Goal: Task Accomplishment & Management: Complete application form

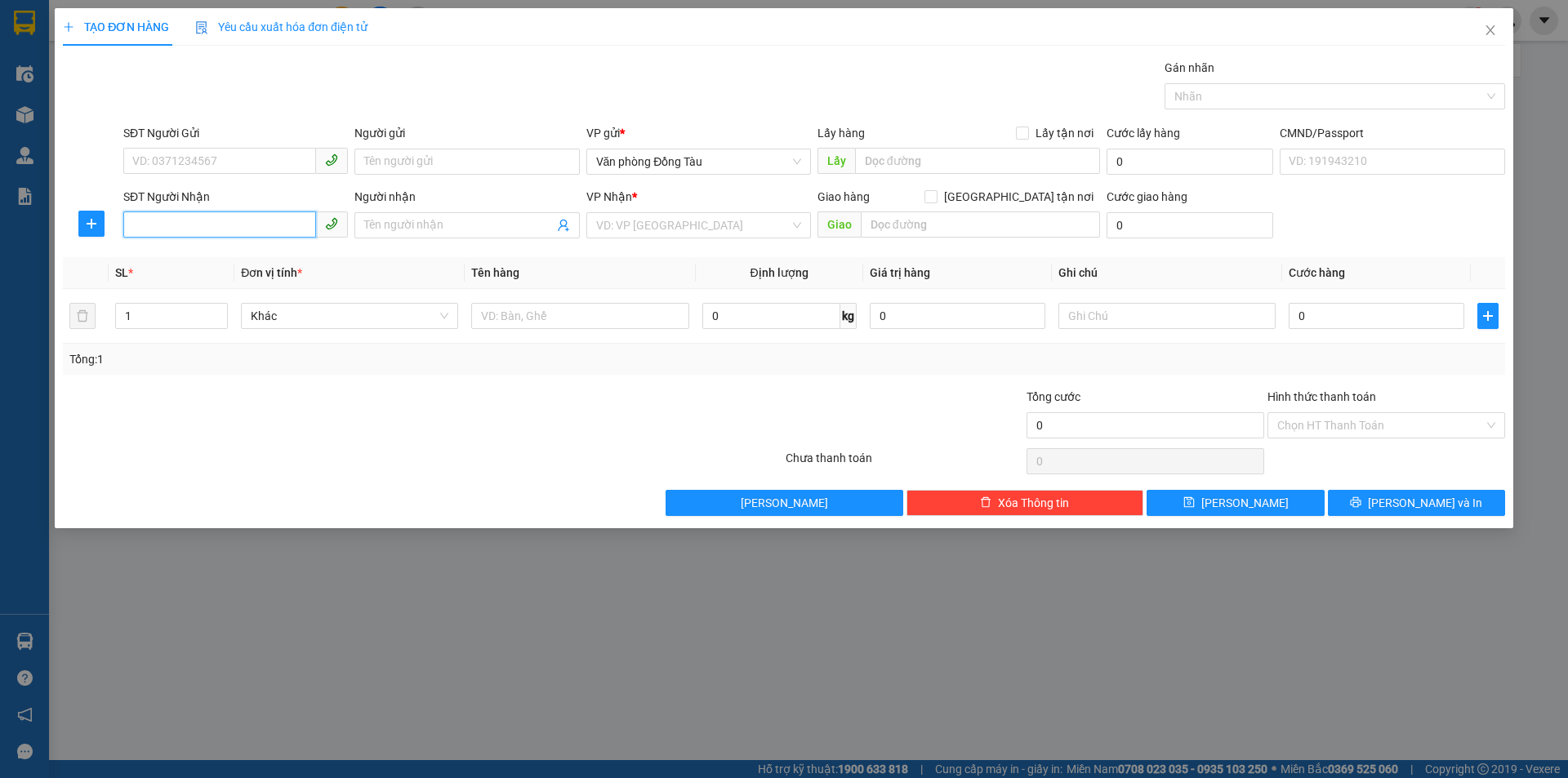
click at [204, 231] on input "SĐT Người Nhận" at bounding box center [220, 225] width 193 height 26
click at [371, 213] on span at bounding box center [467, 225] width 225 height 26
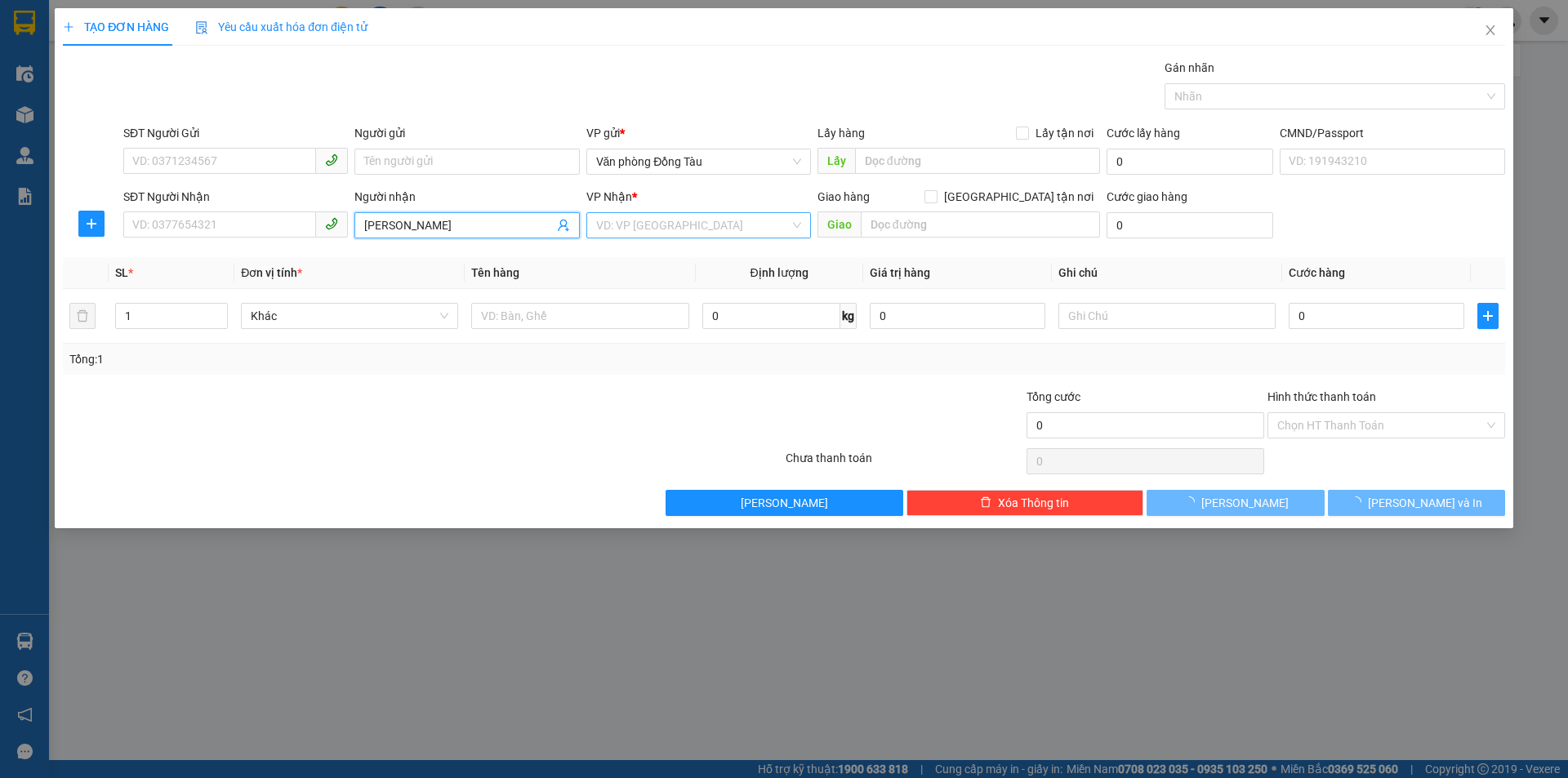
type input "[PERSON_NAME]"
click at [666, 231] on input "search" at bounding box center [693, 225] width 194 height 25
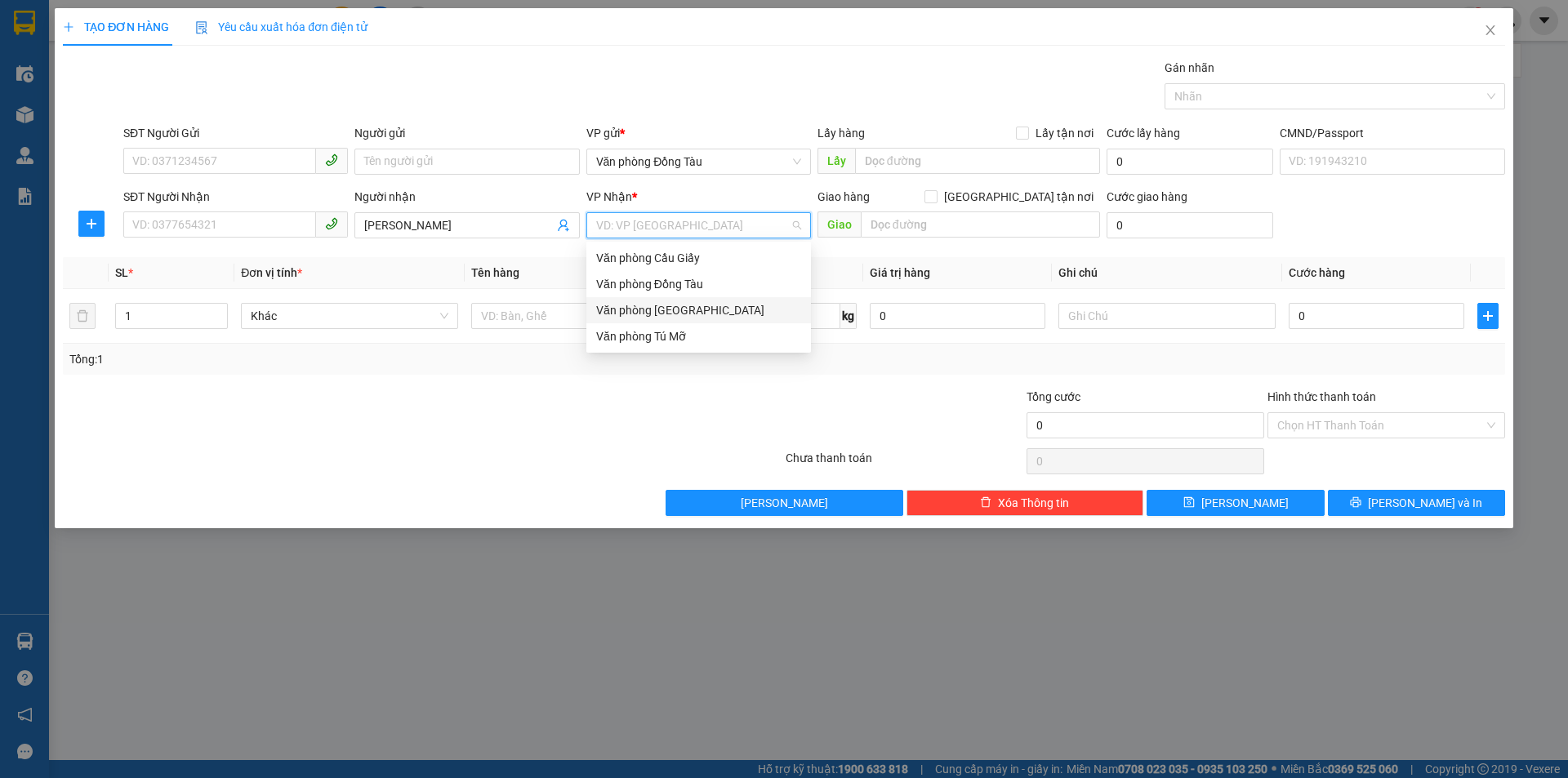
click at [710, 303] on div "Văn phòng [GEOGRAPHIC_DATA]" at bounding box center [699, 310] width 205 height 18
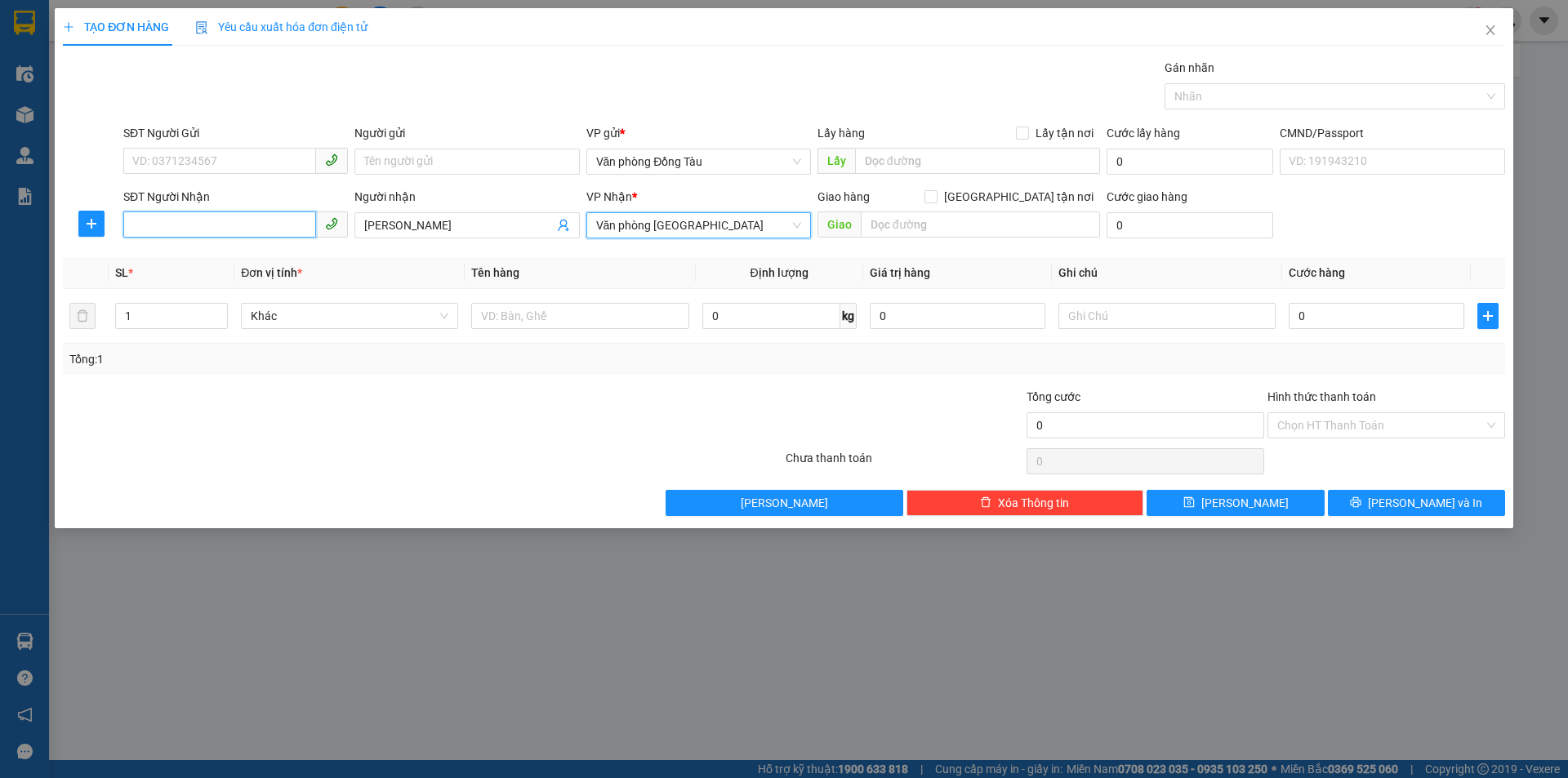
click at [206, 228] on input "SĐT Người Nhận" at bounding box center [220, 225] width 193 height 26
type input "0335107810"
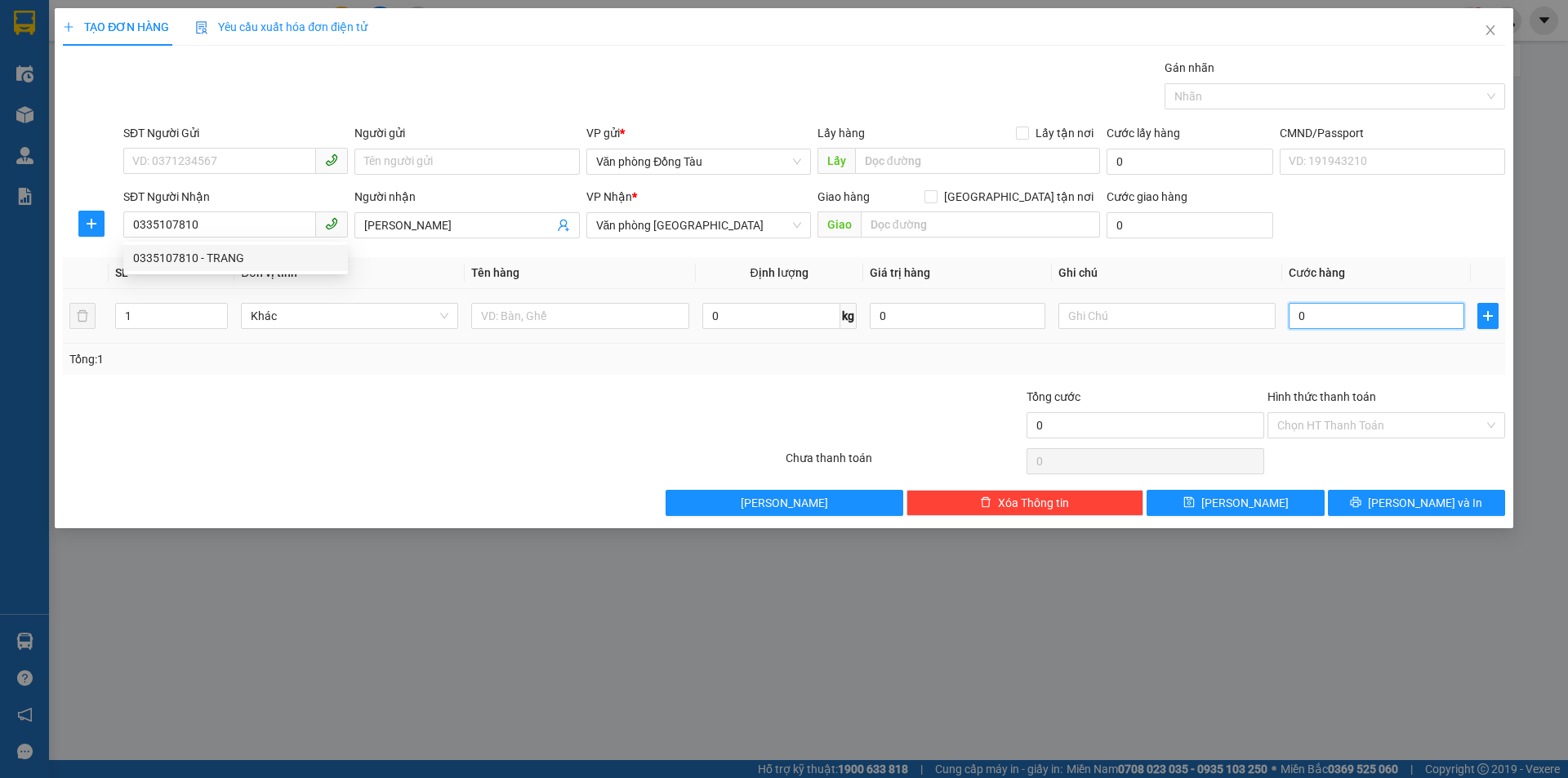
click at [1345, 314] on input "0" at bounding box center [1376, 316] width 175 height 26
type input "3"
type input "30"
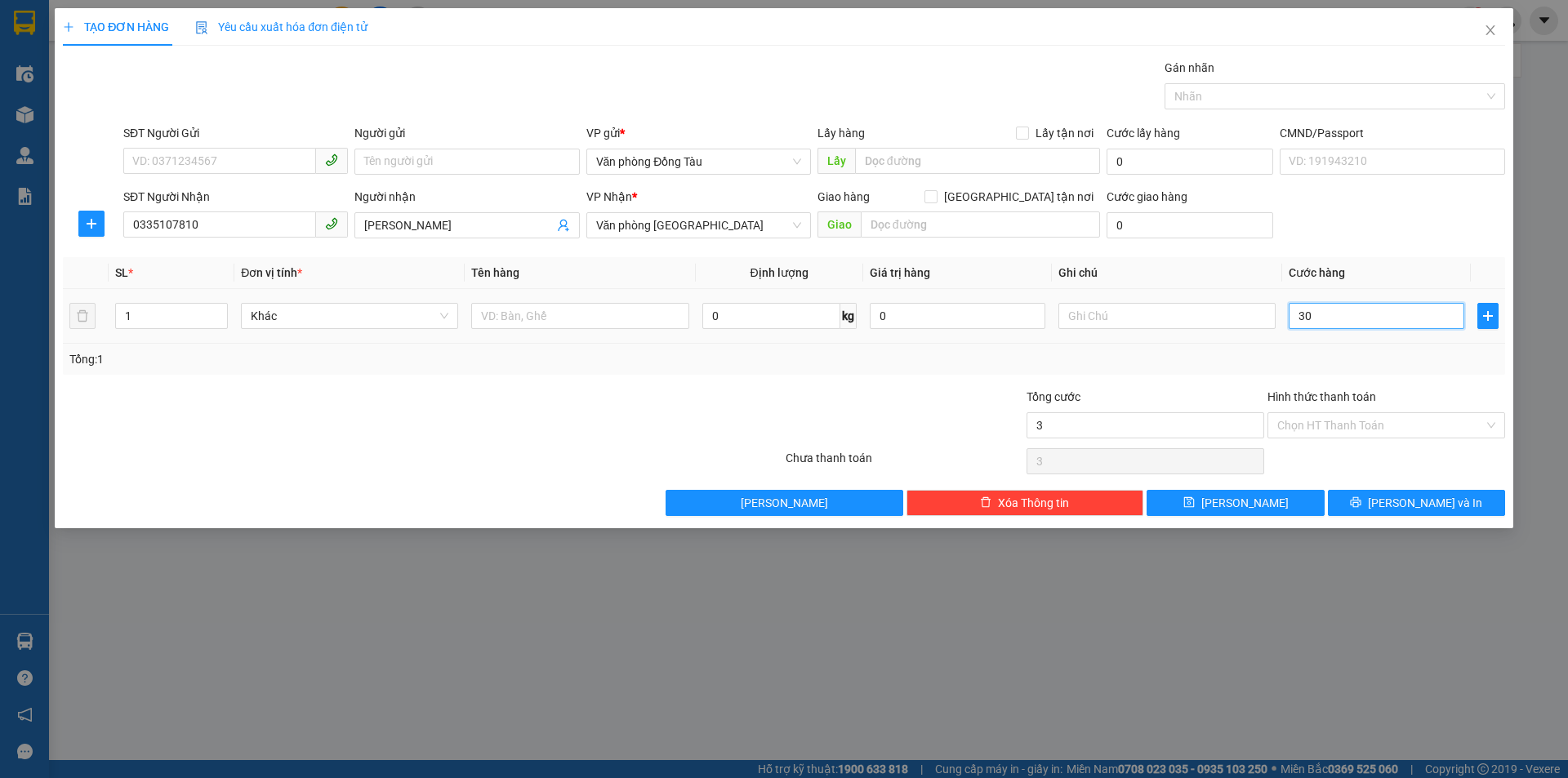
type input "30"
type input "300"
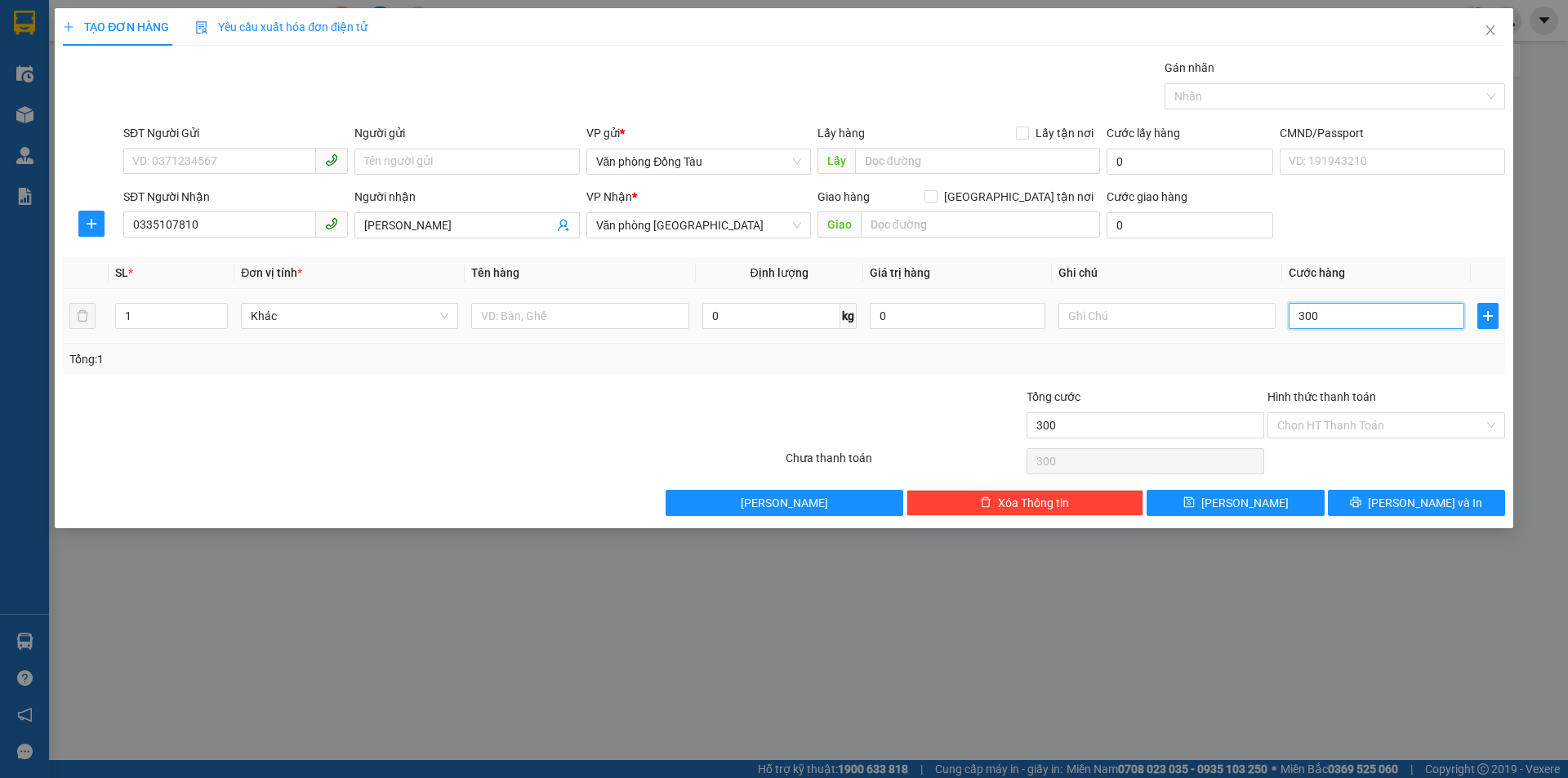
type input "3.000"
type input "30.000"
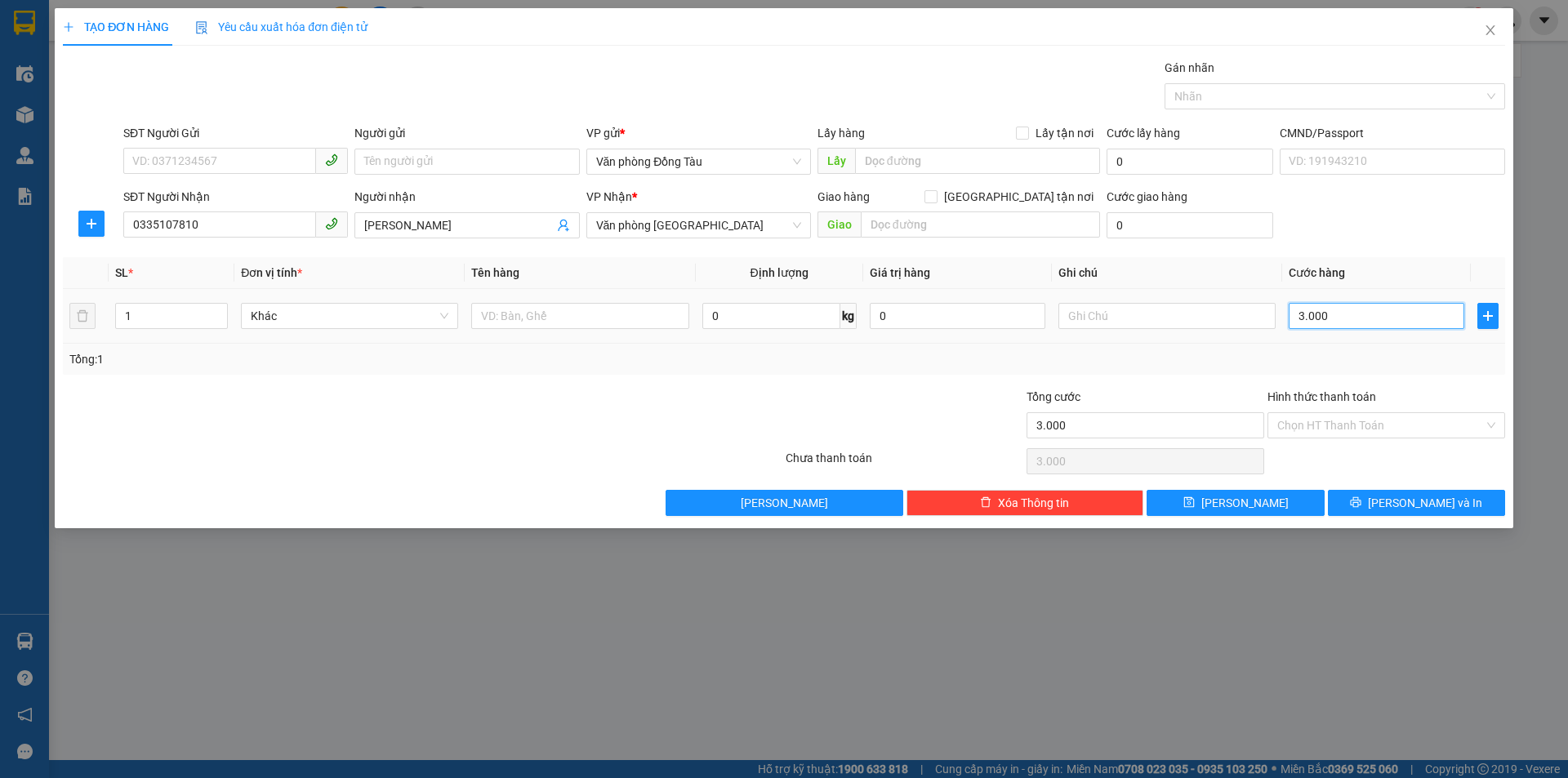
type input "30.000"
click at [1431, 507] on span "[PERSON_NAME] và In" at bounding box center [1424, 503] width 114 height 18
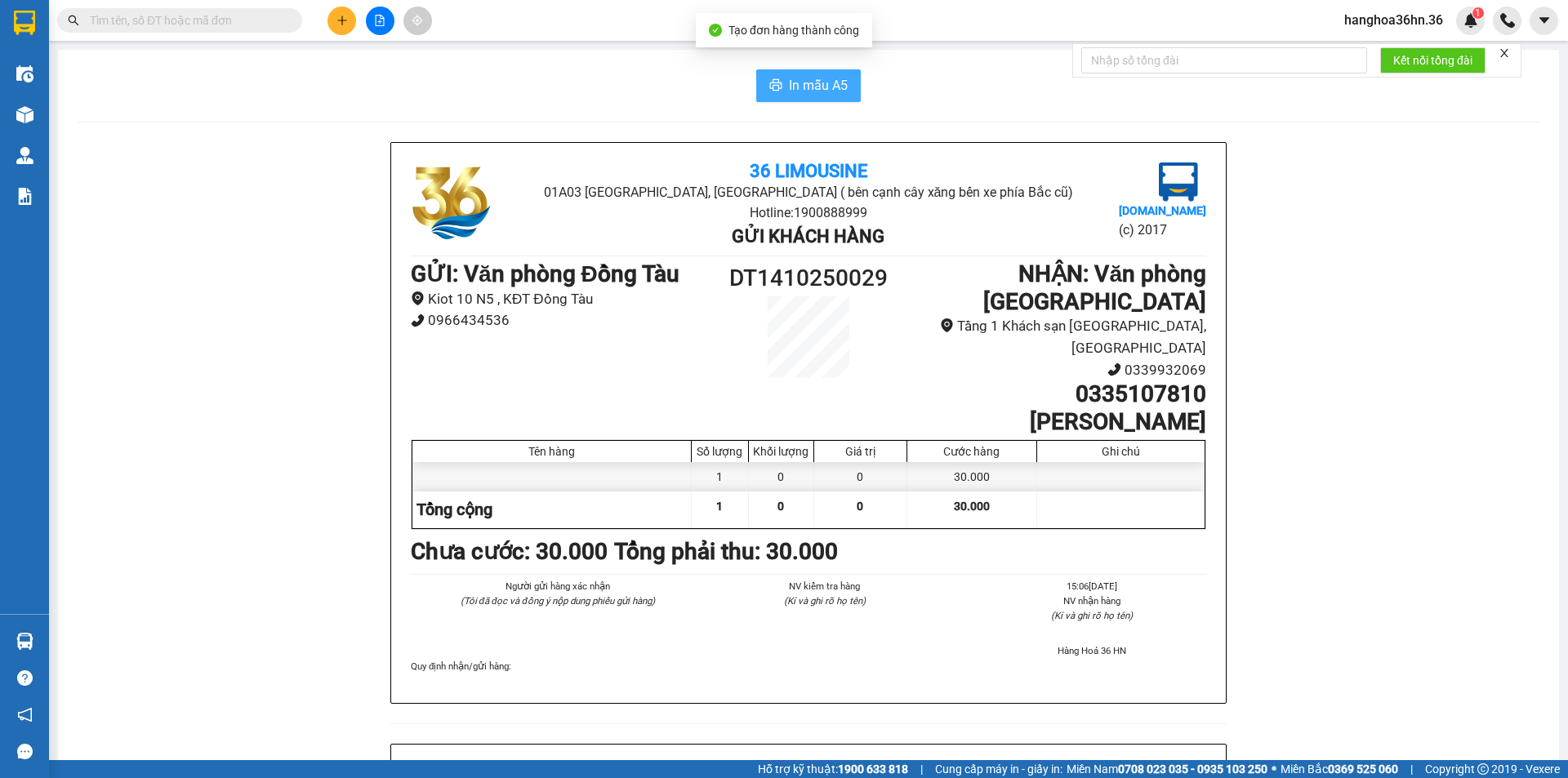
click at [823, 82] on span "In mẫu A5" at bounding box center [817, 85] width 59 height 20
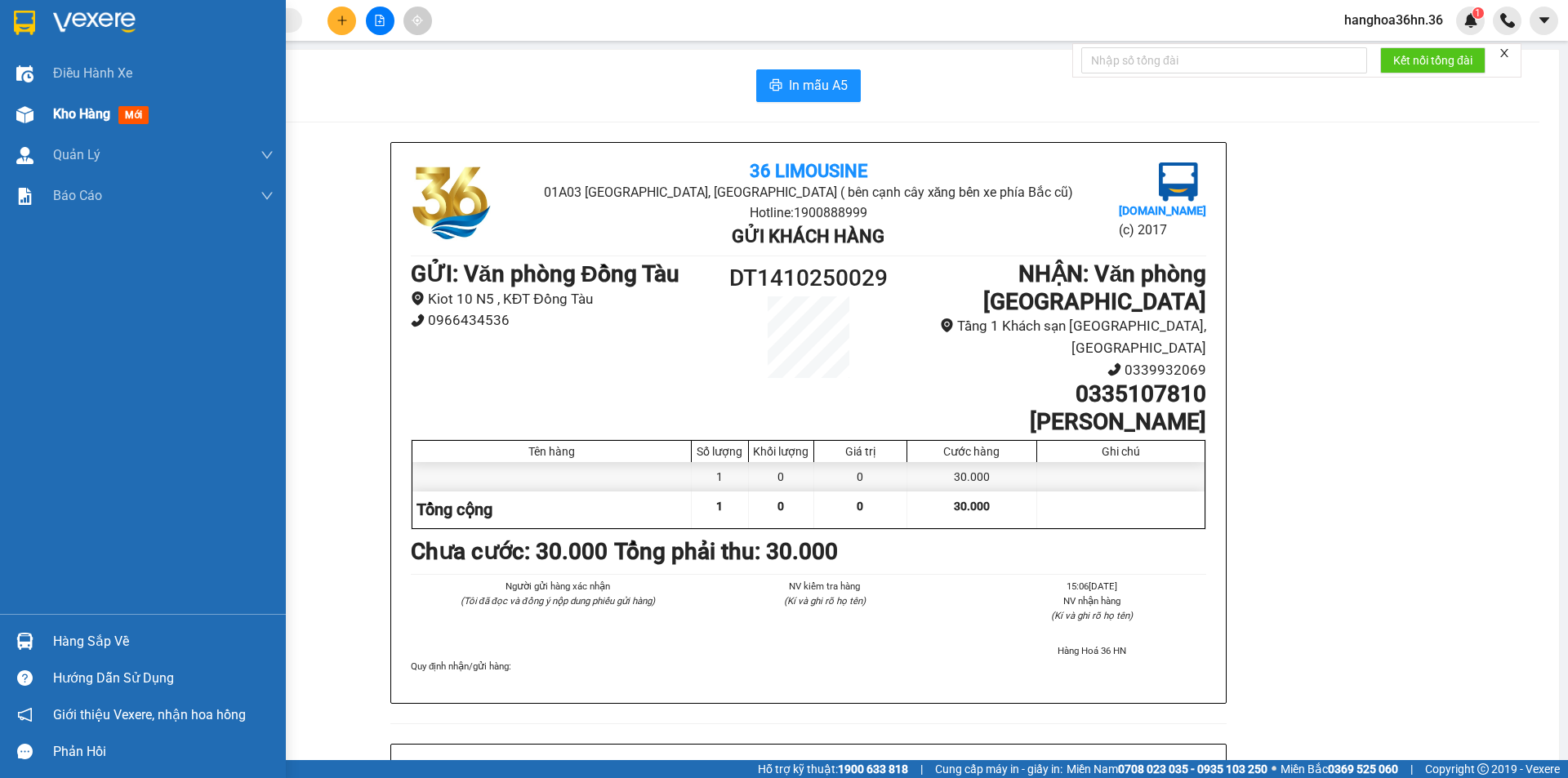
click at [75, 122] on span "Kho hàng" at bounding box center [82, 114] width 57 height 16
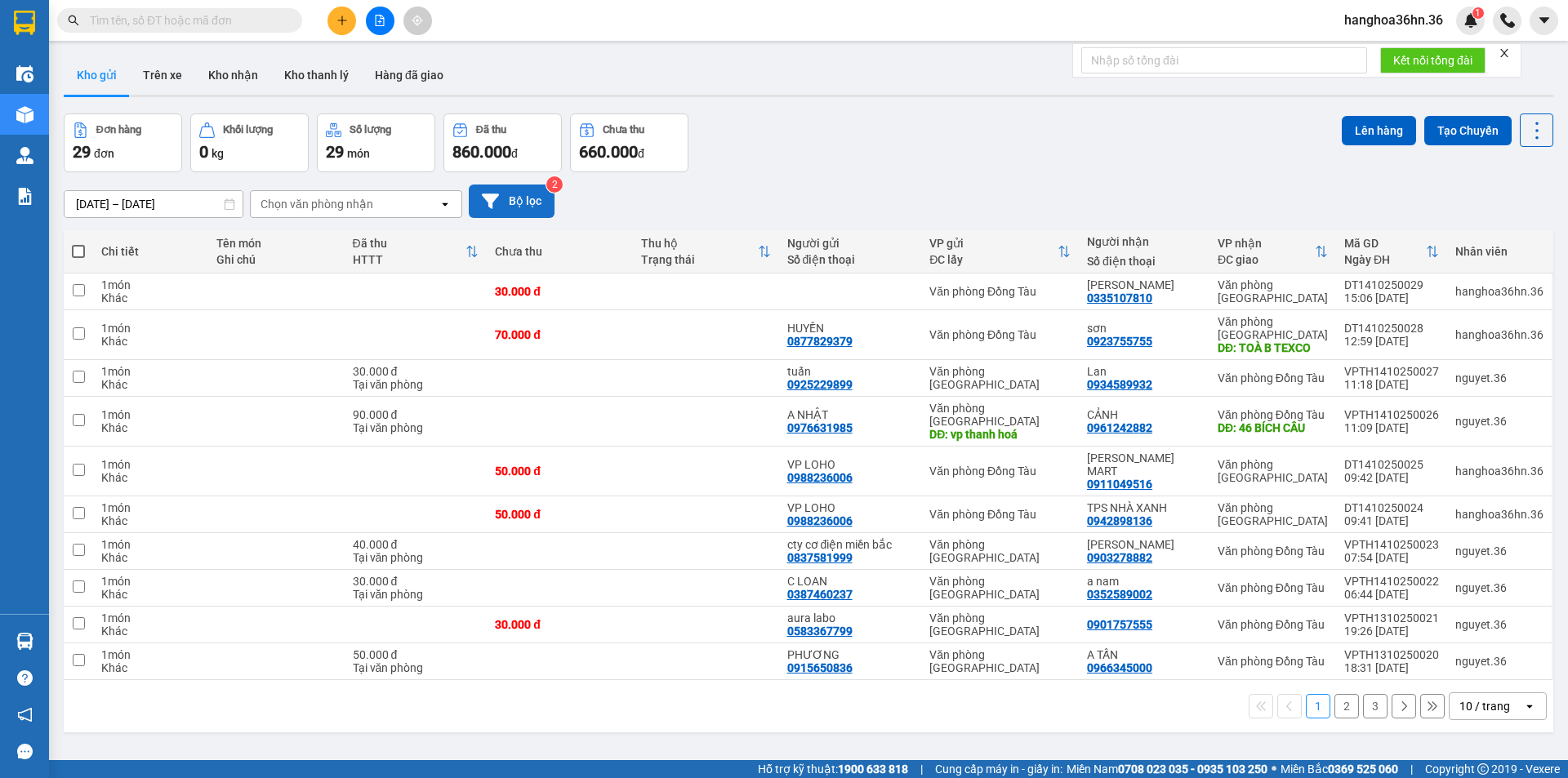
click at [517, 209] on button "Bộ lọc" at bounding box center [511, 201] width 86 height 33
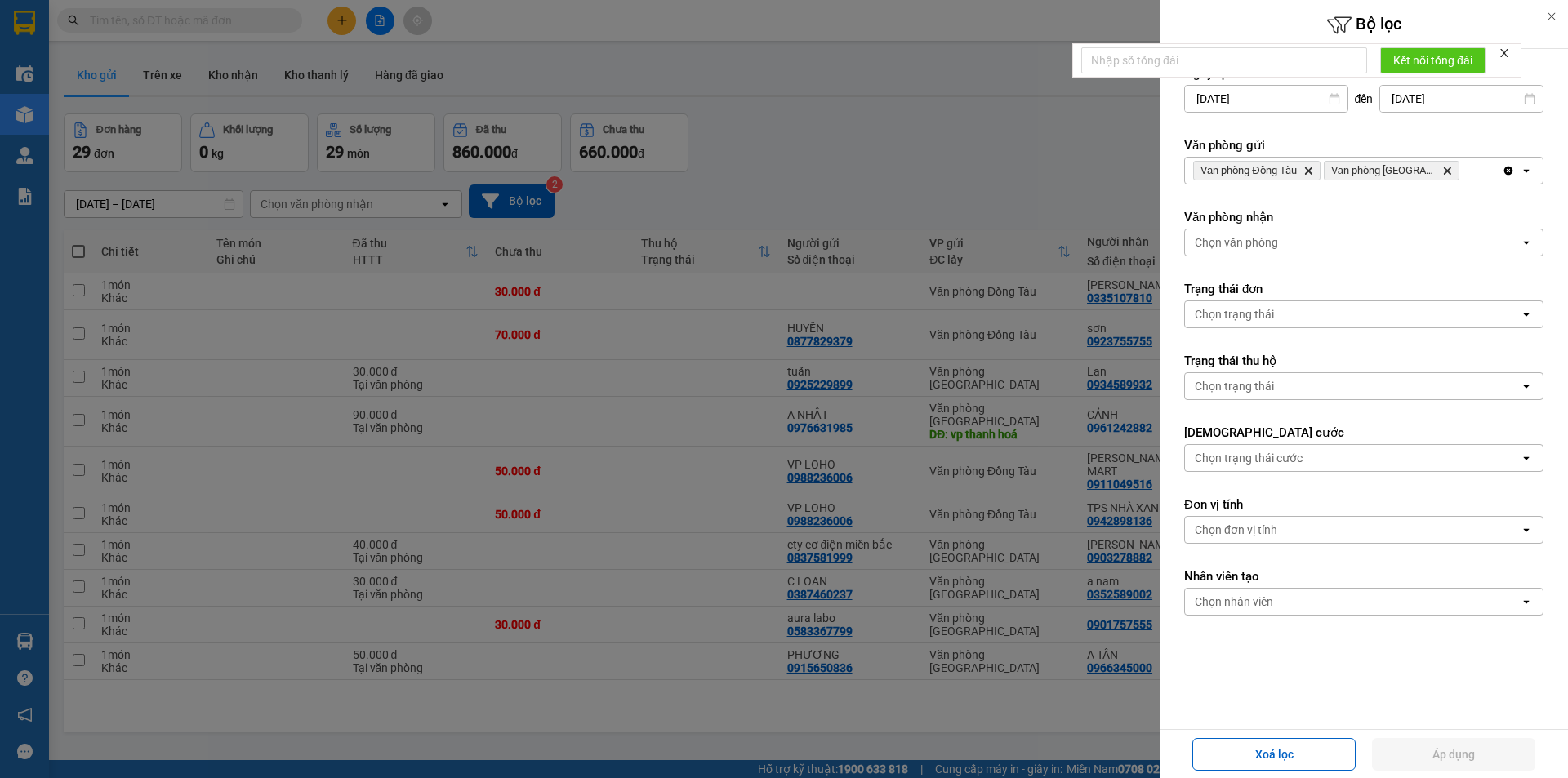
click at [947, 168] on div at bounding box center [784, 389] width 1568 height 778
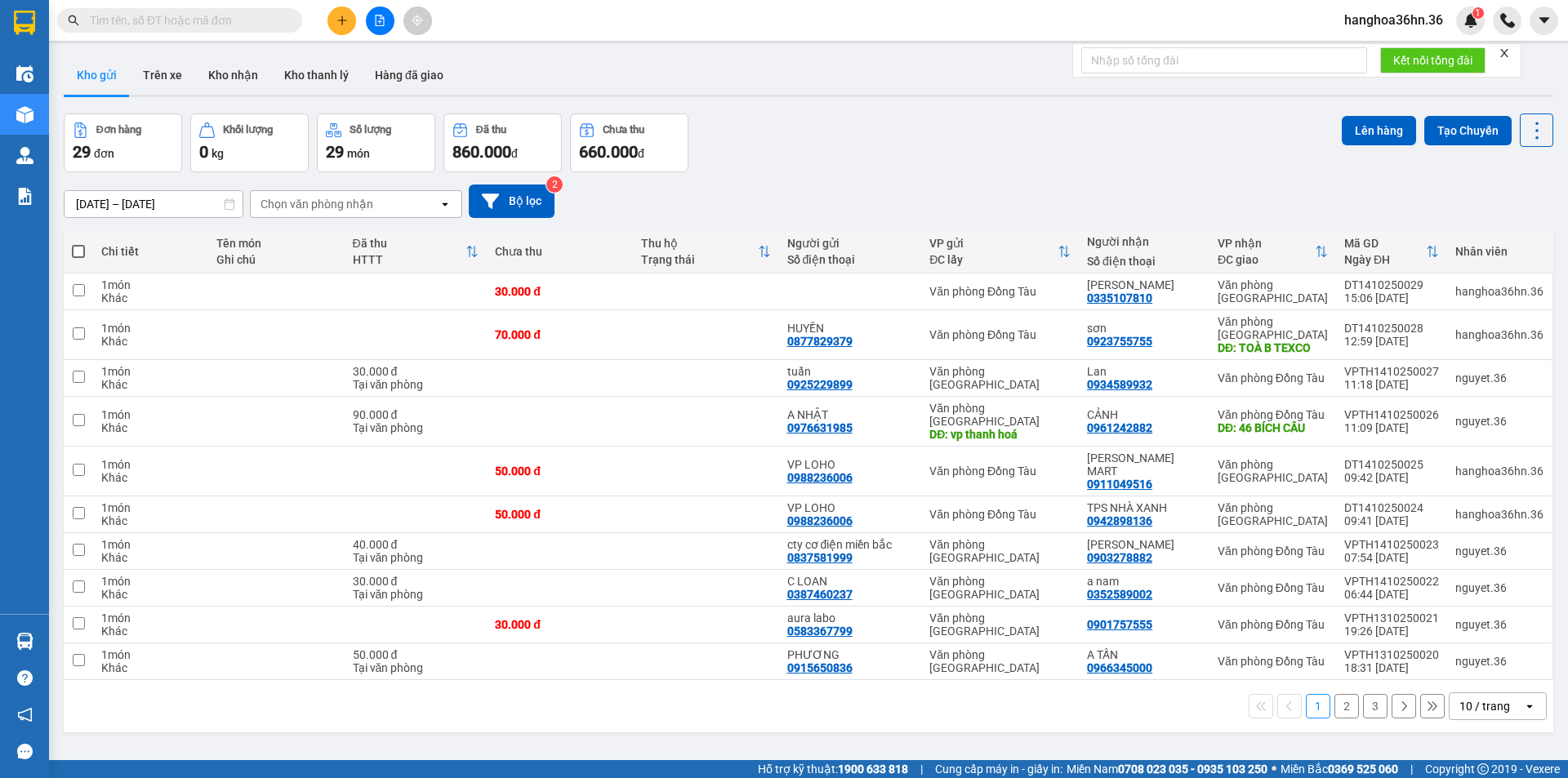
click at [1334, 694] on button "2" at bounding box center [1346, 706] width 25 height 25
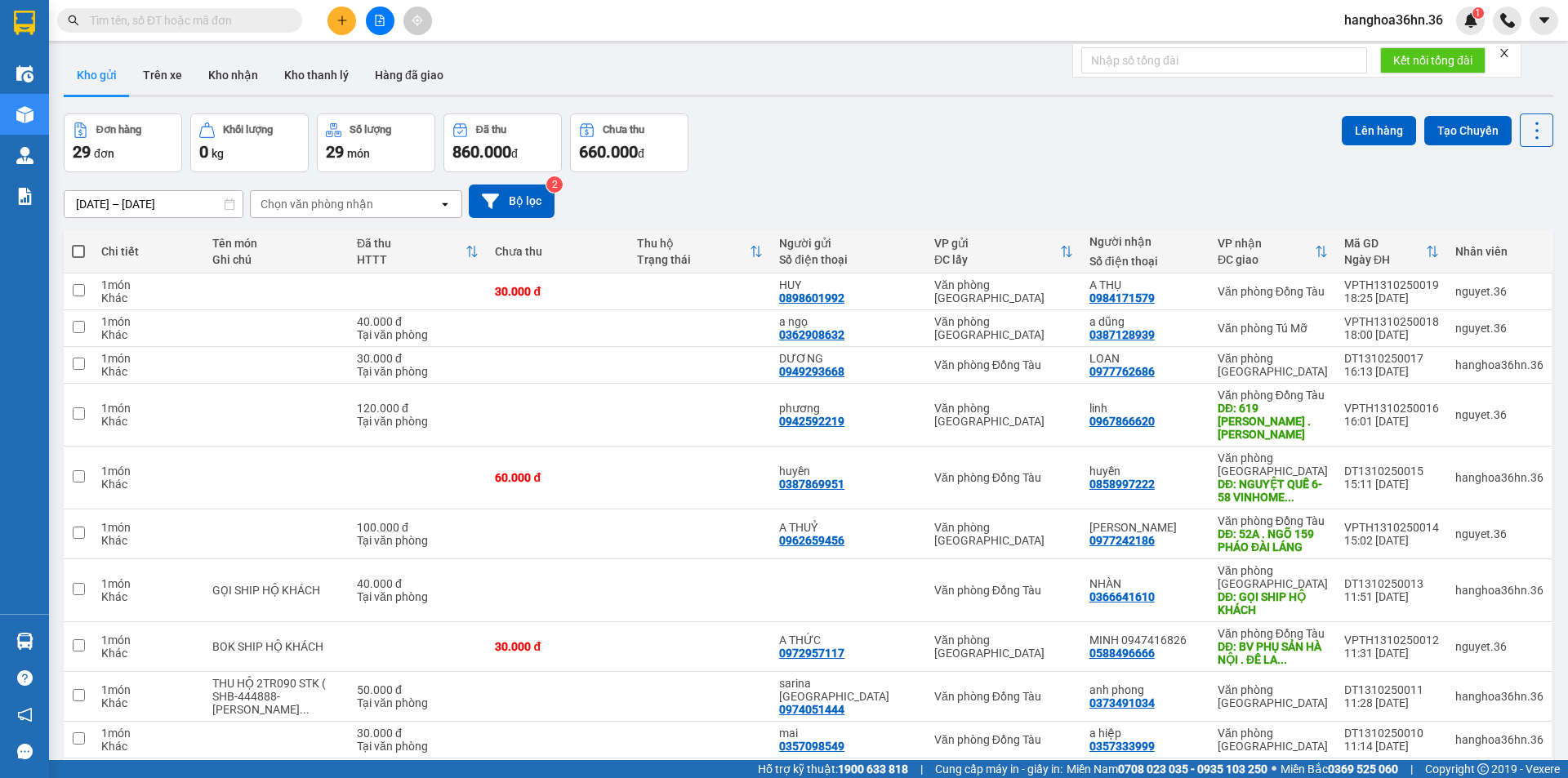
click at [1310, 773] on button "1" at bounding box center [1318, 785] width 25 height 25
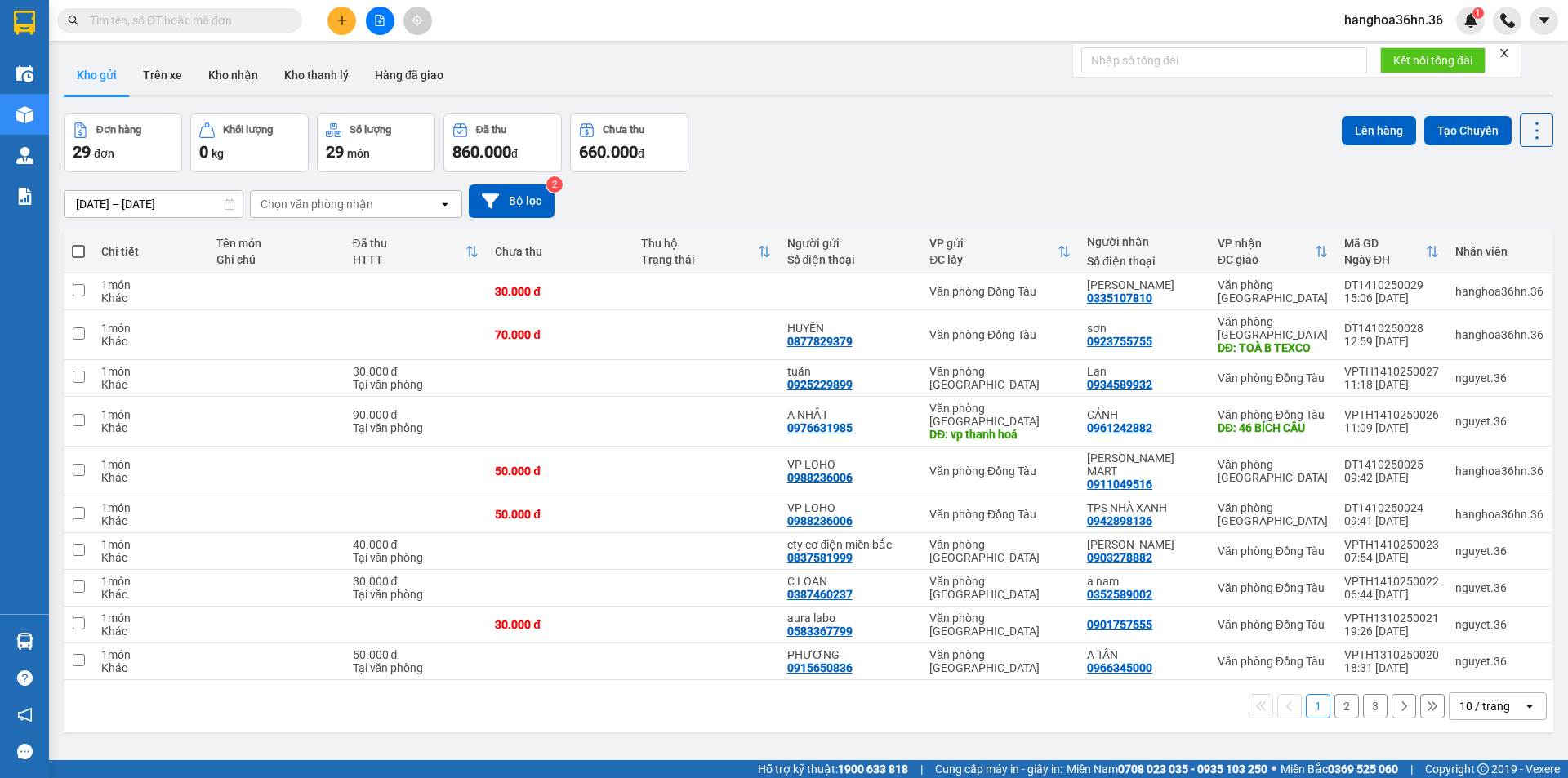
click at [337, 24] on icon "plus" at bounding box center [342, 20] width 11 height 11
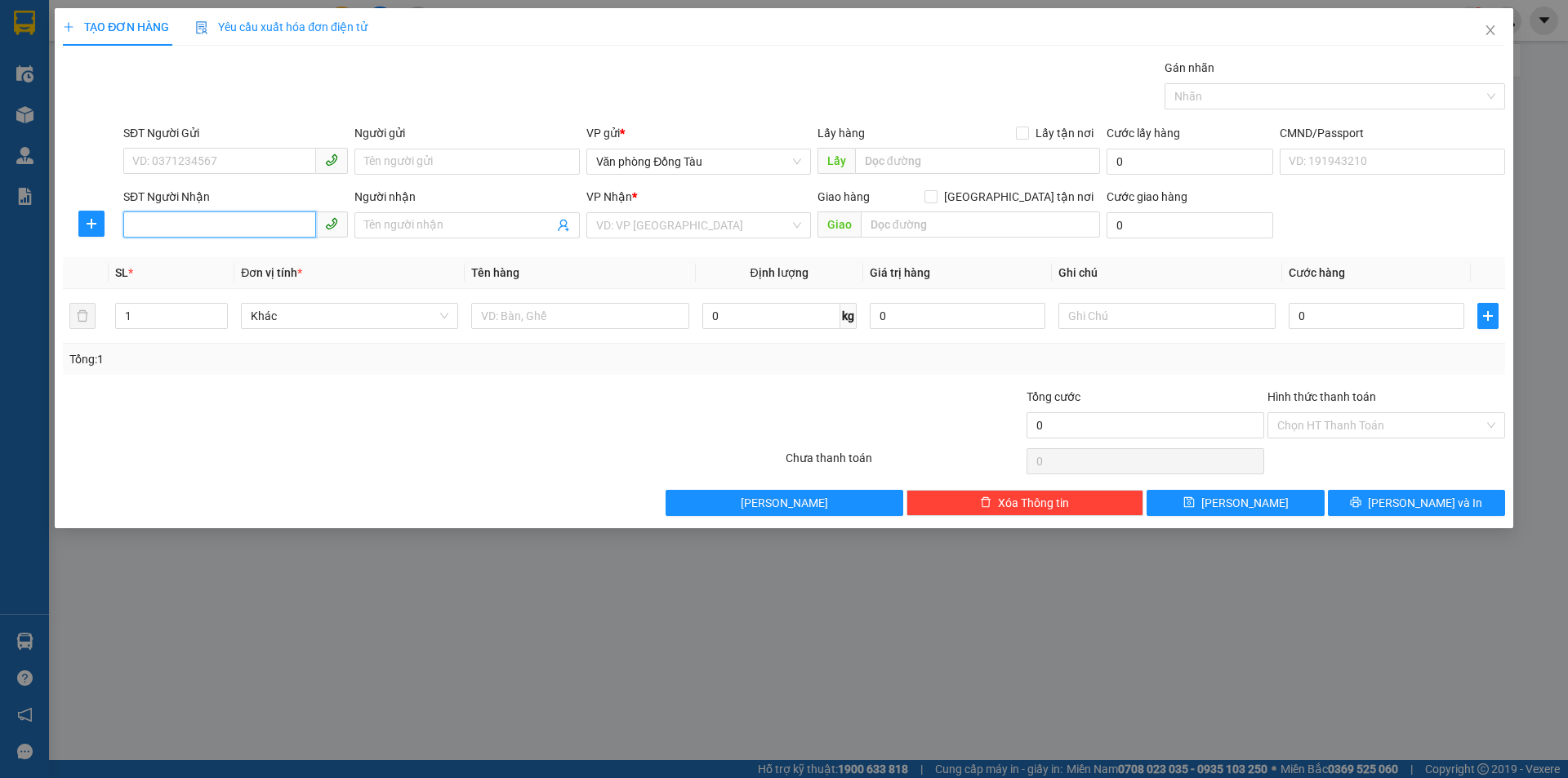
click at [261, 224] on input "SĐT Người Nhận" at bounding box center [220, 225] width 193 height 26
click at [239, 144] on div "SĐT Người Gửi" at bounding box center [236, 137] width 225 height 25
click at [236, 150] on input "SĐT Người Gửi" at bounding box center [220, 161] width 193 height 26
click at [666, 218] on input "search" at bounding box center [693, 225] width 194 height 25
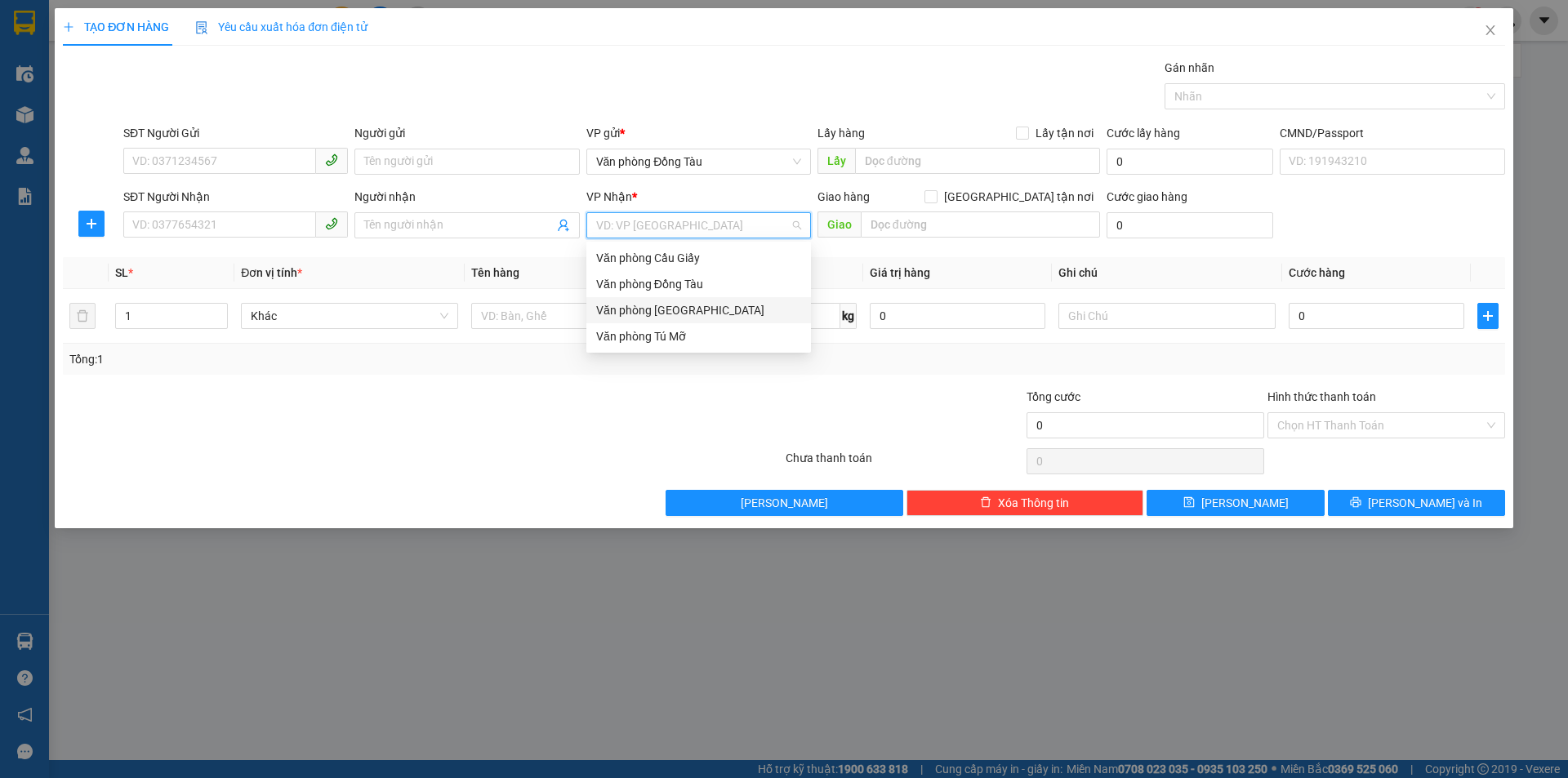
click at [689, 312] on div "Văn phòng [GEOGRAPHIC_DATA]" at bounding box center [699, 310] width 205 height 18
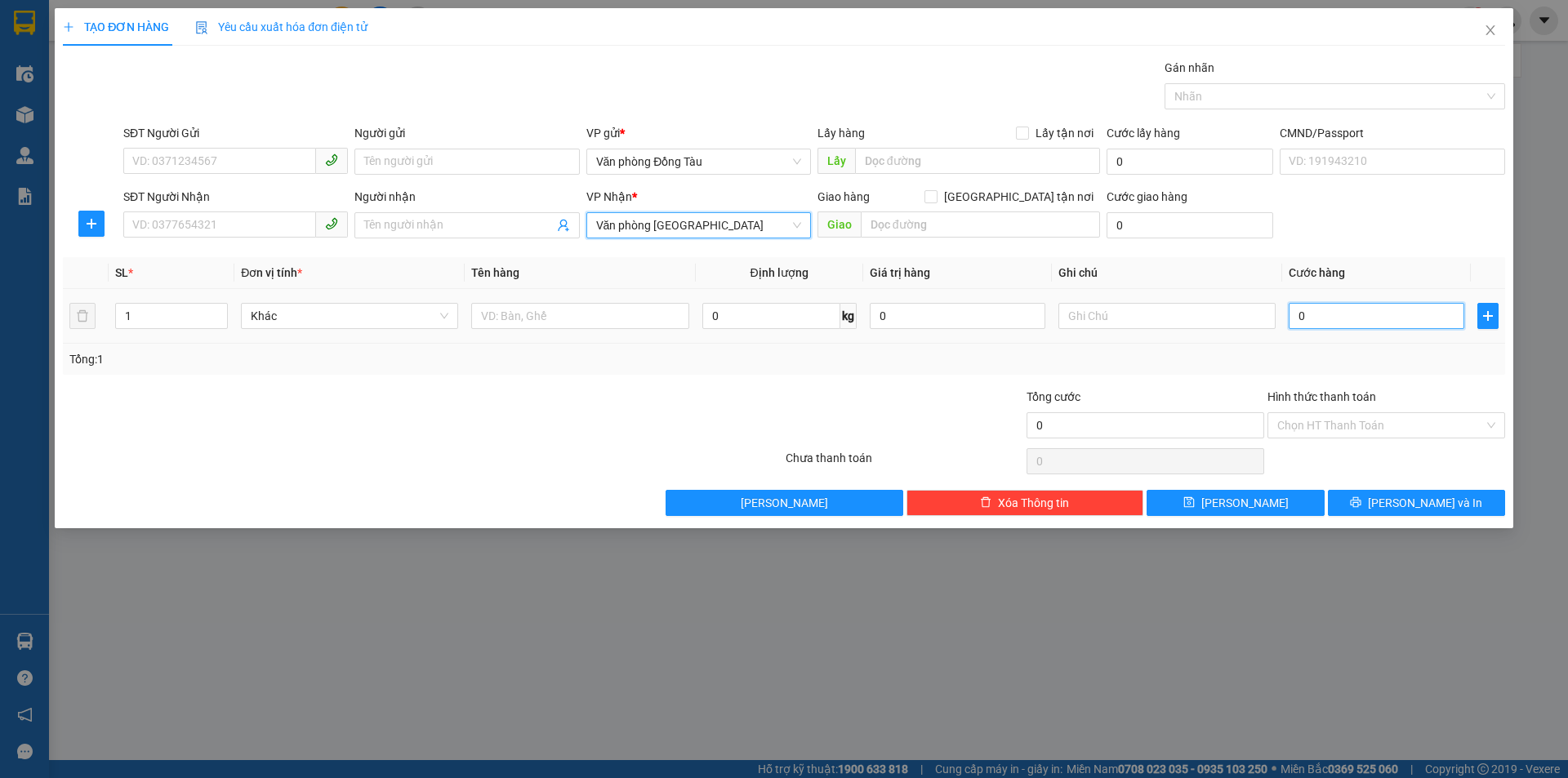
click at [1332, 318] on input "0" at bounding box center [1376, 316] width 175 height 26
type input "5"
type input "50"
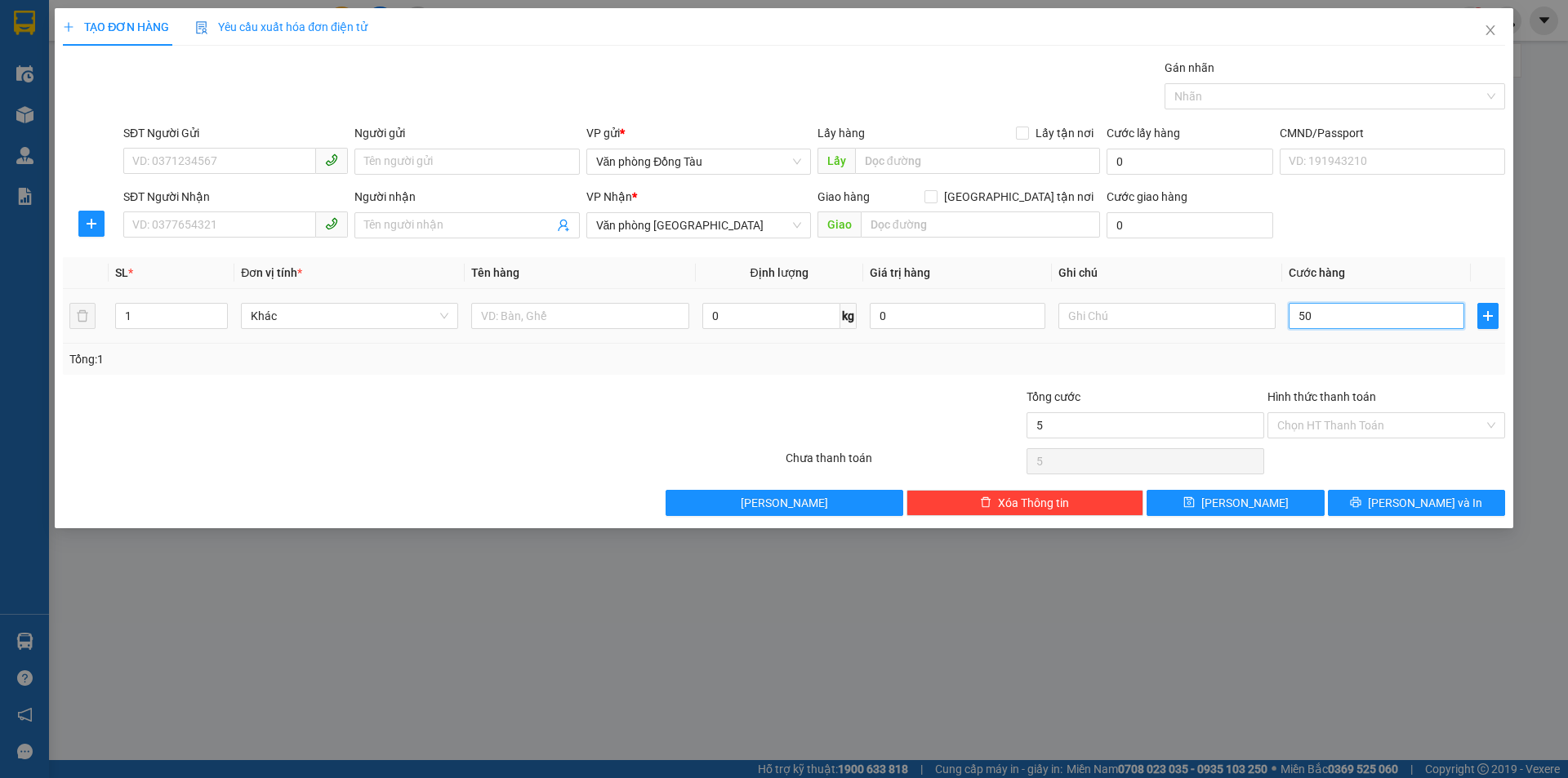
type input "50"
type input "500"
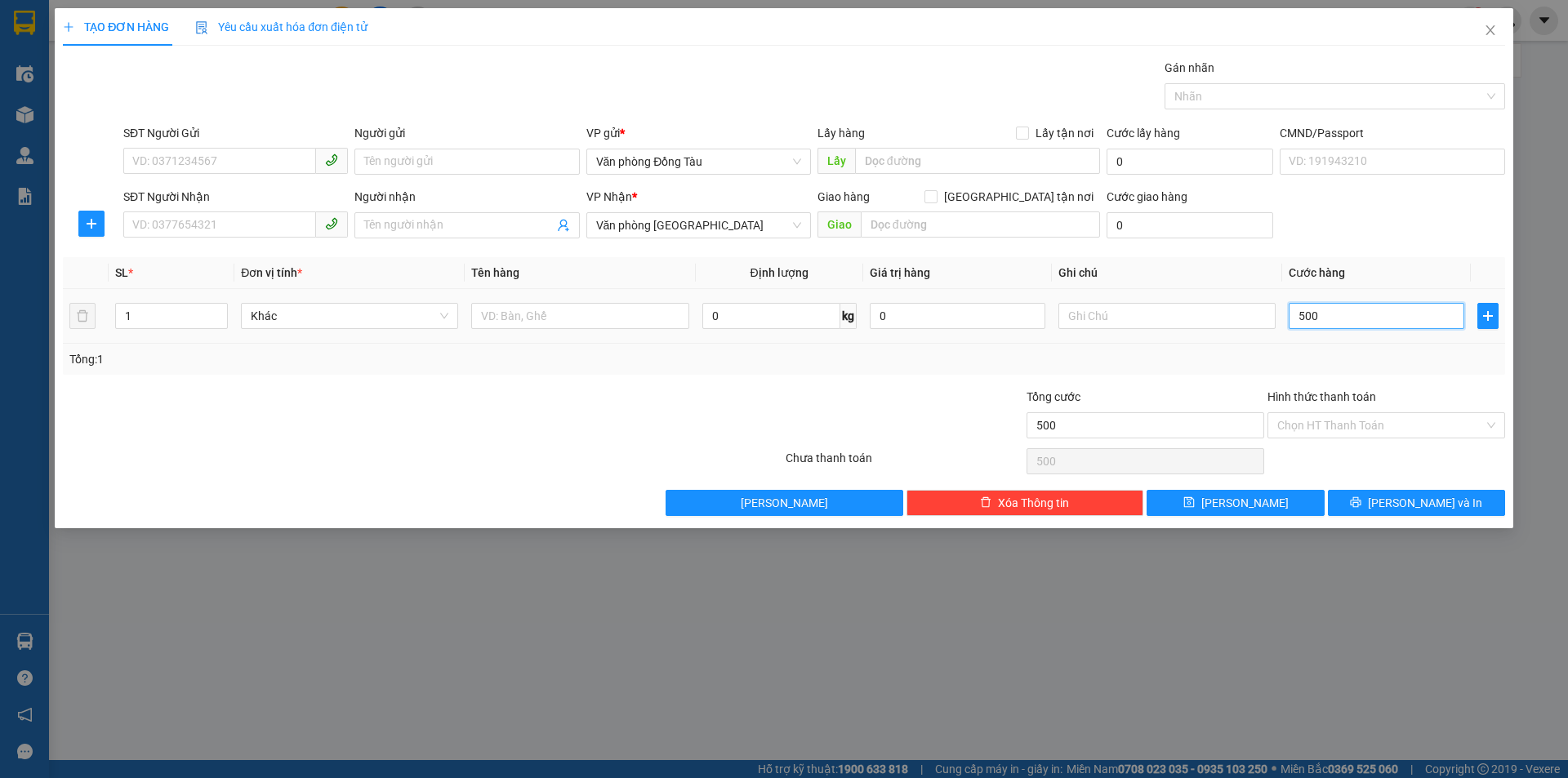
type input "5.000"
type input "50.000"
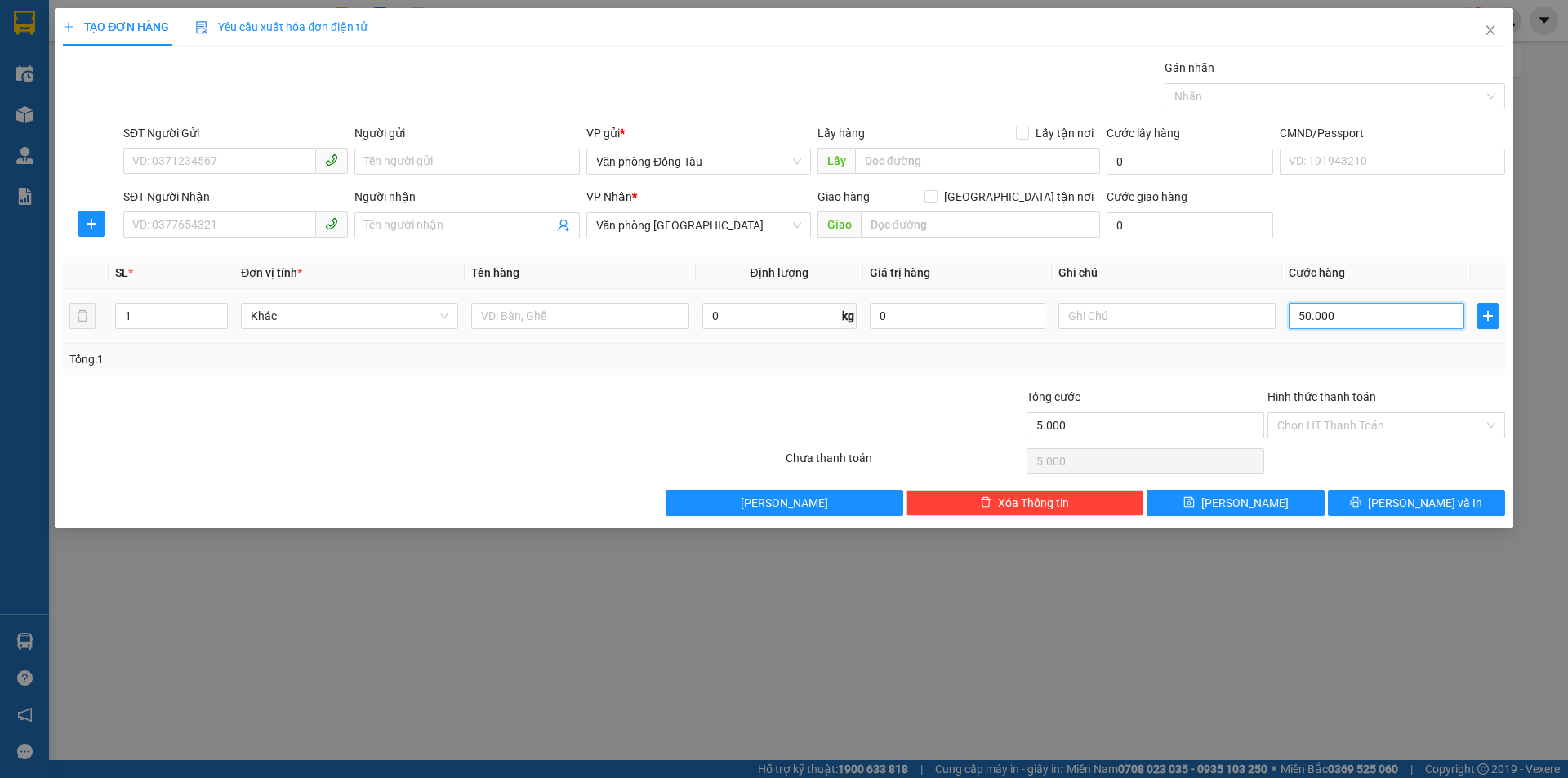
type input "50.000"
type input "5.000"
type input "500"
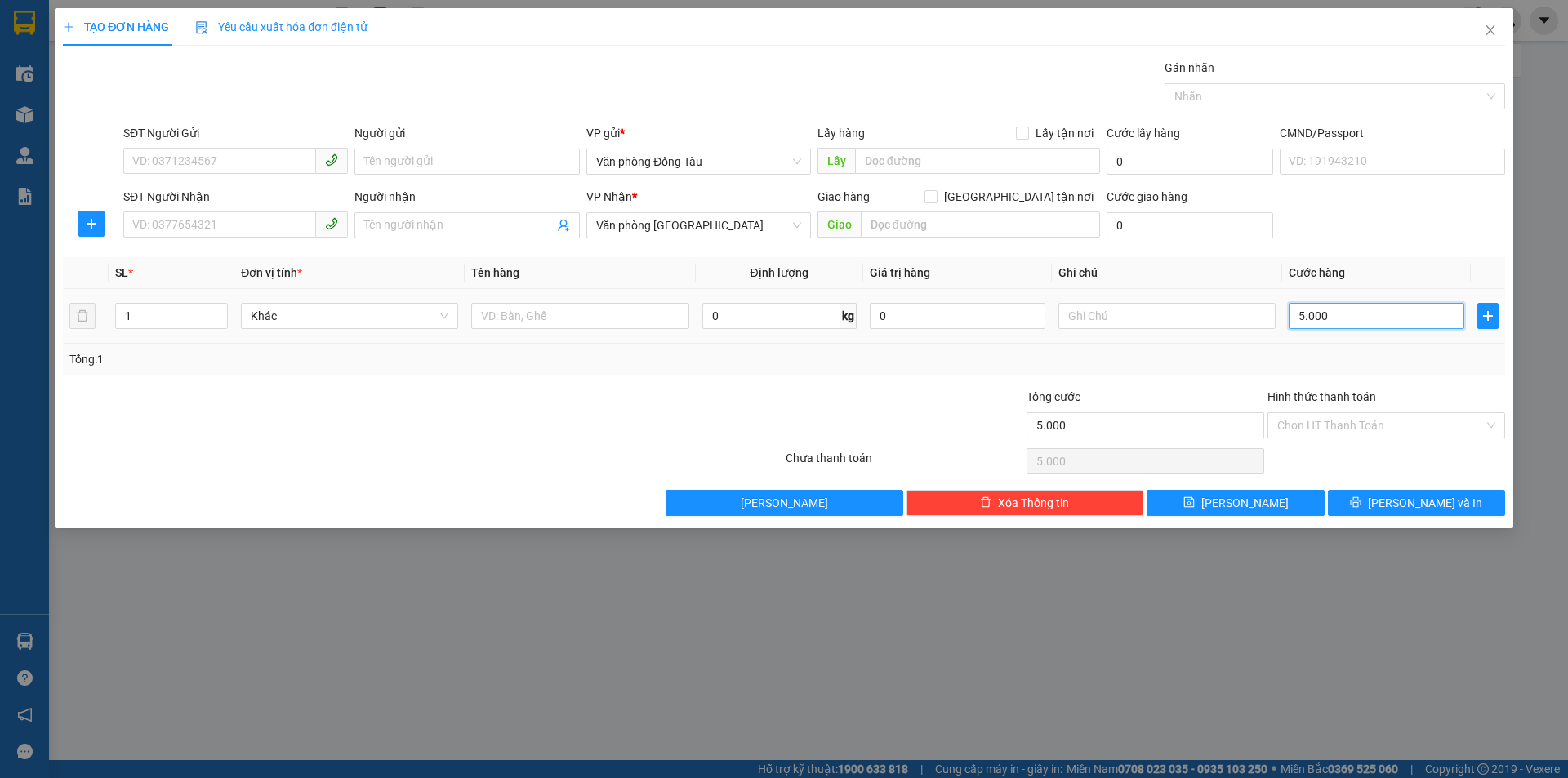
type input "500"
type input "50"
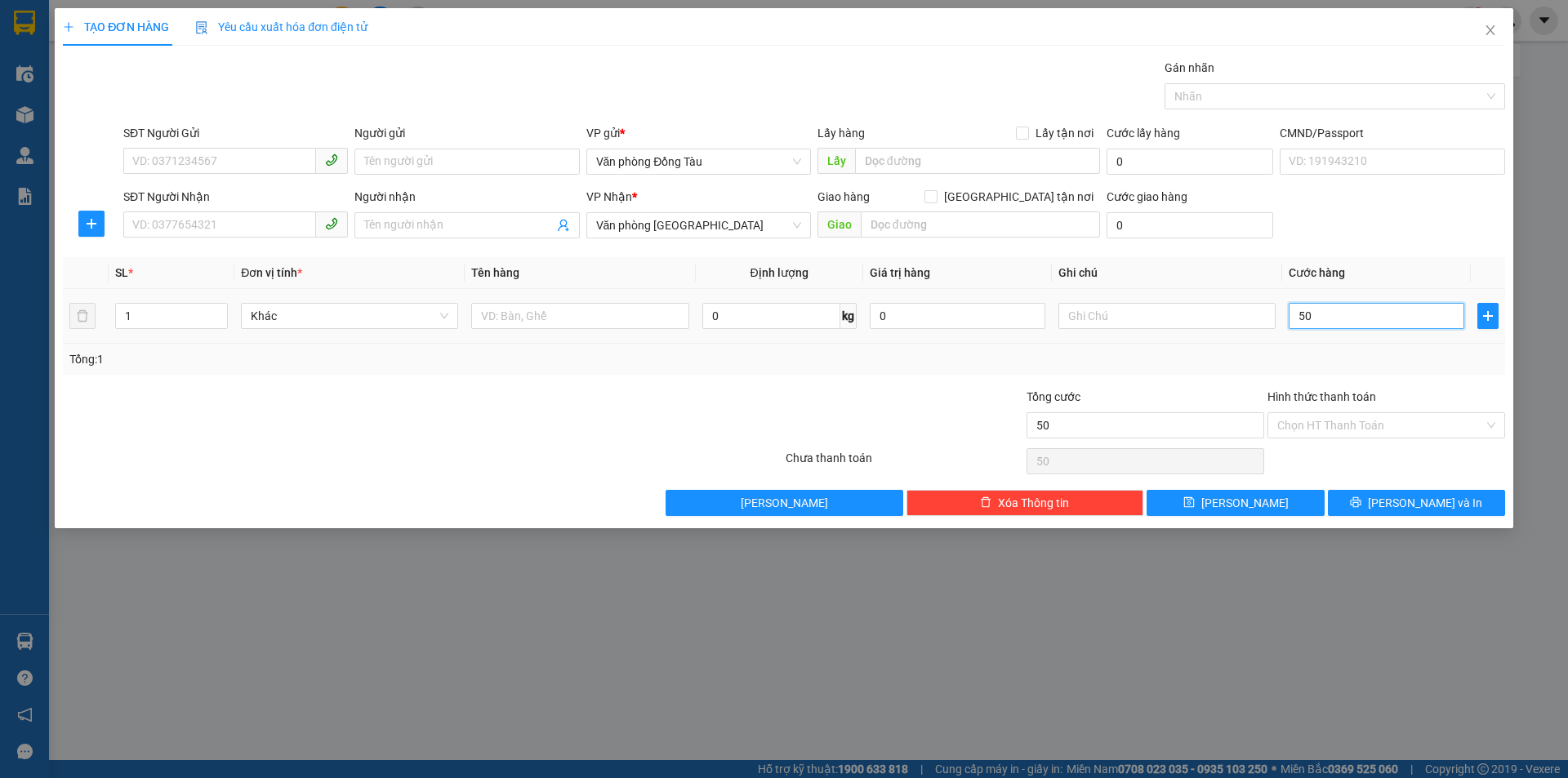
type input "5"
type input "0"
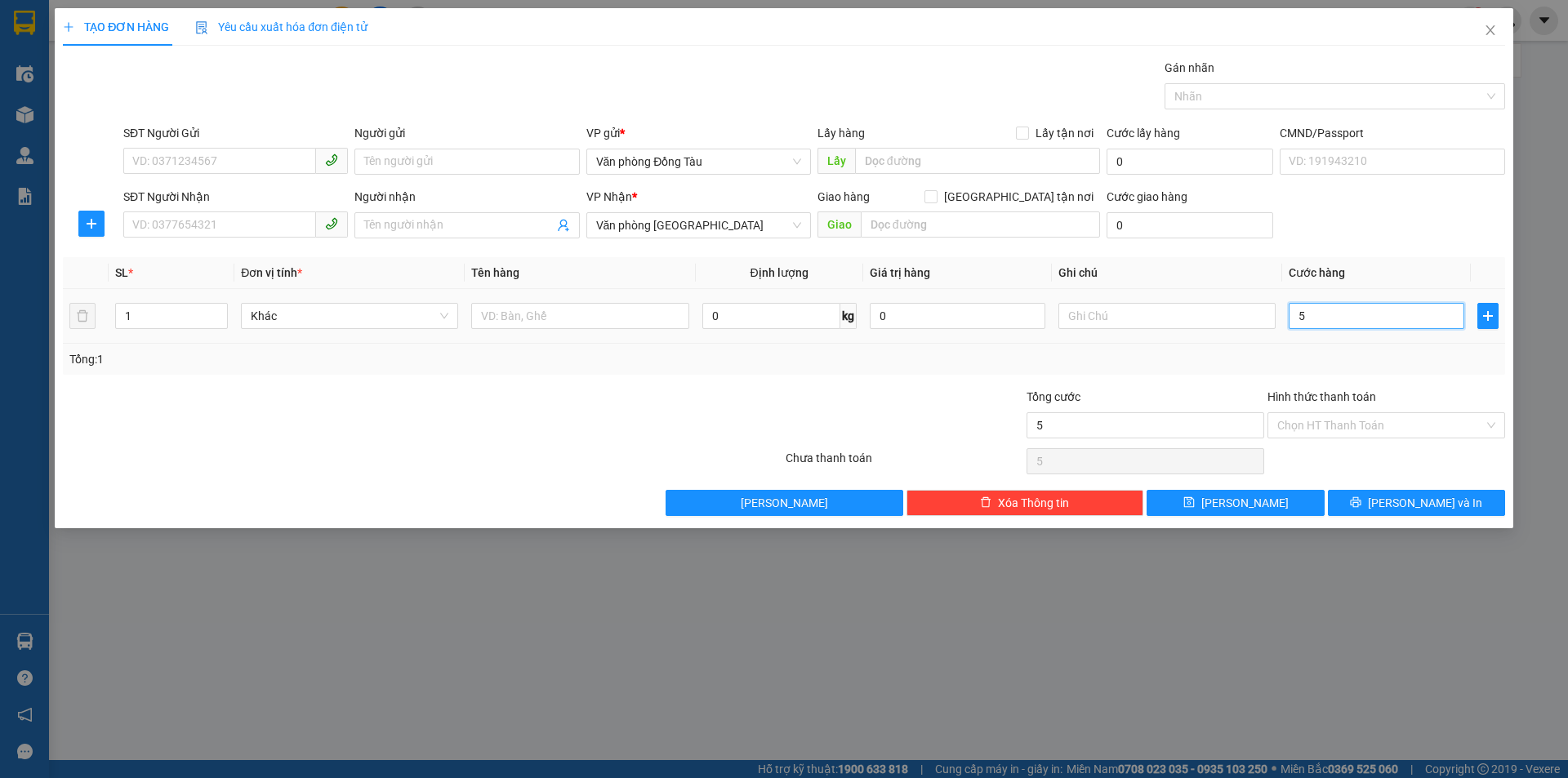
type input "0"
type input "06"
type input "6"
type input "060"
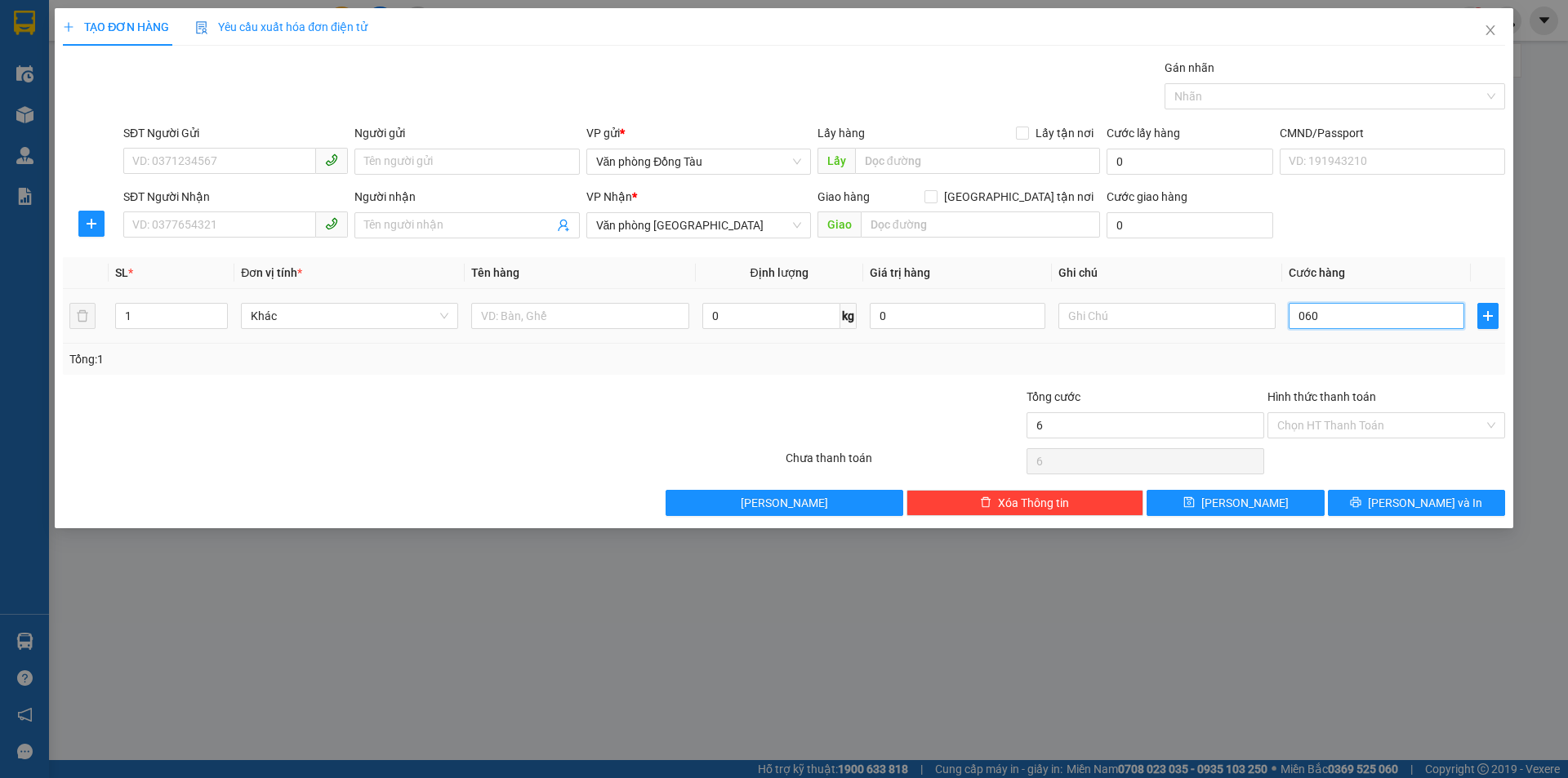
type input "60"
type input "0.600"
type input "600"
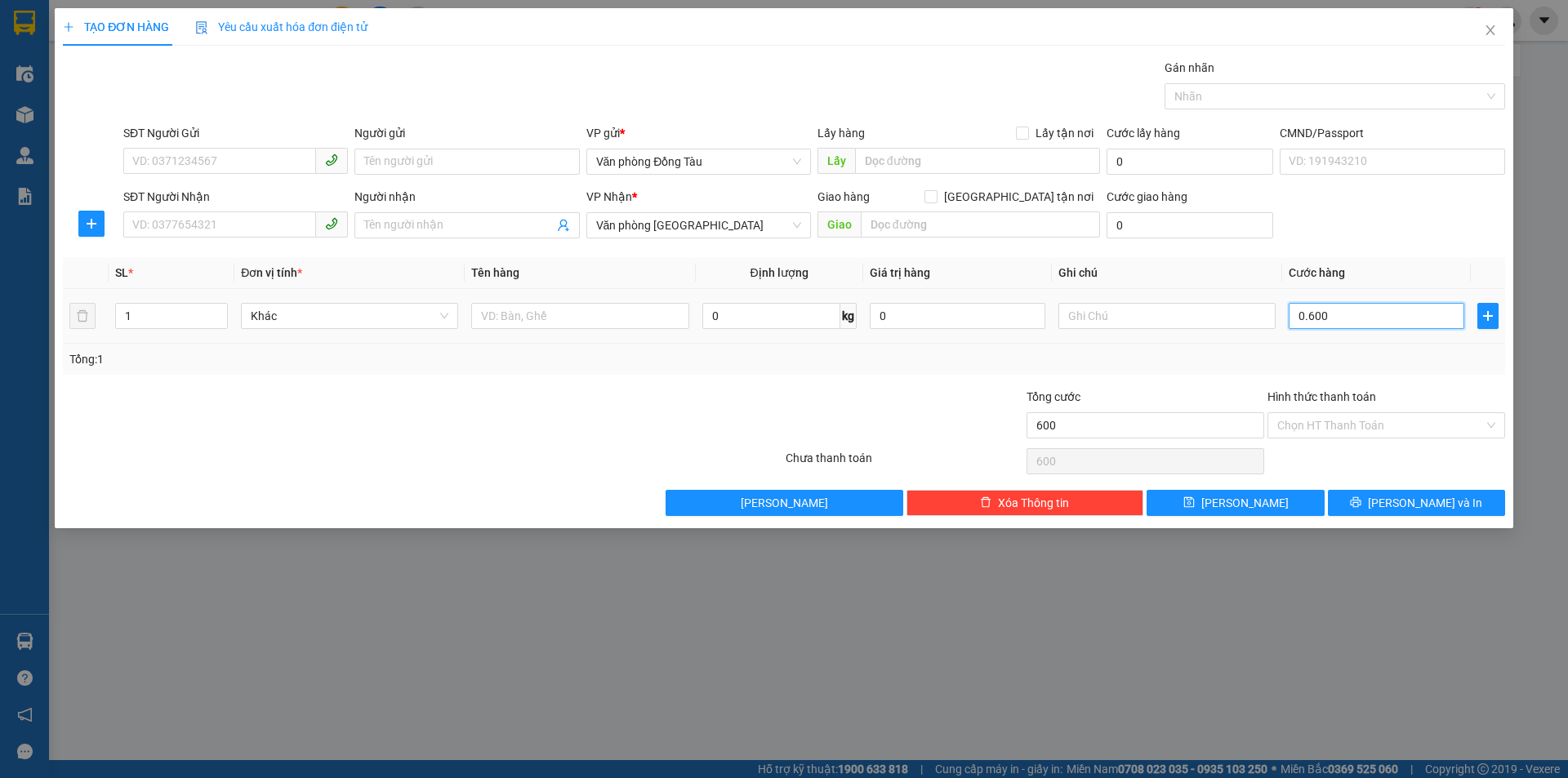
type input "06.000"
type input "6.000"
type input "060.000"
type input "60.000"
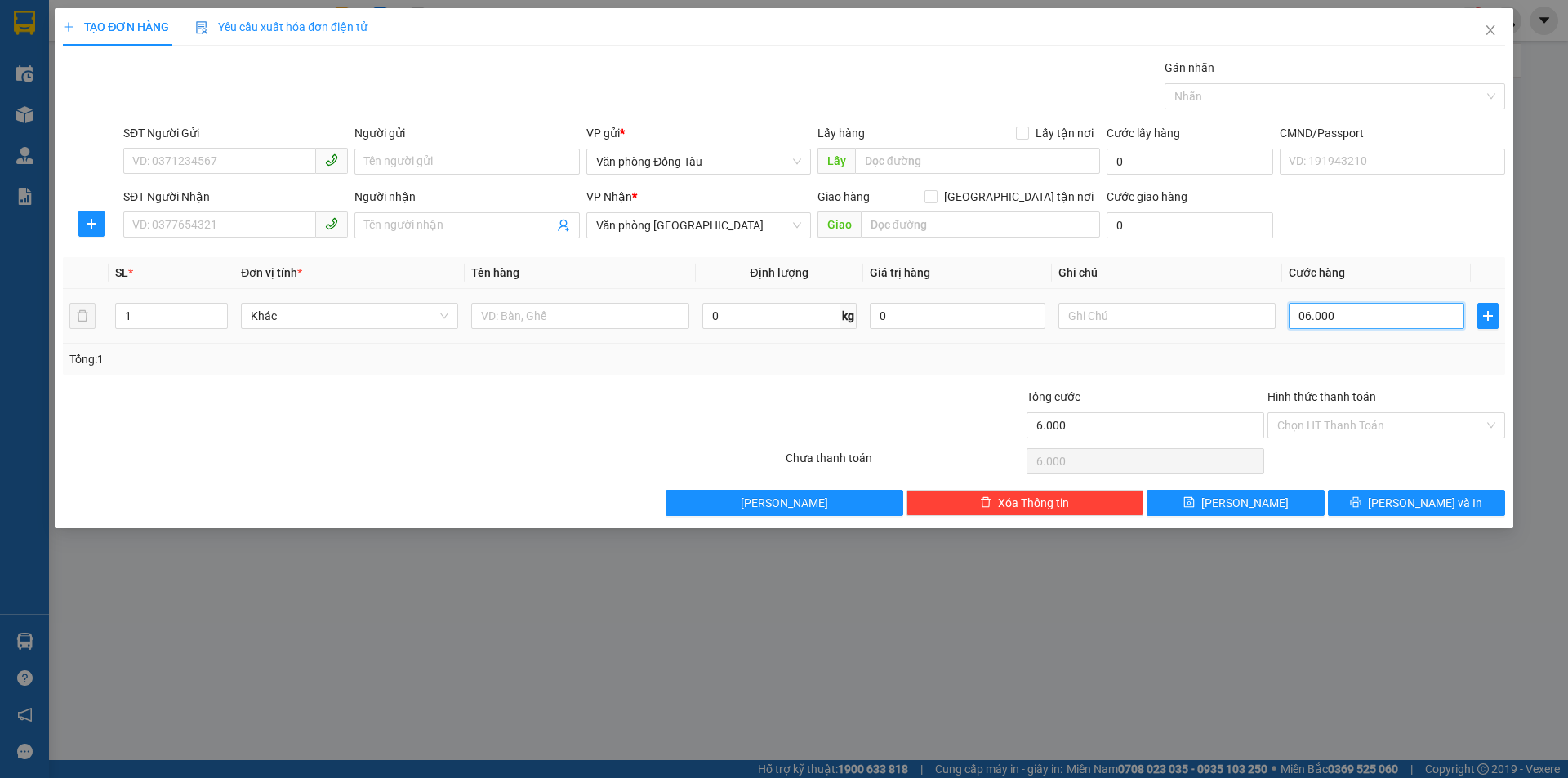
type input "60.000"
type input "06.000"
type input "6.000"
type input "0.600"
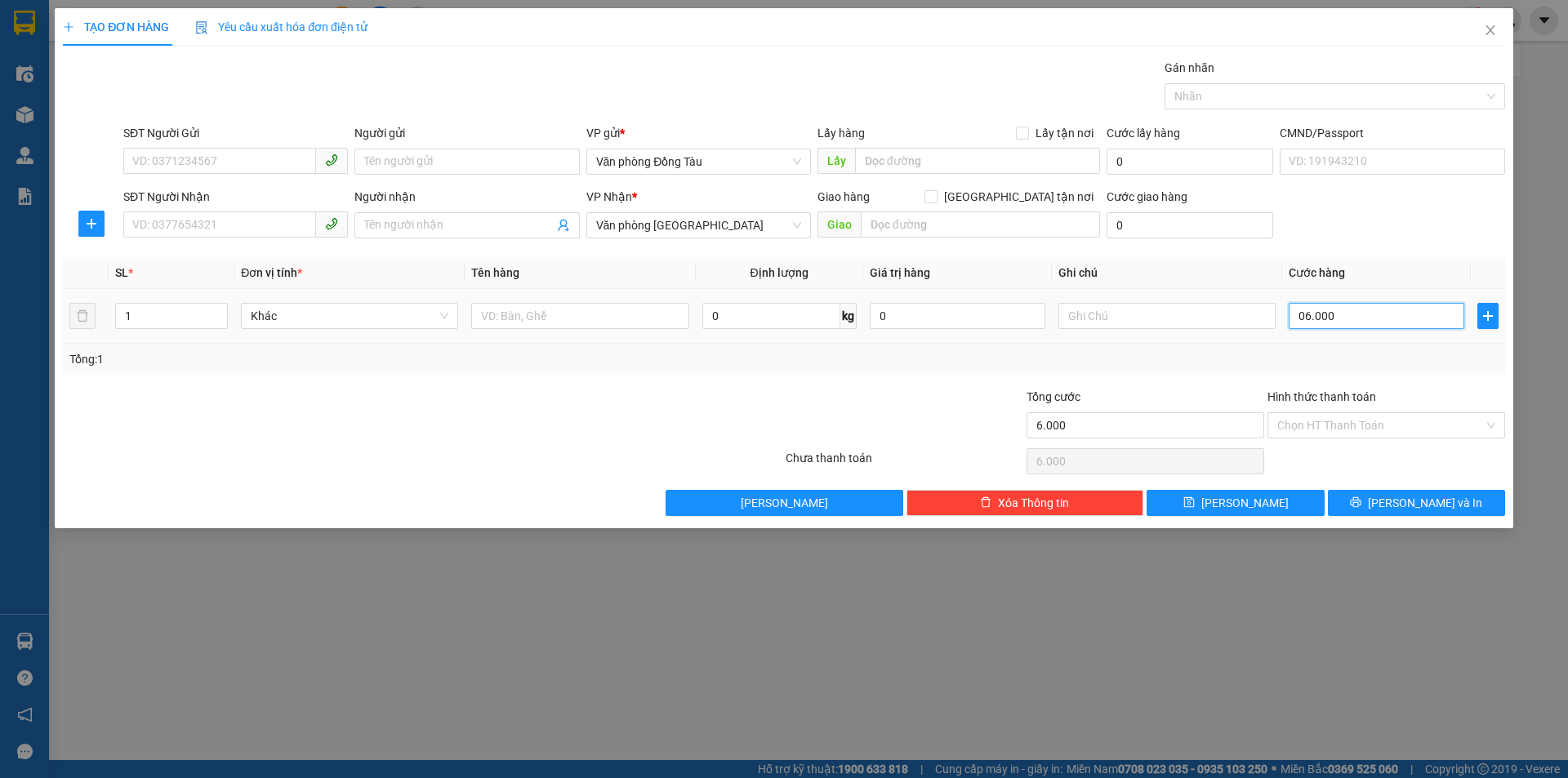
type input "600"
type input "060"
type input "60"
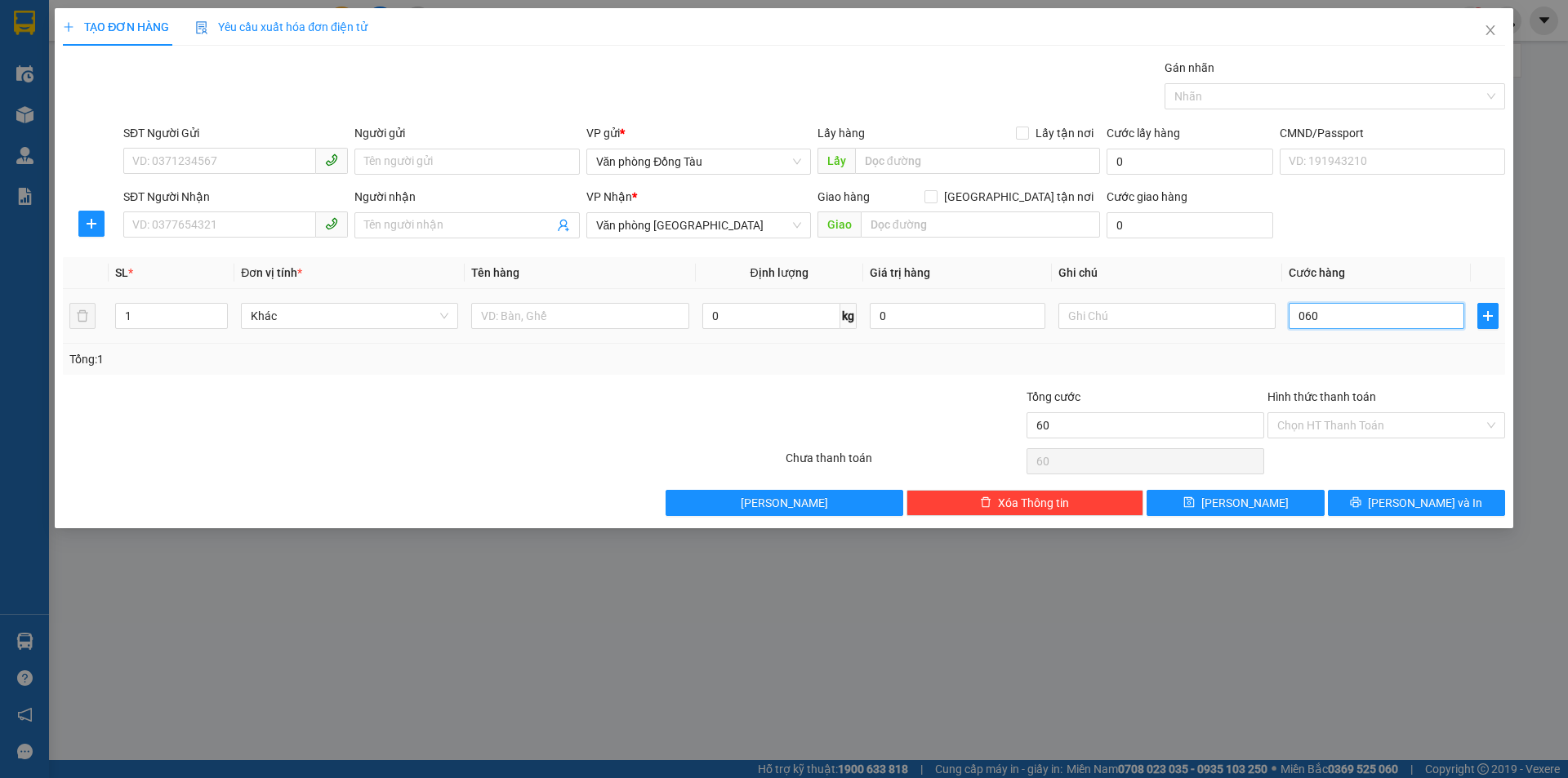
type input "06"
type input "6"
type input "0"
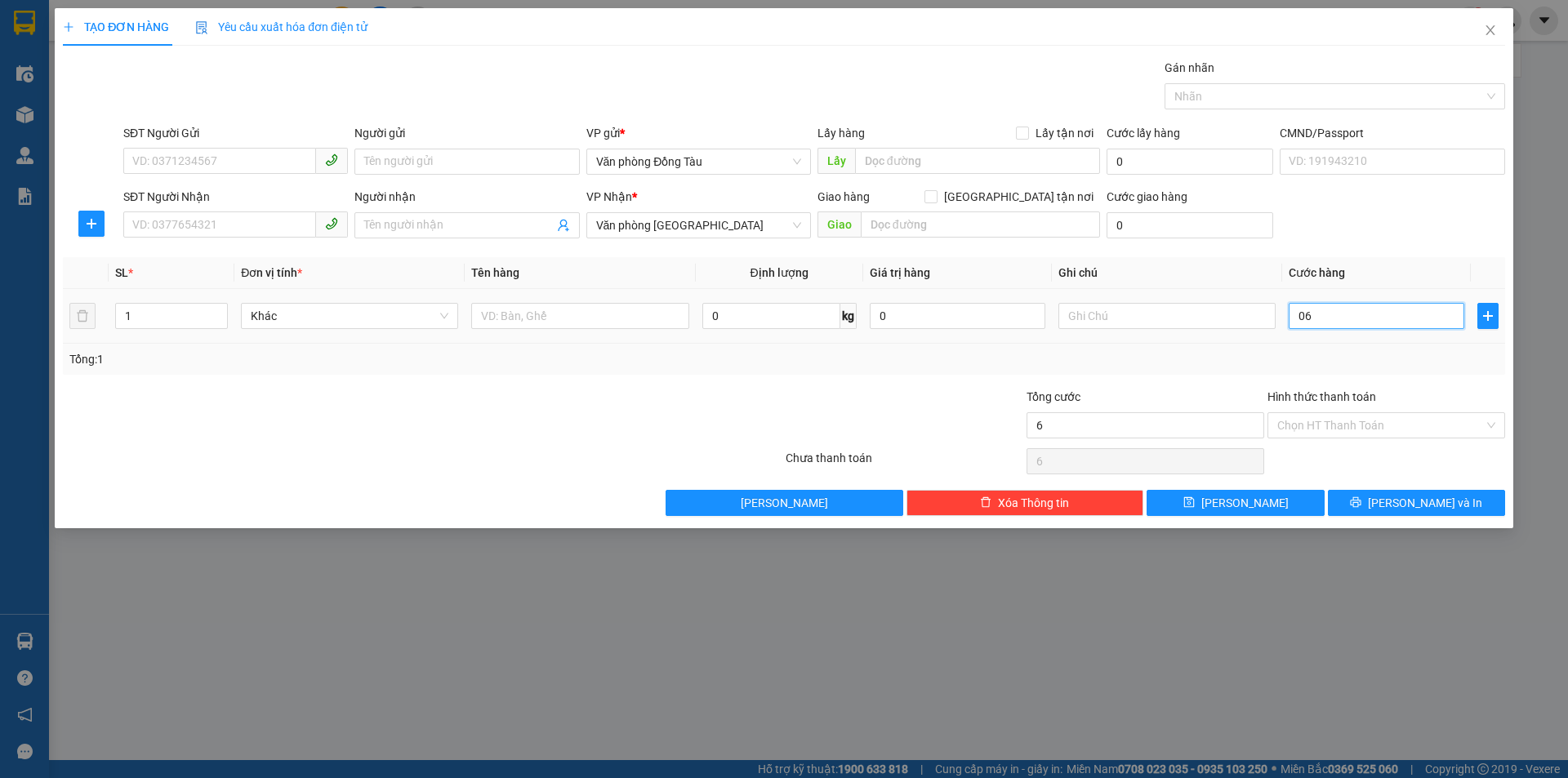
type input "0"
type input "60"
type input "600"
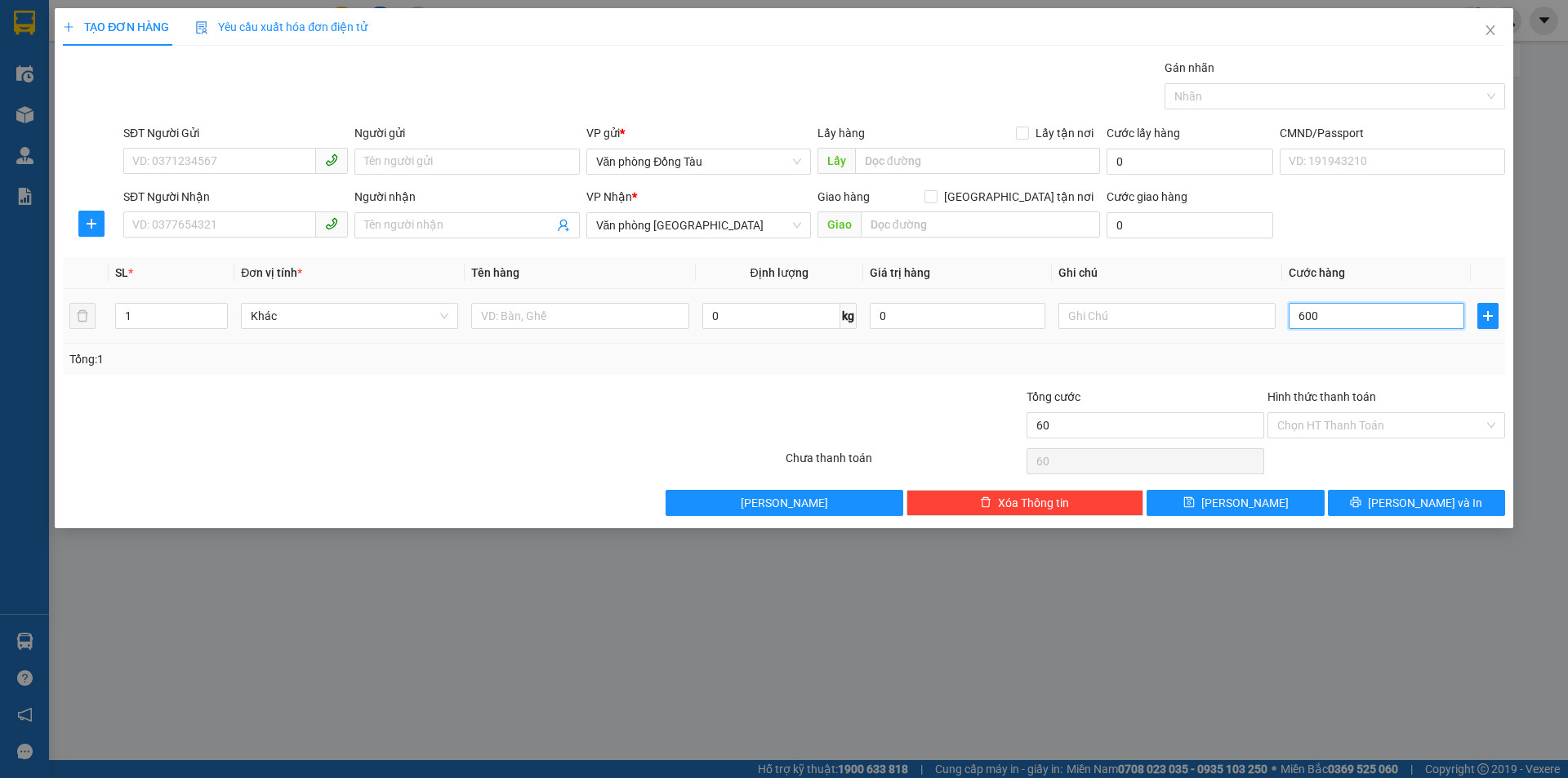
type input "600"
type input "6.000"
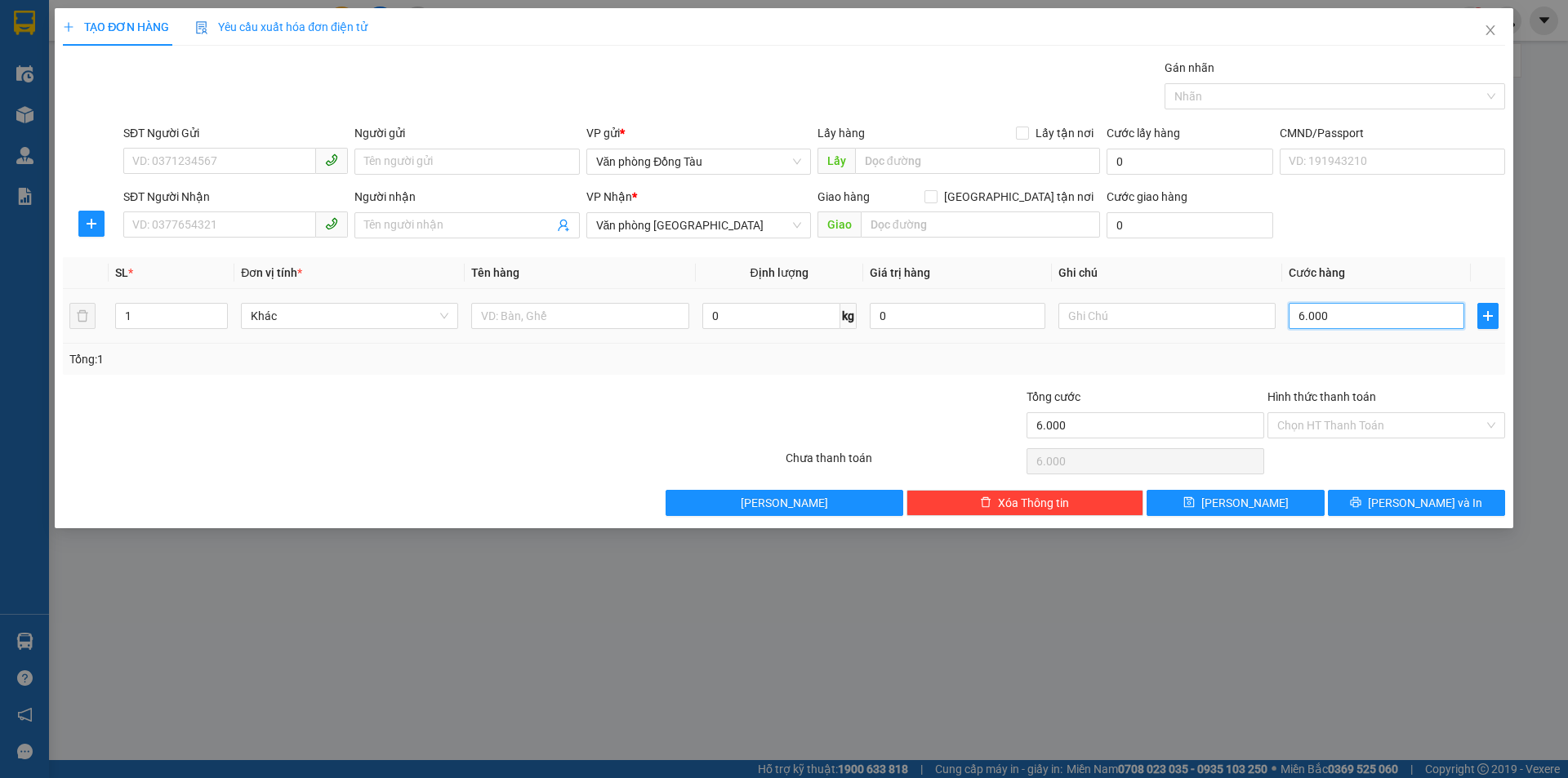
type input "60.000"
type input "6.000.002"
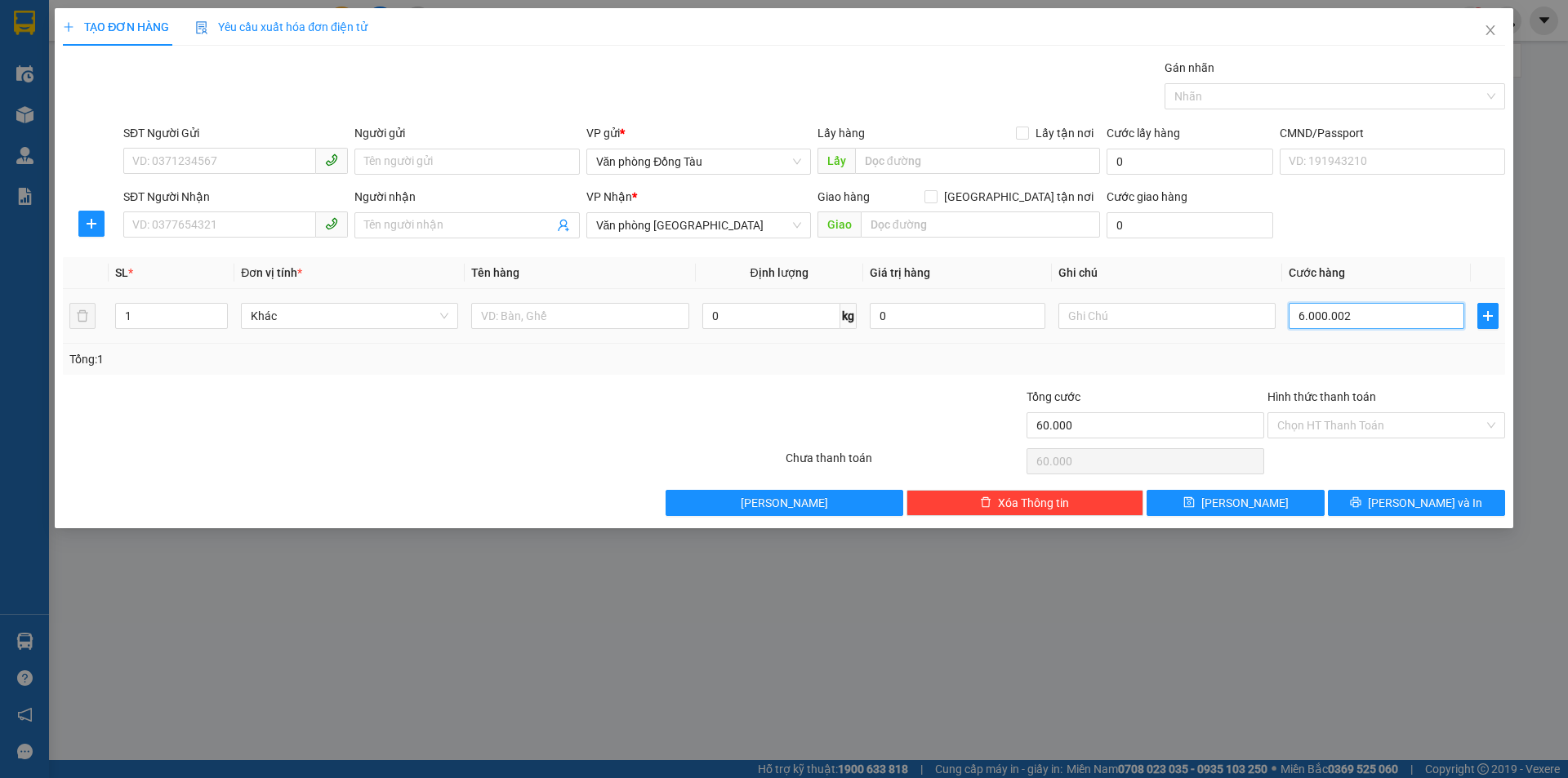
type input "6.000.002"
type input "600.000"
type input "60.000"
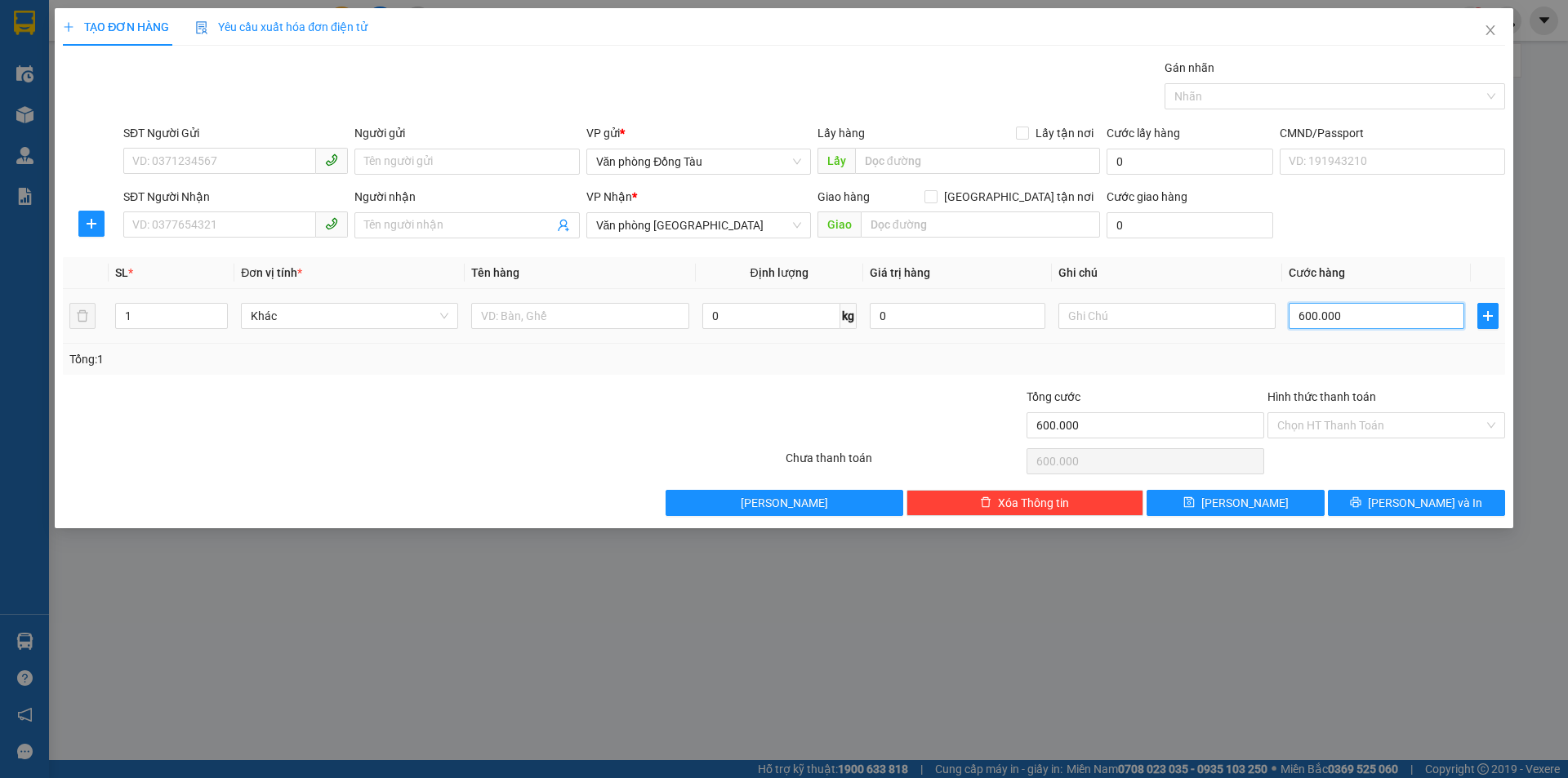
type input "60.000"
click at [466, 152] on input "Người gửi" at bounding box center [467, 161] width 225 height 26
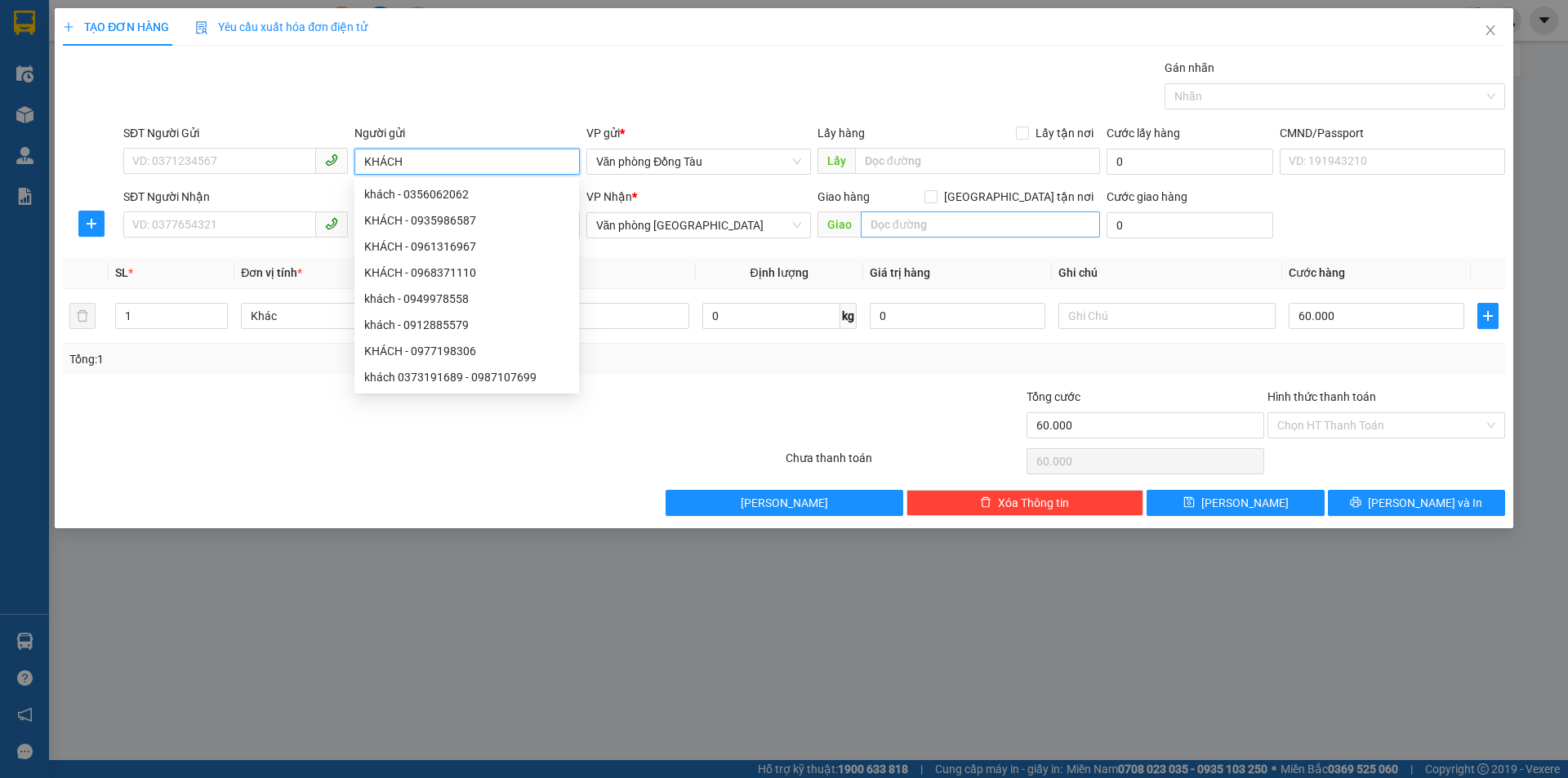
type input "KHÁCH"
click at [932, 229] on input "text" at bounding box center [980, 225] width 239 height 26
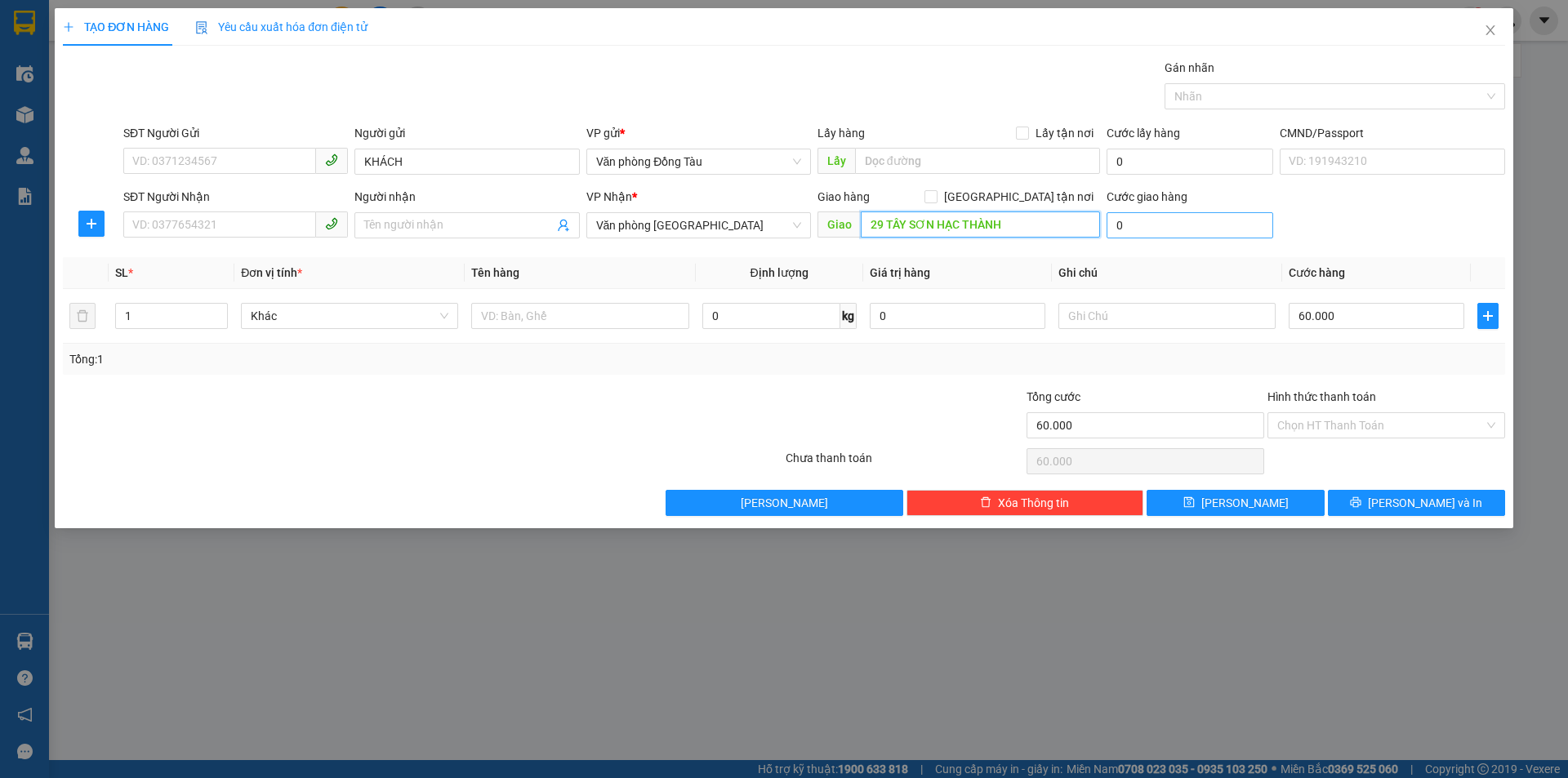
type input "29 TÂY SƠN HẠC THÀNH"
drag, startPoint x: 1154, startPoint y: 234, endPoint x: 1101, endPoint y: 195, distance: 65.8
click at [1154, 233] on input "0" at bounding box center [1190, 225] width 167 height 26
type input "4"
type input "60.004"
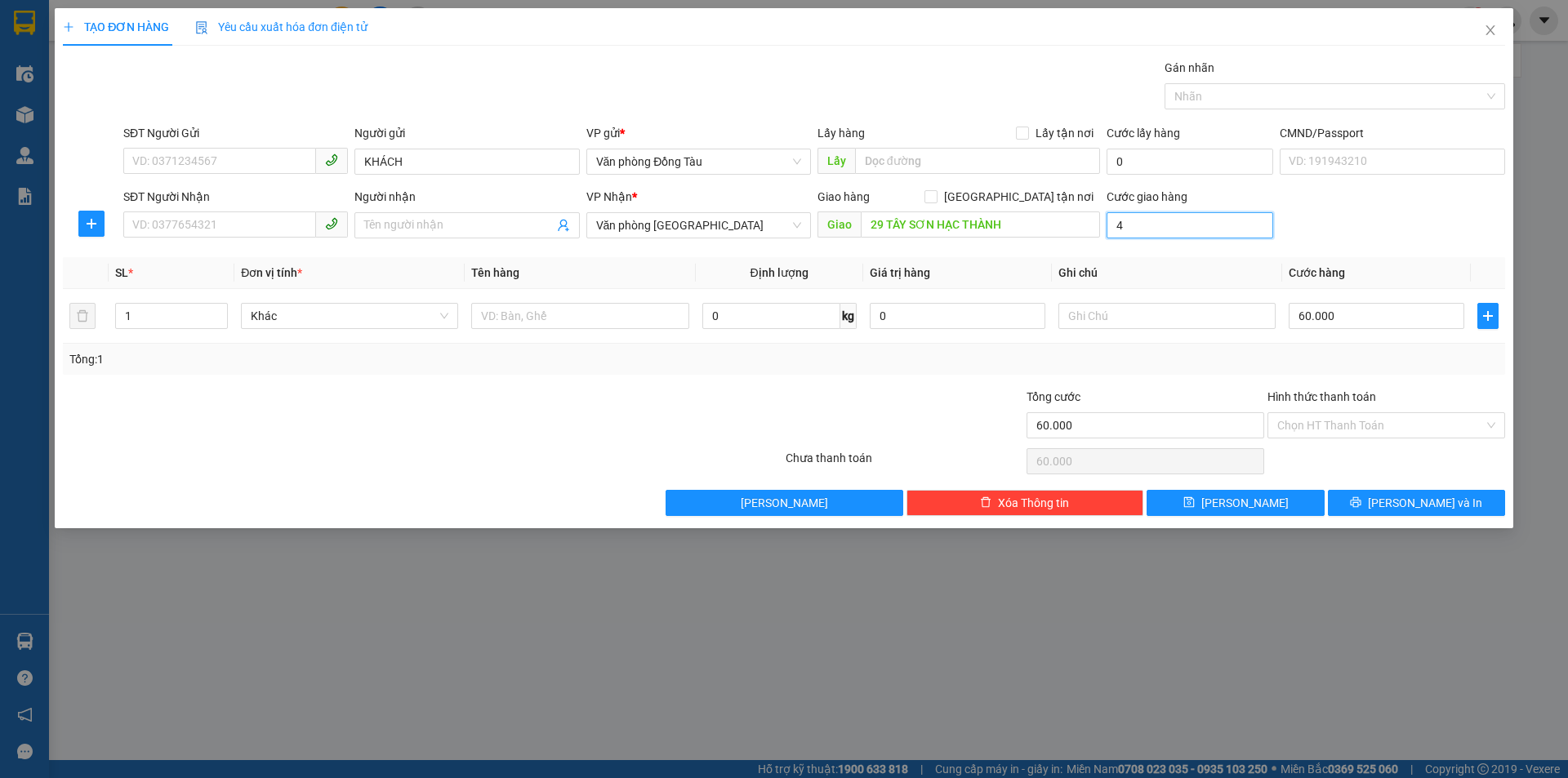
type input "60.004"
type input "40"
type input "60.040"
type input "400"
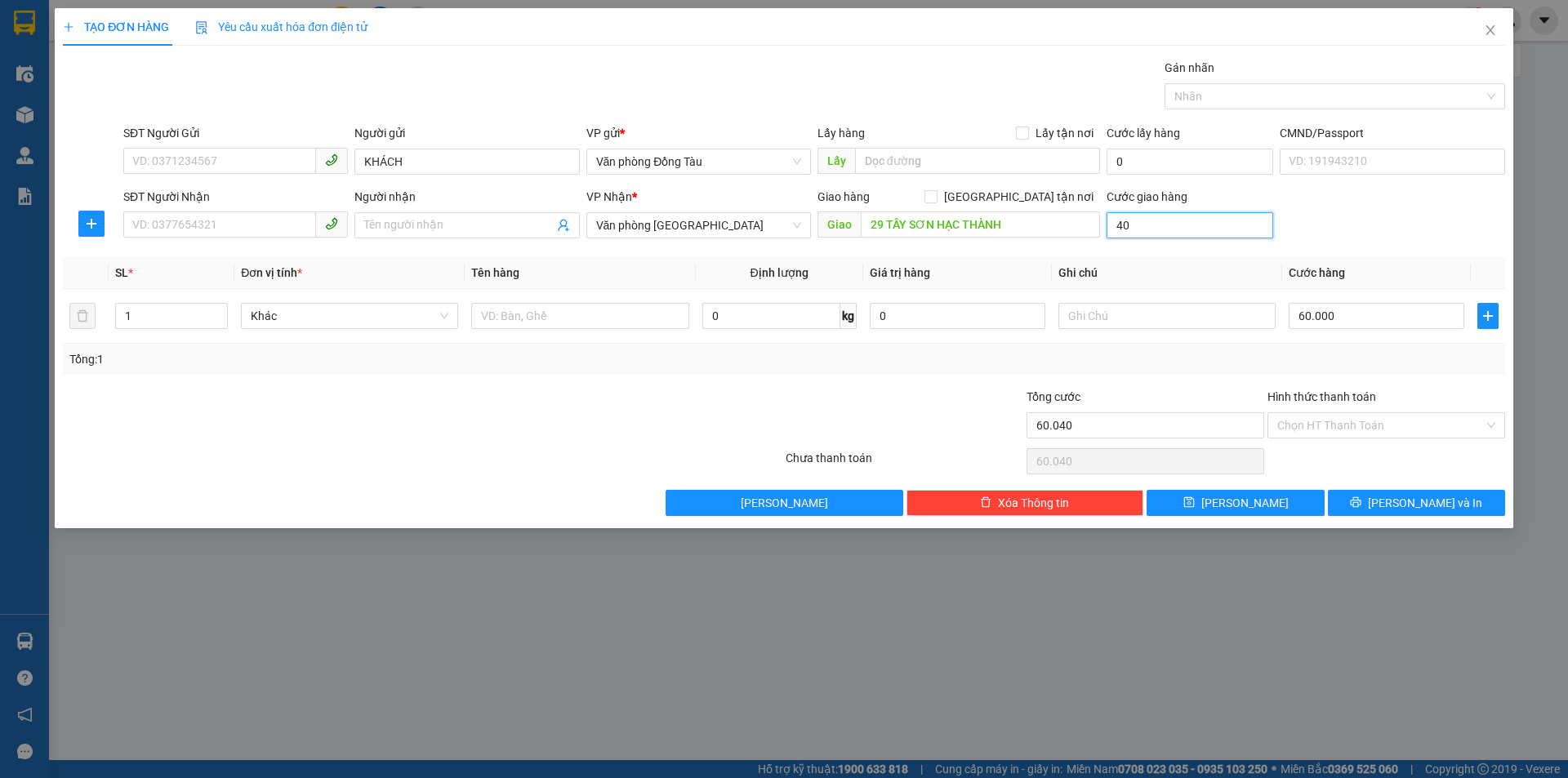
type input "60.400"
type input "4.000"
type input "64.000"
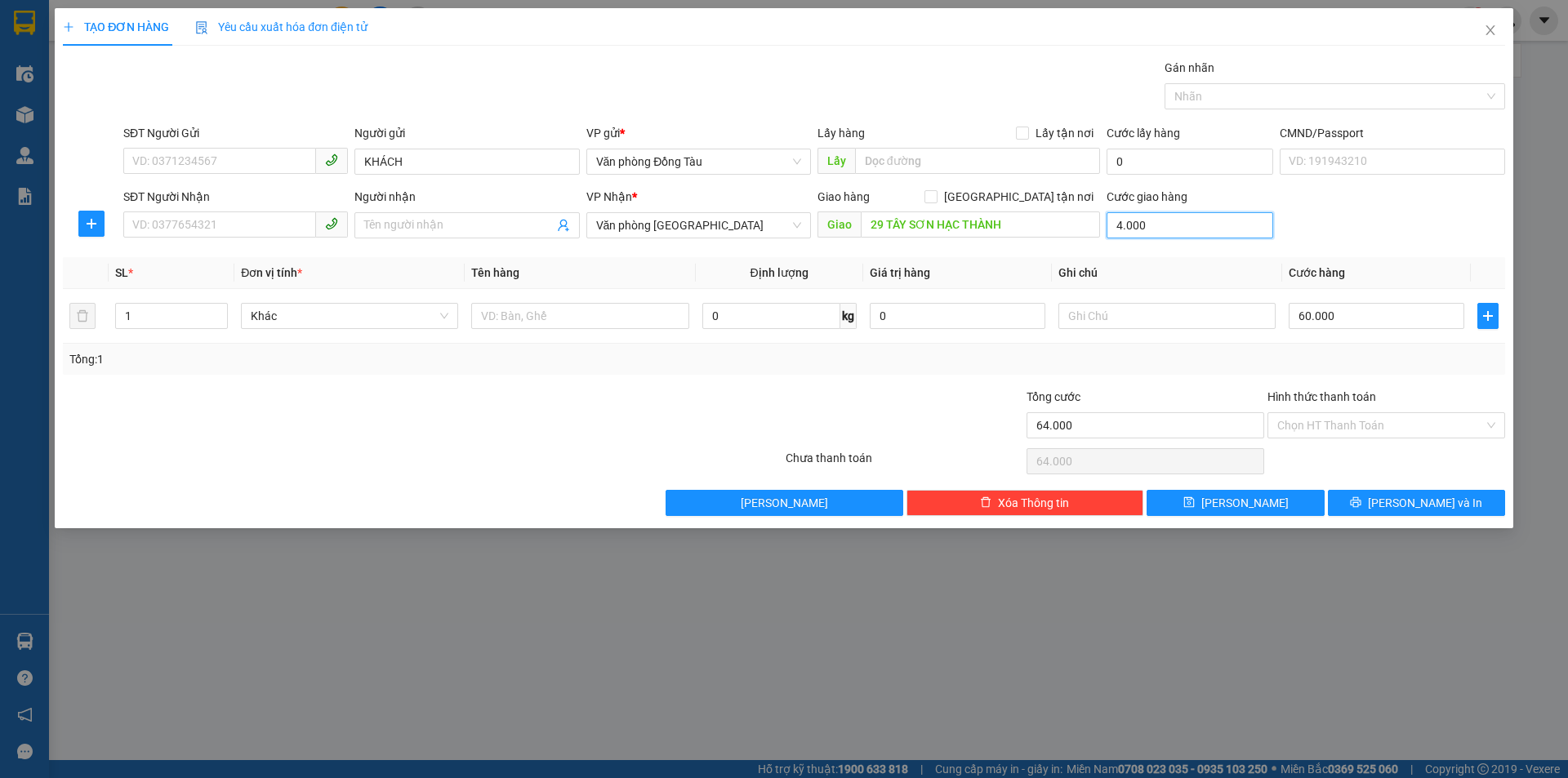
type input "40.000"
type input "100.000"
type input "40.000"
click at [1066, 226] on input "29 TÂY SƠN HẠC THÀNH" at bounding box center [980, 225] width 239 height 26
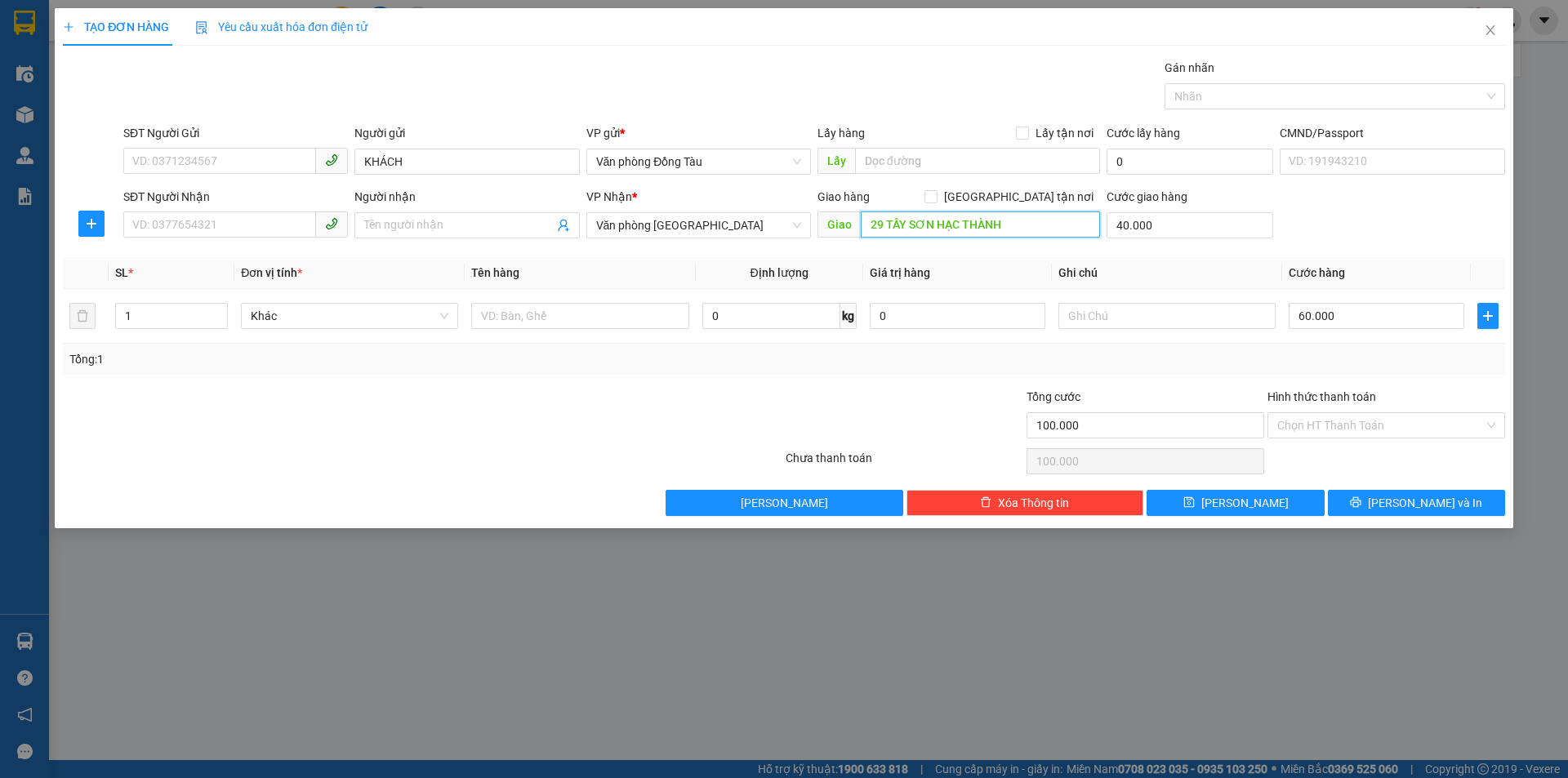
click at [1066, 226] on input "29 TÂY SƠN HẠC THÀNH" at bounding box center [980, 225] width 239 height 26
click at [1030, 224] on input "29 TÂY SƠN HẠC THÀNH" at bounding box center [980, 225] width 239 height 26
type input "29 [GEOGRAPHIC_DATA]"
click at [183, 227] on input "SĐT Người Nhận" at bounding box center [220, 225] width 193 height 26
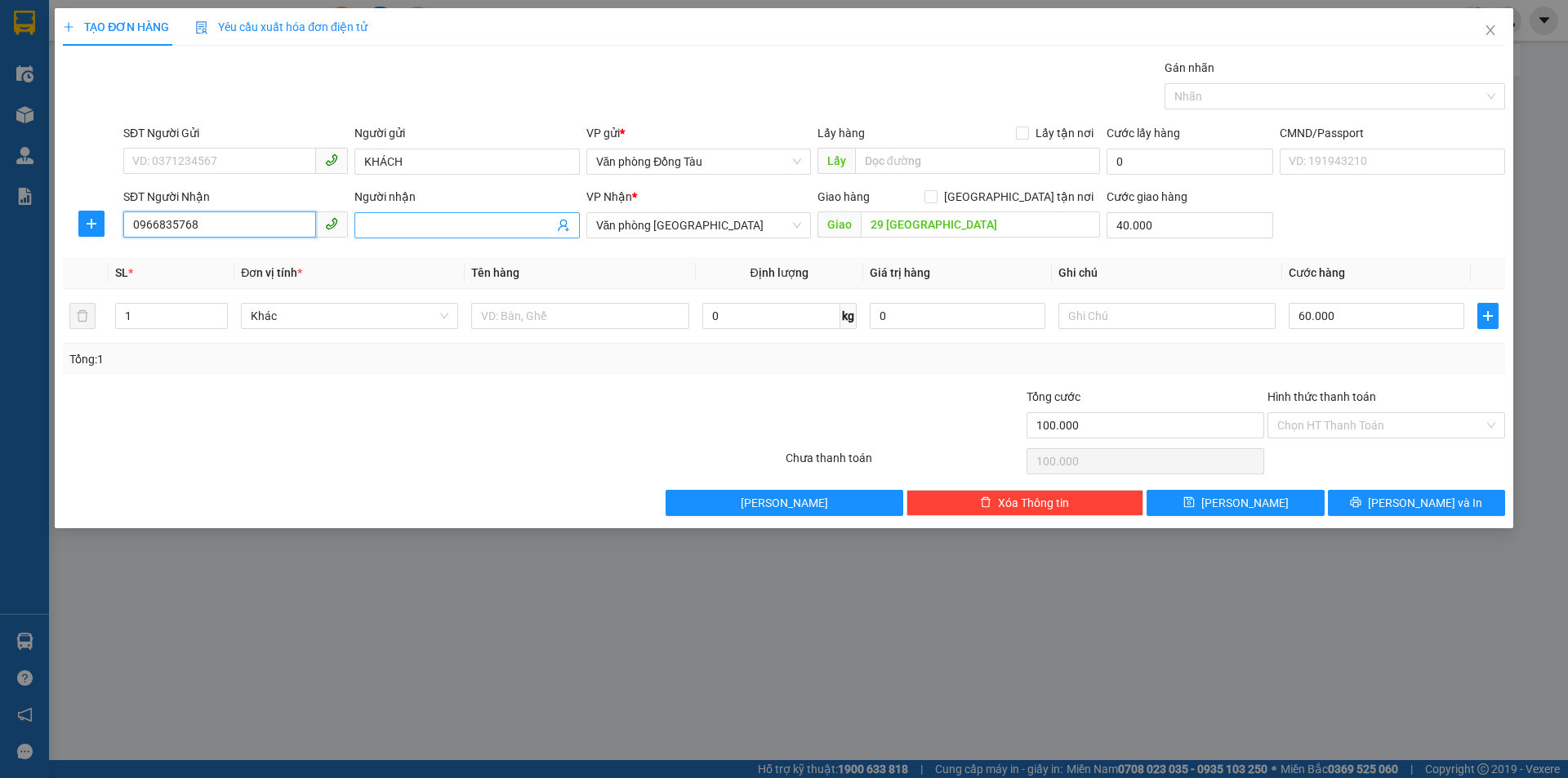
type input "0966835768"
click at [409, 226] on input "Người nhận" at bounding box center [458, 225] width 189 height 18
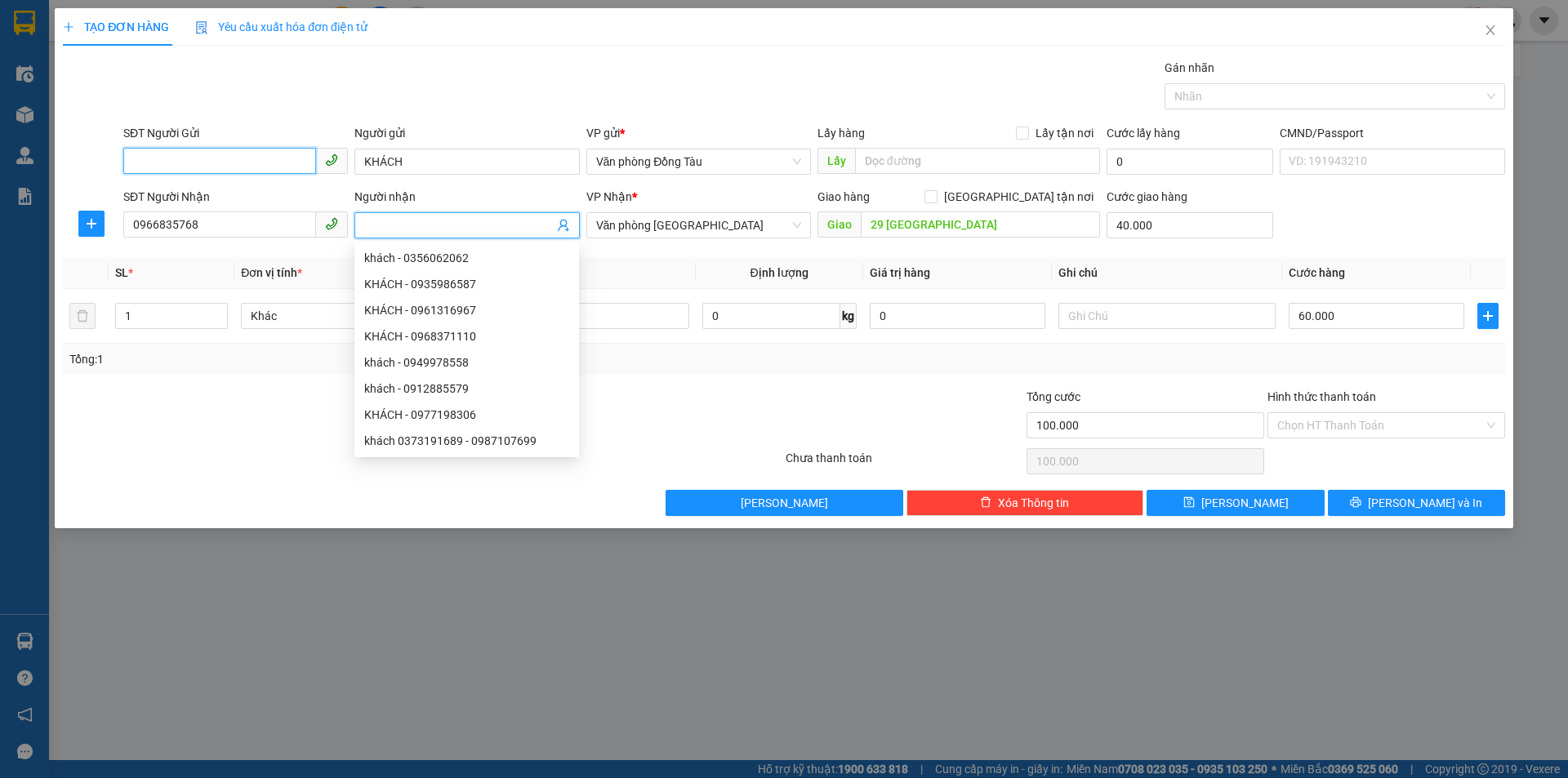
click at [243, 166] on input "SĐT Người Gửi" at bounding box center [220, 161] width 193 height 26
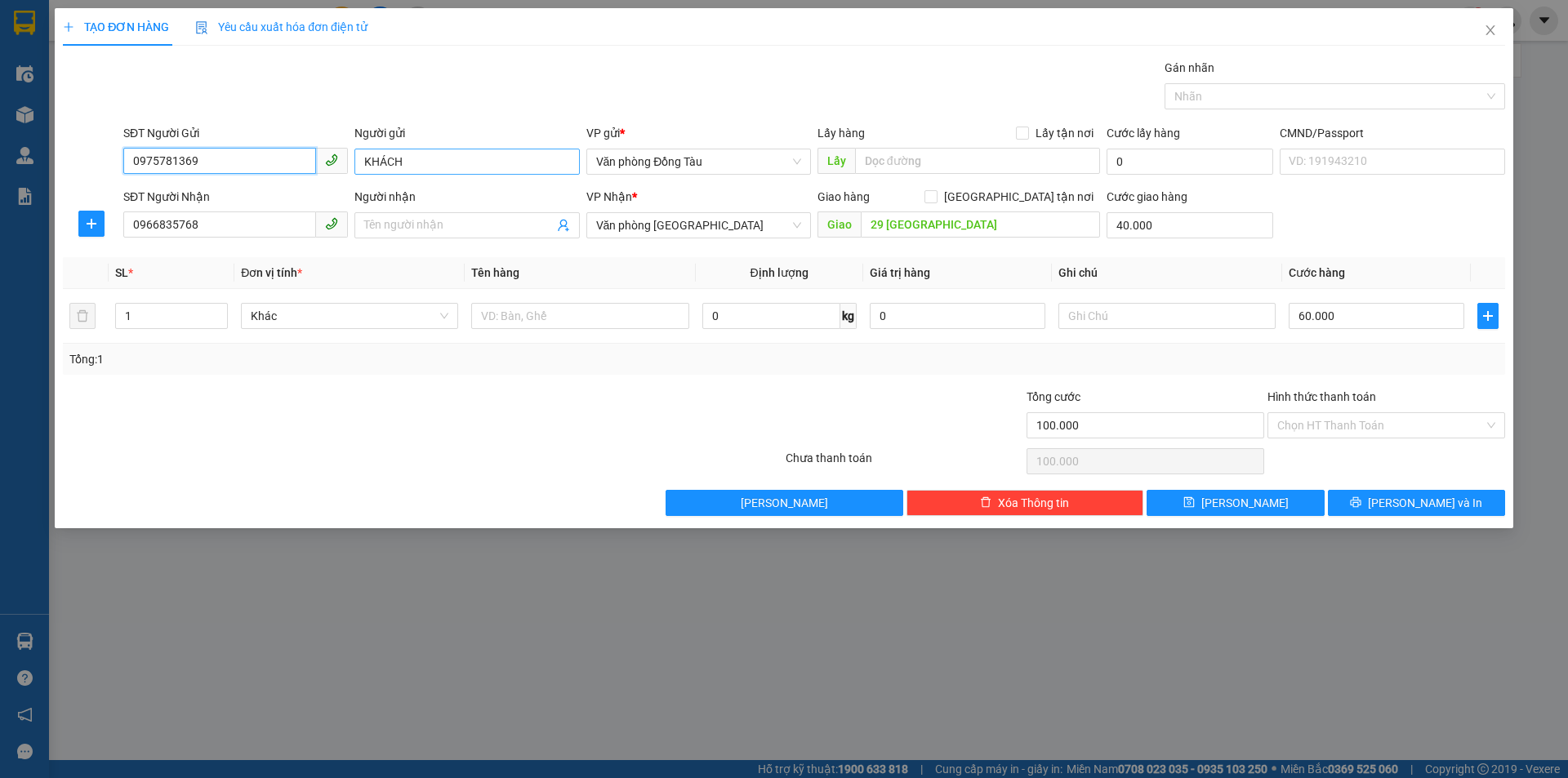
type input "0975781369"
drag, startPoint x: 447, startPoint y: 165, endPoint x: 325, endPoint y: 175, distance: 122.4
click at [326, 175] on div "SĐT Người Gửi 0975781369 Người gửi KHÁCH KHÁCH VP gửi * Văn phòng Đồng Tàu Lấy …" at bounding box center [814, 153] width 1388 height 57
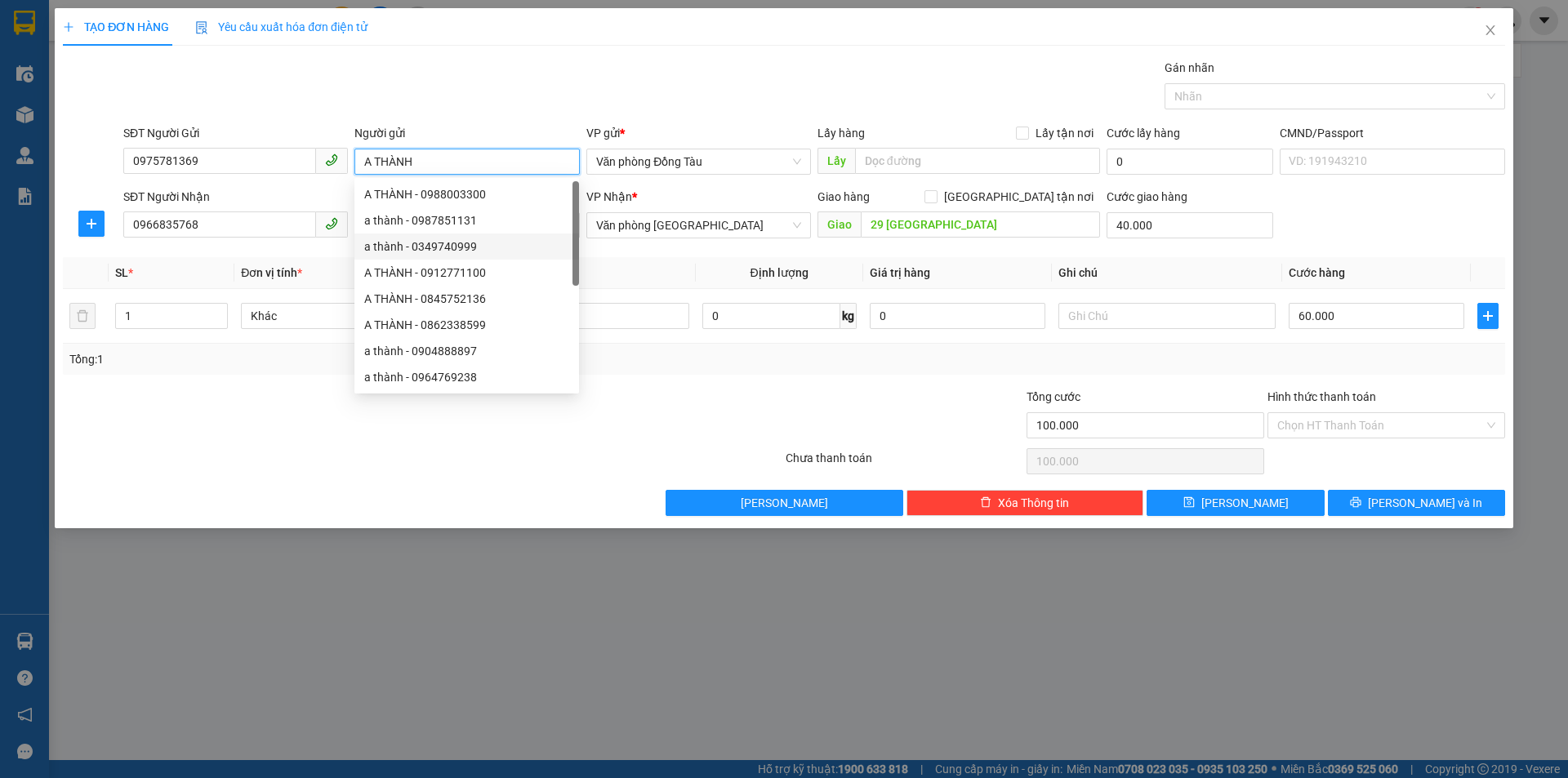
type input "A THÀNH"
click at [644, 272] on th "Tên hàng" at bounding box center [580, 273] width 231 height 32
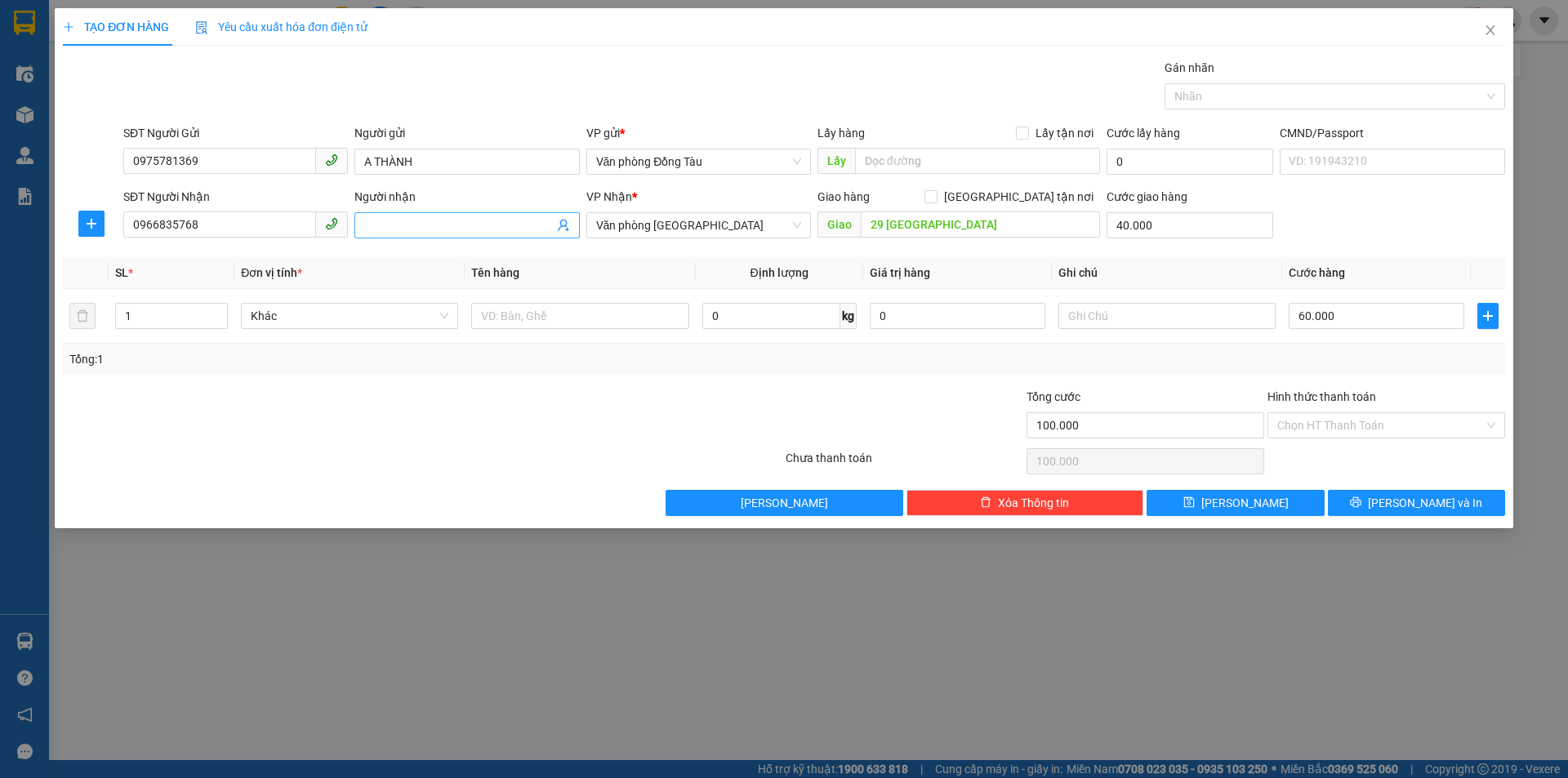
click at [452, 224] on input "Người nhận" at bounding box center [458, 225] width 189 height 18
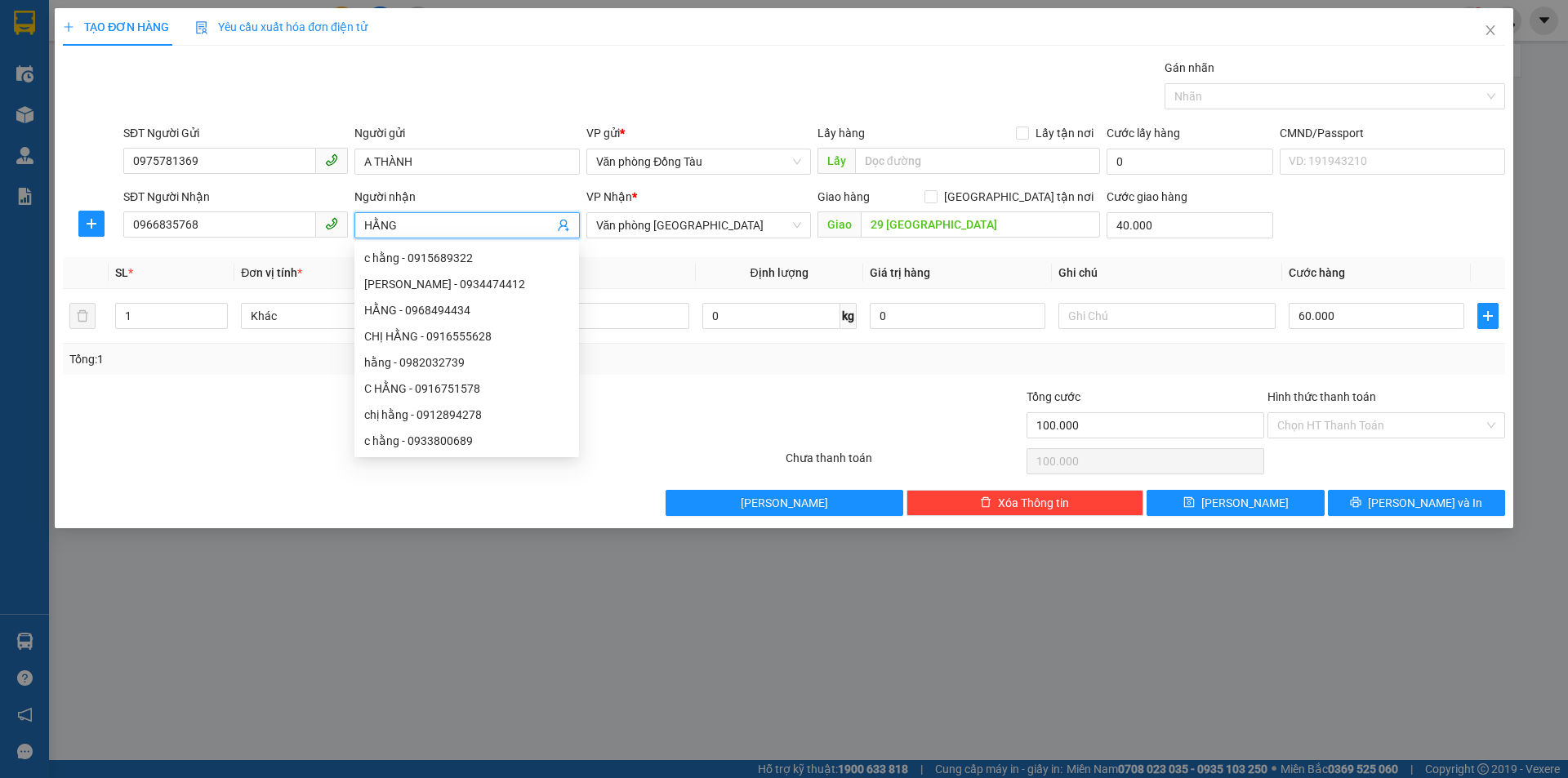
type input "HẰNG"
click at [1238, 282] on th "Ghi chú" at bounding box center [1166, 273] width 231 height 32
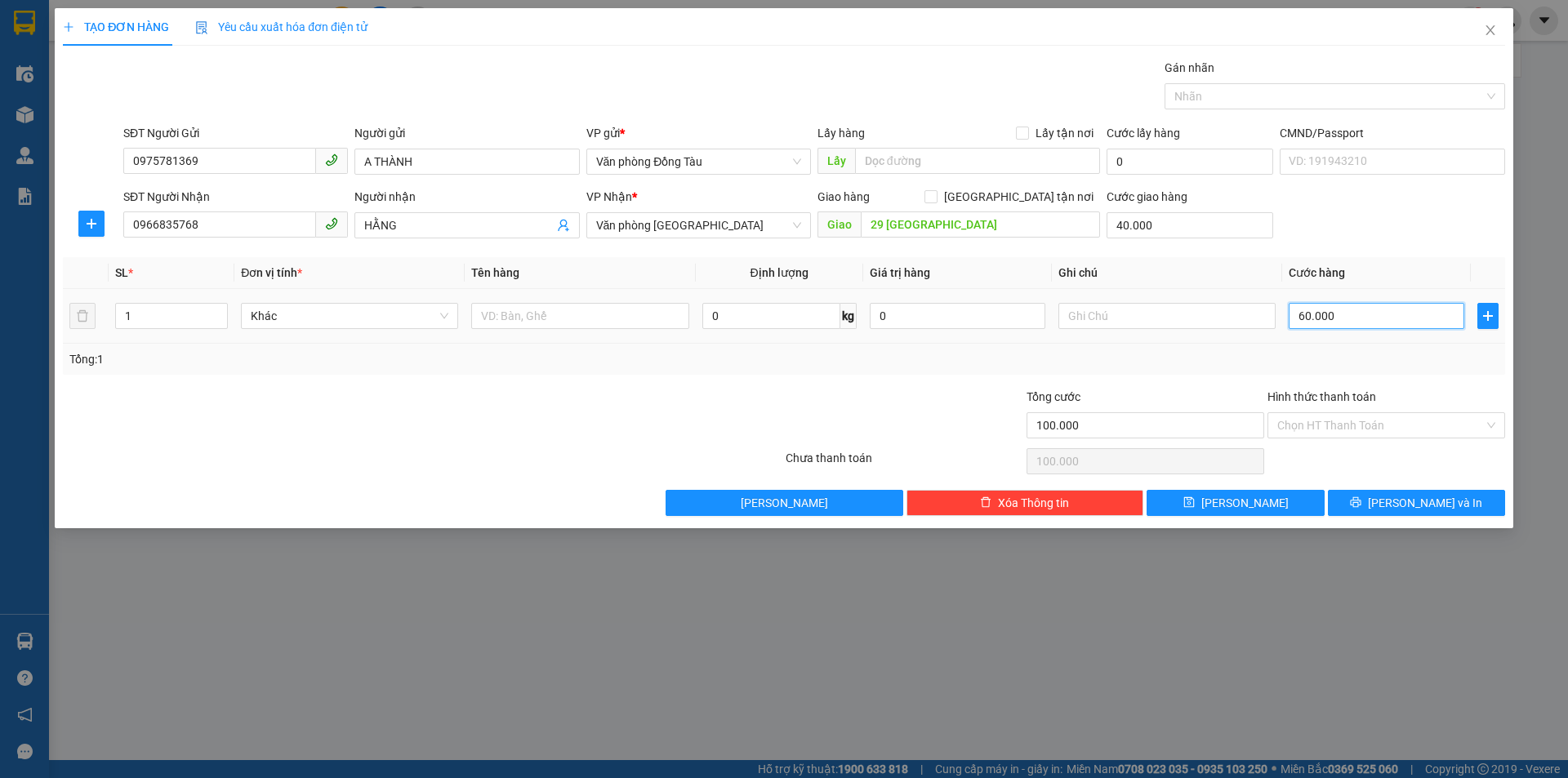
click at [1341, 313] on input "60.000" at bounding box center [1376, 316] width 175 height 26
type input "5"
type input "40.005"
type input "50"
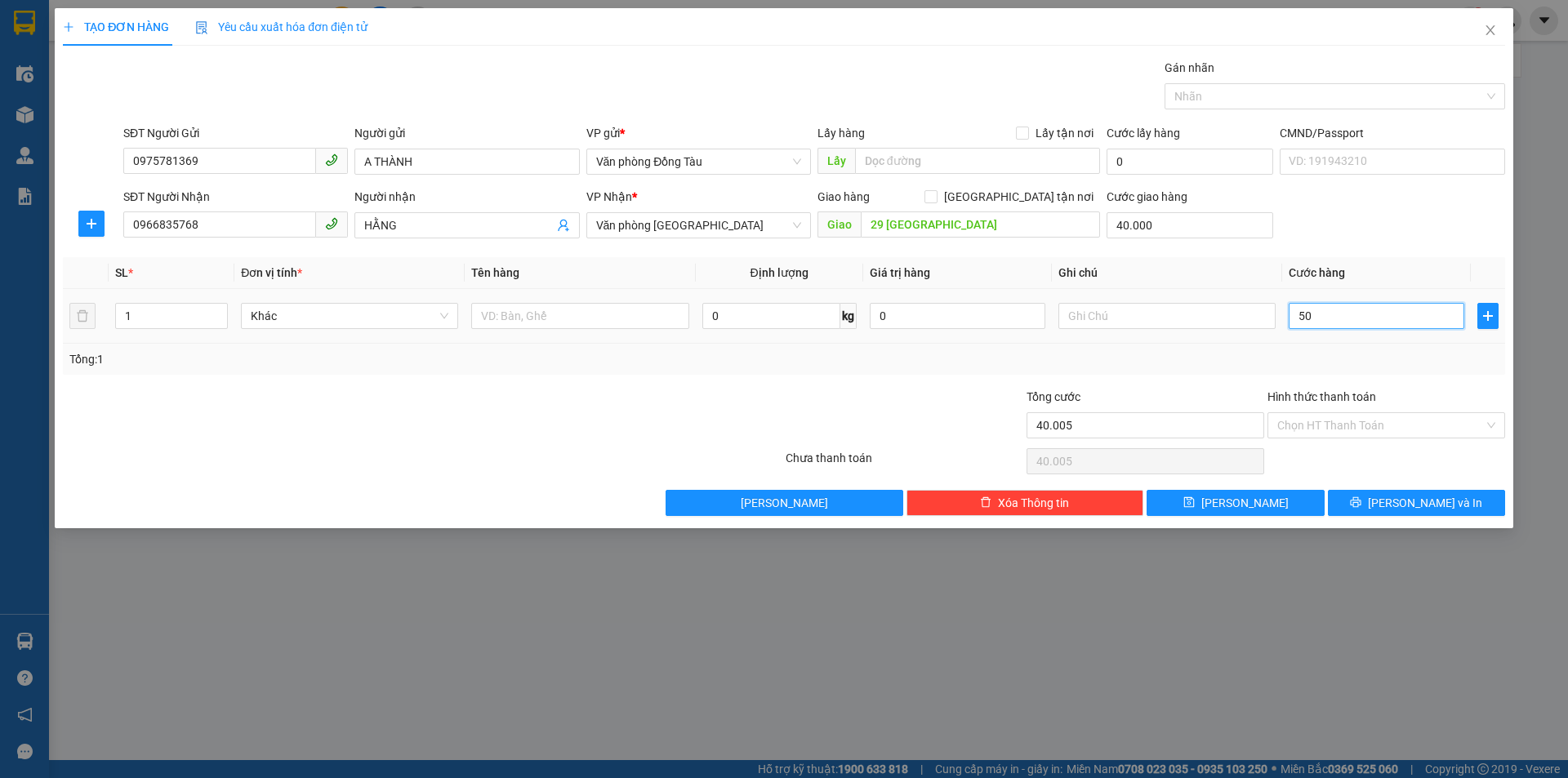
type input "40.050"
type input "500"
type input "40.500"
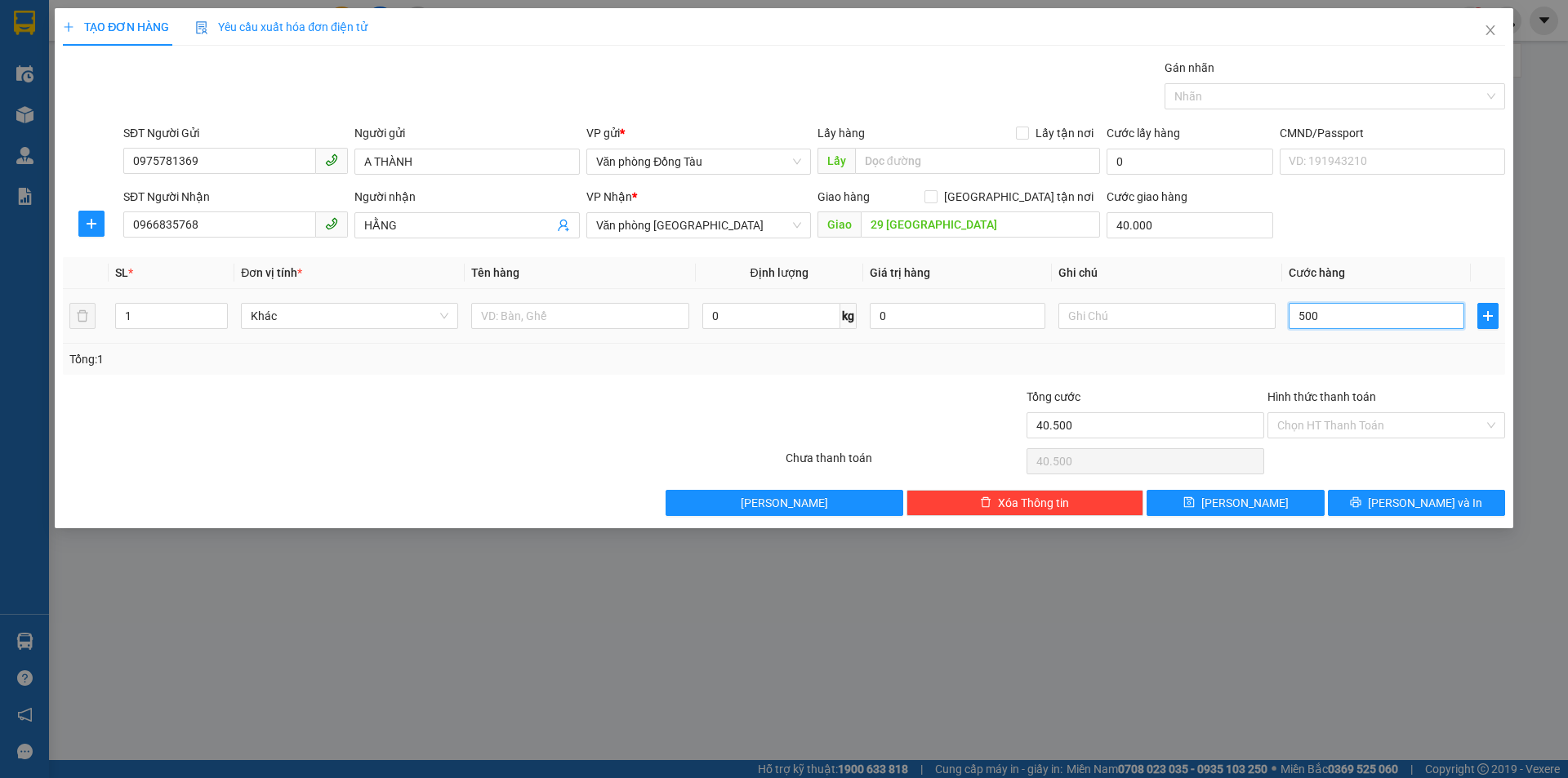
type input "5.000"
type input "45.000"
type input "50.000"
type input "90.000"
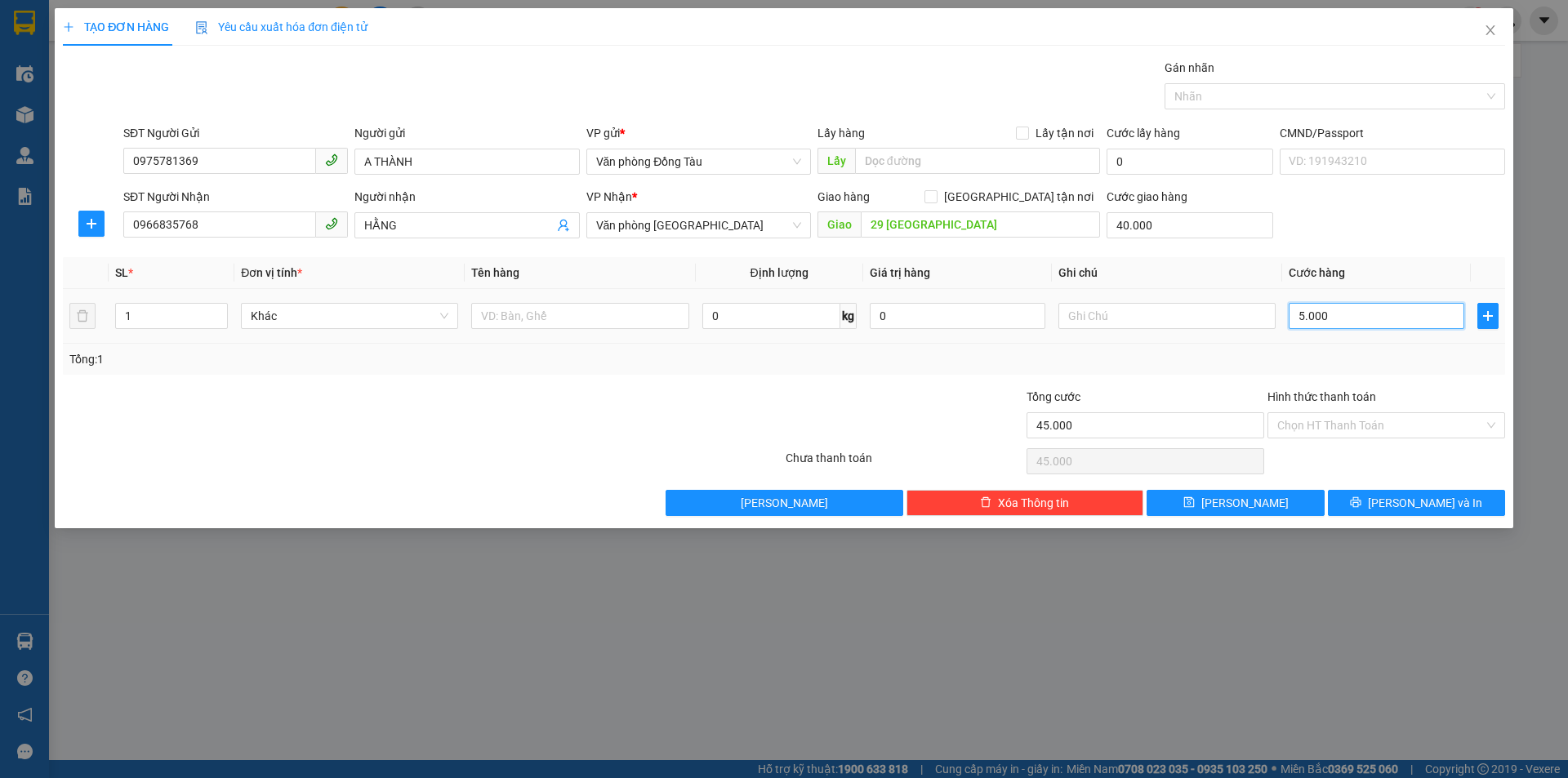
type input "90.000"
type input "50.000"
click at [1422, 497] on span "[PERSON_NAME] và In" at bounding box center [1424, 503] width 114 height 18
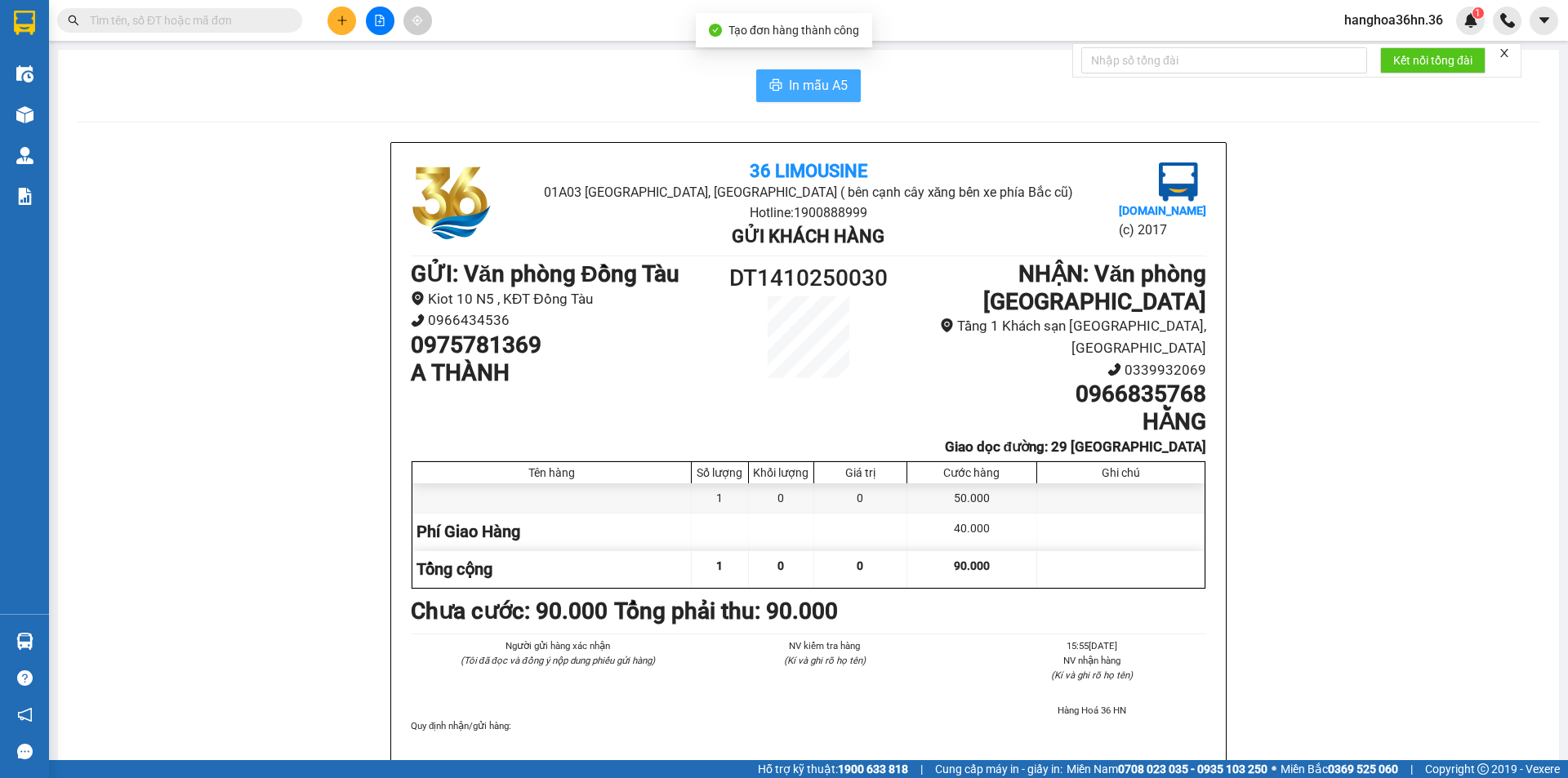
click at [807, 84] on span "In mẫu A5" at bounding box center [817, 85] width 59 height 20
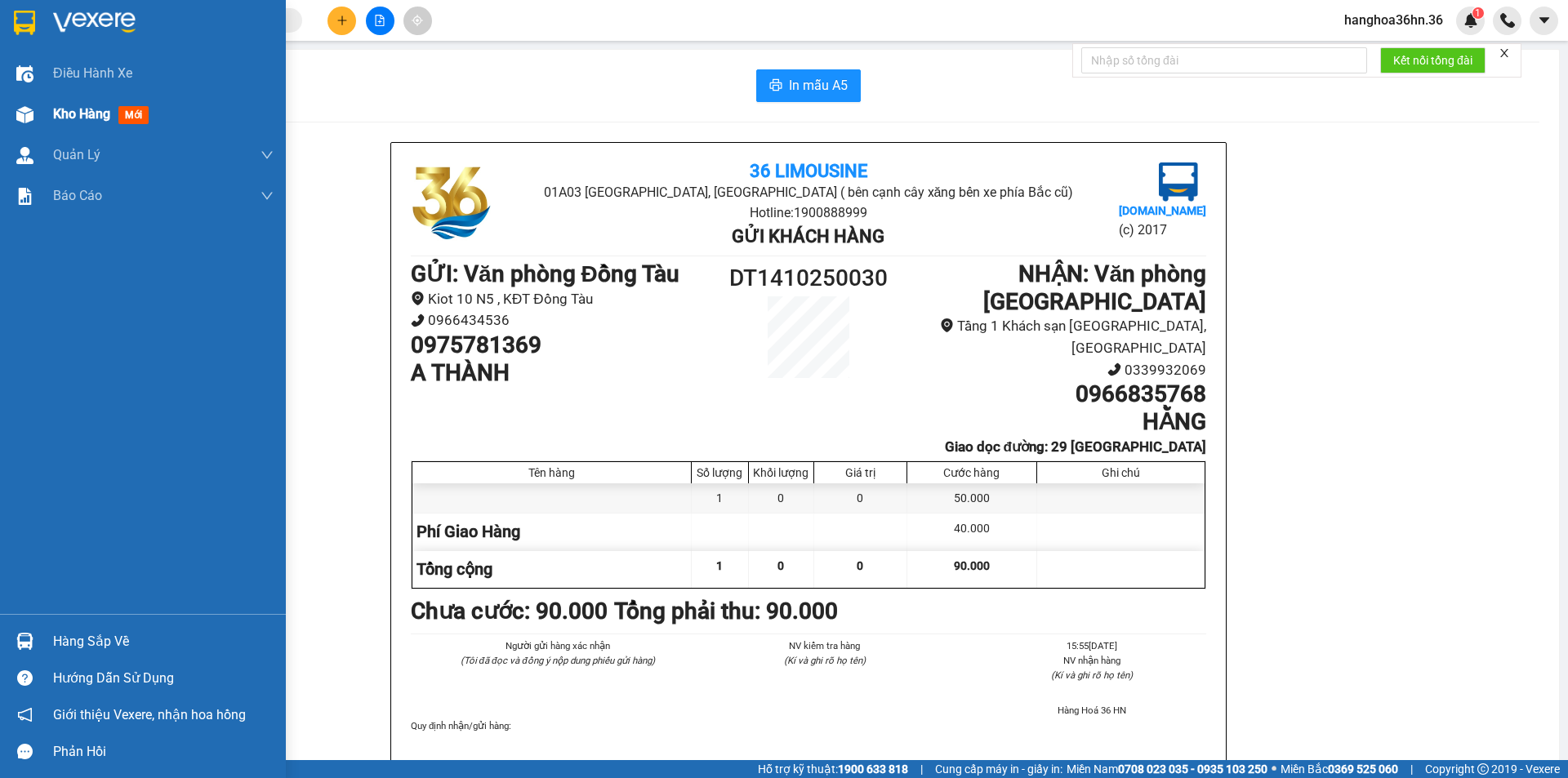
click at [65, 115] on span "Kho hàng" at bounding box center [82, 114] width 57 height 16
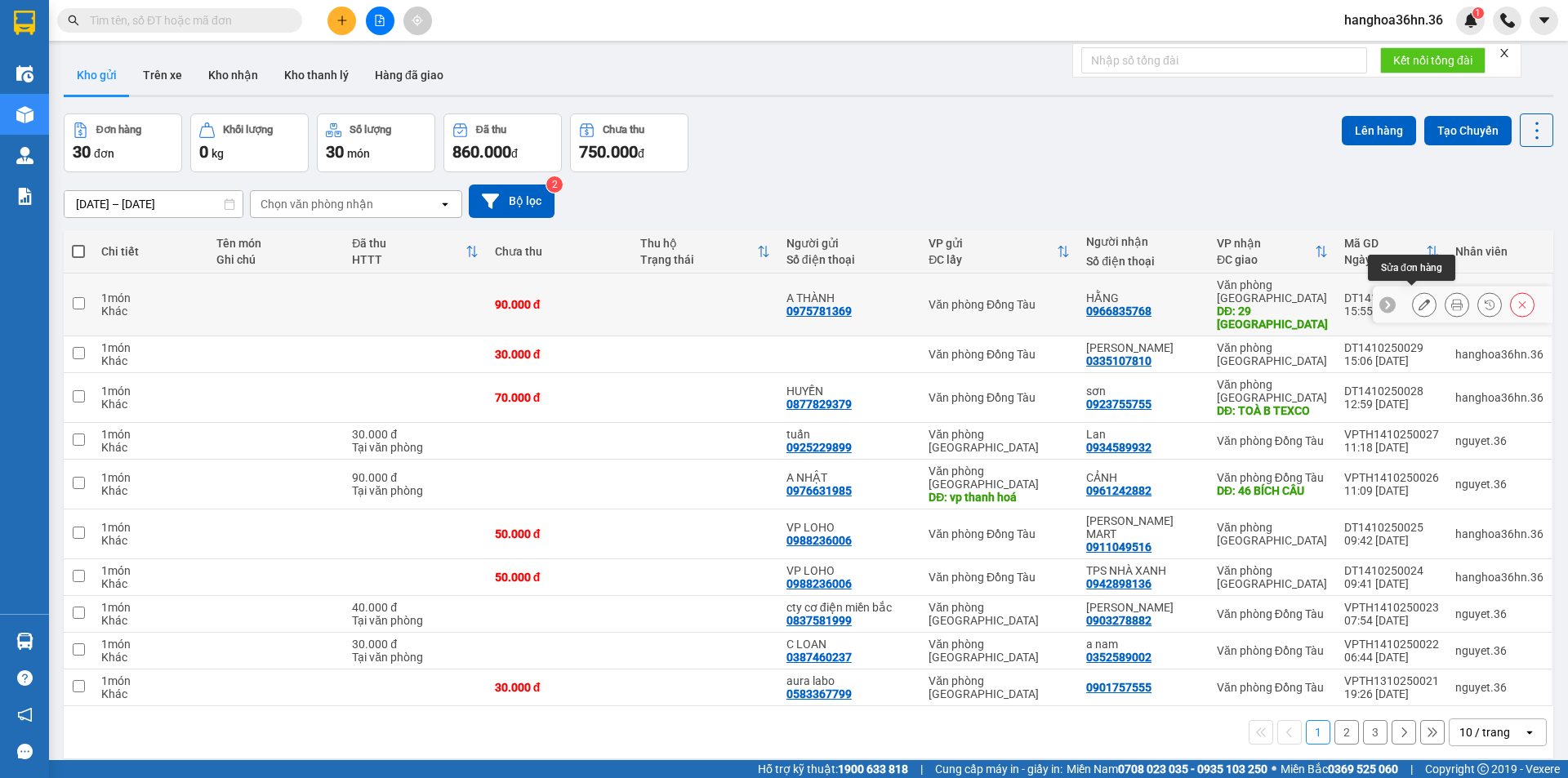
click at [1418, 299] on icon at bounding box center [1423, 304] width 11 height 11
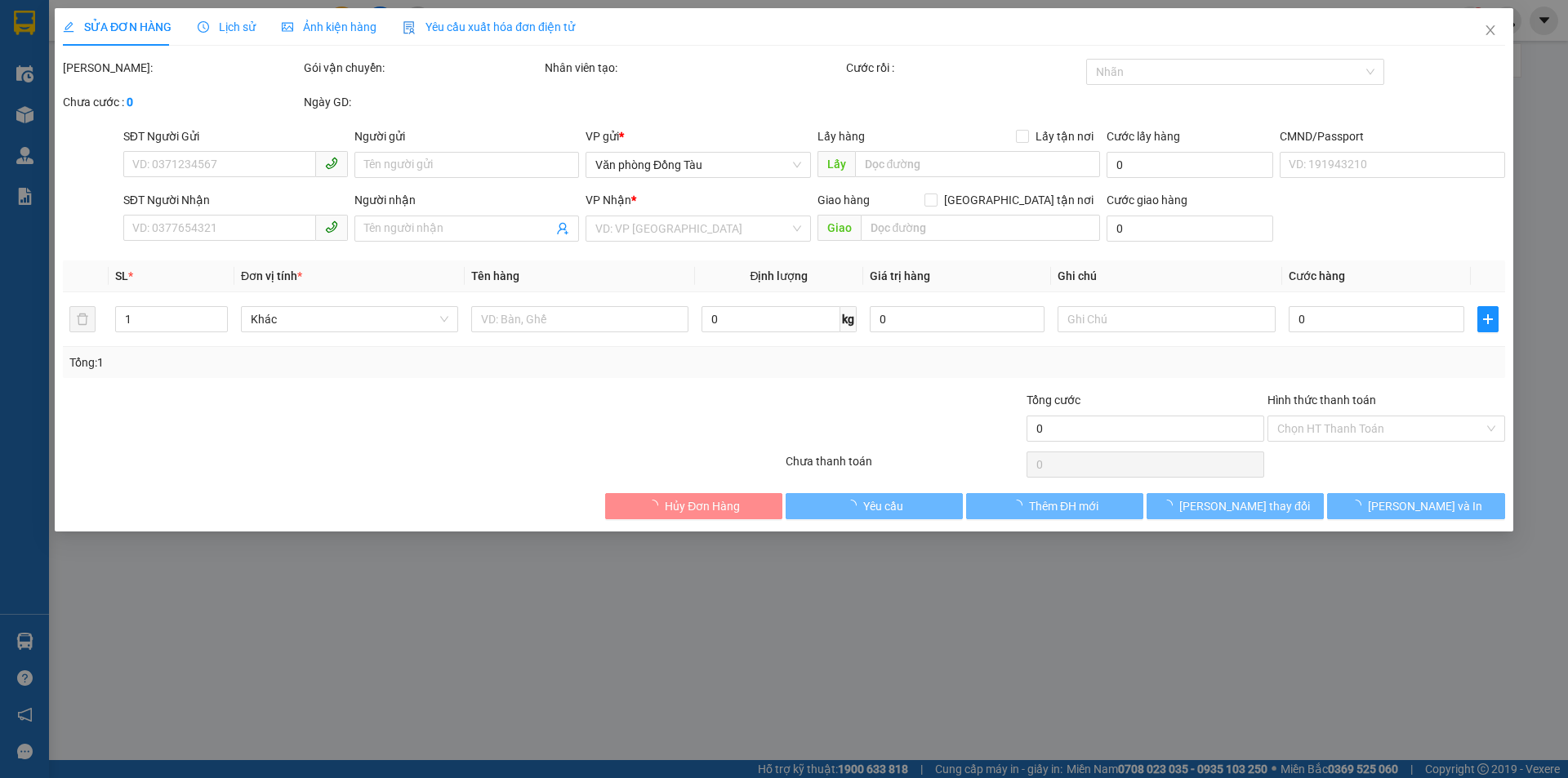
type input "0975781369"
type input "A THÀNH"
type input "0966835768"
type input "HẰNG"
type input "29 [GEOGRAPHIC_DATA]"
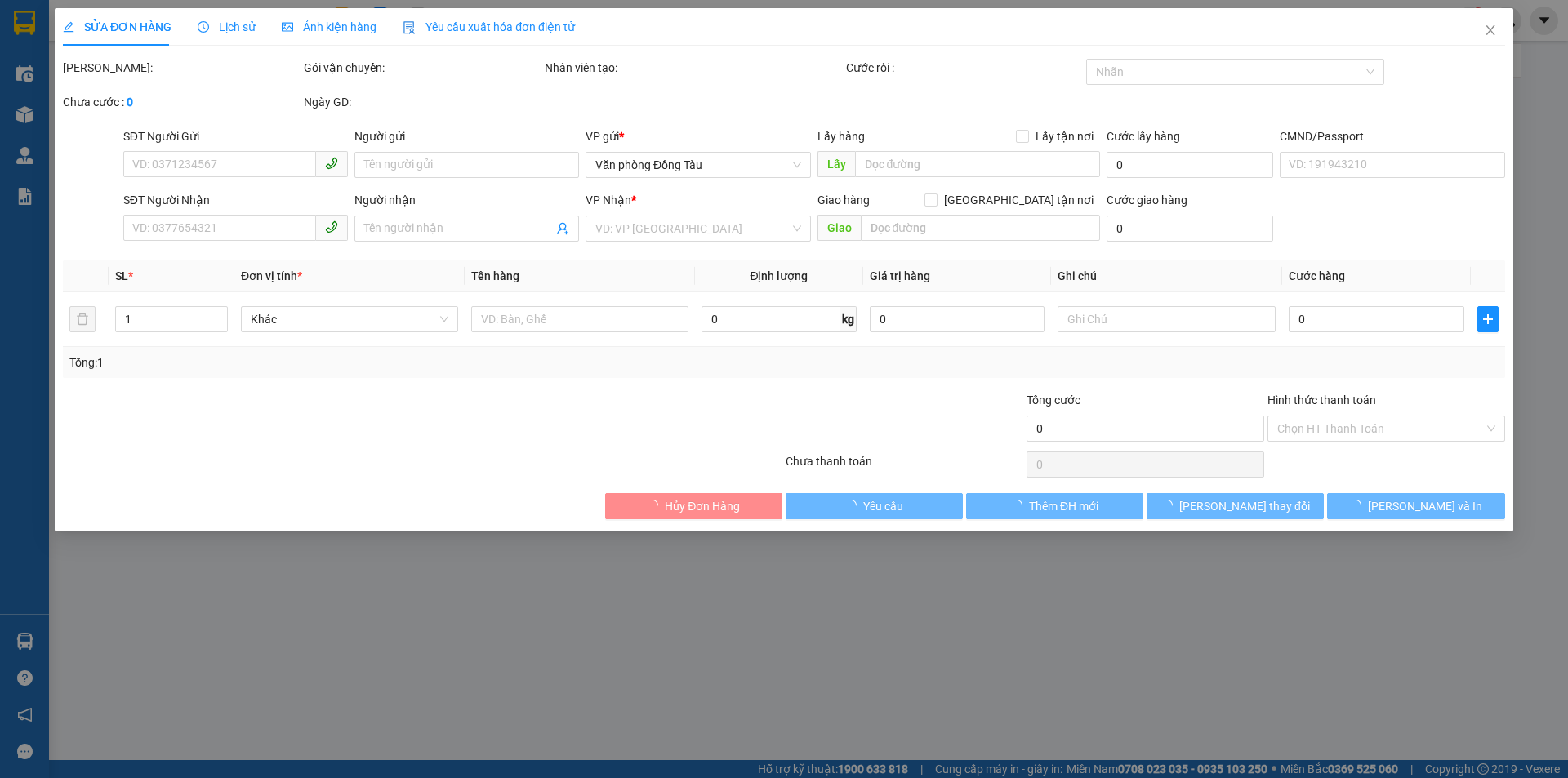
type input "40.000"
type input "90.000"
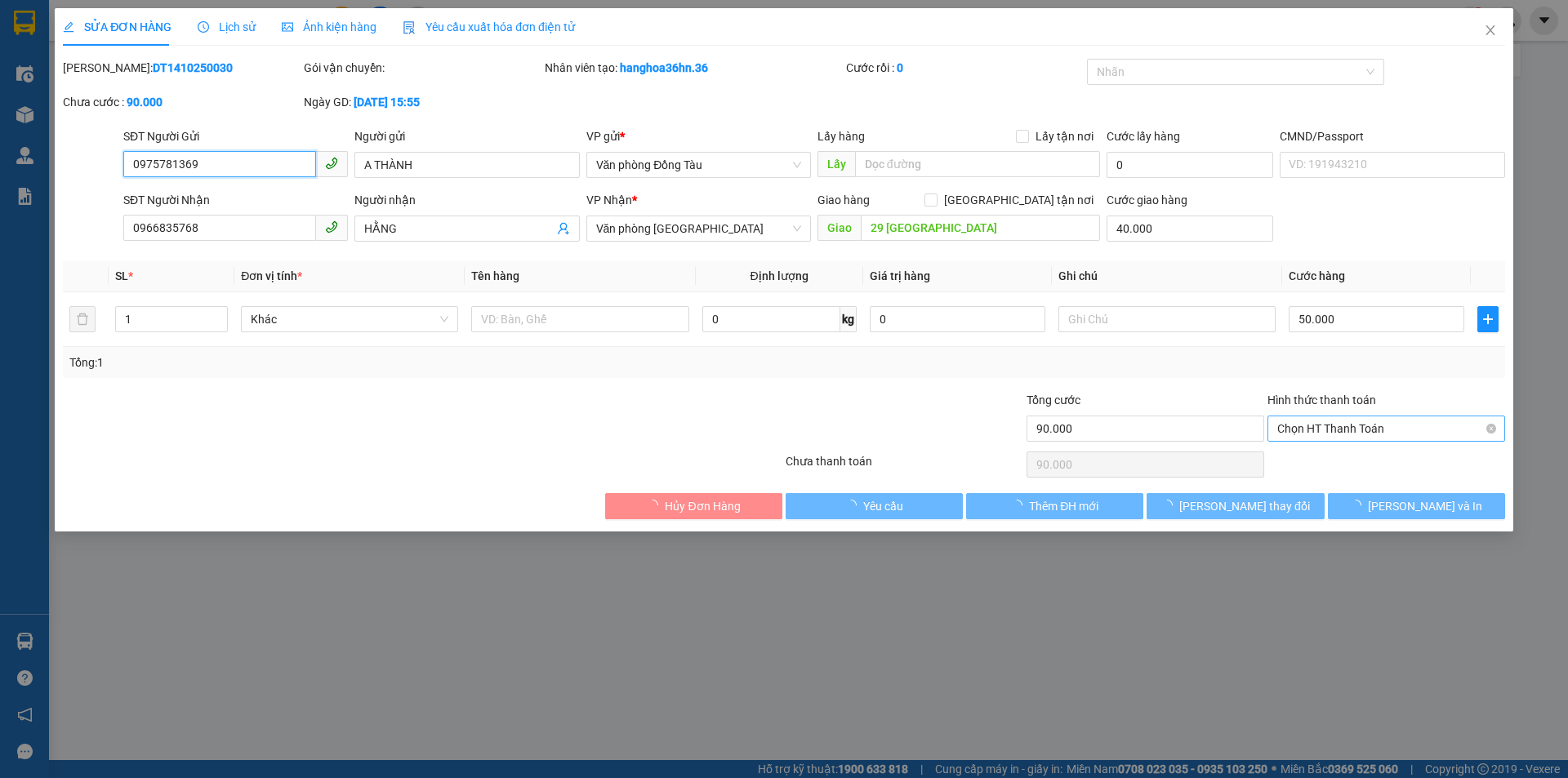
click at [1382, 417] on span "Chọn HT Thanh Toán" at bounding box center [1386, 429] width 218 height 25
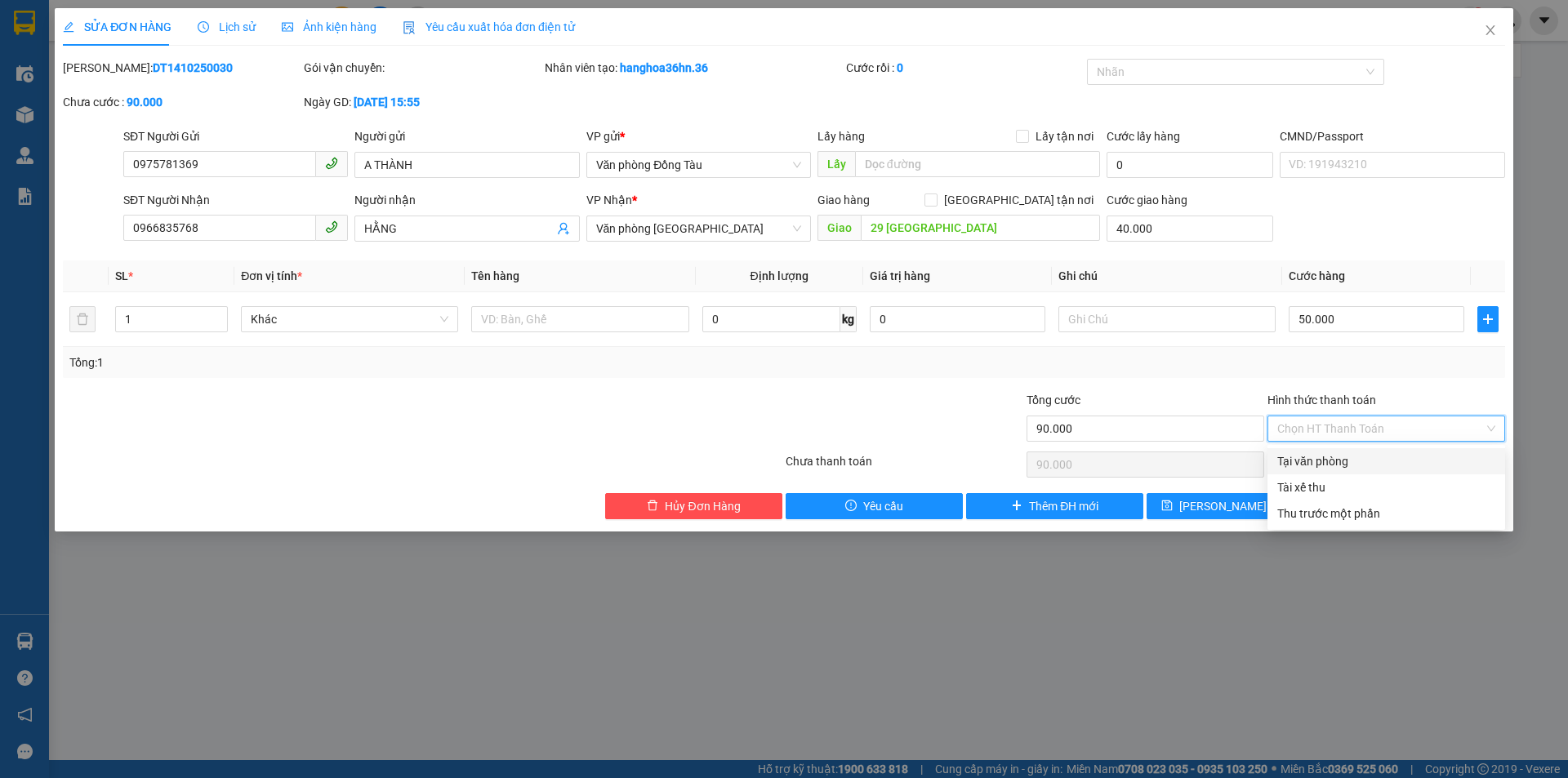
click at [1363, 453] on div "Tại văn phòng" at bounding box center [1386, 461] width 218 height 18
type input "0"
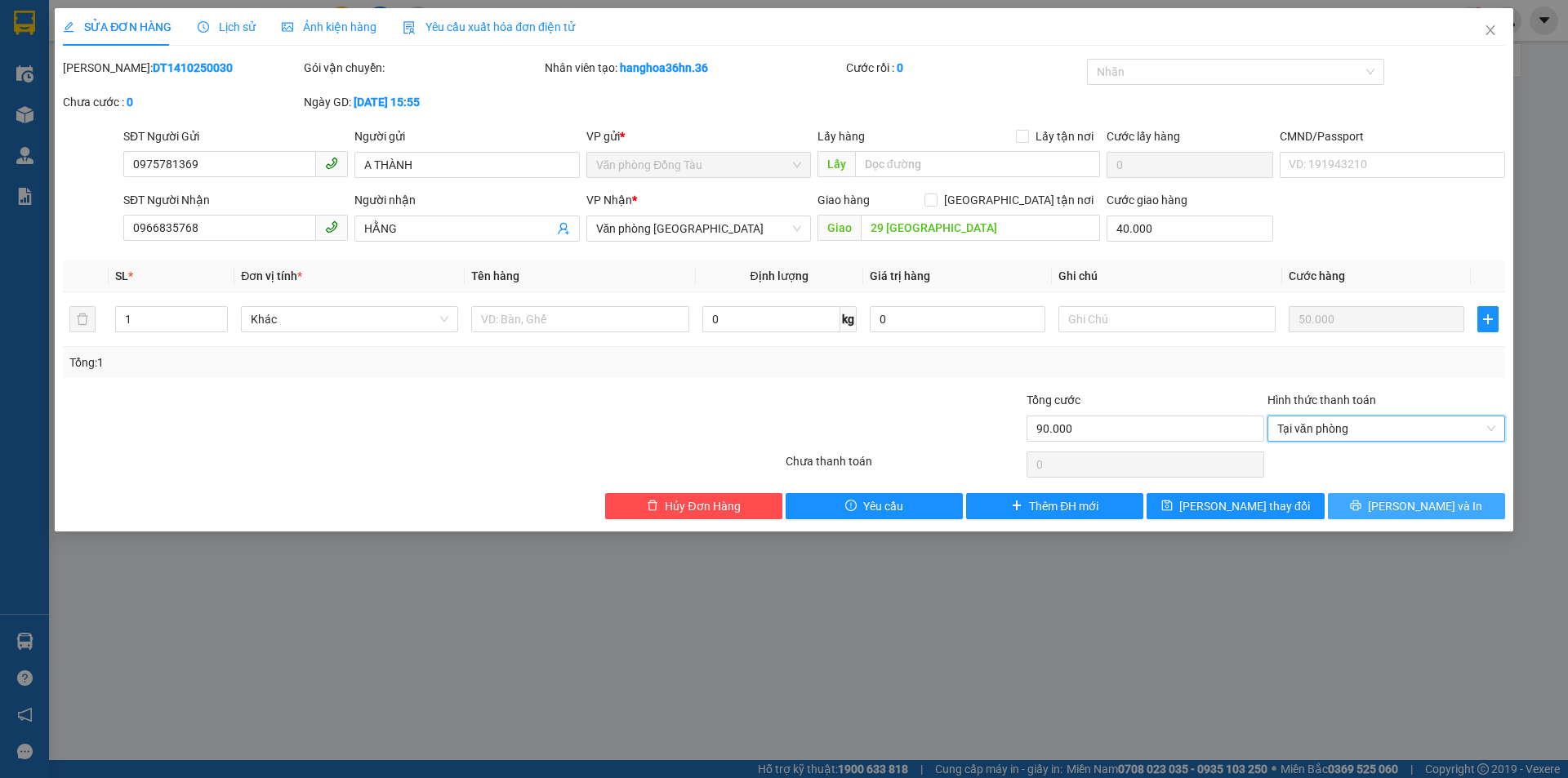
click at [1383, 504] on button "[PERSON_NAME] và In" at bounding box center [1416, 506] width 177 height 26
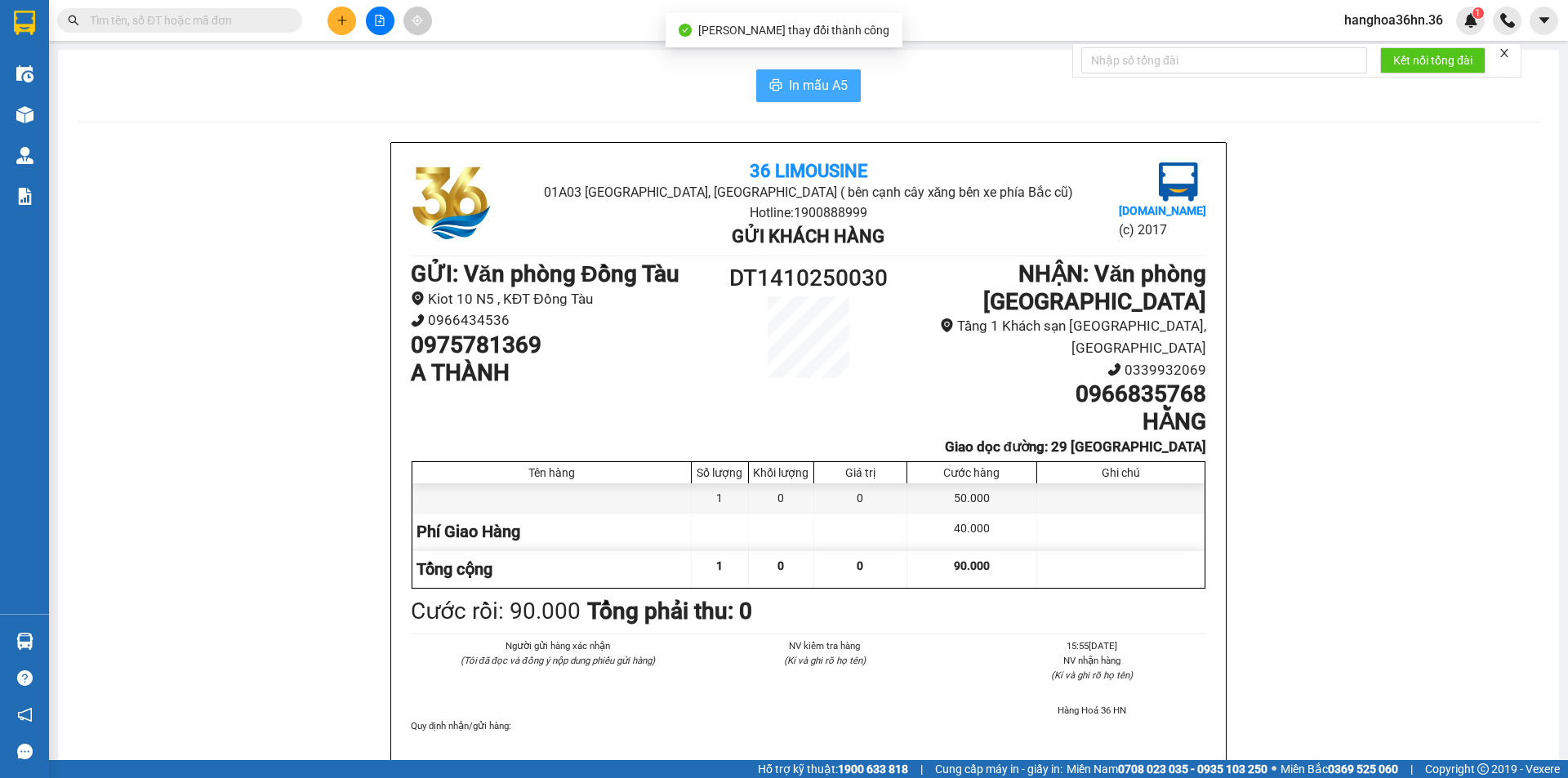
click at [793, 81] on span "In mẫu A5" at bounding box center [817, 85] width 59 height 20
click at [809, 71] on button "In mẫu A5" at bounding box center [808, 85] width 104 height 32
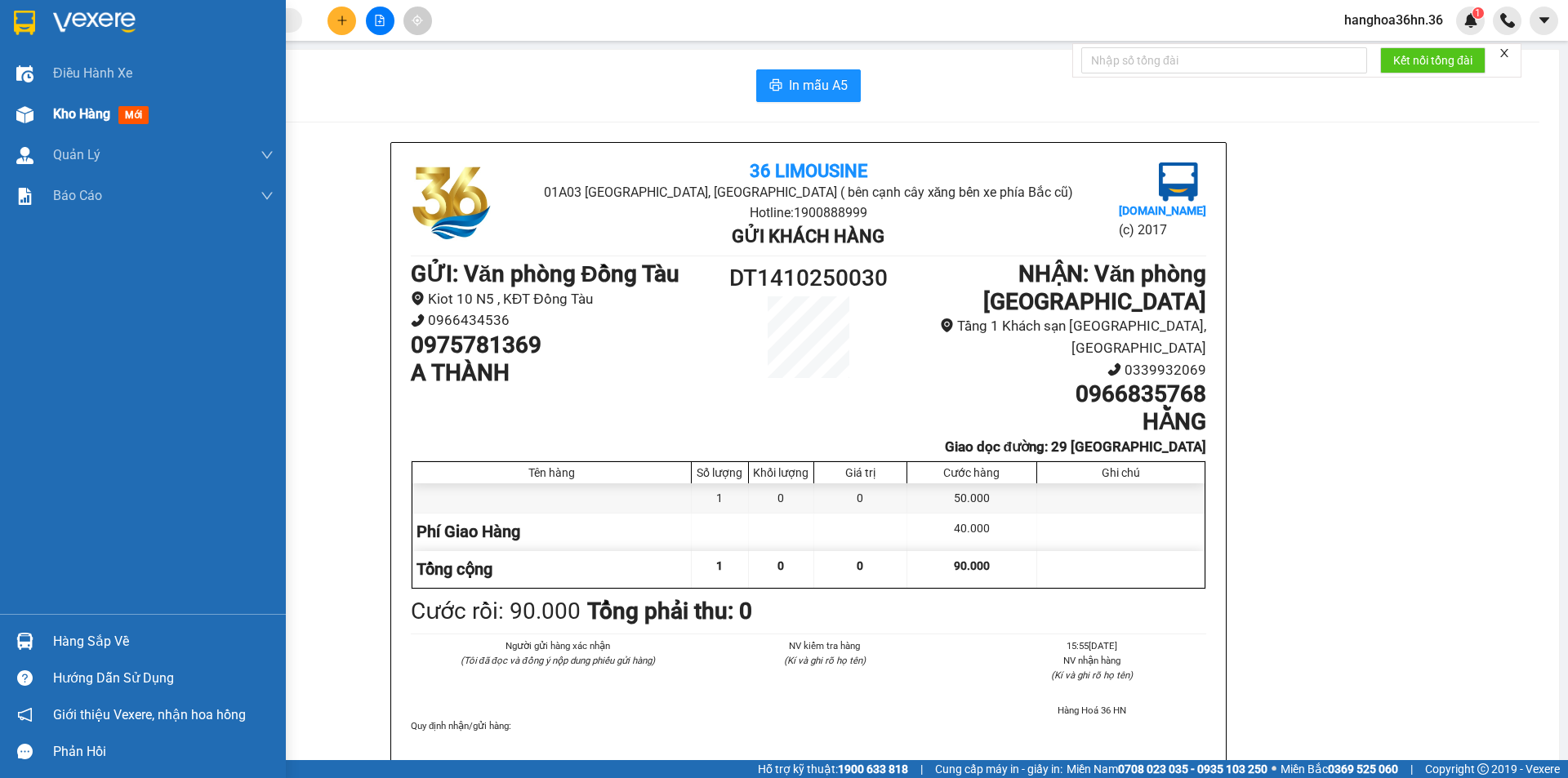
click at [63, 116] on span "Kho hàng" at bounding box center [82, 114] width 57 height 16
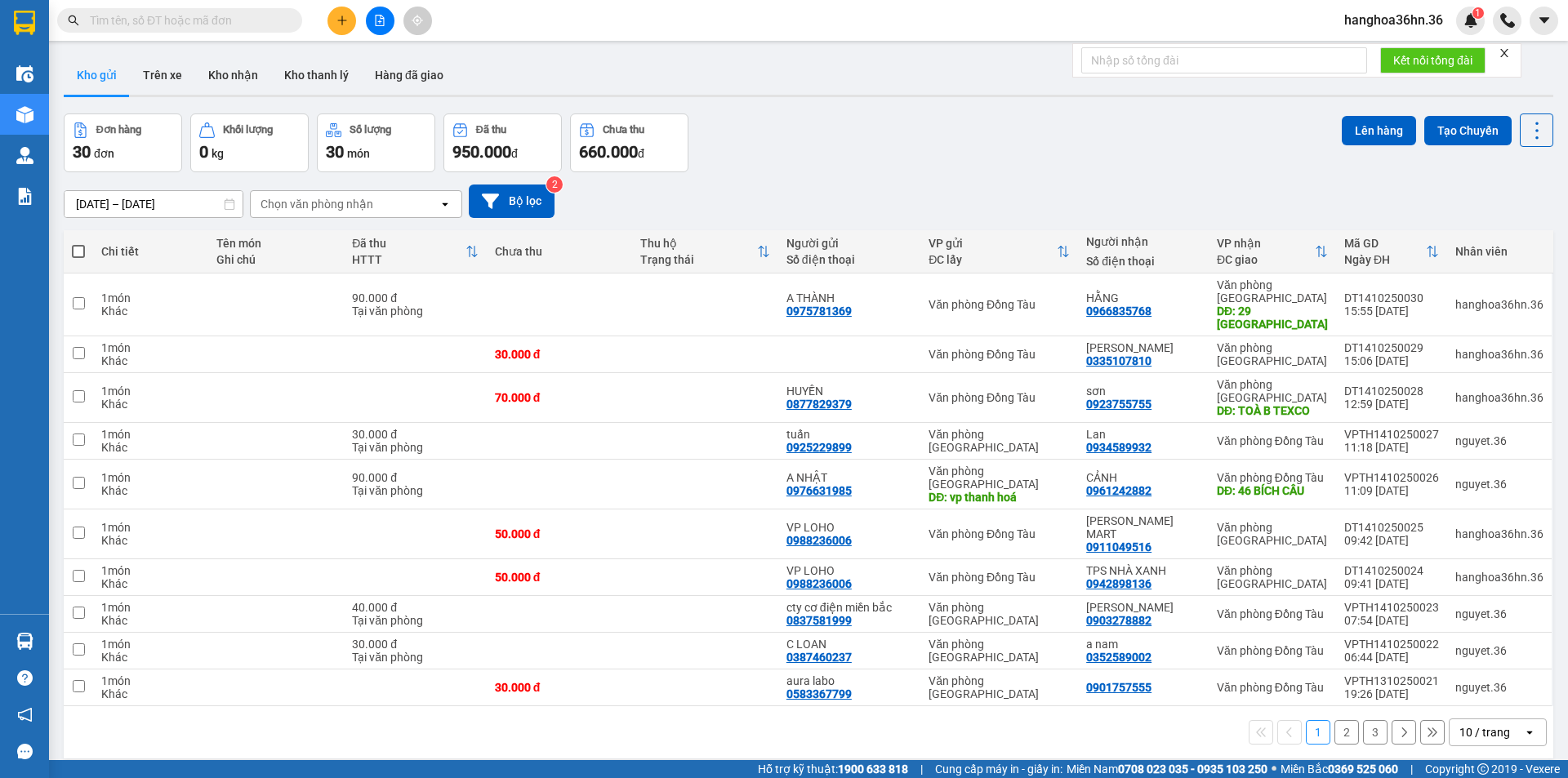
click at [168, 201] on input "[DATE] – [DATE]" at bounding box center [153, 204] width 178 height 26
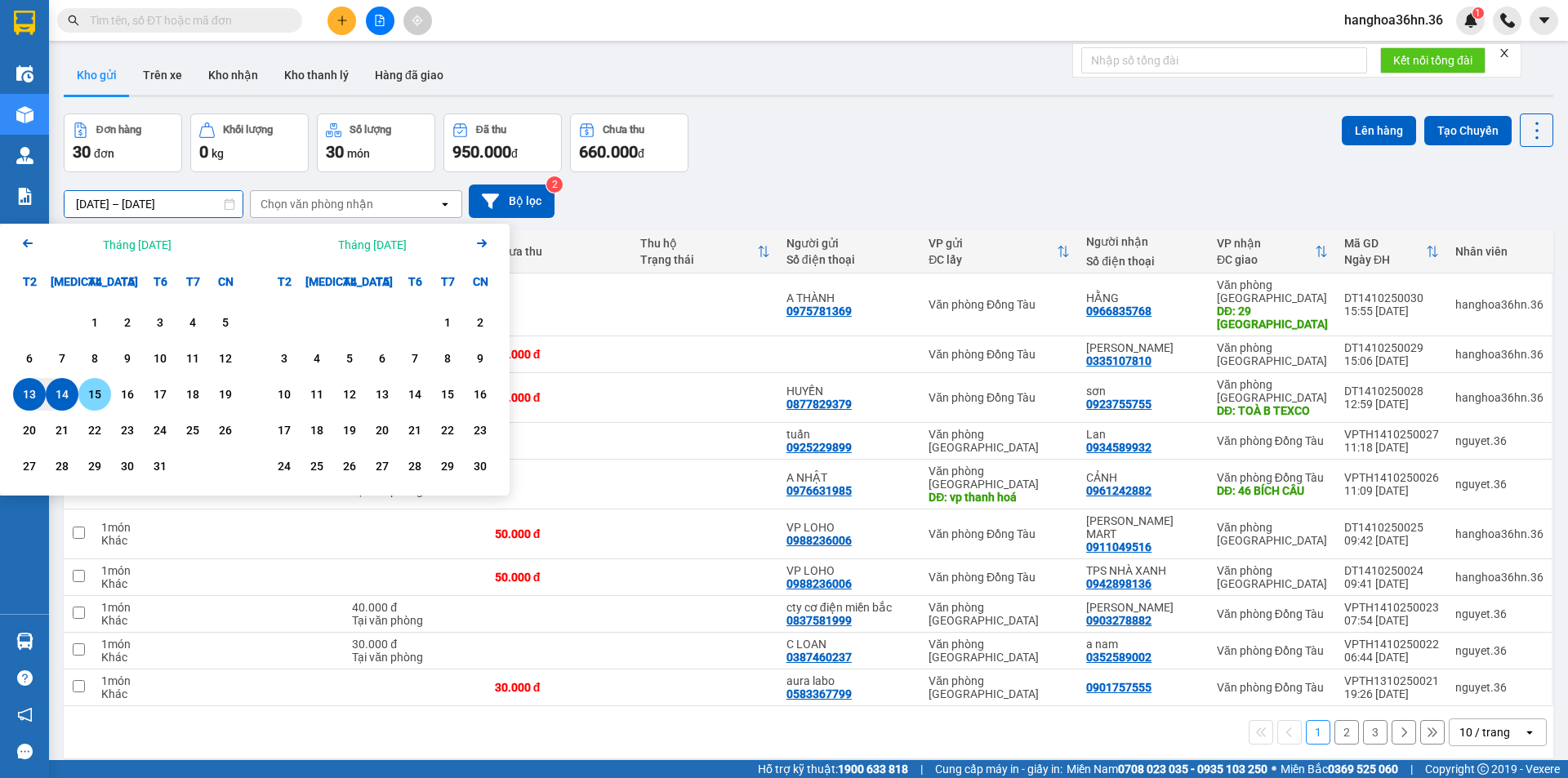
click at [89, 397] on div "15" at bounding box center [95, 395] width 23 height 19
click at [52, 393] on div "14" at bounding box center [62, 395] width 23 height 19
type input "[DATE] – [DATE]"
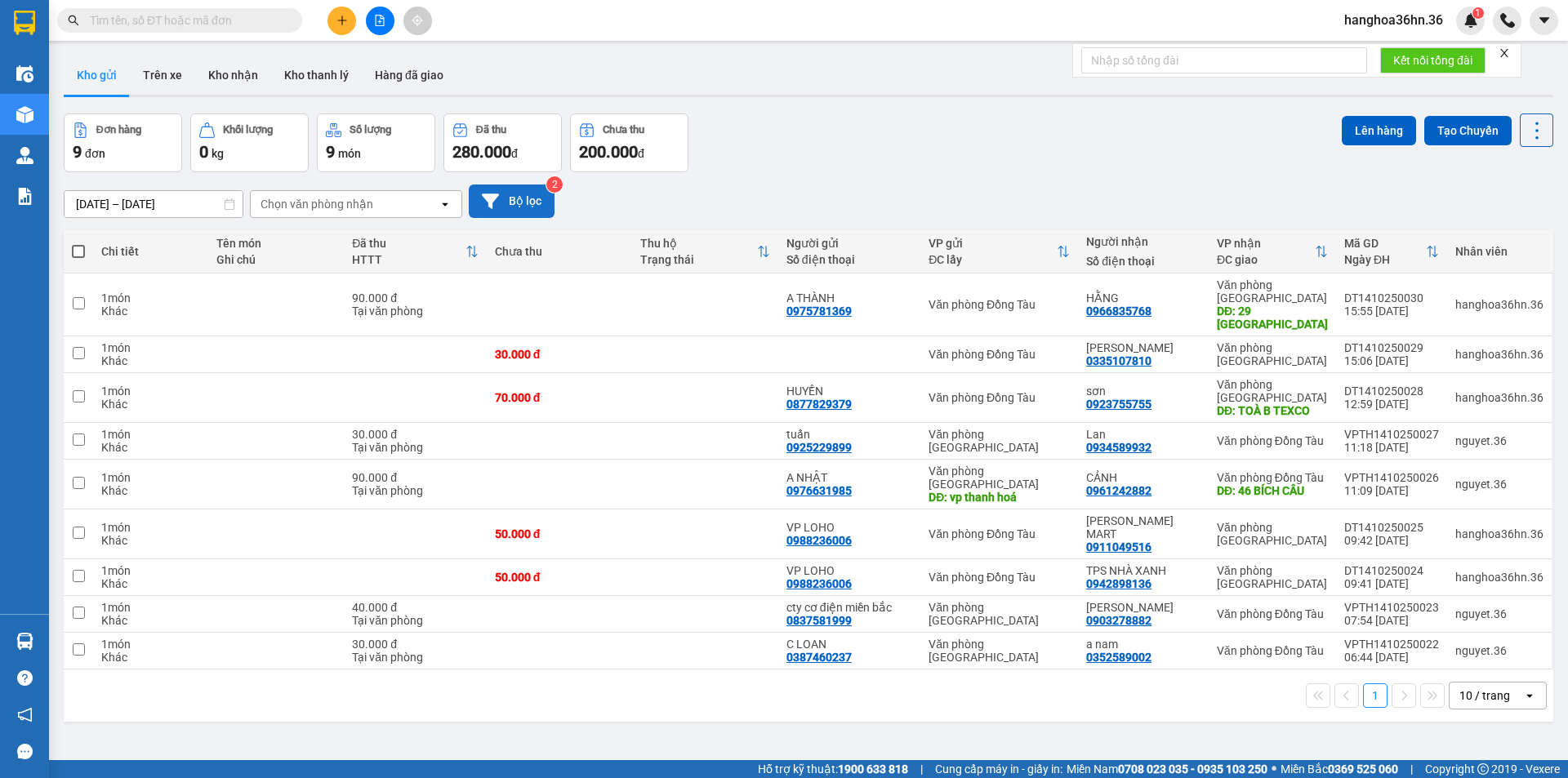
click at [517, 204] on button "Bộ lọc" at bounding box center [511, 201] width 86 height 33
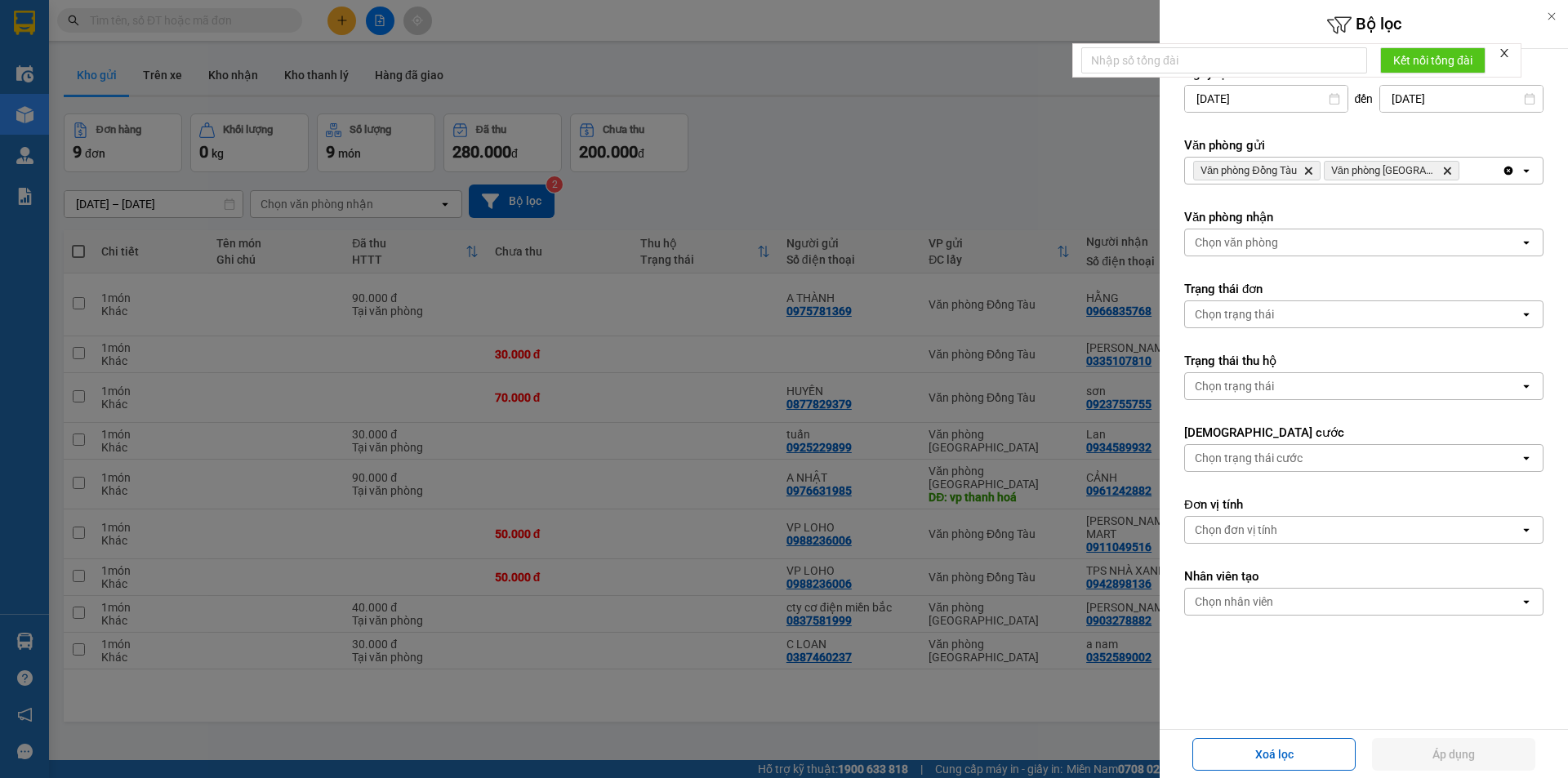
click at [697, 211] on div at bounding box center [784, 389] width 1568 height 778
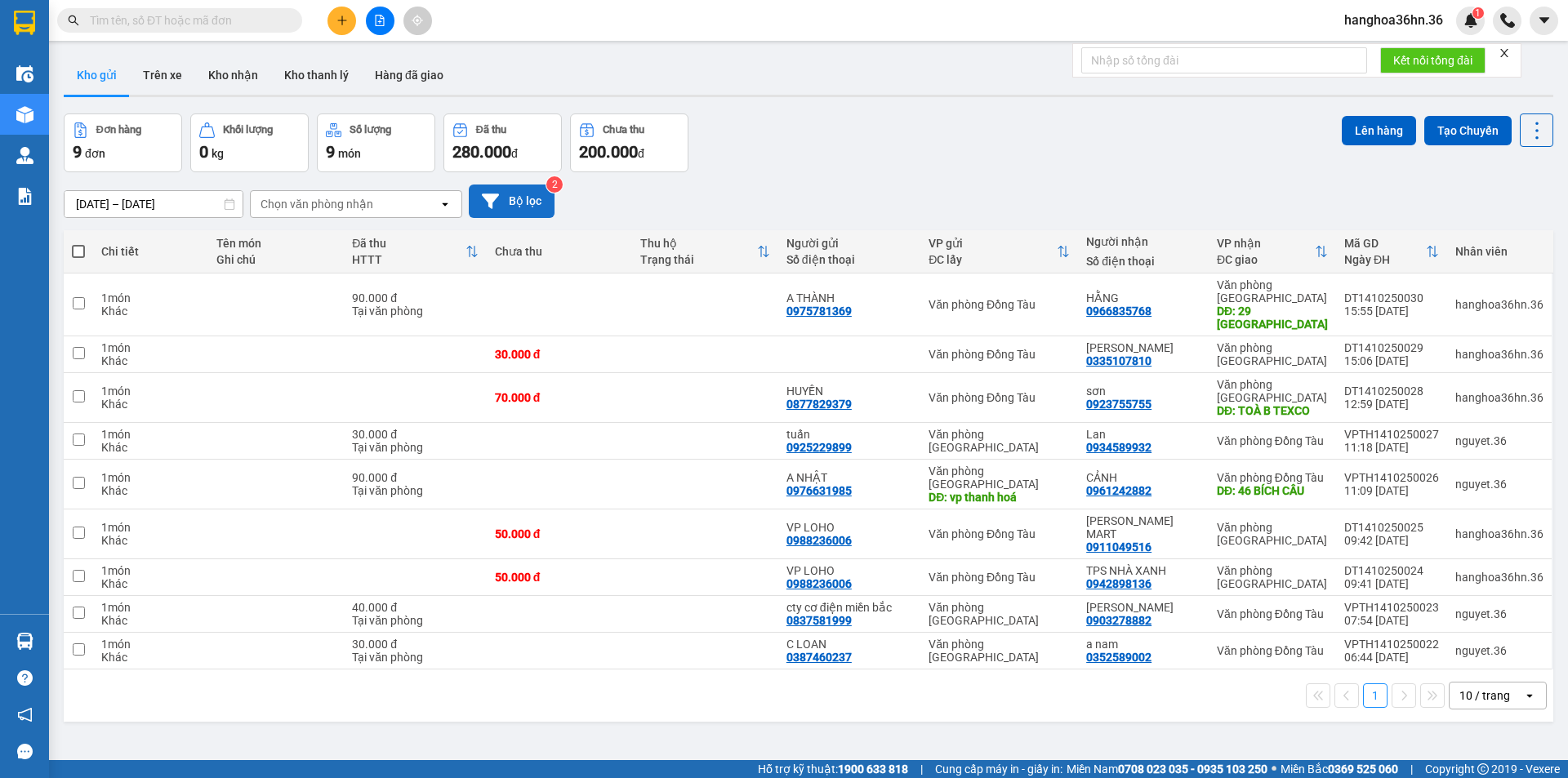
click at [509, 208] on button "Bộ lọc" at bounding box center [511, 201] width 86 height 33
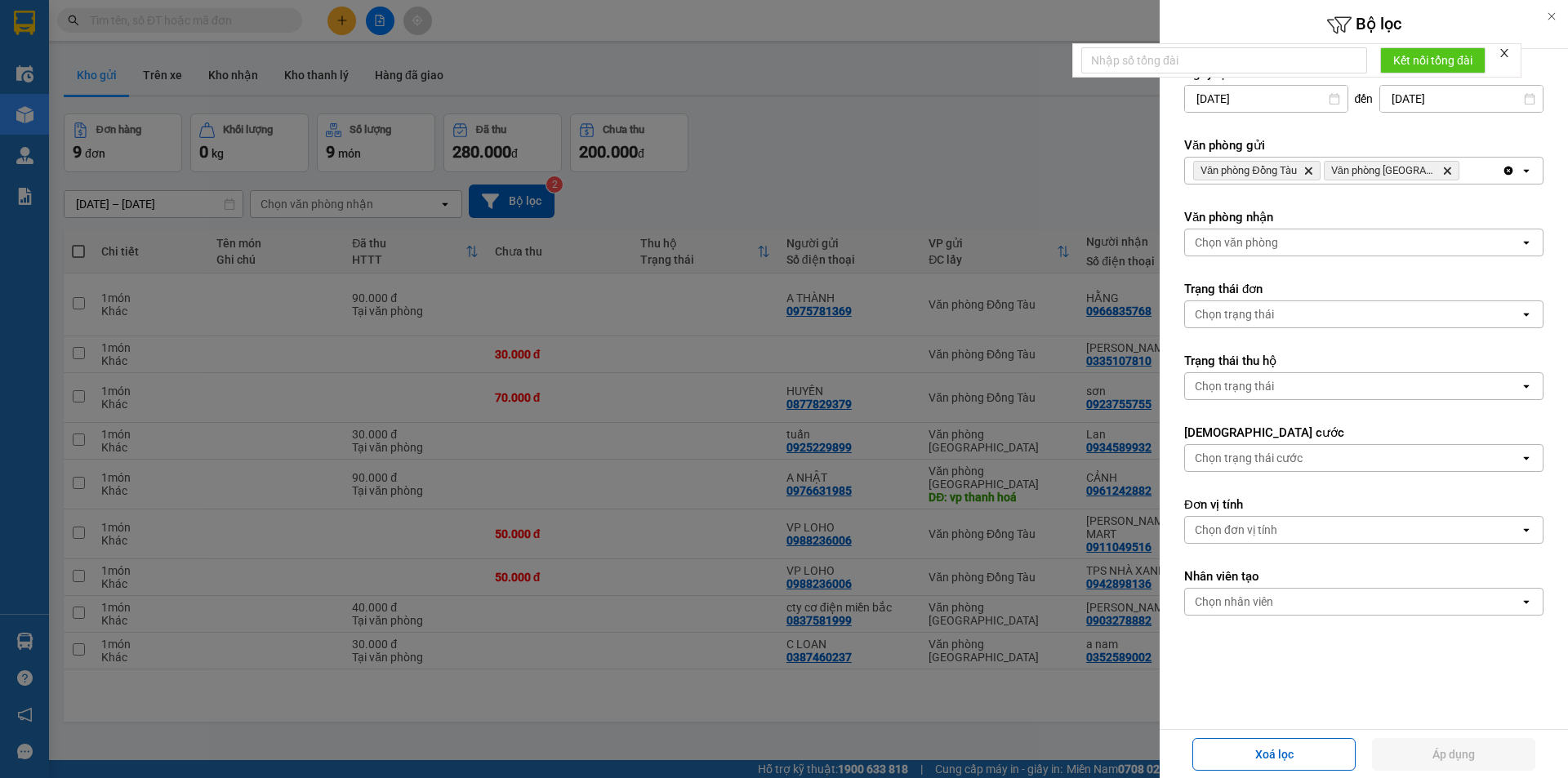
click at [685, 175] on div at bounding box center [784, 389] width 1568 height 778
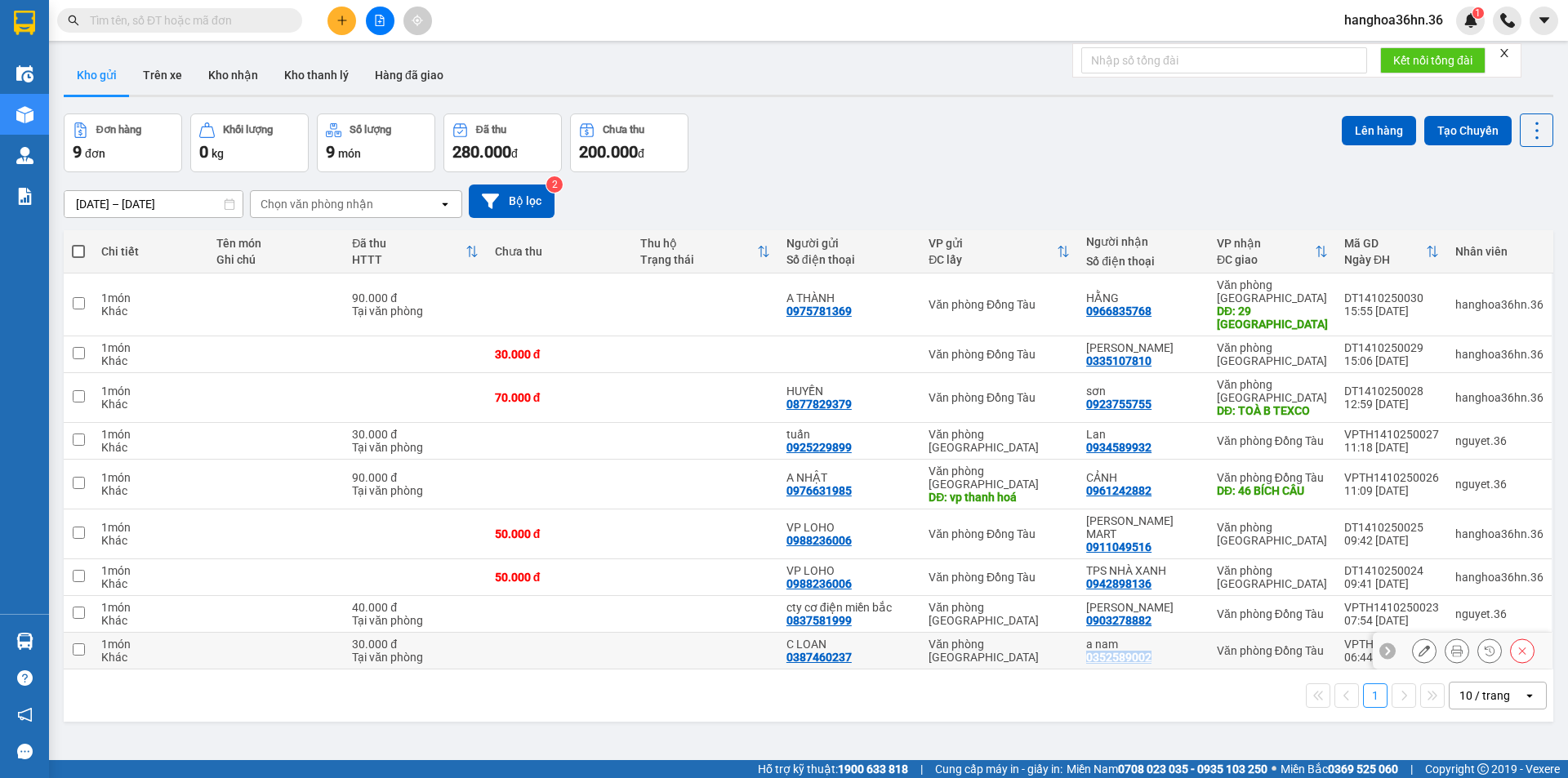
drag, startPoint x: 1155, startPoint y: 617, endPoint x: 1094, endPoint y: 617, distance: 61.0
click at [1094, 651] on div "0352589002" at bounding box center [1118, 657] width 65 height 13
copy div "0352589002"
drag, startPoint x: 1165, startPoint y: 582, endPoint x: 1095, endPoint y: 582, distance: 70.0
click at [1095, 601] on div "C GIANG 0903278882" at bounding box center [1143, 614] width 114 height 26
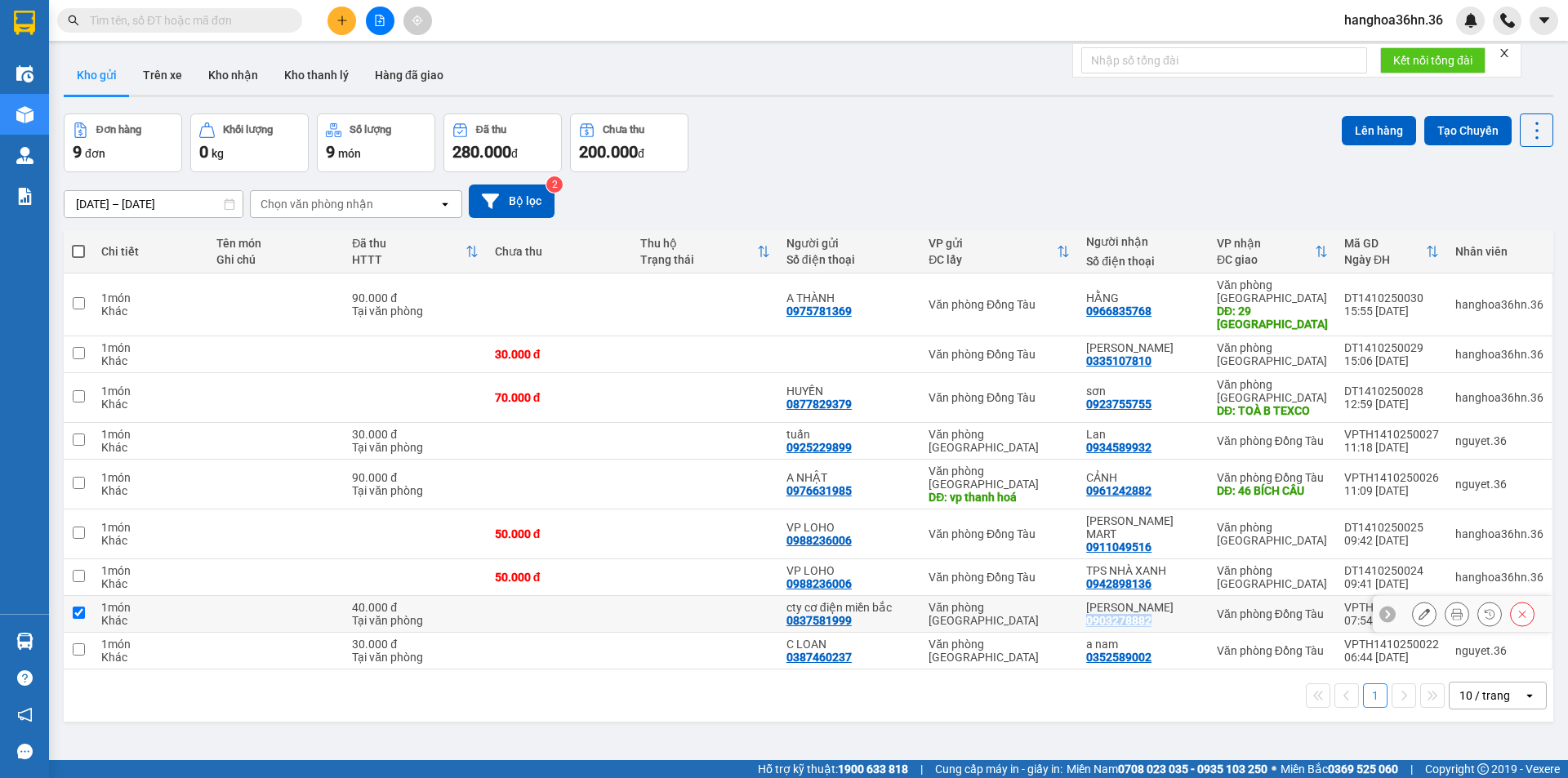
checkbox input "true"
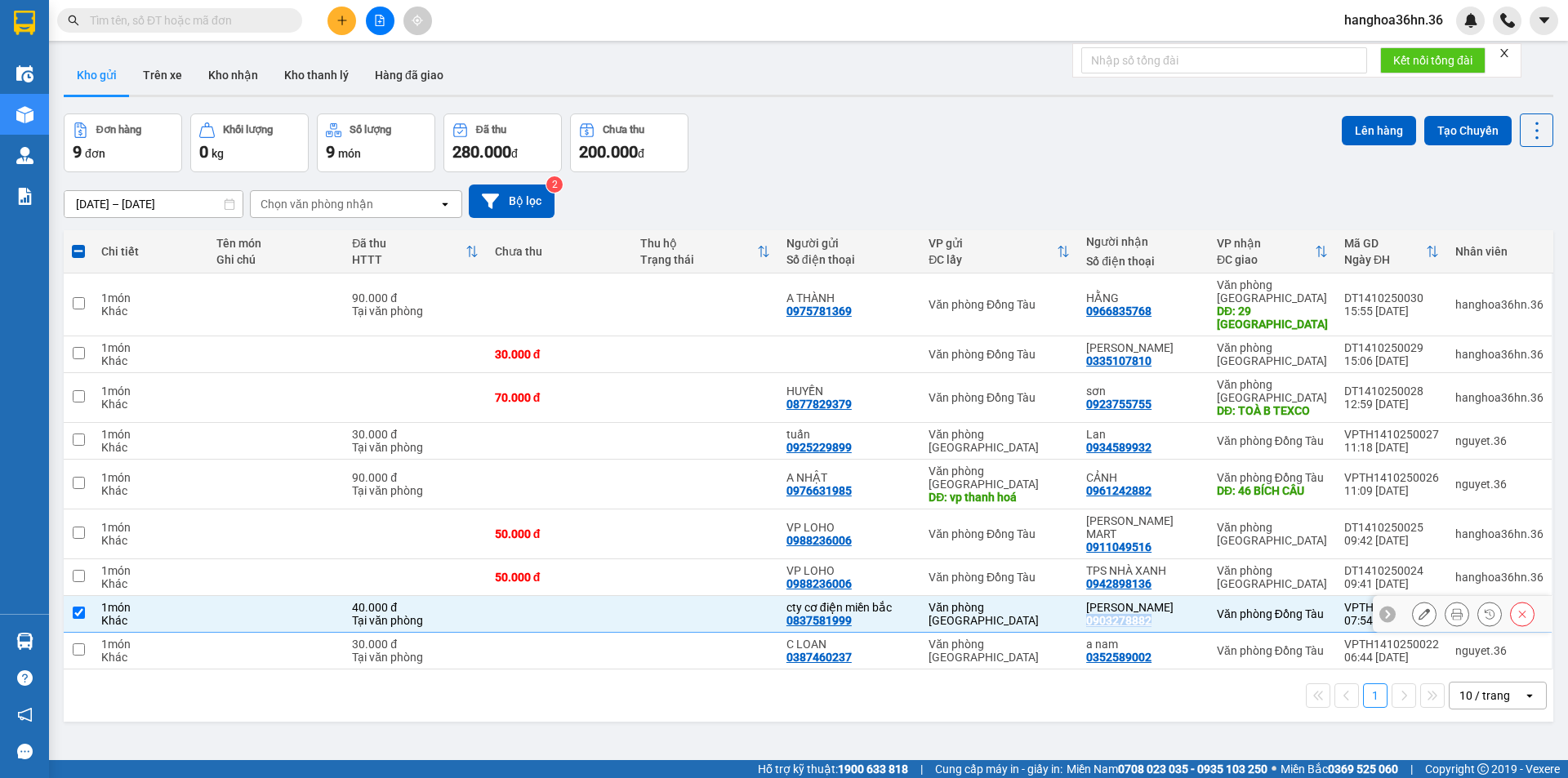
copy div "0903278882"
drag, startPoint x: 1162, startPoint y: 542, endPoint x: 1095, endPoint y: 546, distance: 67.1
click at [1095, 564] on div "TPS NHÀ XANH 0942898136" at bounding box center [1143, 577] width 114 height 26
checkbox input "true"
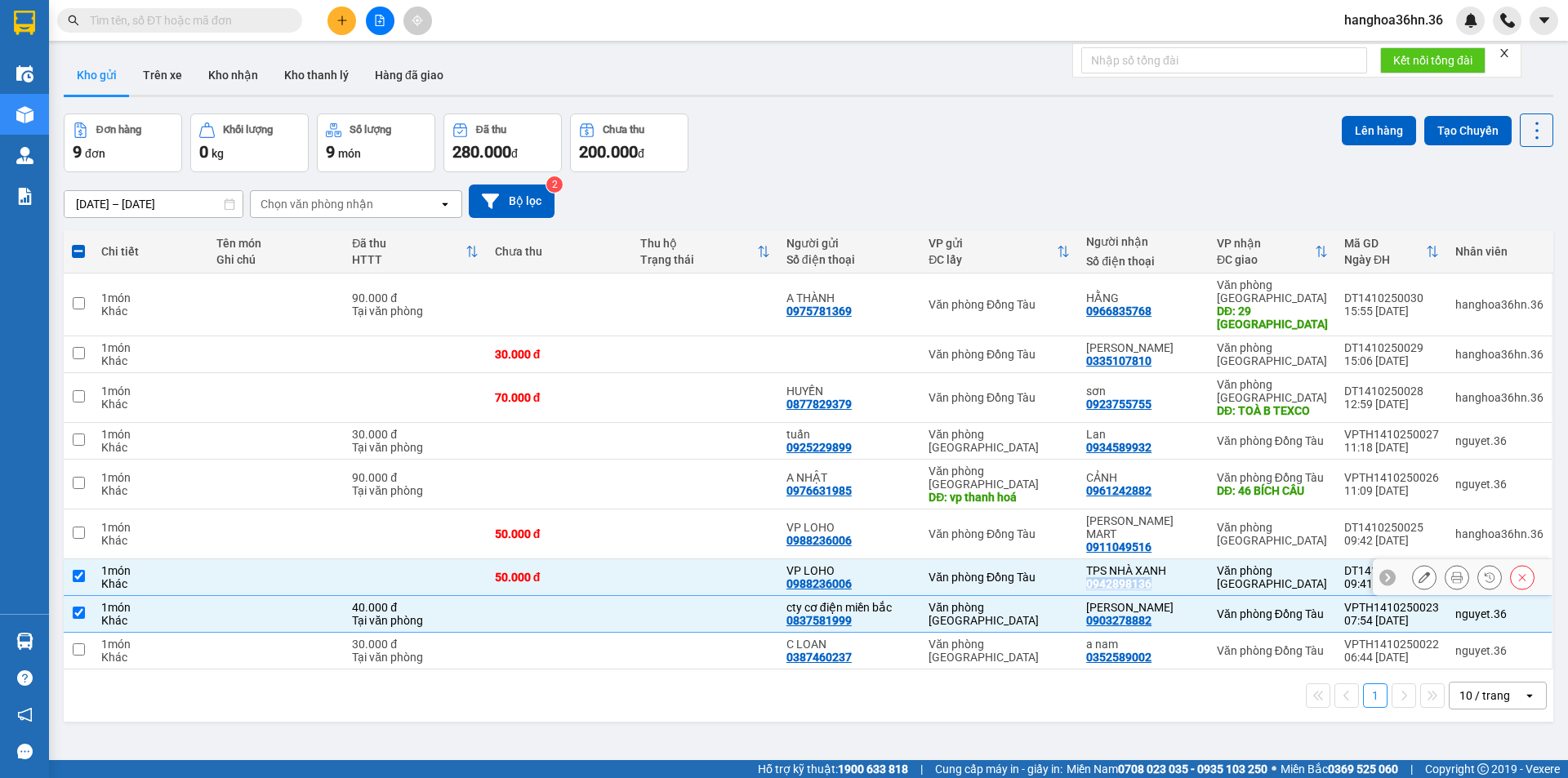
copy div "0942898136"
drag, startPoint x: 1162, startPoint y: 507, endPoint x: 1095, endPoint y: 508, distance: 67.0
click at [1095, 515] on div "[PERSON_NAME] MART 0911049516" at bounding box center [1143, 534] width 114 height 39
checkbox input "true"
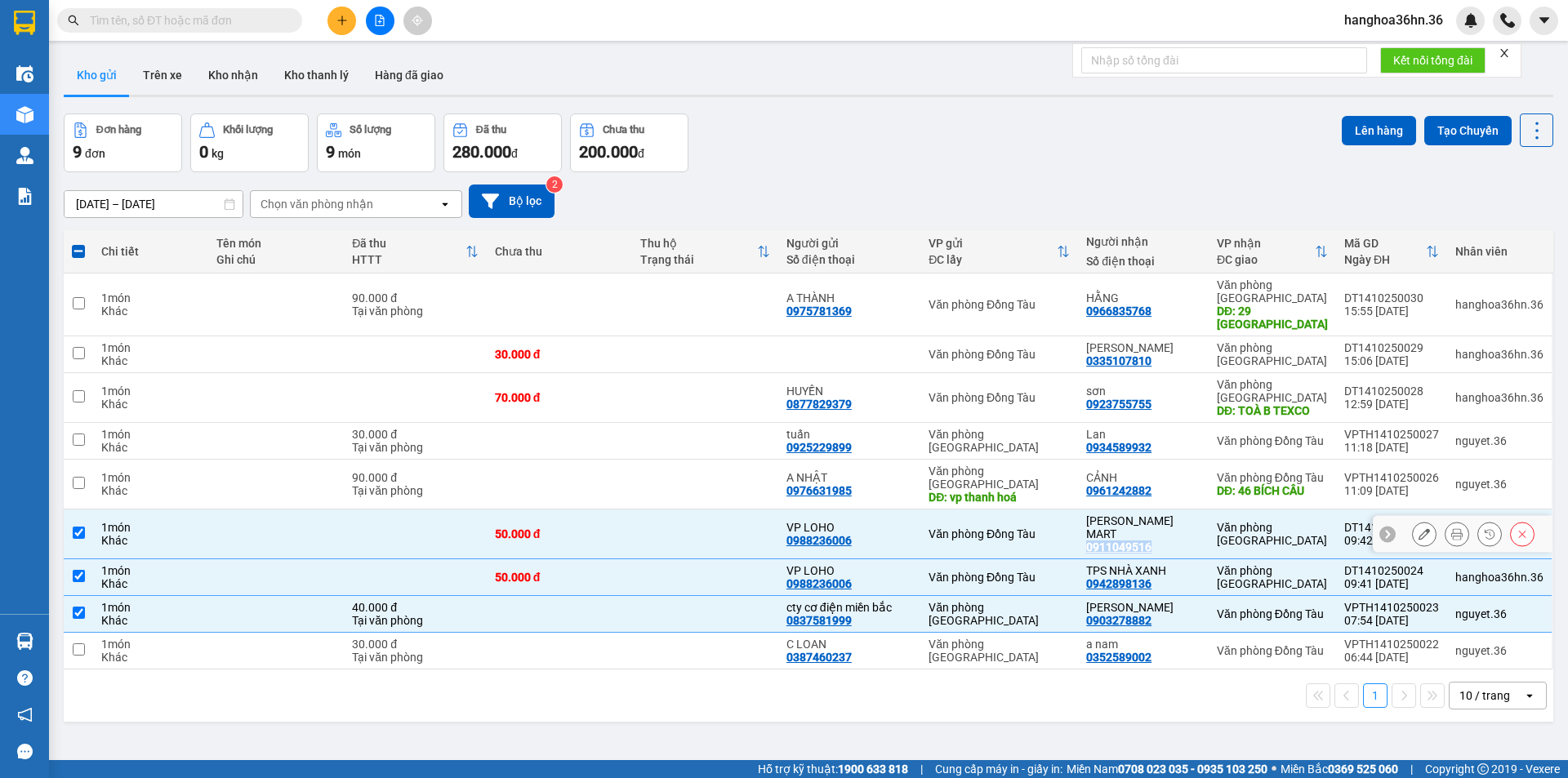
copy div "0911049516"
drag, startPoint x: 1159, startPoint y: 469, endPoint x: 1094, endPoint y: 468, distance: 65.0
click at [1094, 471] on div "CẢNH 0961242882" at bounding box center [1143, 484] width 114 height 26
checkbox input "true"
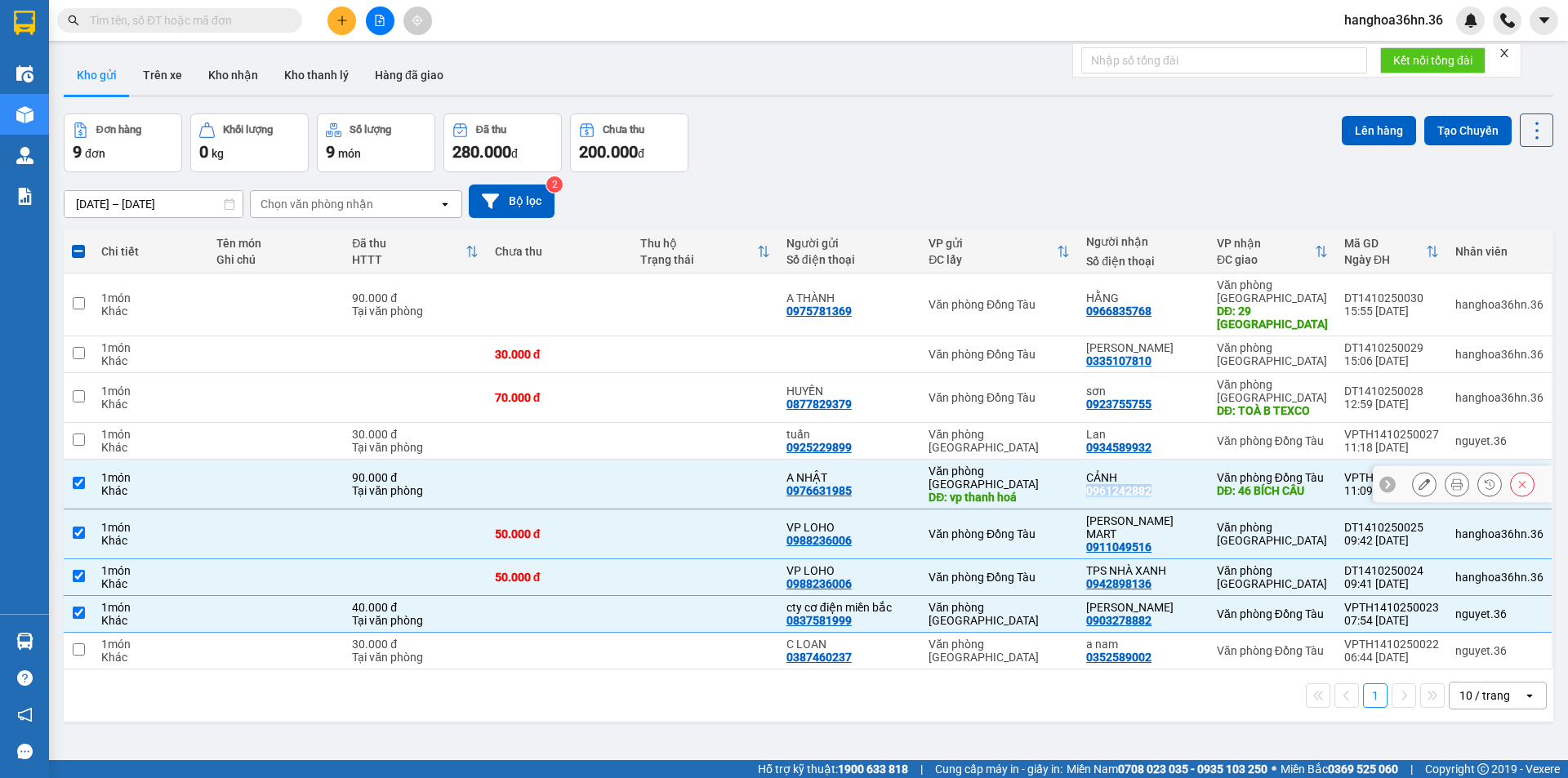
copy div "0961242882"
drag, startPoint x: 1164, startPoint y: 432, endPoint x: 1094, endPoint y: 439, distance: 70.3
click at [1094, 439] on div "Lan 0934589932" at bounding box center [1143, 441] width 114 height 26
checkbox input "true"
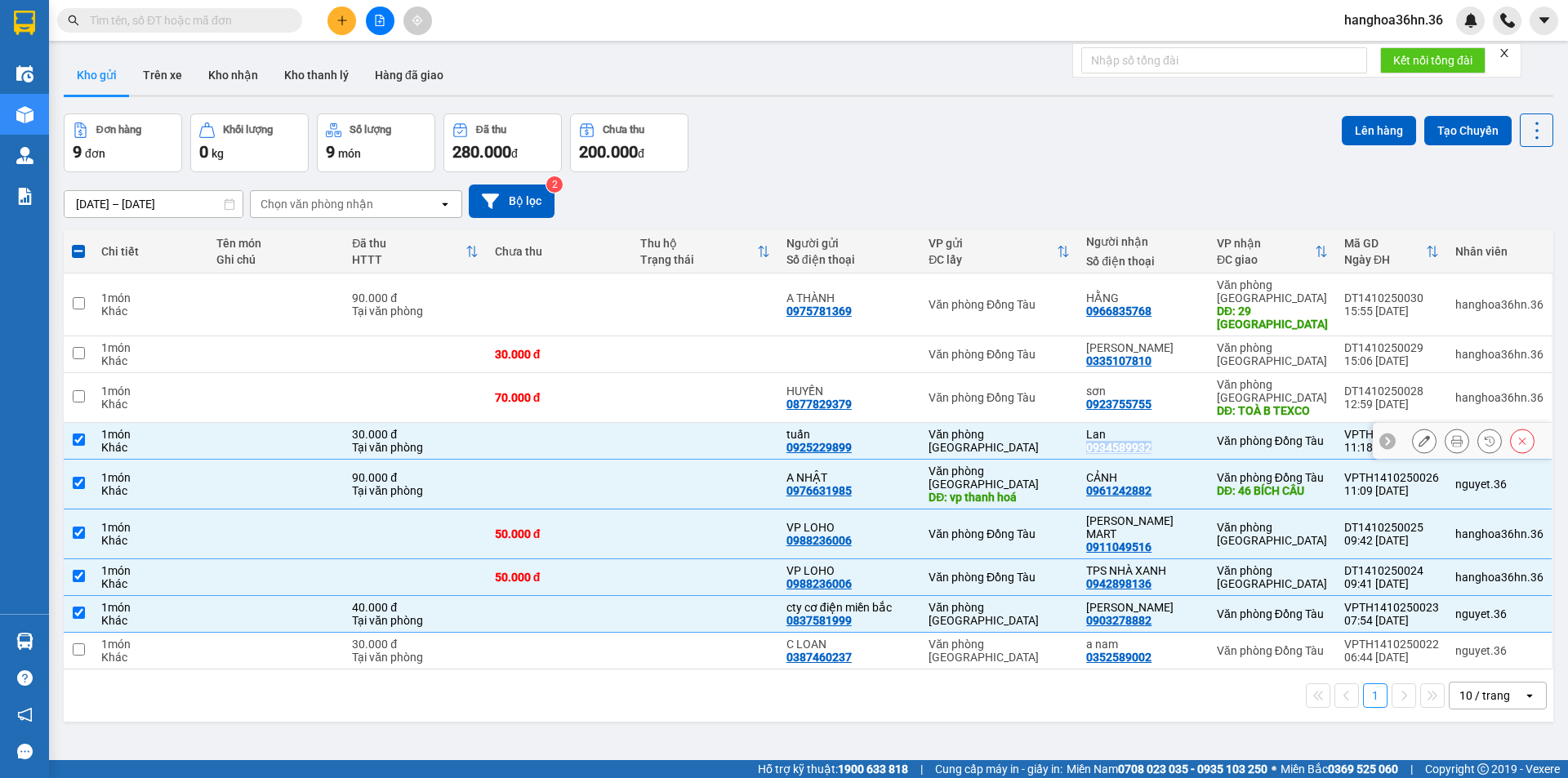
copy div "0934589932"
drag, startPoint x: 1165, startPoint y: 390, endPoint x: 1094, endPoint y: 396, distance: 71.3
click at [1094, 396] on div "sơn 0923755755" at bounding box center [1143, 398] width 114 height 26
checkbox input "true"
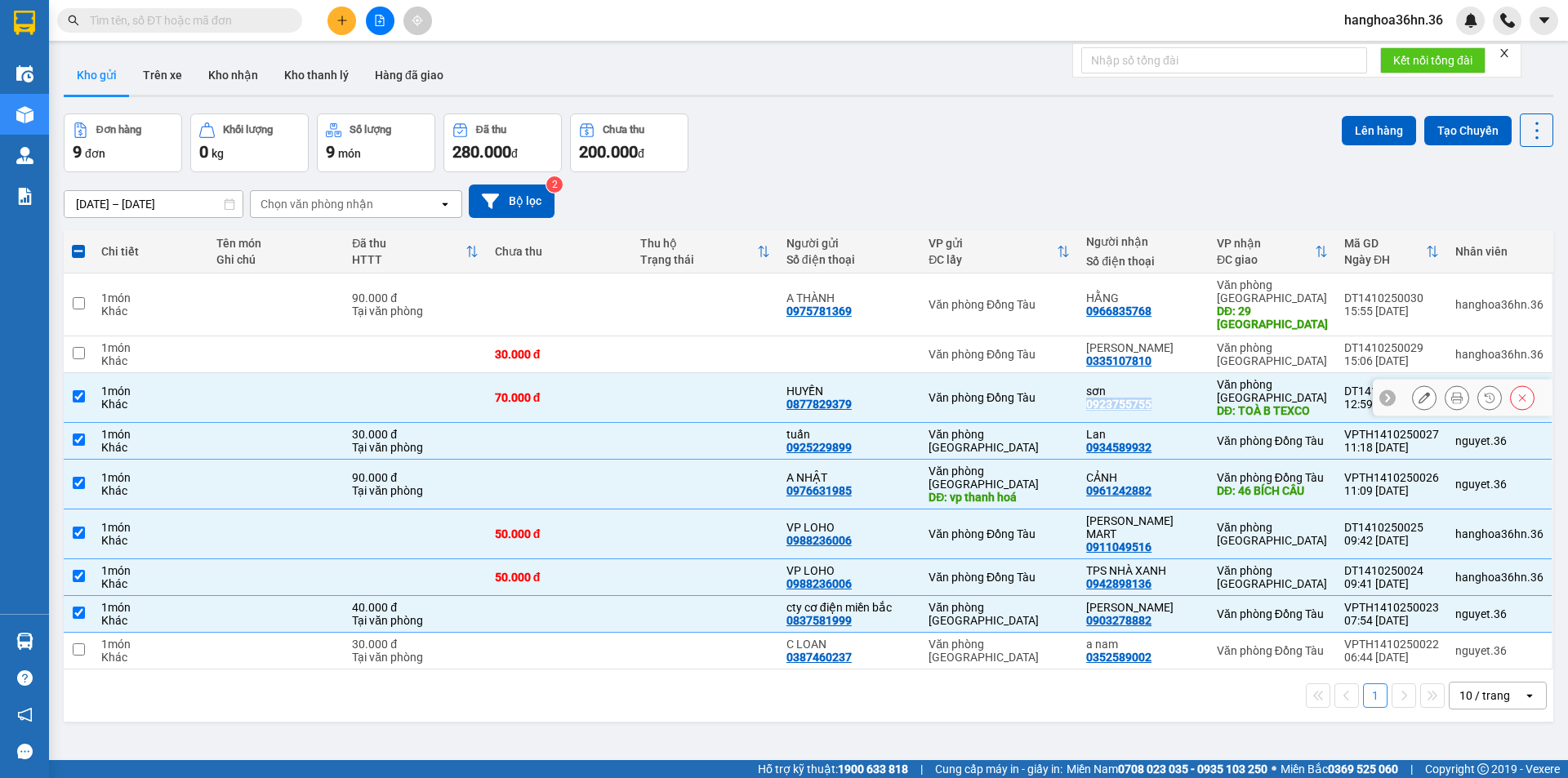
copy div "0923755755"
drag, startPoint x: 1160, startPoint y: 342, endPoint x: 1094, endPoint y: 349, distance: 66.4
click at [1094, 349] on div "[PERSON_NAME] 0335107810" at bounding box center [1143, 354] width 114 height 26
checkbox input "true"
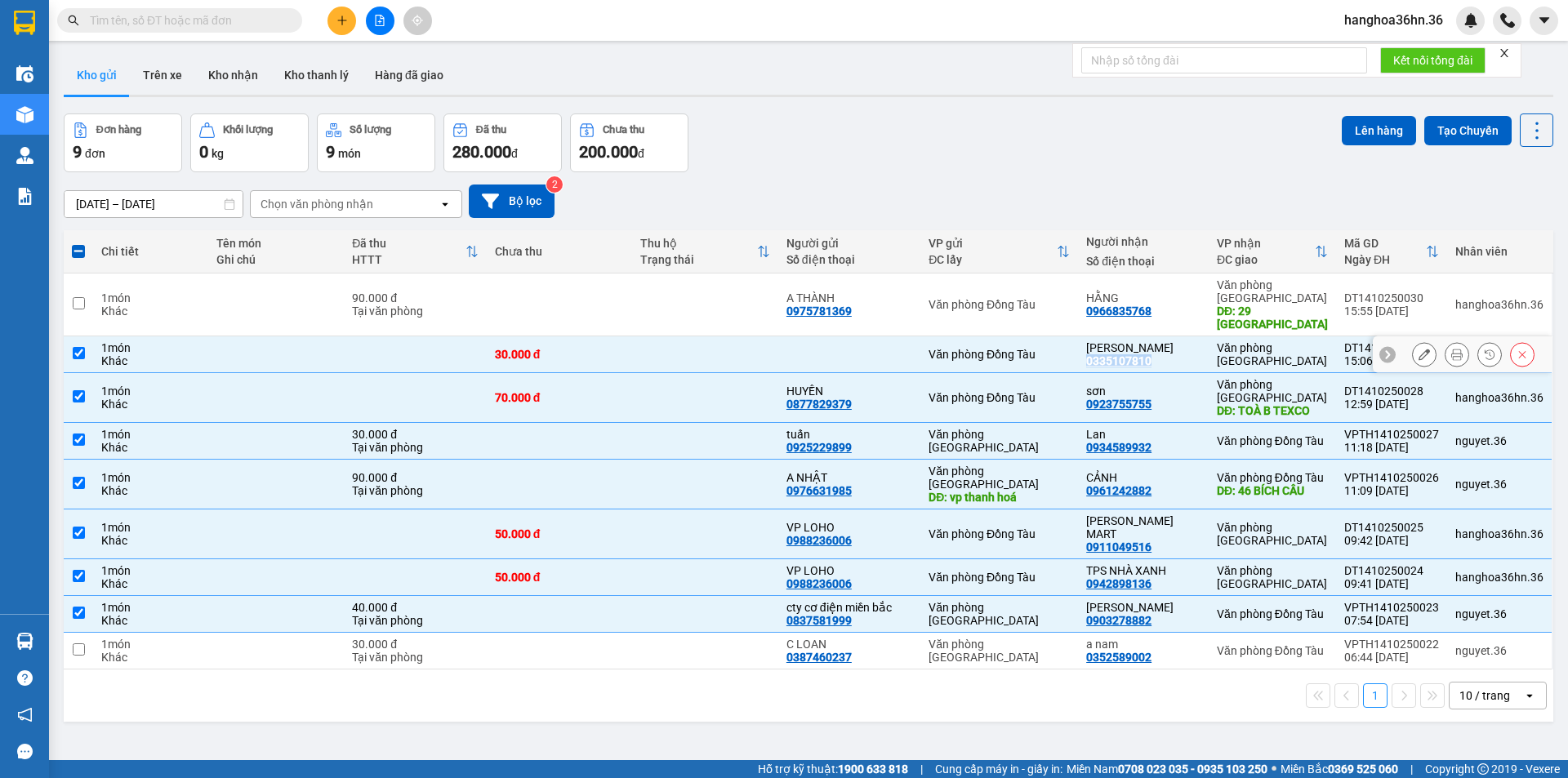
copy div "0335107810"
drag, startPoint x: 1163, startPoint y: 302, endPoint x: 1093, endPoint y: 302, distance: 70.0
click at [1093, 302] on div "HẰNG 0966835768" at bounding box center [1143, 304] width 114 height 26
checkbox input "true"
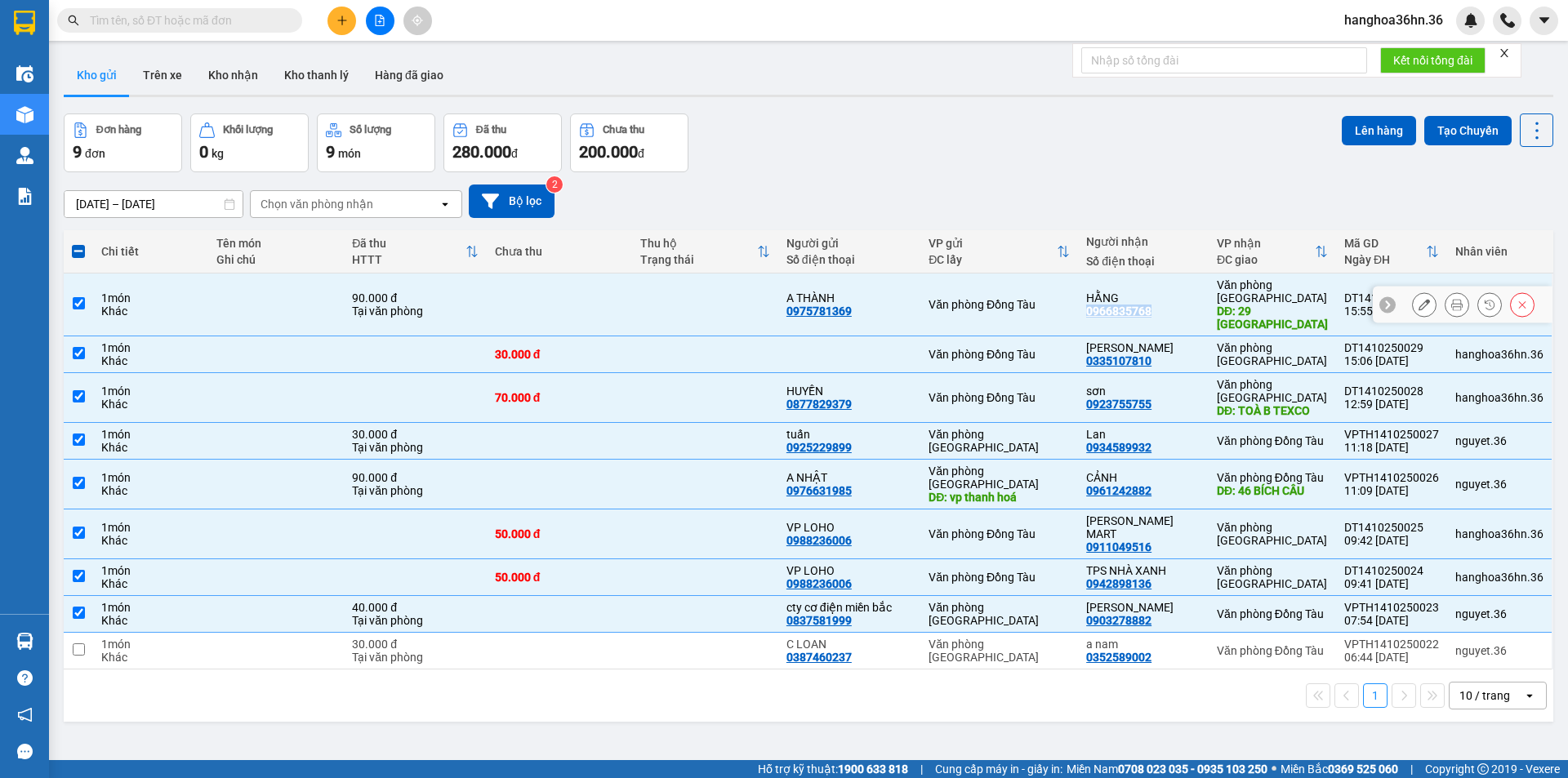
copy div "0966835768"
click at [345, 18] on icon "plus" at bounding box center [342, 20] width 11 height 11
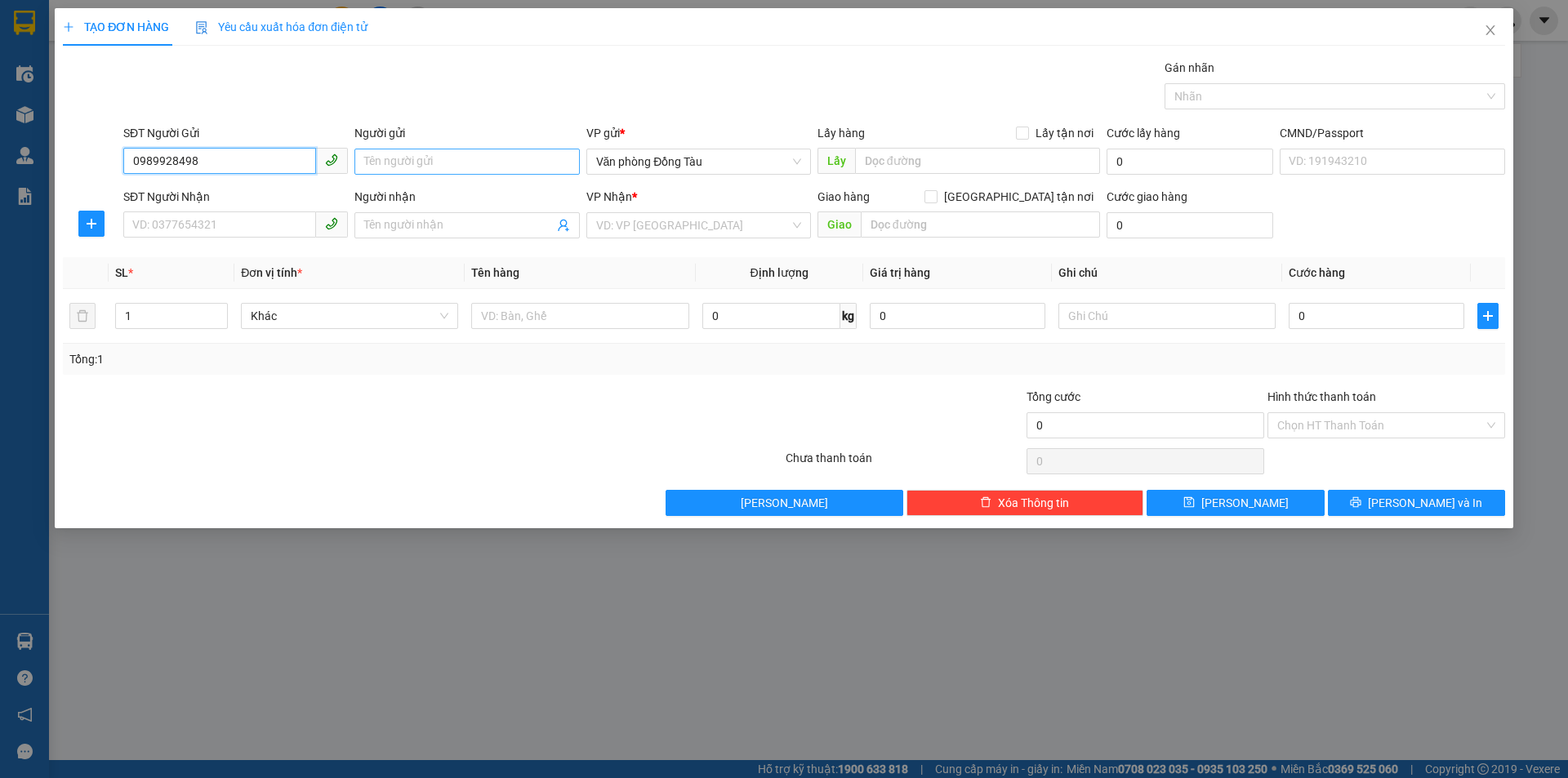
type input "0989928498"
click at [460, 157] on input "Người gửi" at bounding box center [467, 161] width 225 height 26
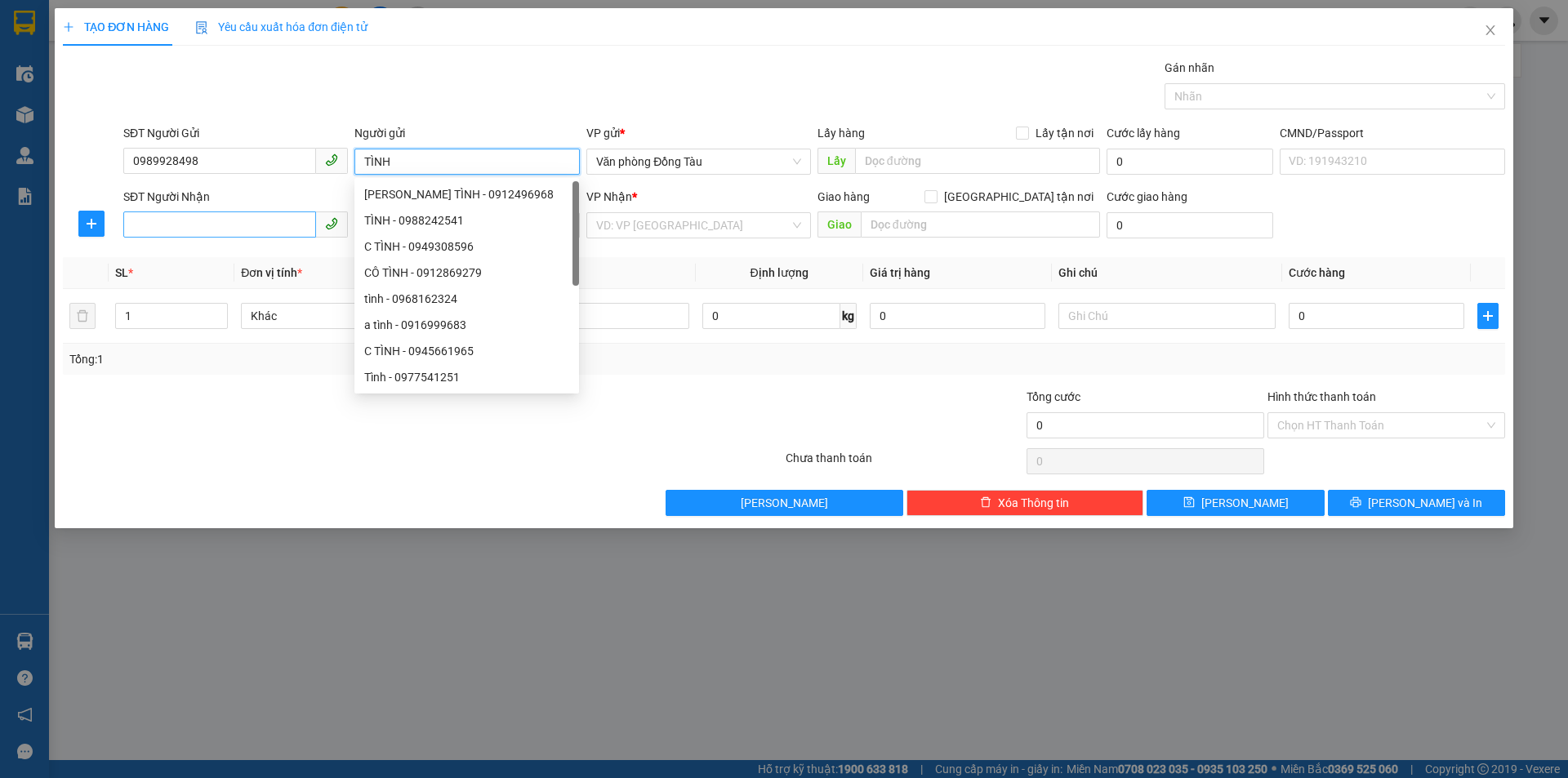
type input "TÌNH"
click at [232, 230] on input "SĐT Người Nhận" at bounding box center [220, 225] width 193 height 26
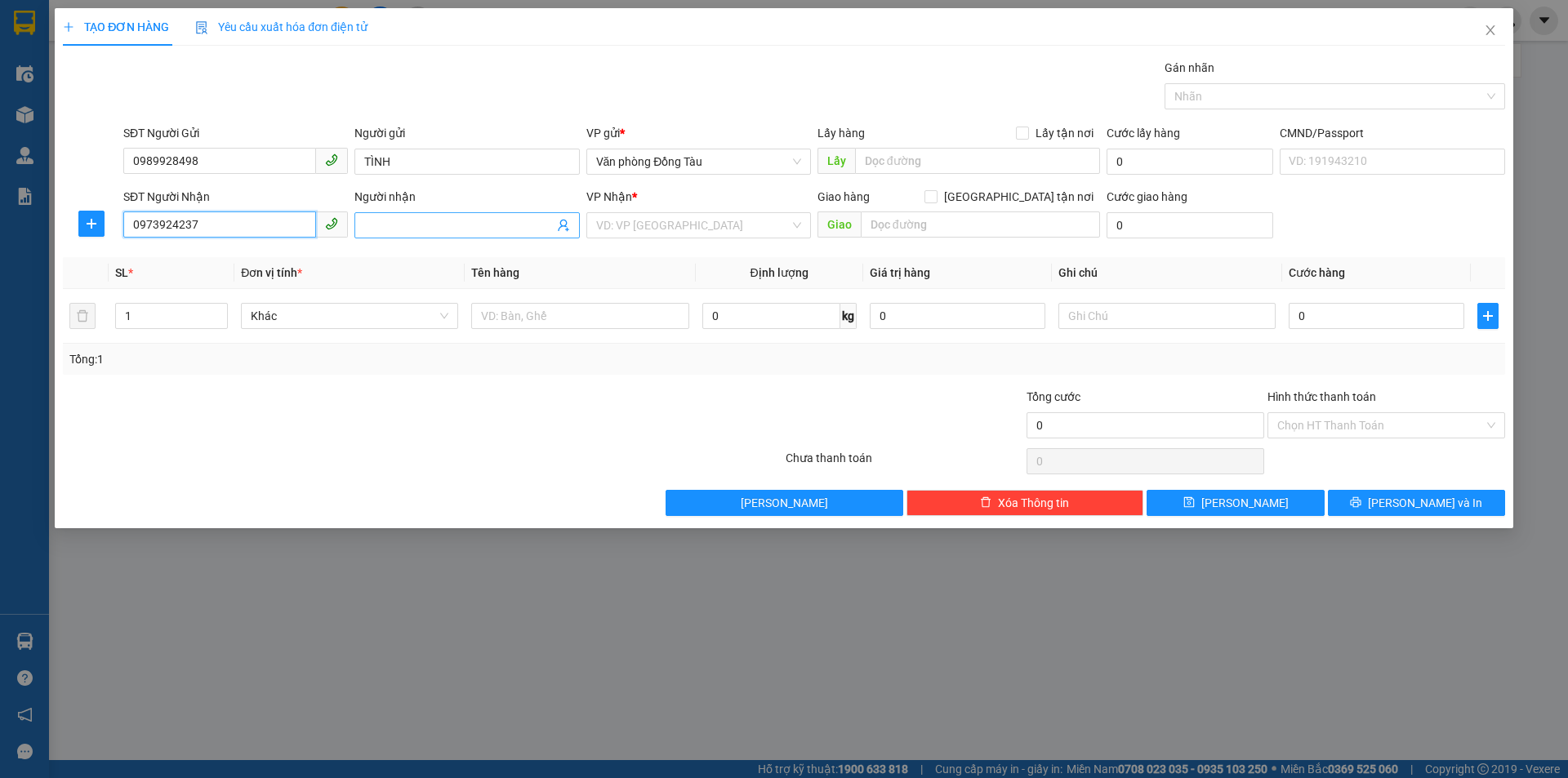
type input "0973924237"
click at [445, 231] on input "Người nhận" at bounding box center [458, 225] width 189 height 18
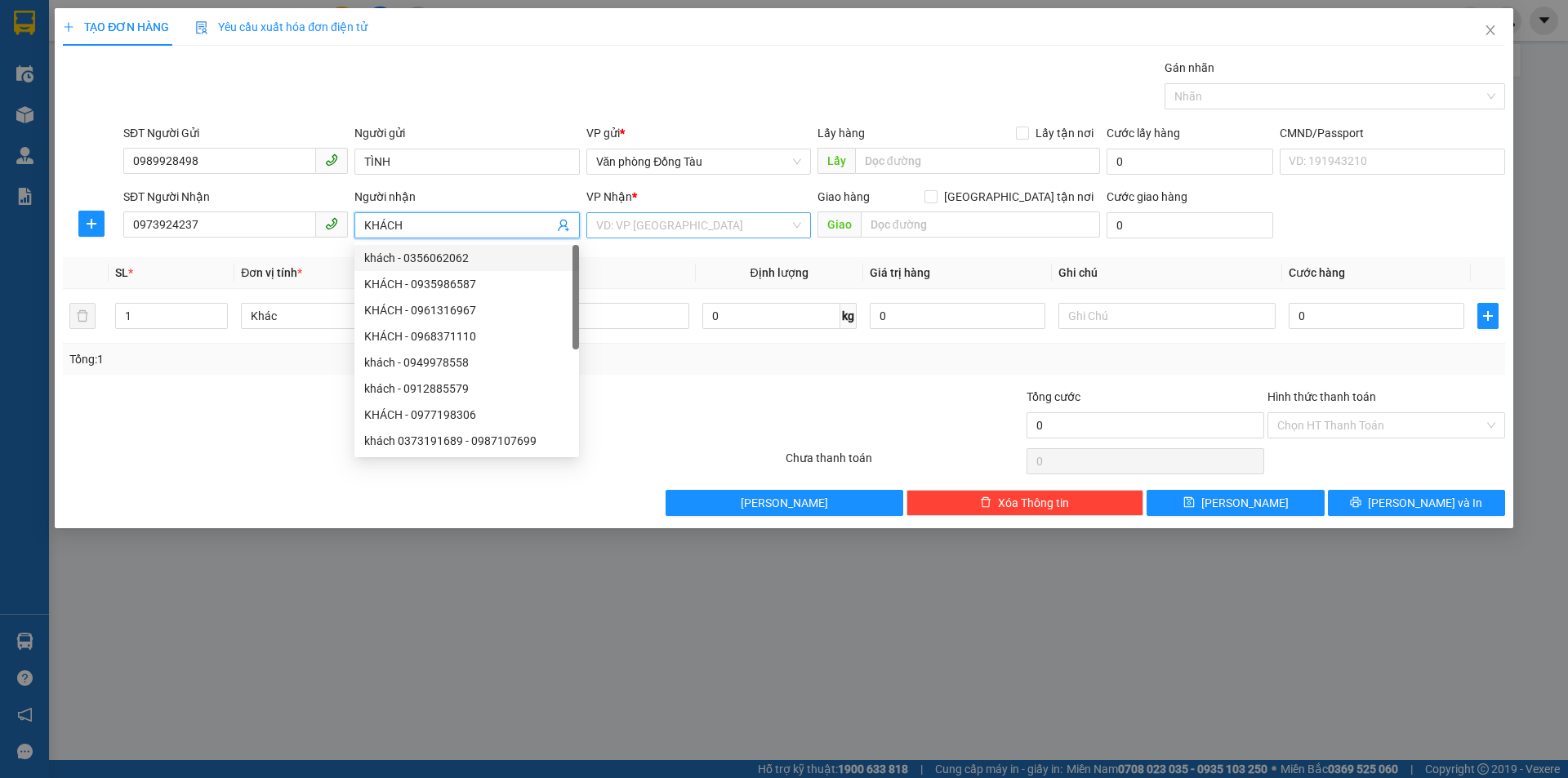
type input "KHÁCH"
click at [705, 226] on input "search" at bounding box center [693, 225] width 194 height 25
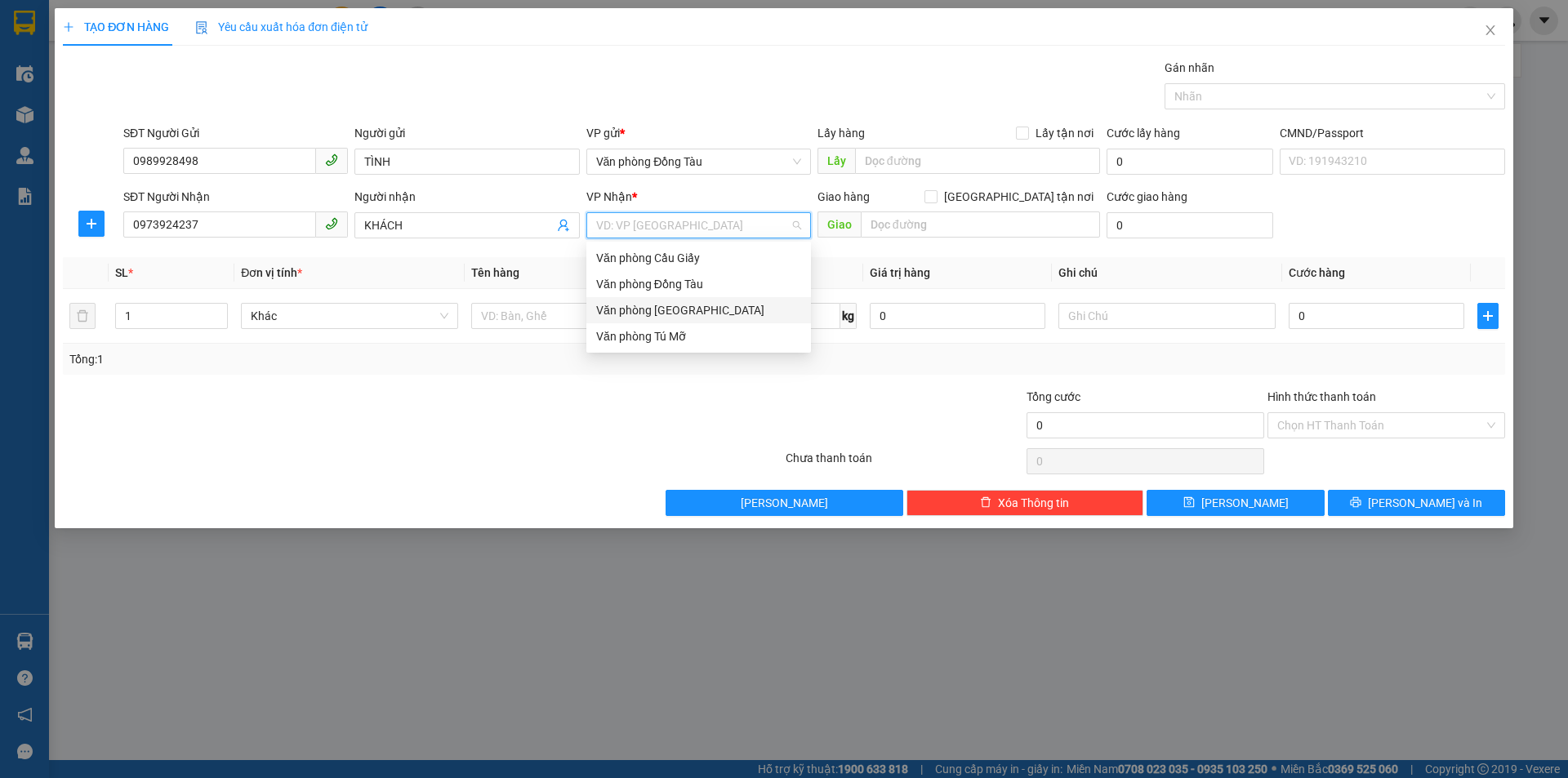
click at [726, 310] on div "Văn phòng [GEOGRAPHIC_DATA]" at bounding box center [699, 310] width 205 height 18
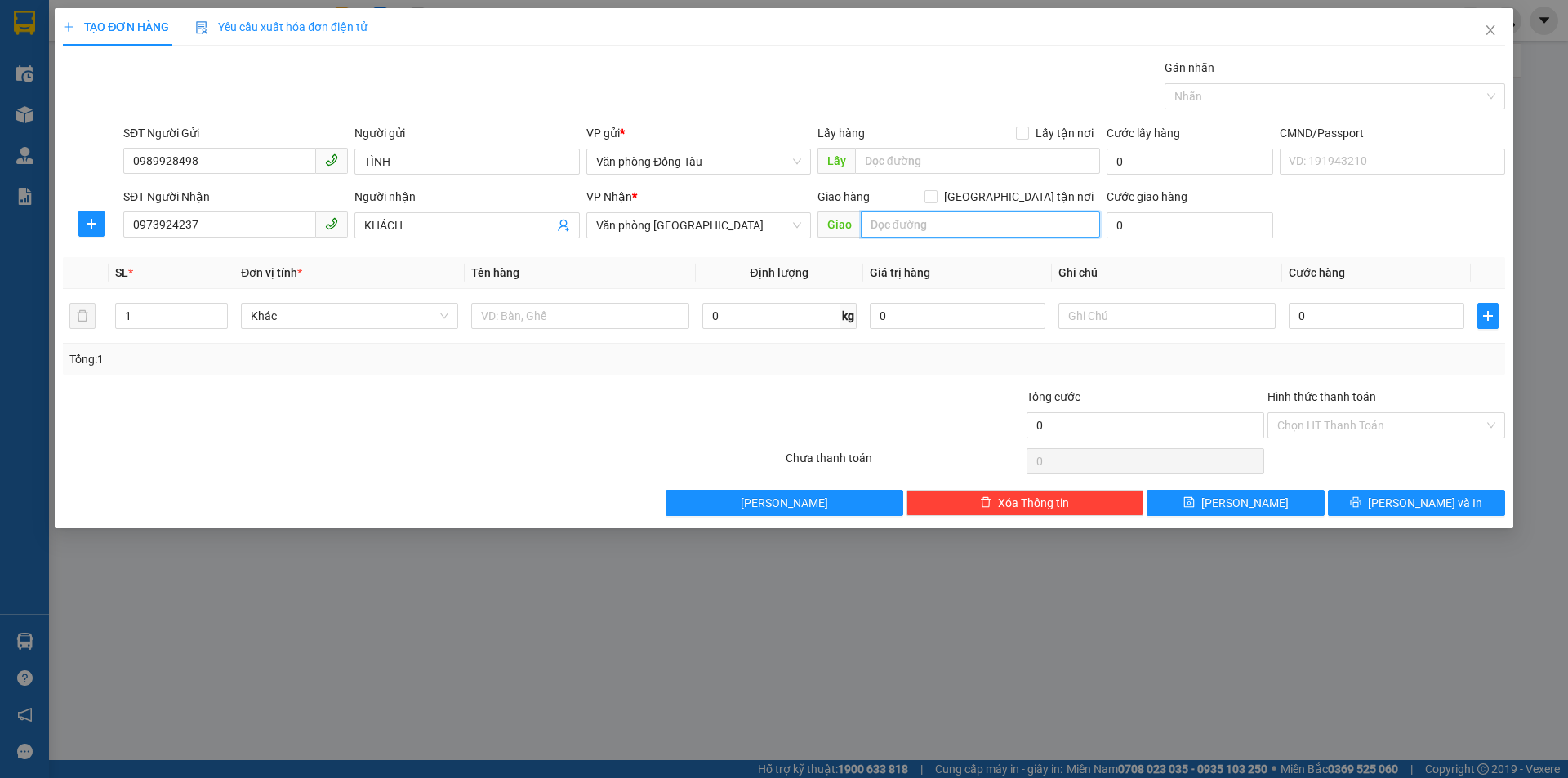
click at [951, 224] on input "text" at bounding box center [980, 225] width 239 height 26
type input "41 THỌ HẠC"
click at [1148, 225] on input "0" at bounding box center [1190, 225] width 167 height 26
type input "3"
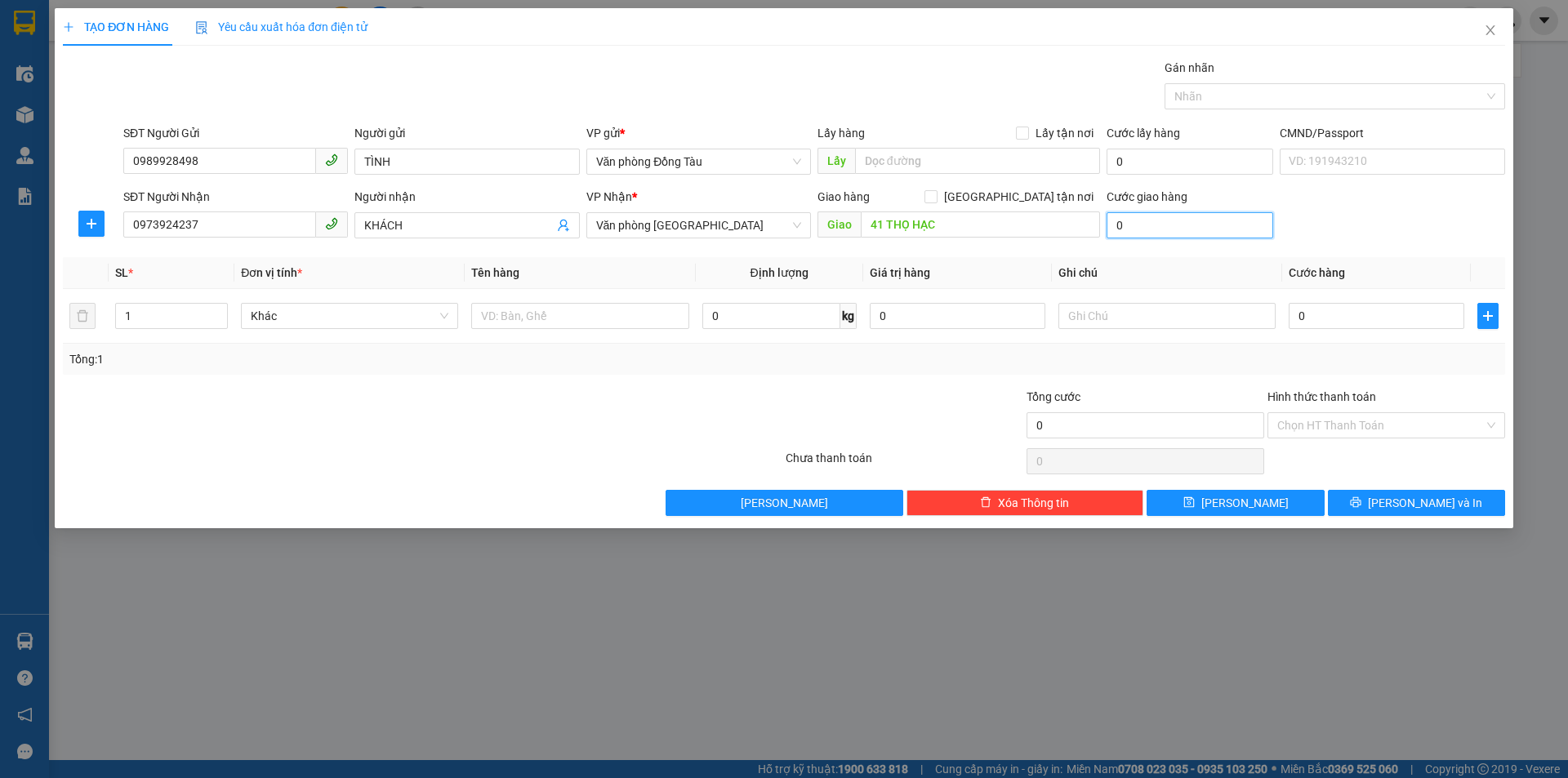
type input "3"
type input "30"
type input "300"
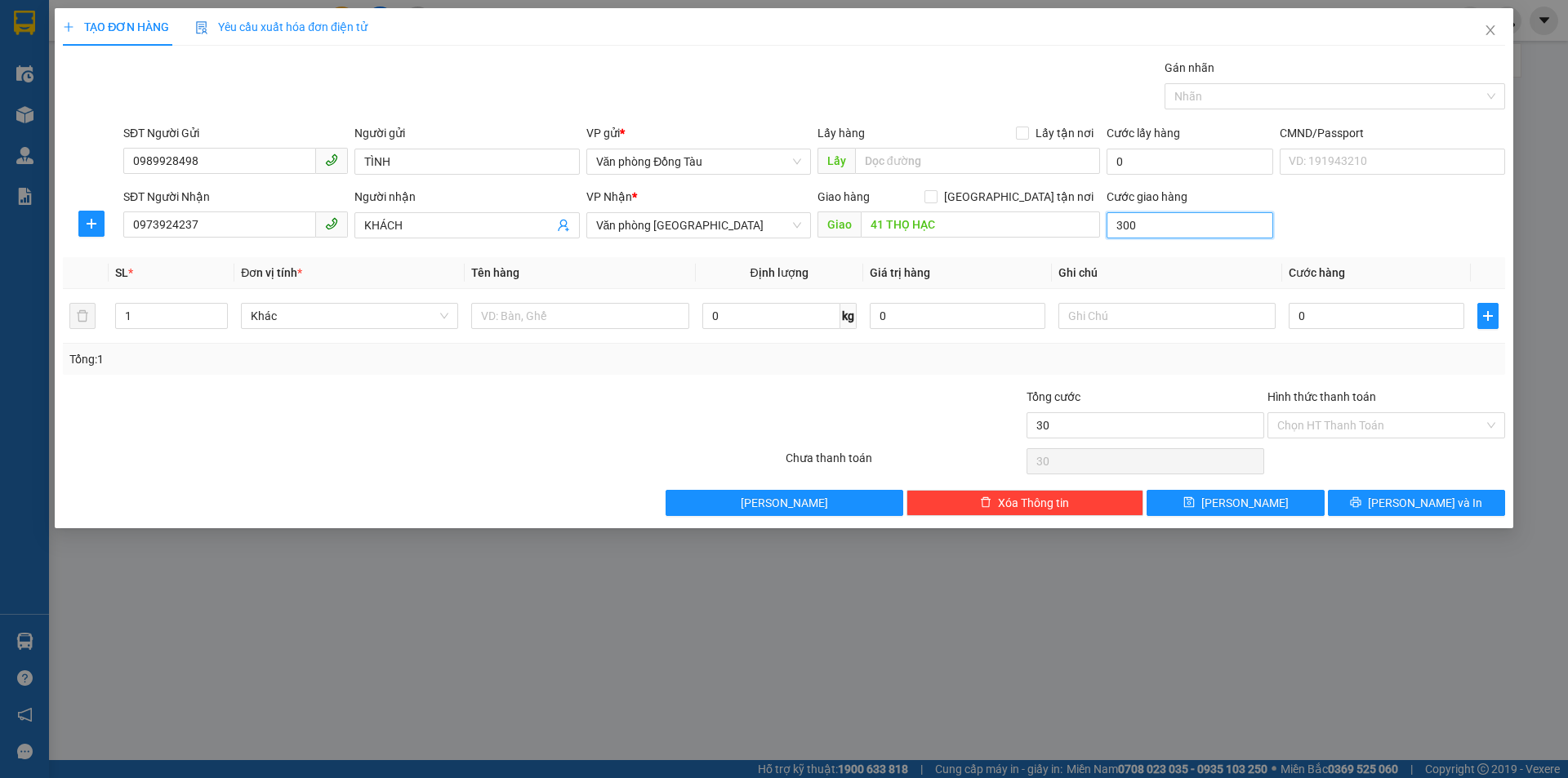
type input "300"
type input "3.000"
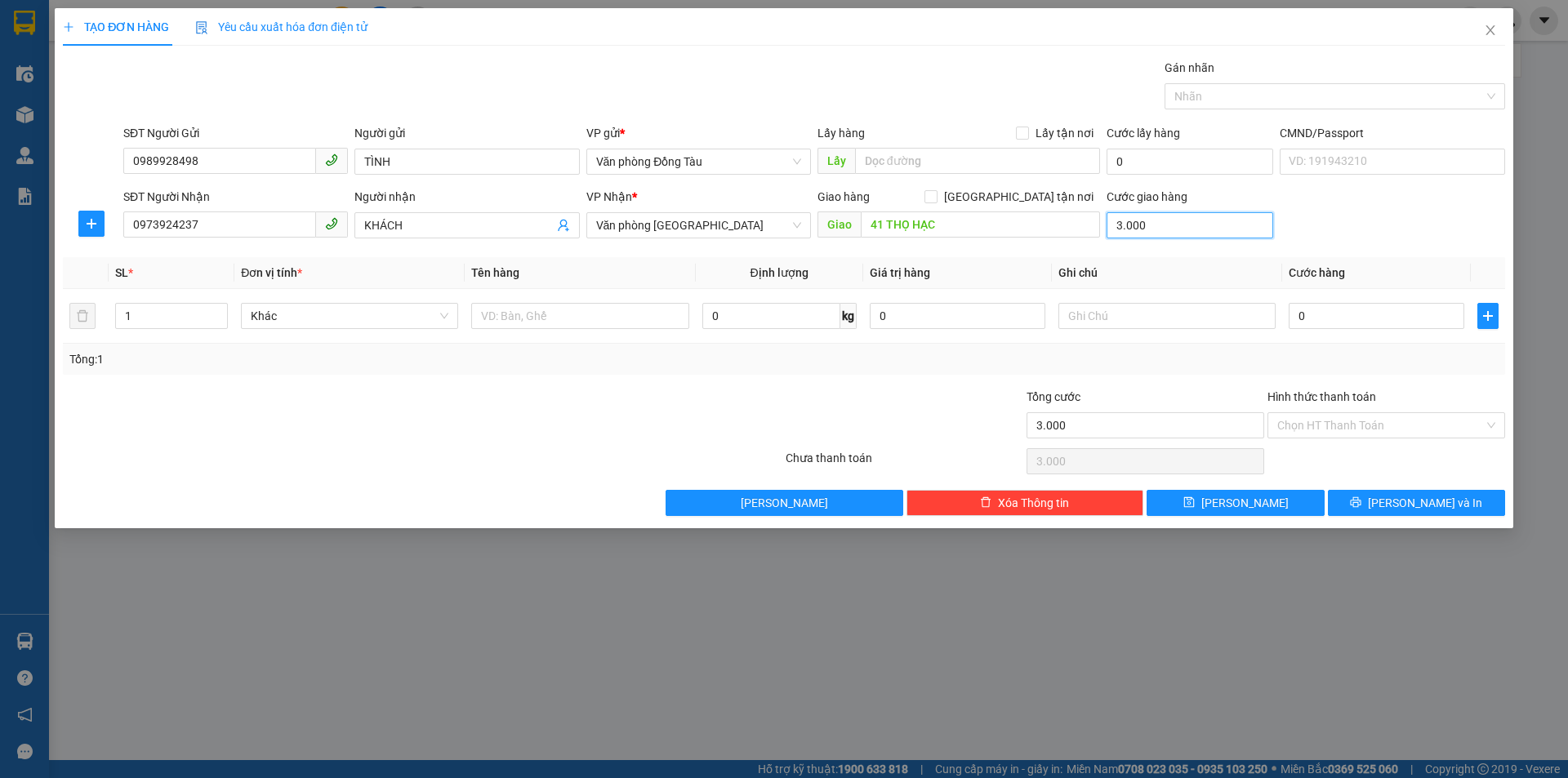
type input "30.000"
click at [1320, 311] on input "0" at bounding box center [1376, 316] width 175 height 26
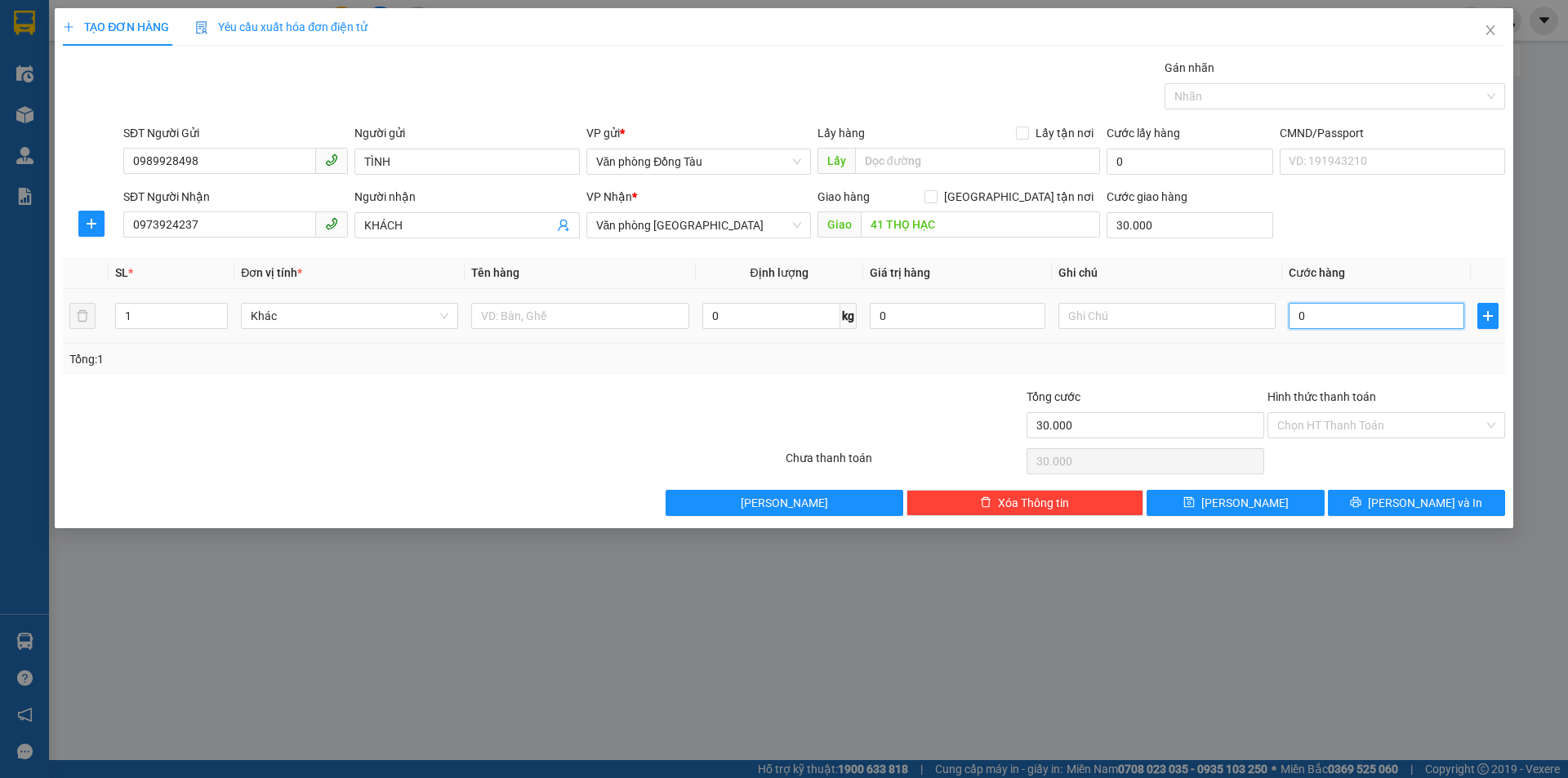
type input "1"
type input "30.001"
type input "10"
type input "30.010"
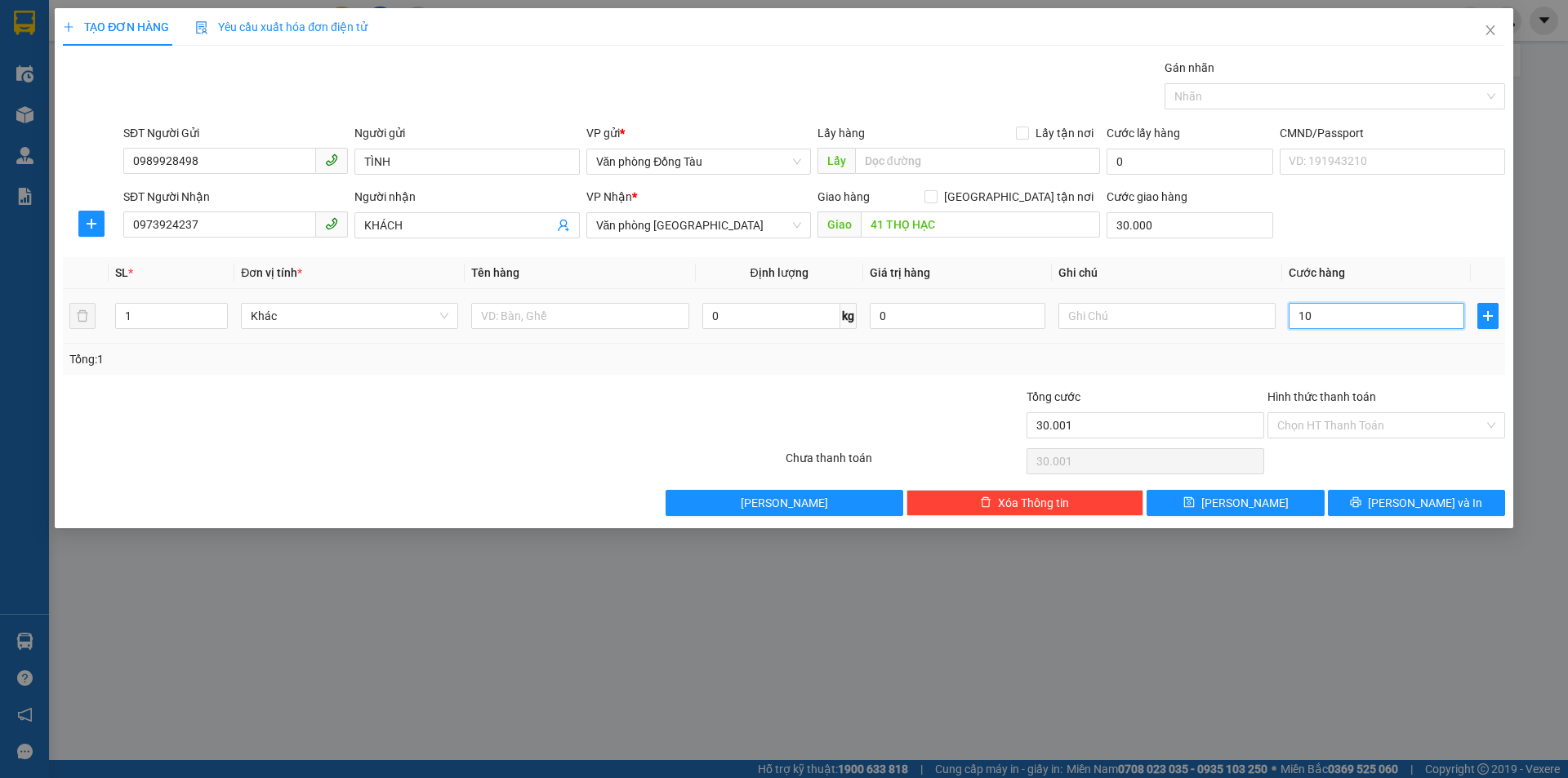
type input "30.010"
type input "100"
type input "30.100"
type input "1.000"
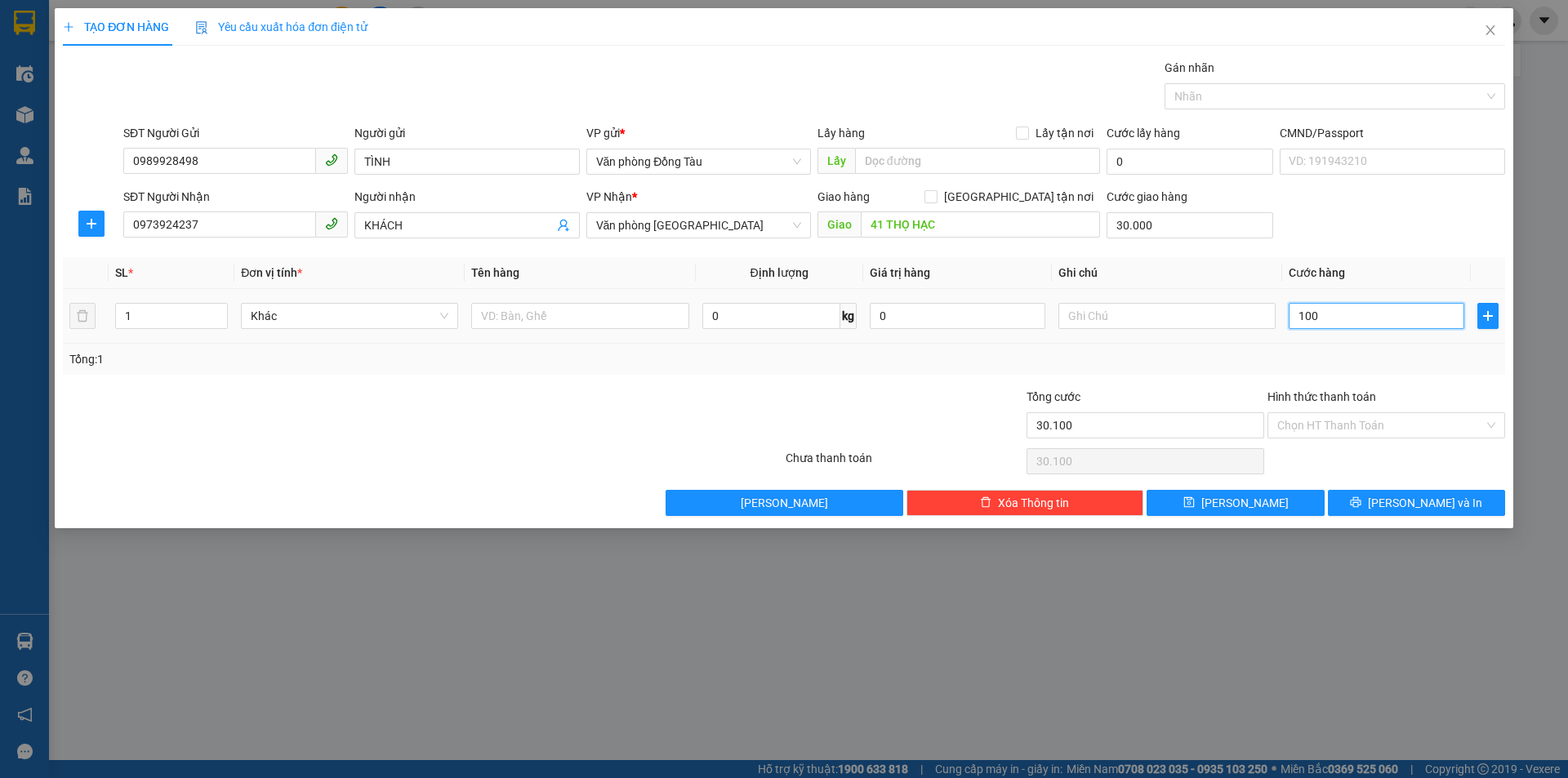
type input "31.000"
type input "10.000"
type input "40.000"
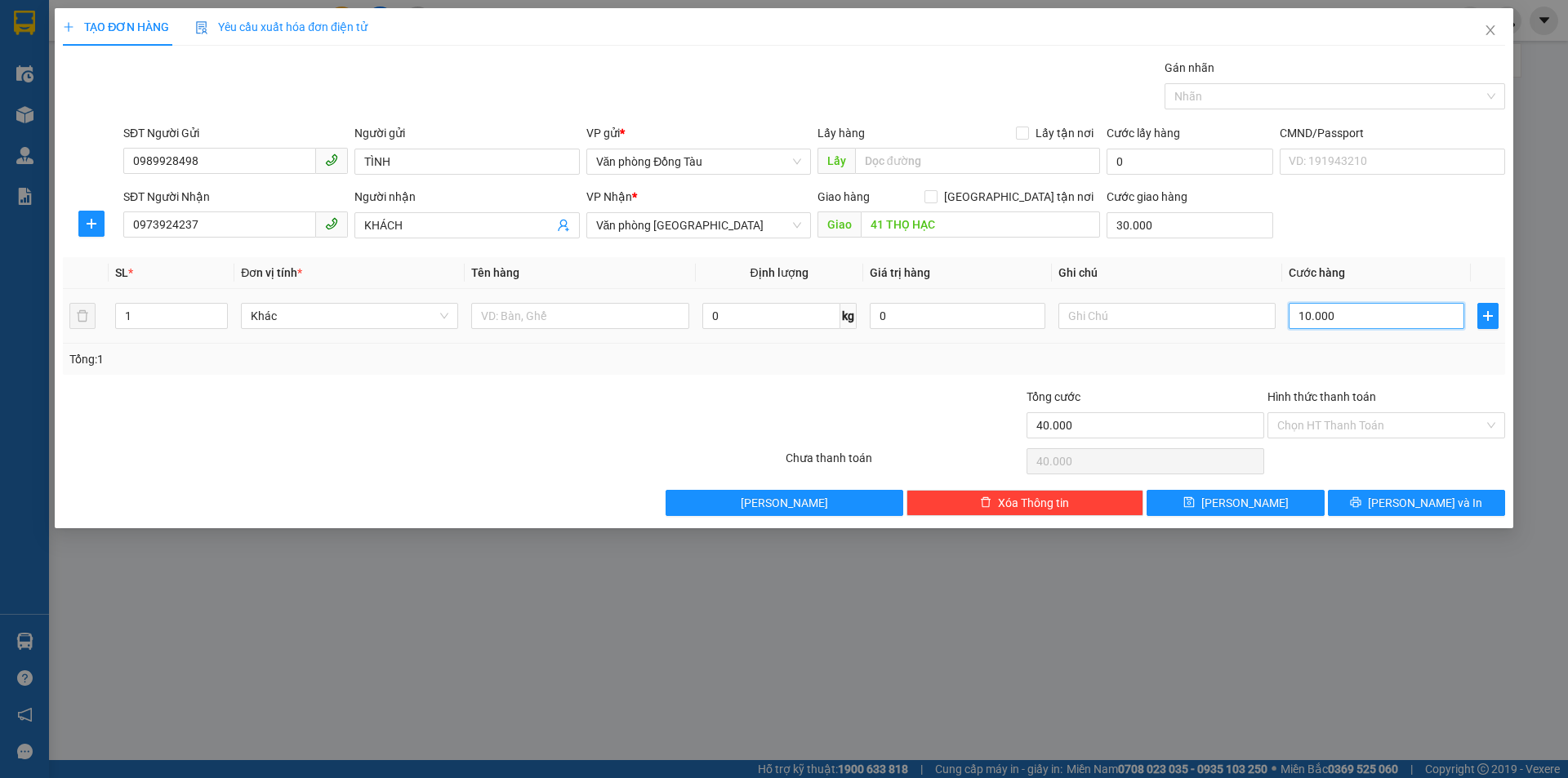
type input "100.000"
type input "130.000"
type input "100.000"
click at [1399, 501] on button "[PERSON_NAME] và In" at bounding box center [1416, 503] width 177 height 26
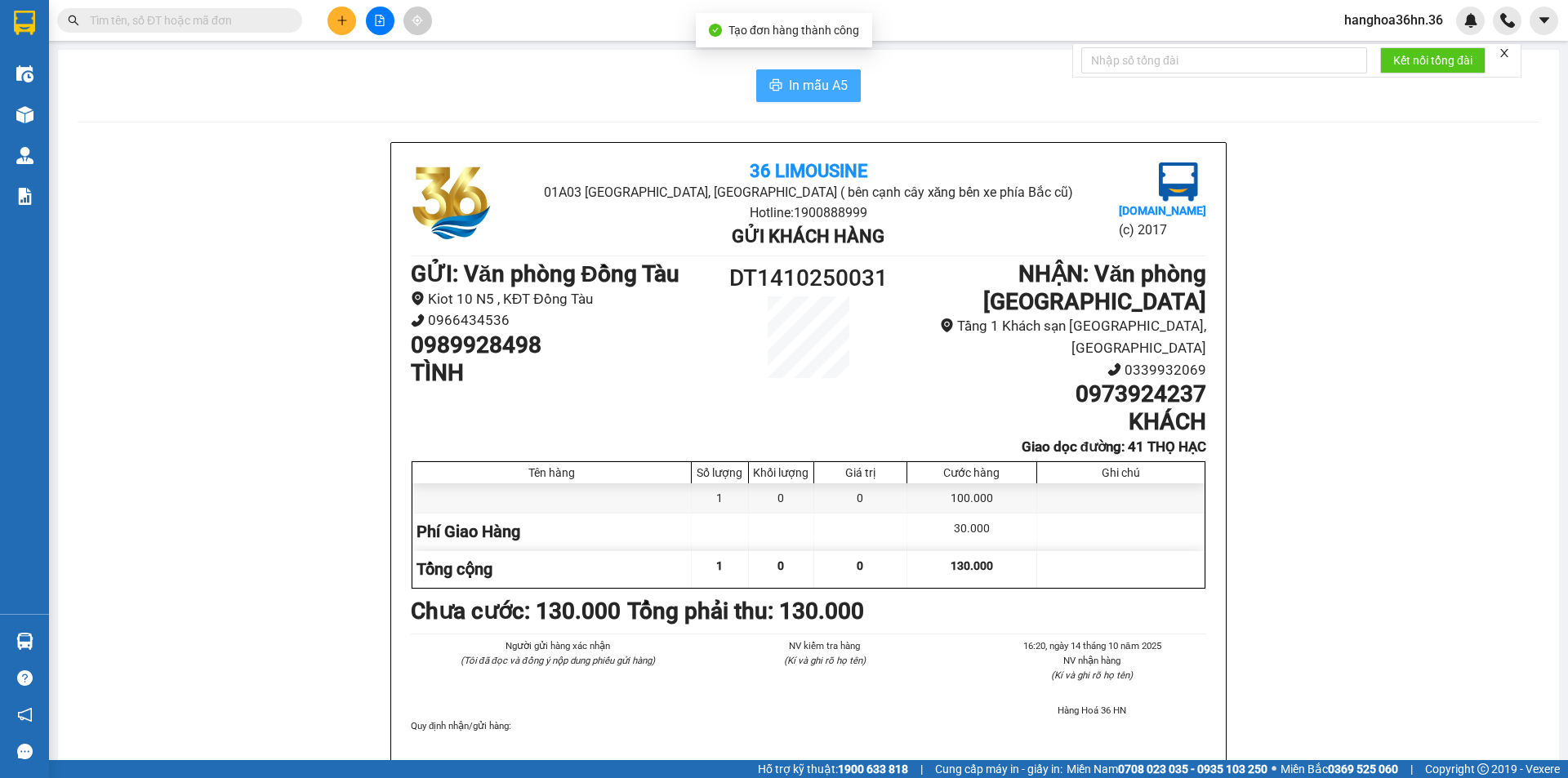
click at [802, 82] on span "In mẫu A5" at bounding box center [817, 85] width 59 height 20
drag, startPoint x: 1065, startPoint y: 370, endPoint x: 1204, endPoint y: 371, distance: 139.0
click at [1204, 371] on div "36 Limousine 01A03 [GEOGRAPHIC_DATA], [GEOGRAPHIC_DATA] ( bên cạnh cây xăng bến…" at bounding box center [809, 453] width 835 height 620
click at [809, 88] on span "In mẫu A5" at bounding box center [817, 85] width 59 height 20
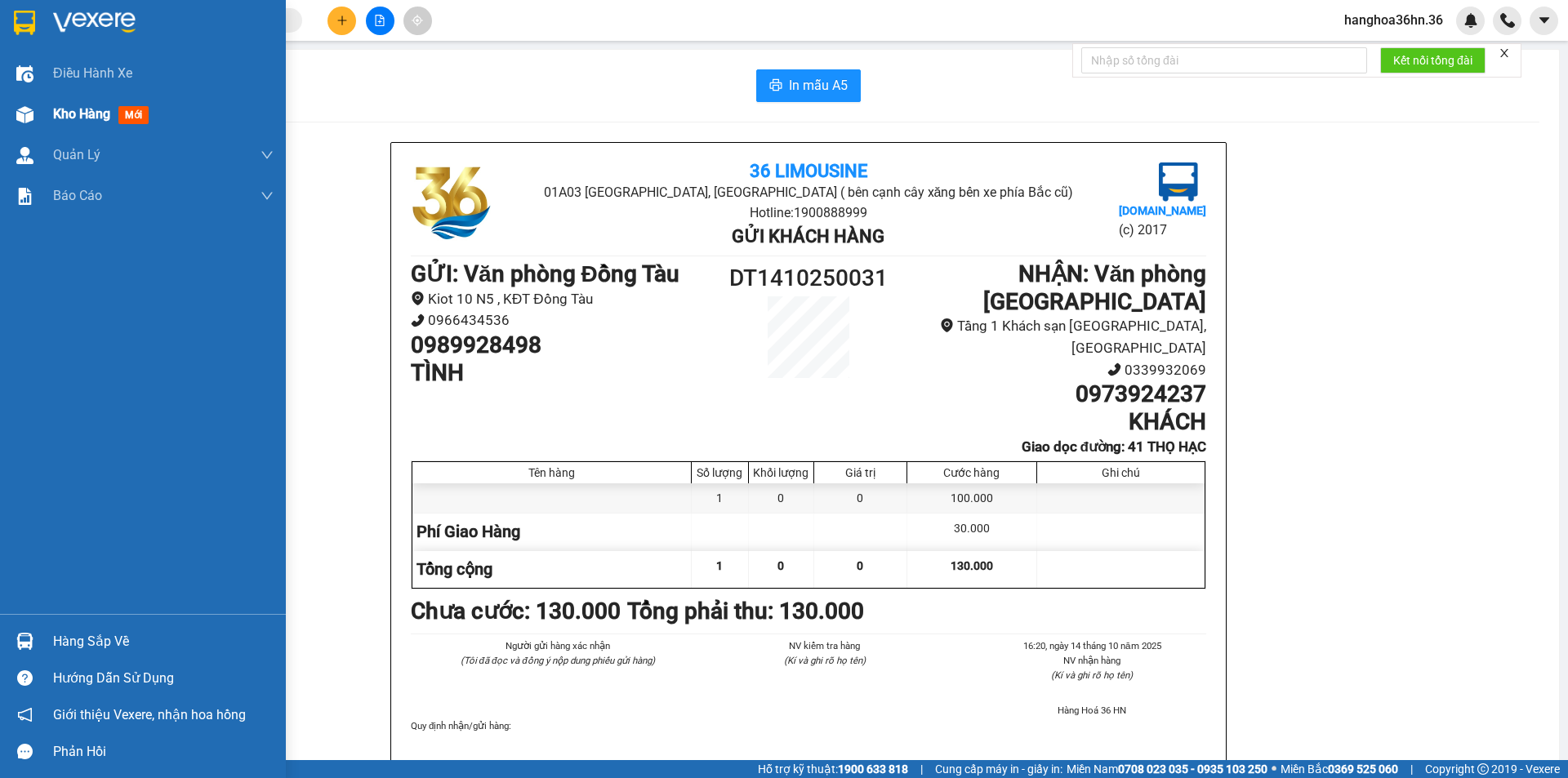
click at [89, 111] on span "Kho hàng" at bounding box center [82, 114] width 57 height 16
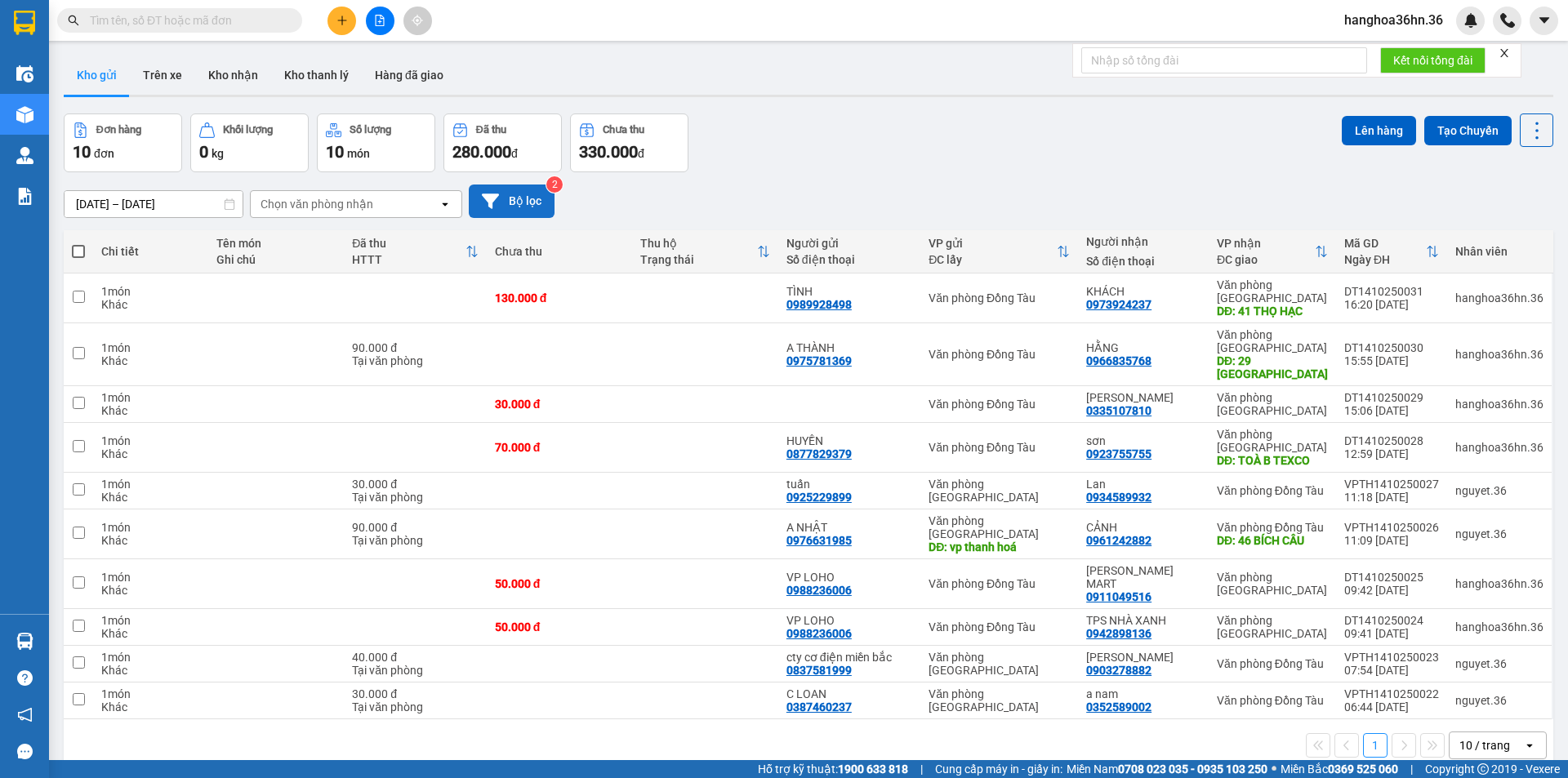
click at [505, 207] on button "Bộ lọc" at bounding box center [511, 201] width 86 height 33
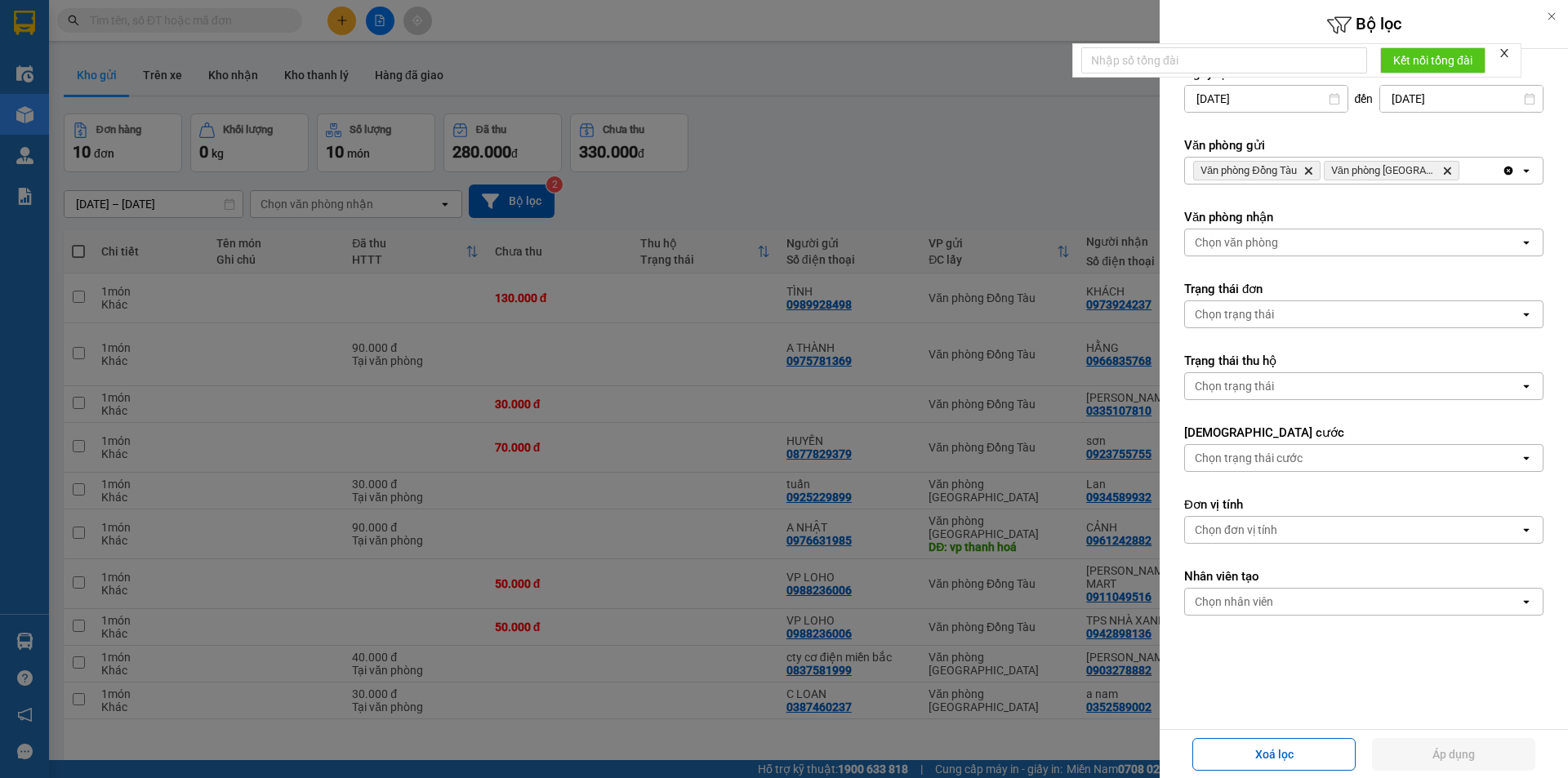
click at [1520, 176] on icon "open" at bounding box center [1526, 170] width 13 height 13
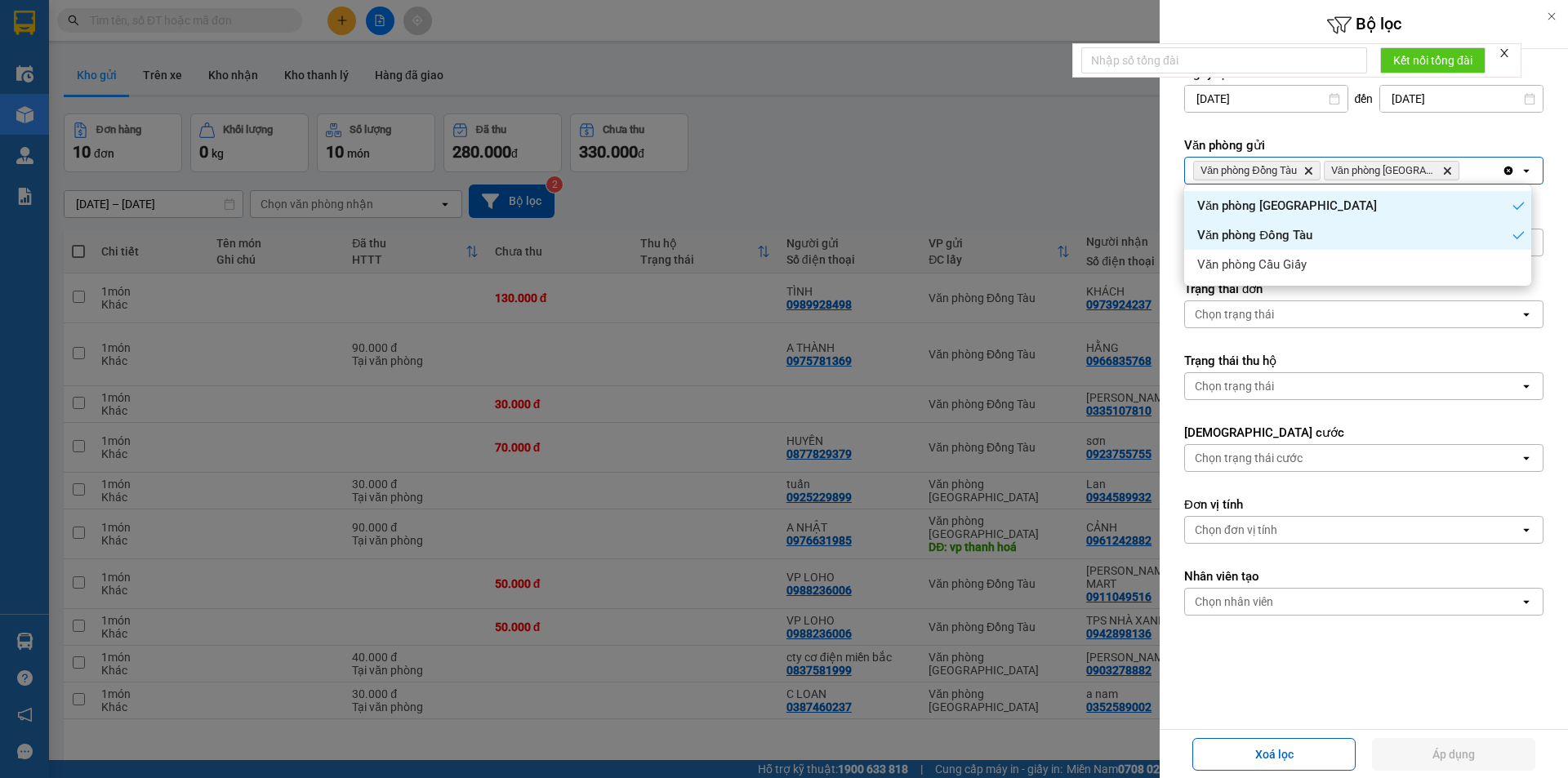
click at [1106, 153] on div at bounding box center [784, 389] width 1568 height 778
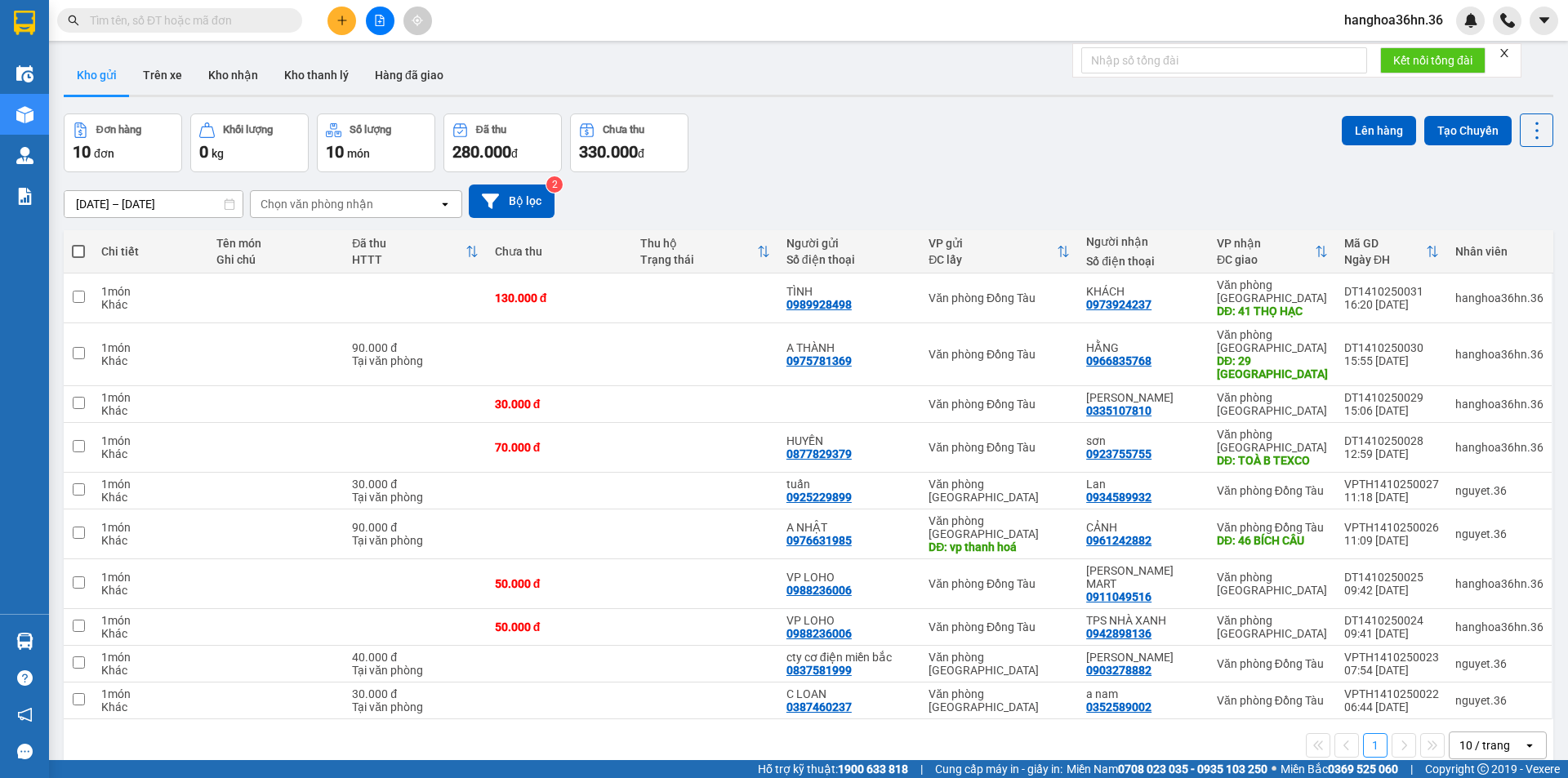
click at [172, 202] on input "[DATE] – [DATE]" at bounding box center [153, 204] width 178 height 26
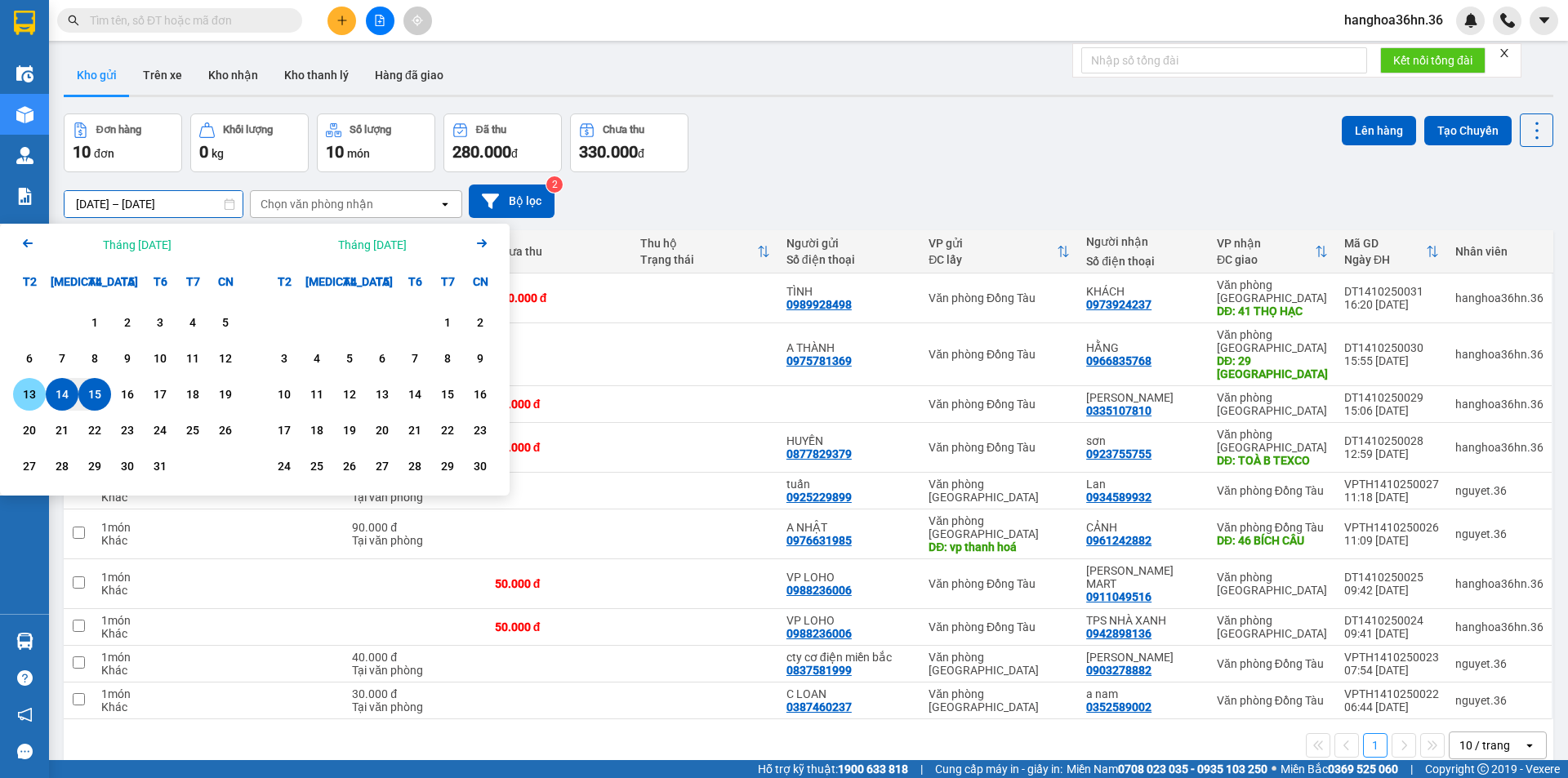
click at [41, 387] on div "13" at bounding box center [29, 394] width 32 height 32
click at [97, 395] on div "15" at bounding box center [95, 395] width 23 height 19
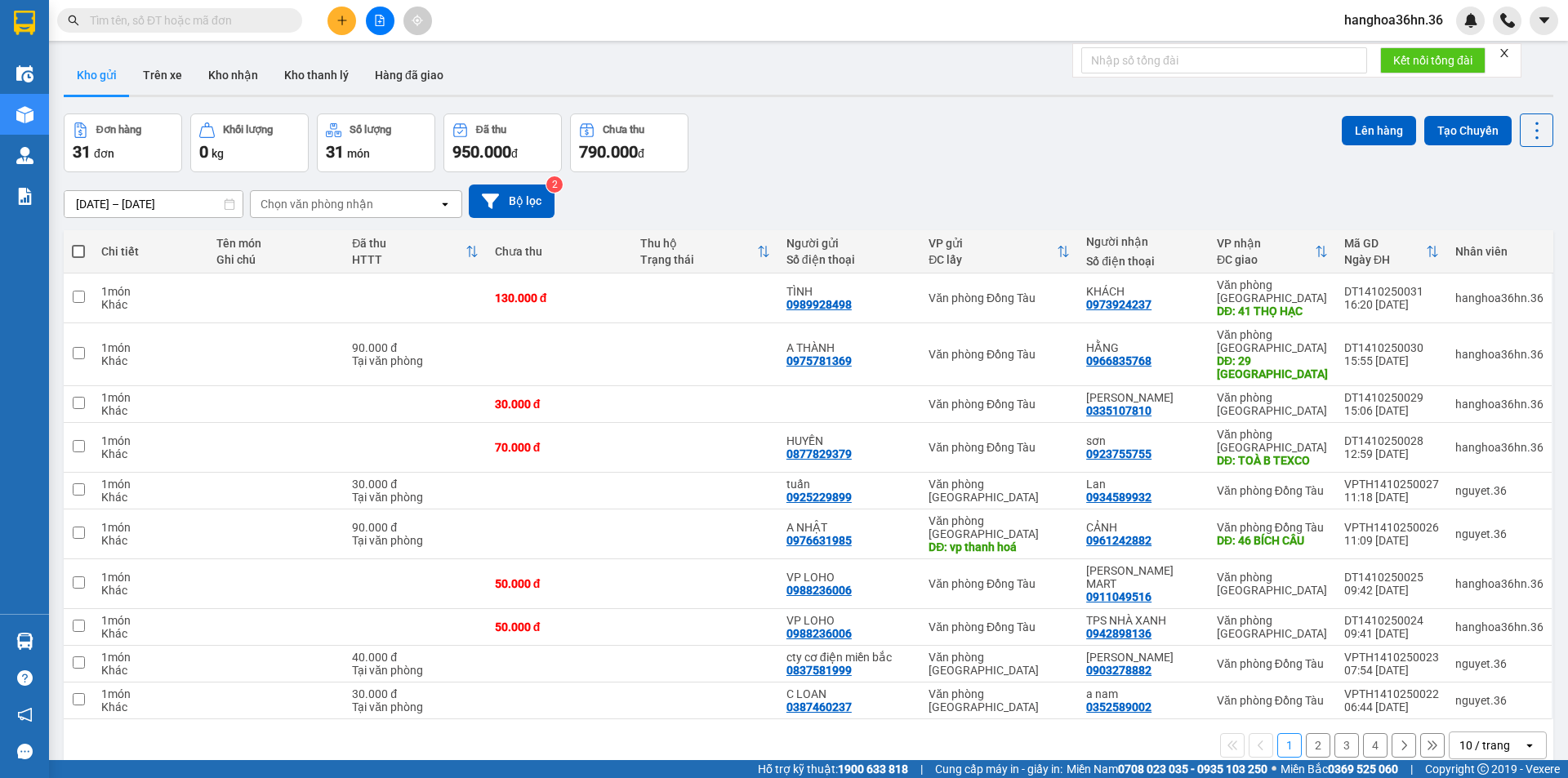
drag, startPoint x: 169, startPoint y: 189, endPoint x: 177, endPoint y: 202, distance: 15.3
click at [168, 190] on div "[DATE] – [DATE]" at bounding box center [153, 204] width 180 height 28
click at [133, 196] on input "[DATE] – [DATE]" at bounding box center [153, 204] width 178 height 26
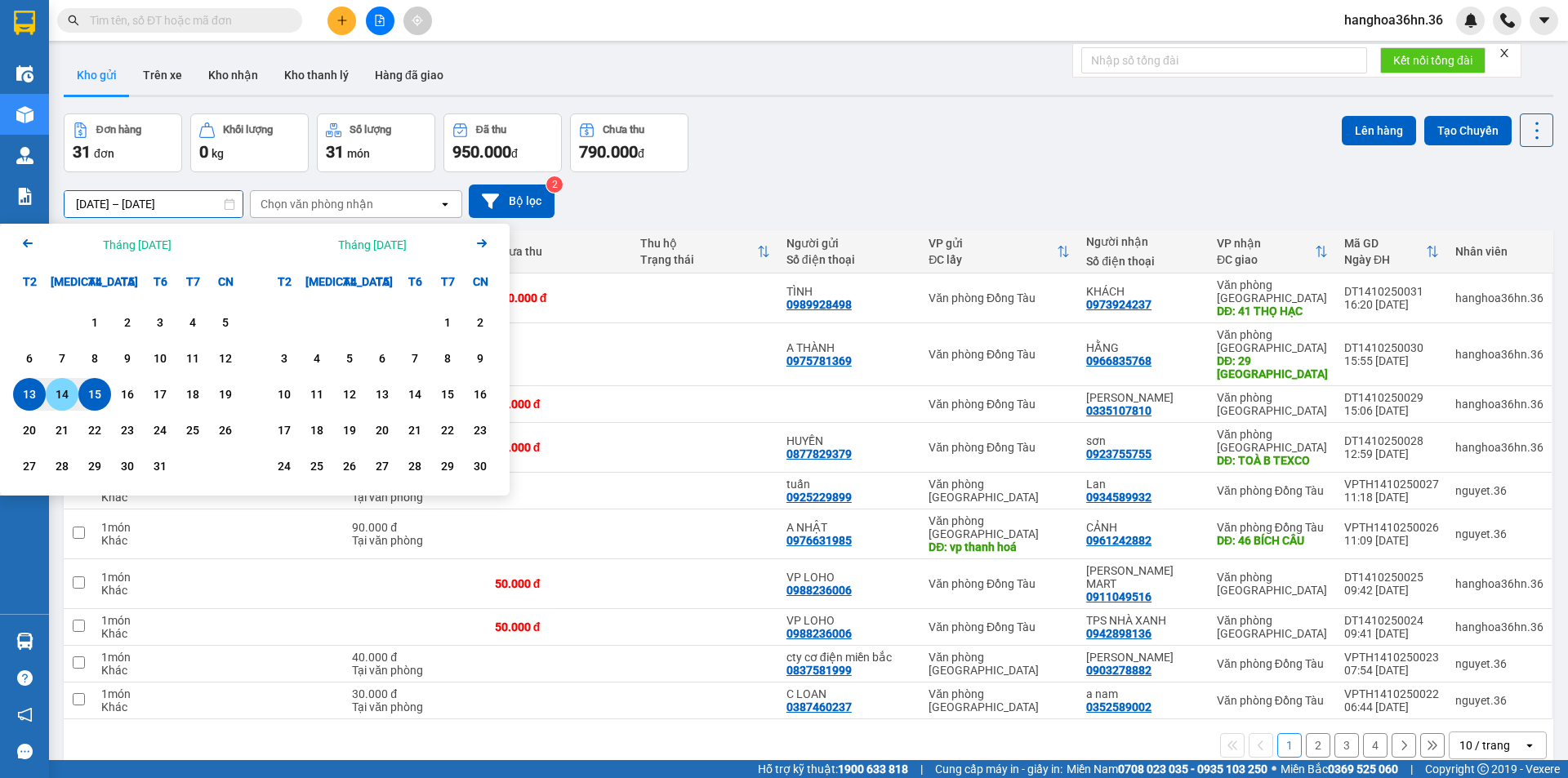
click at [68, 391] on div "14" at bounding box center [62, 395] width 23 height 19
click at [82, 395] on div "15" at bounding box center [94, 394] width 32 height 32
type input "[DATE] – [DATE]"
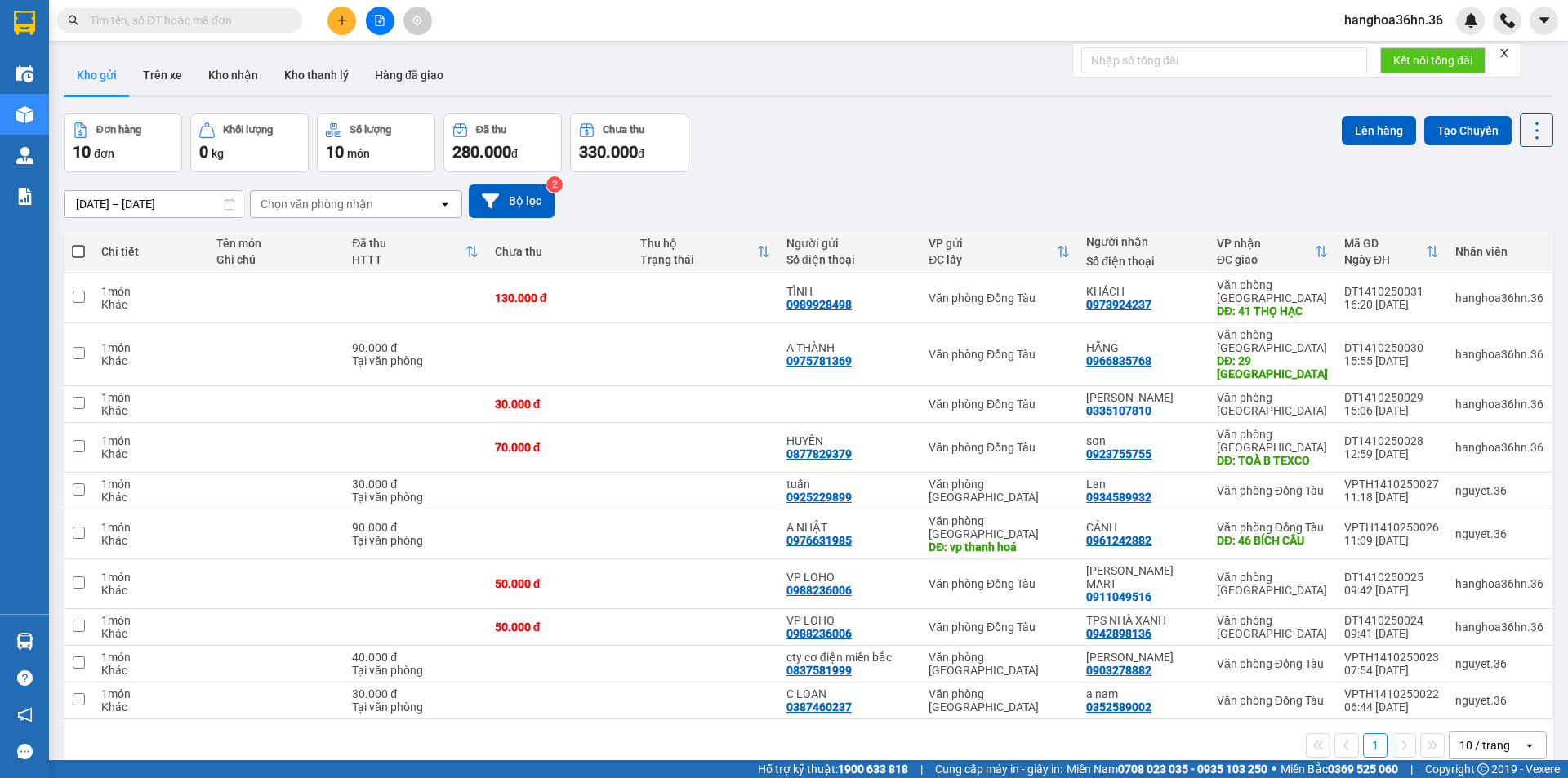
click at [341, 20] on icon "plus" at bounding box center [342, 19] width 9 height 1
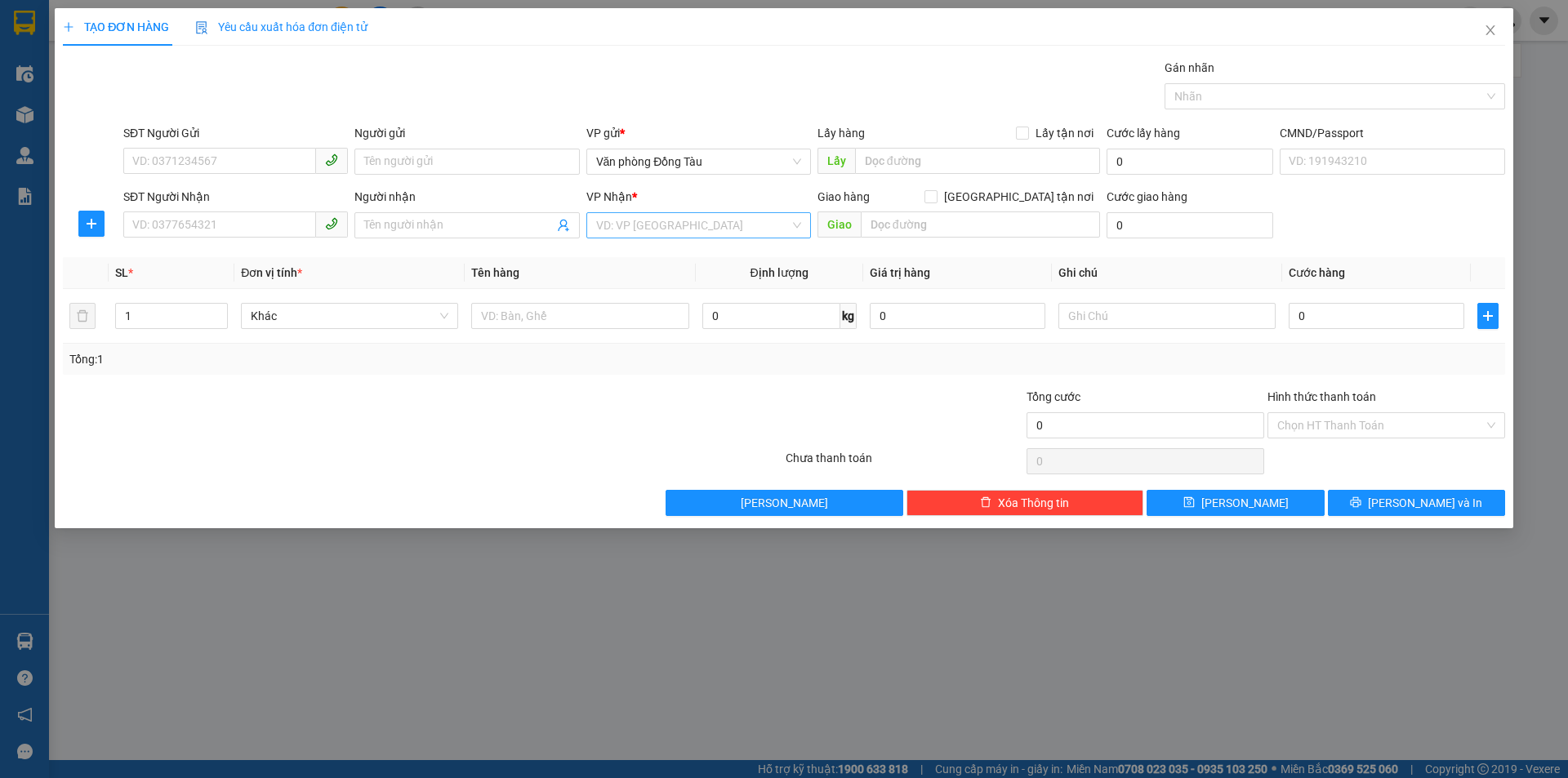
click at [629, 220] on input "search" at bounding box center [693, 225] width 194 height 25
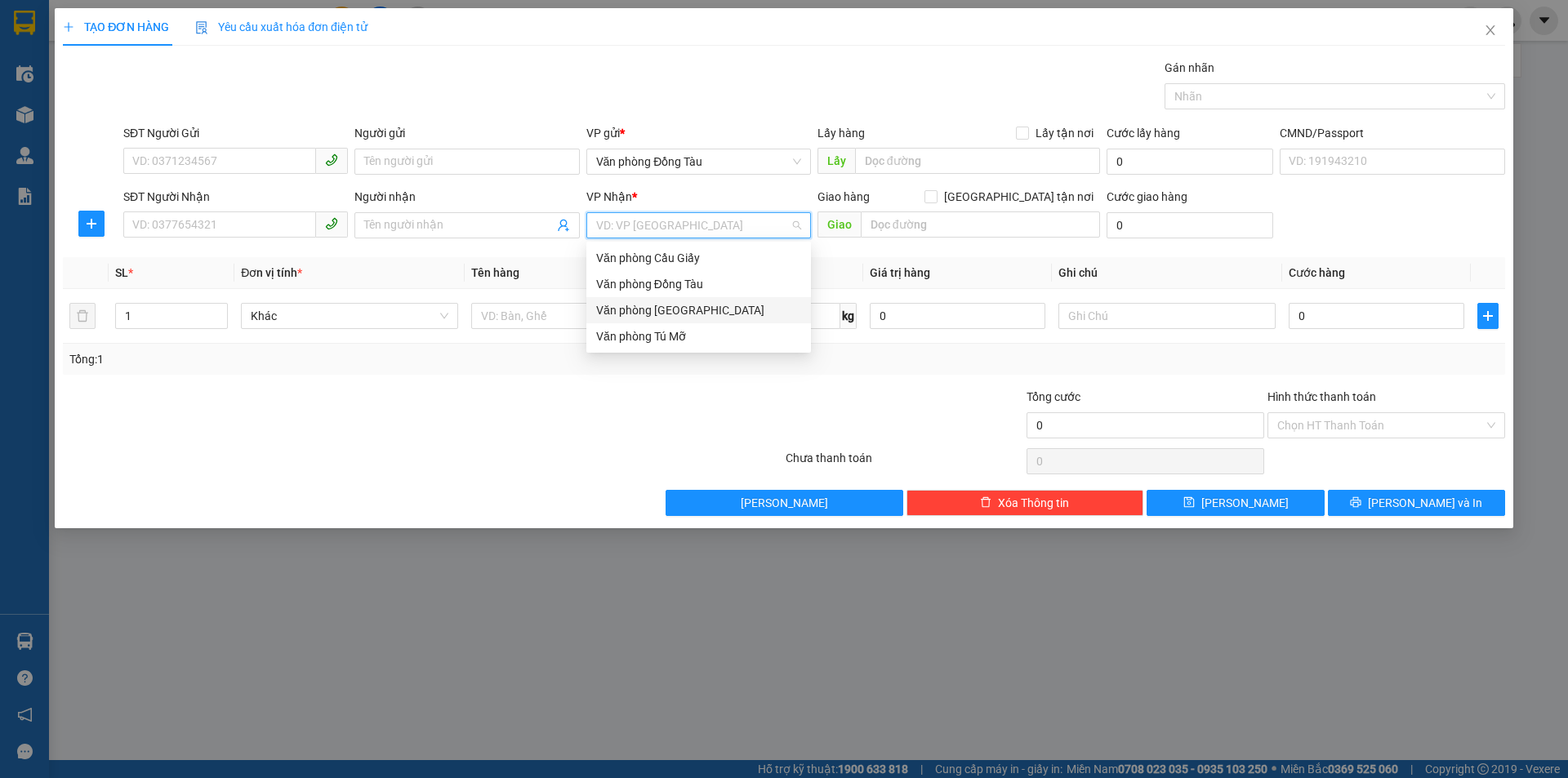
click at [699, 309] on div "Văn phòng [GEOGRAPHIC_DATA]" at bounding box center [699, 310] width 205 height 18
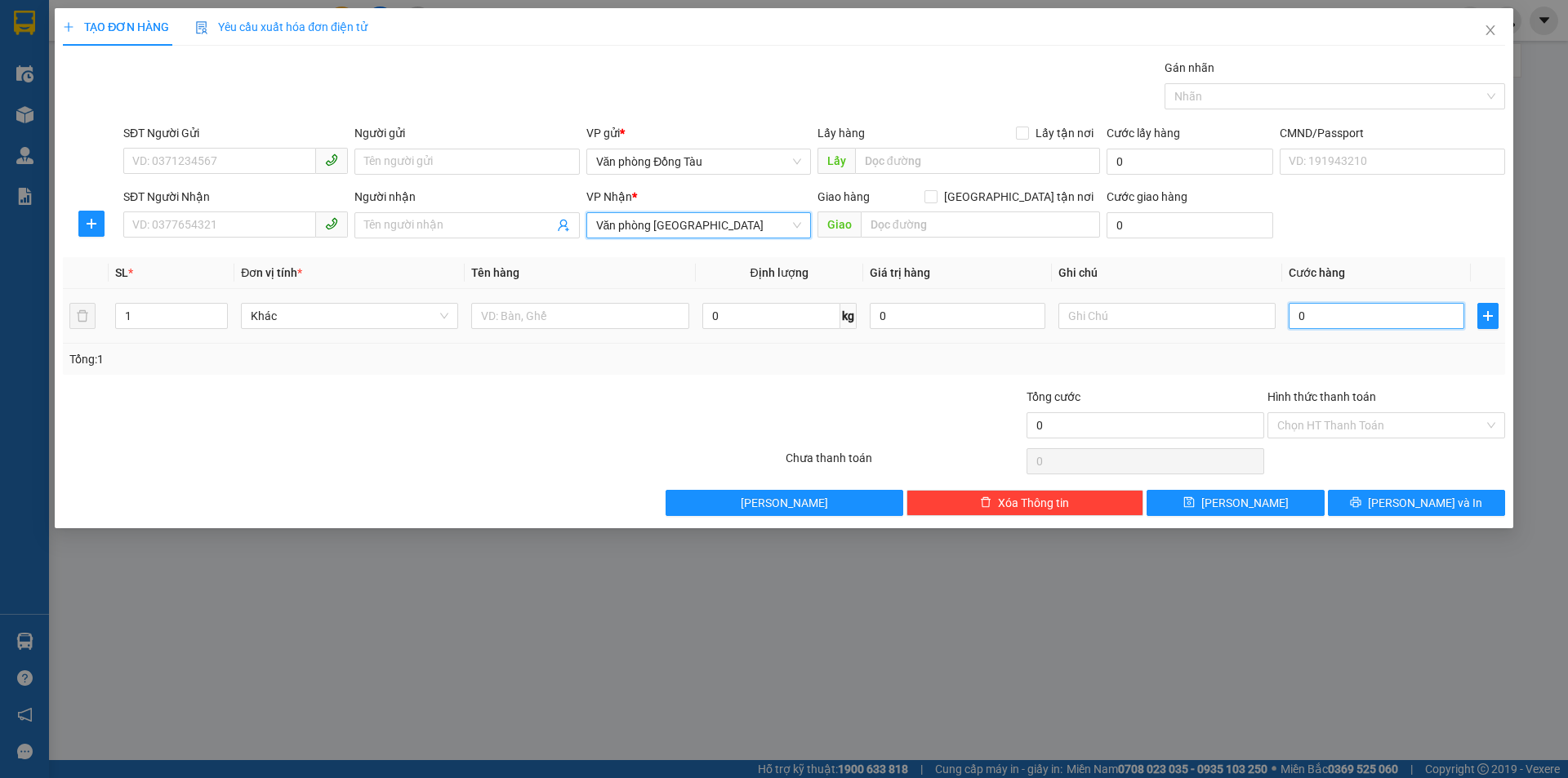
click at [1310, 312] on input "0" at bounding box center [1376, 316] width 175 height 26
type input "3"
click at [445, 223] on input "Người nhận" at bounding box center [458, 225] width 189 height 18
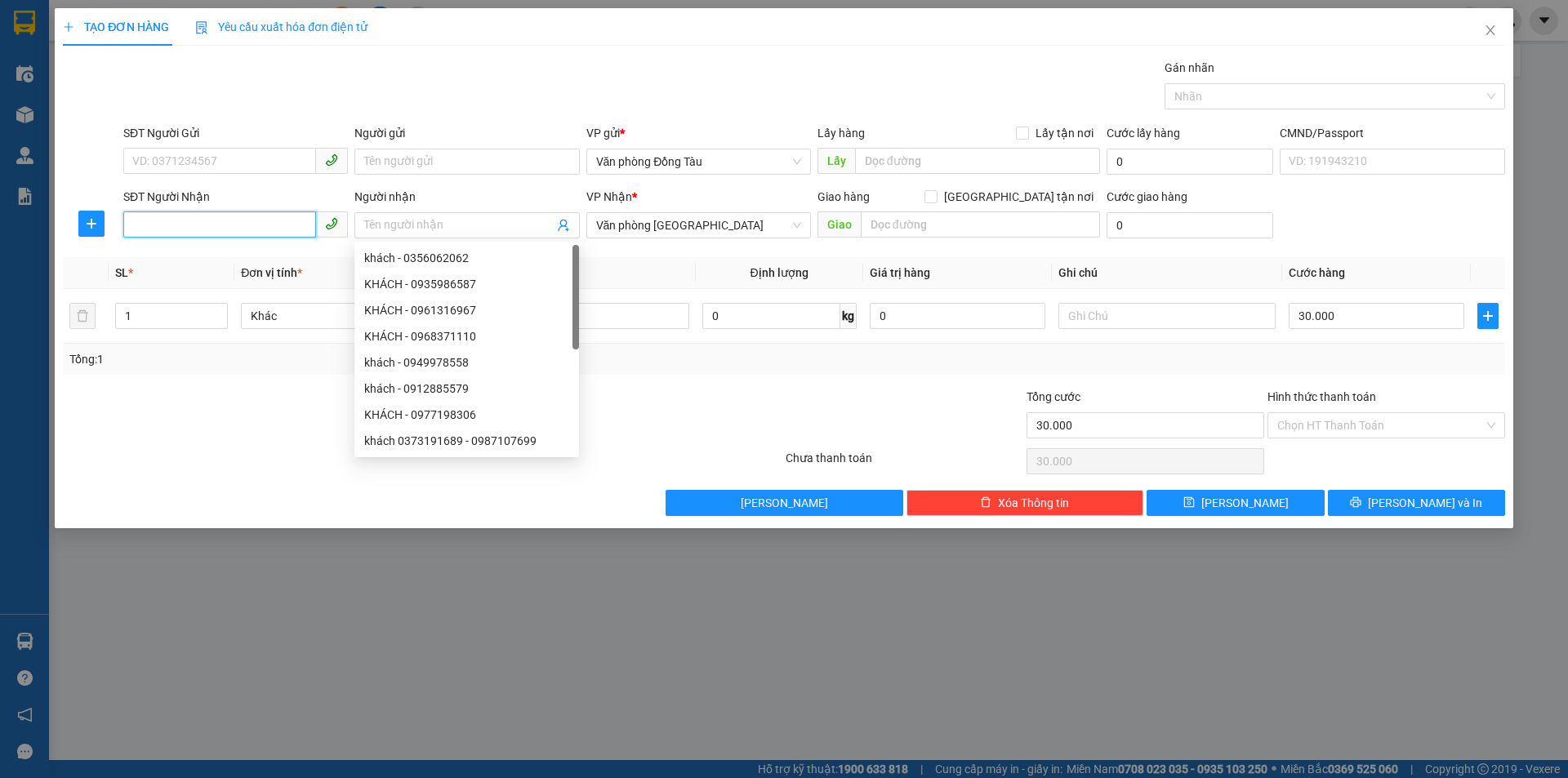
click at [222, 231] on input "SĐT Người Nhận" at bounding box center [220, 225] width 193 height 26
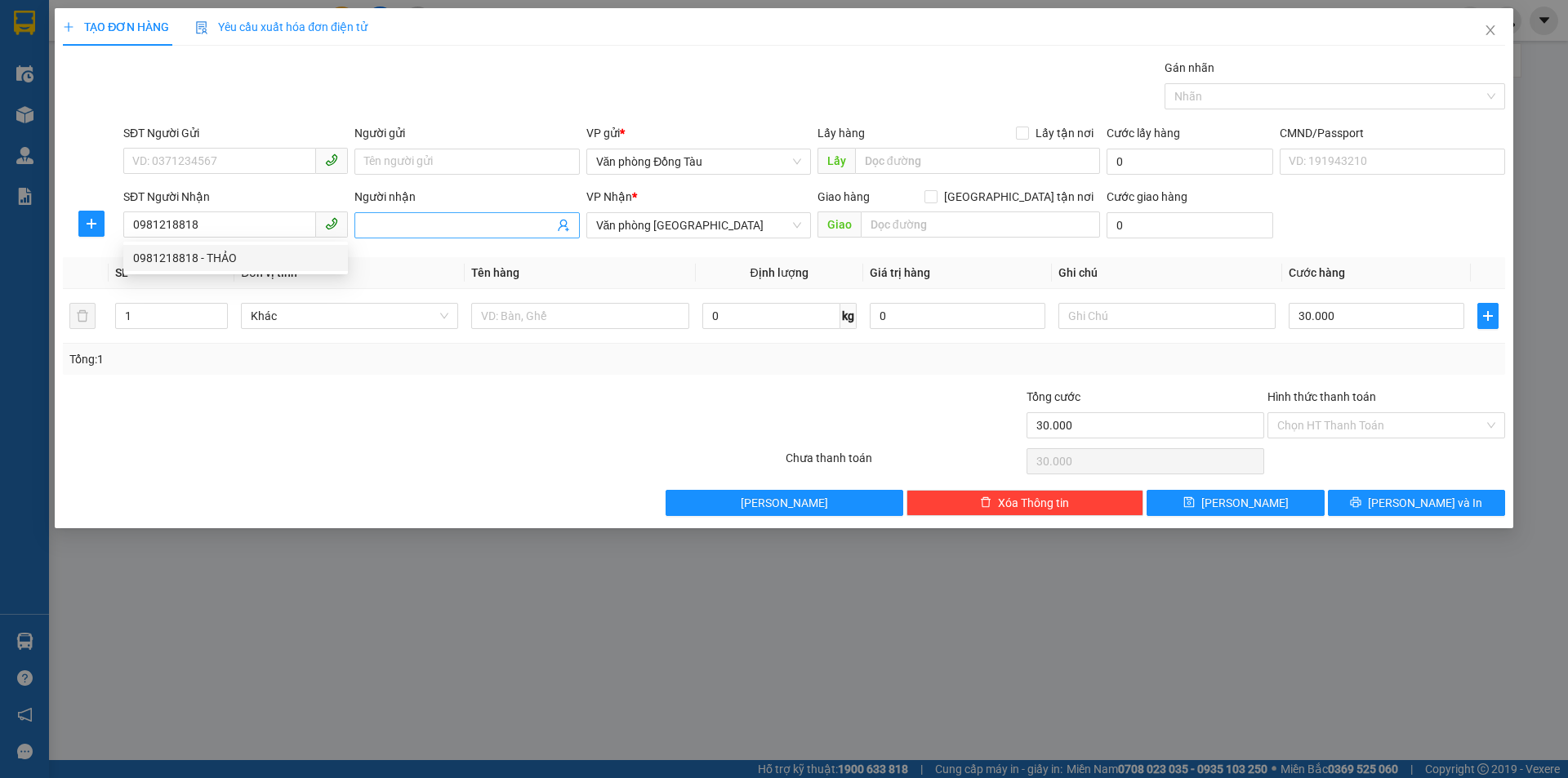
click at [415, 227] on input "Người nhận" at bounding box center [458, 225] width 189 height 18
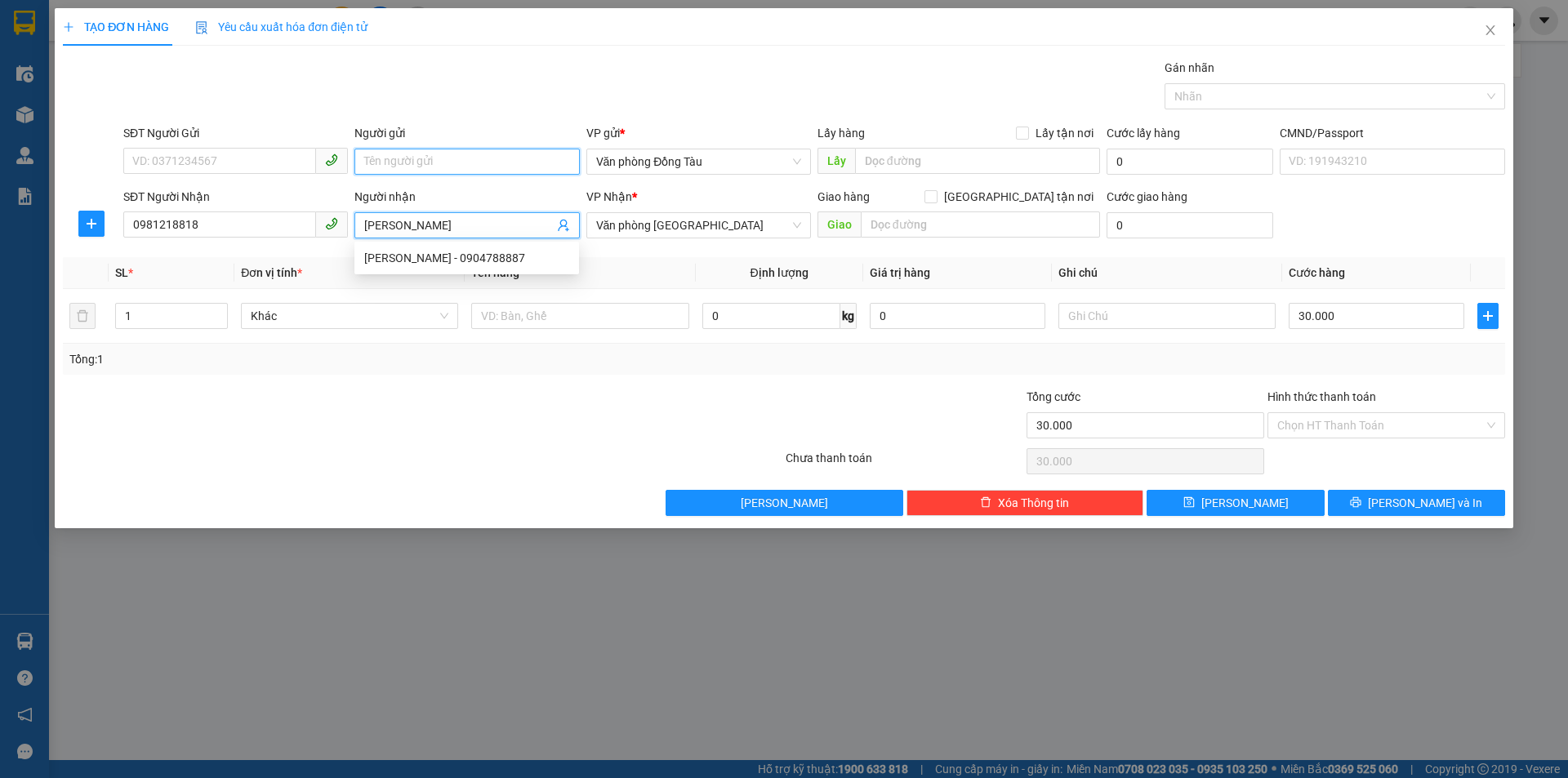
click at [422, 167] on input "Người gửi" at bounding box center [467, 161] width 225 height 26
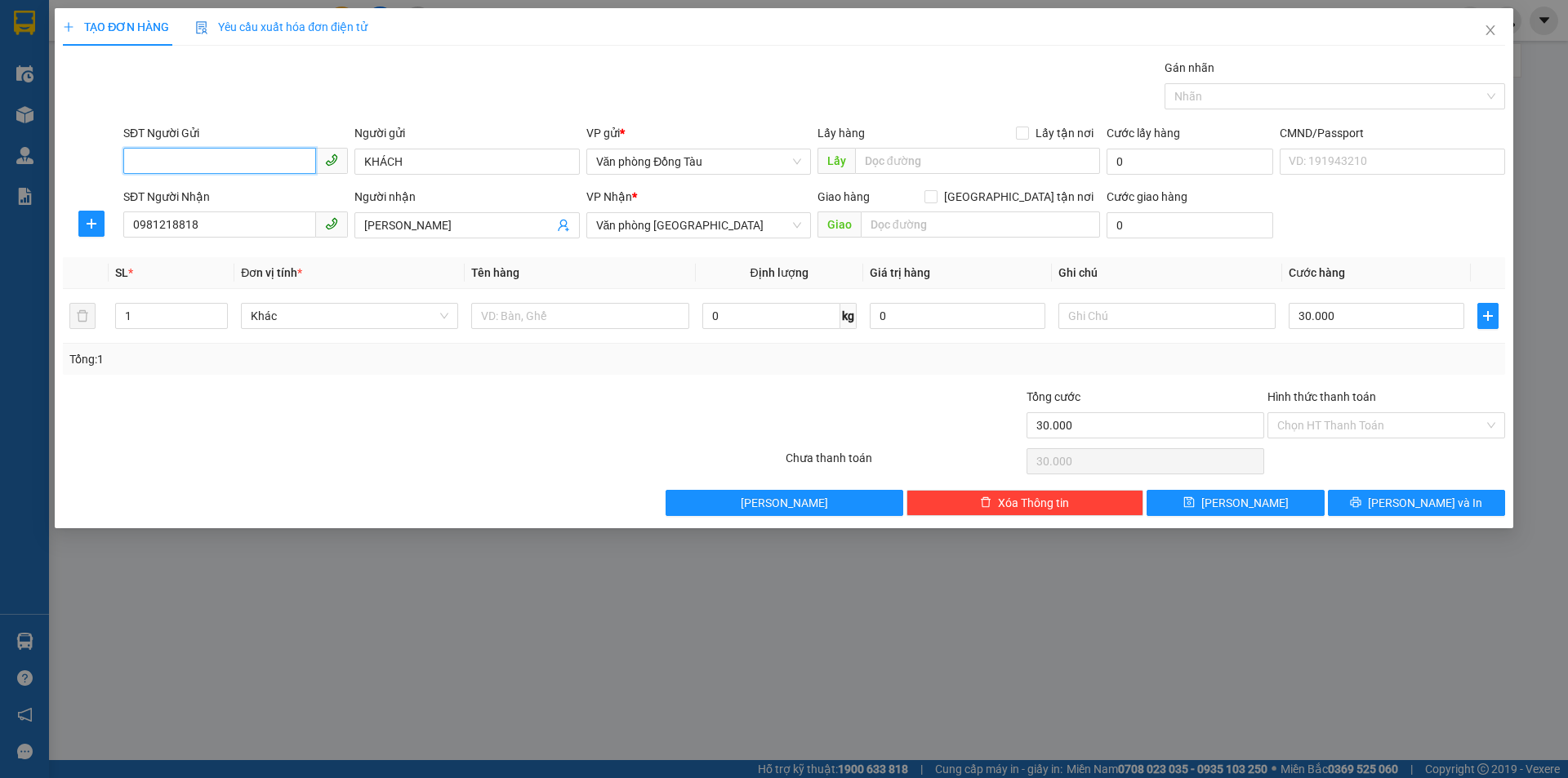
click at [211, 163] on input "SĐT Người Gửi" at bounding box center [220, 161] width 193 height 26
click at [1415, 510] on span "[PERSON_NAME] và In" at bounding box center [1424, 503] width 114 height 18
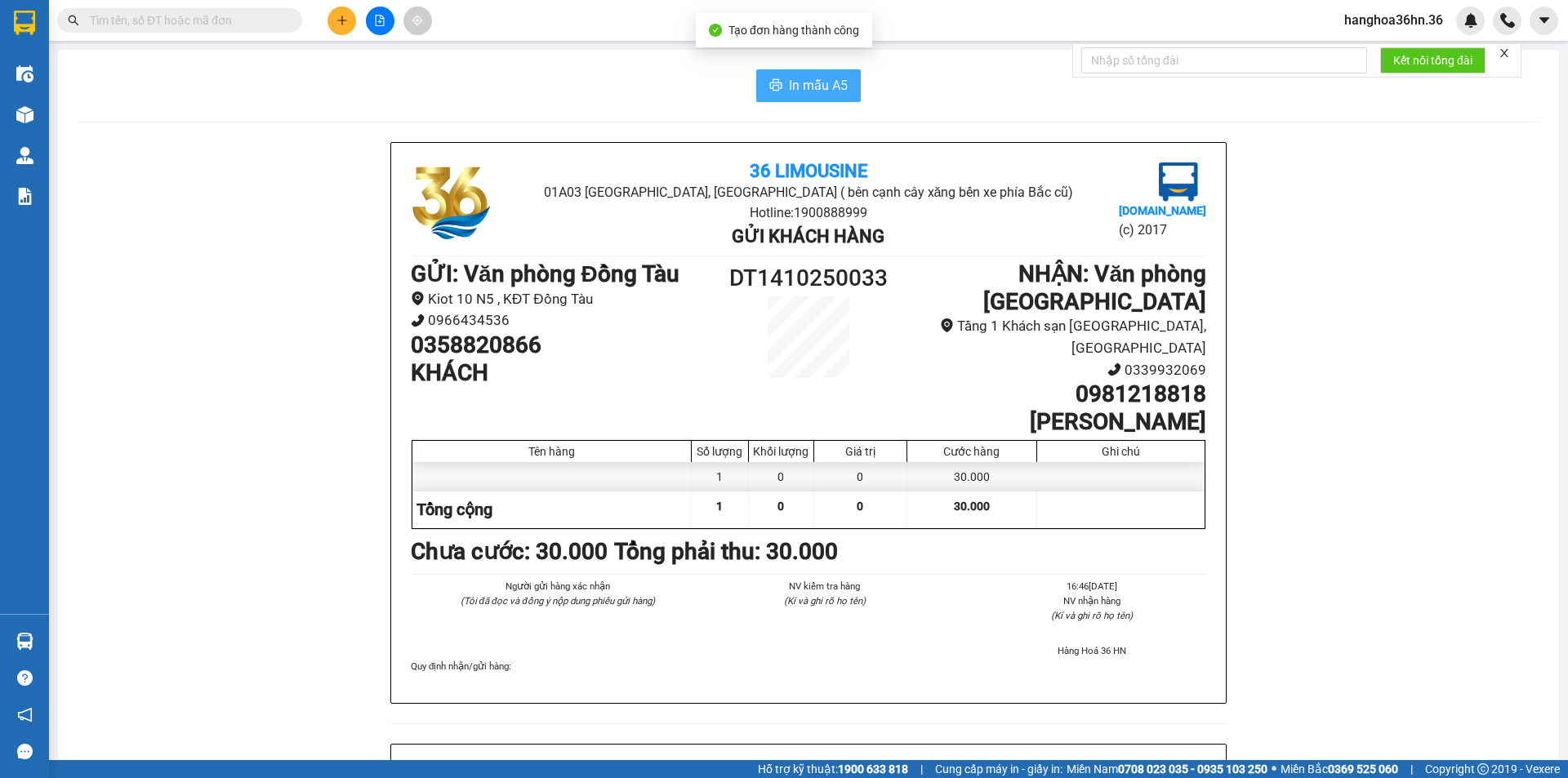
click at [846, 88] on button "In mẫu A5" at bounding box center [808, 85] width 104 height 32
click at [780, 83] on button "In mẫu A5" at bounding box center [808, 85] width 104 height 32
click at [338, 19] on icon "plus" at bounding box center [342, 20] width 11 height 11
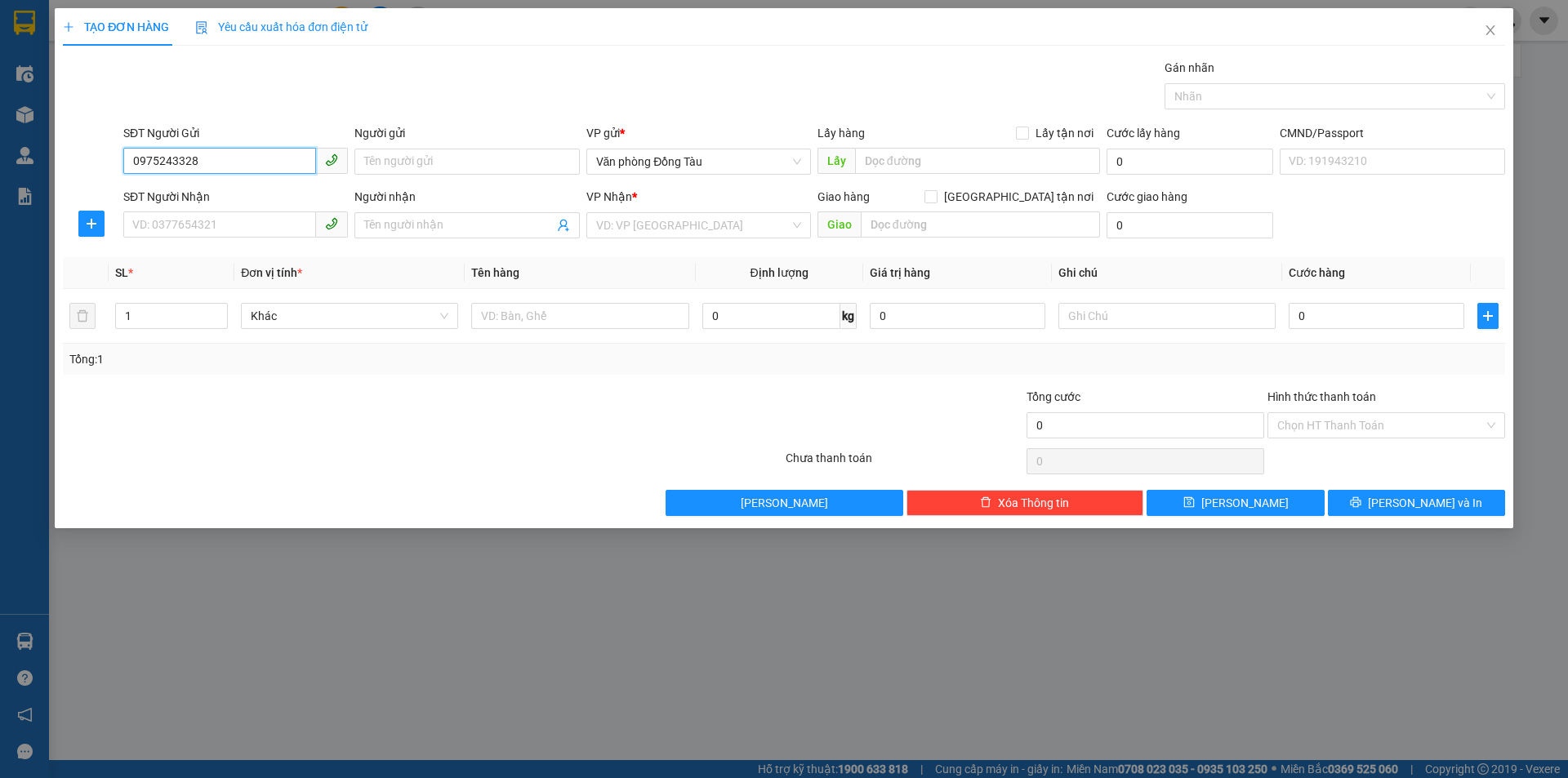
drag, startPoint x: 210, startPoint y: 157, endPoint x: 121, endPoint y: 157, distance: 89.0
click at [121, 157] on div "SĐT Người Gửi 0975243328 0975243328" at bounding box center [235, 153] width 231 height 57
click at [202, 230] on input "SĐT Người Nhận" at bounding box center [220, 225] width 193 height 26
paste input "0975243328"
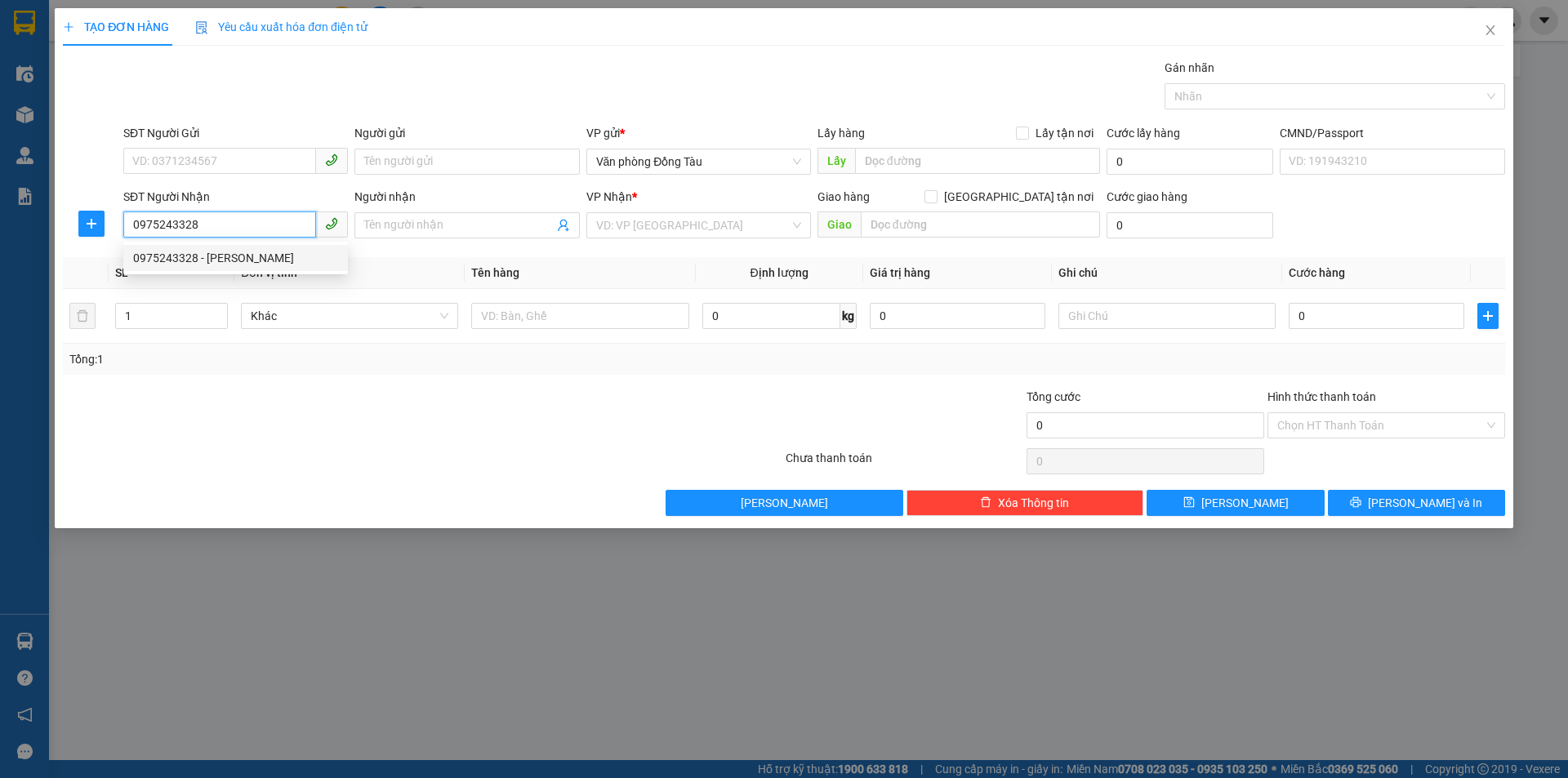
click at [274, 256] on div "0975243328 - [PERSON_NAME]" at bounding box center [236, 258] width 205 height 18
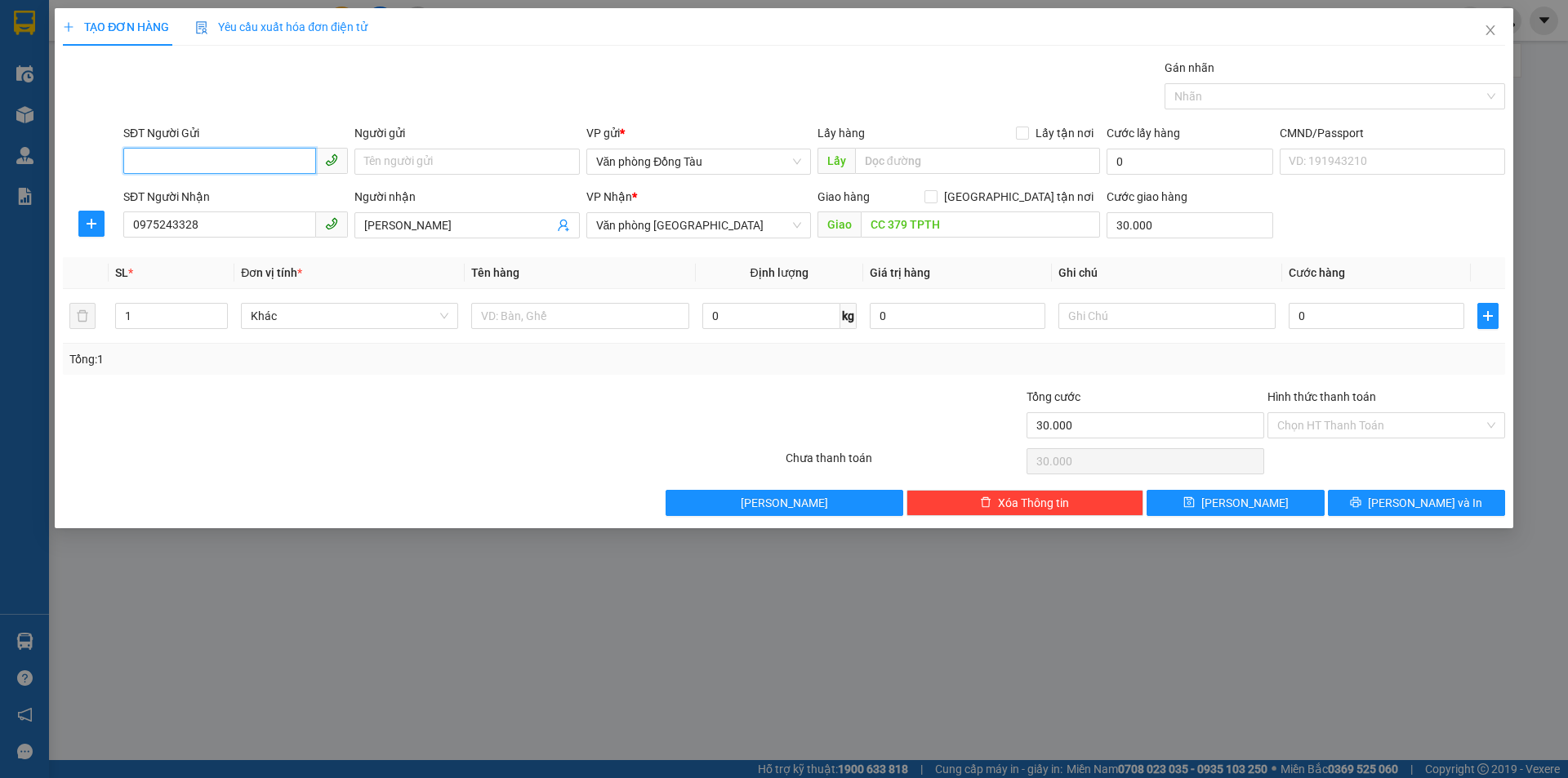
click at [244, 155] on input "SĐT Người Gửi" at bounding box center [220, 161] width 193 height 26
click at [416, 161] on input "Người gửi" at bounding box center [467, 161] width 225 height 26
click at [1045, 231] on input "CC 379 TPTH" at bounding box center [980, 225] width 239 height 26
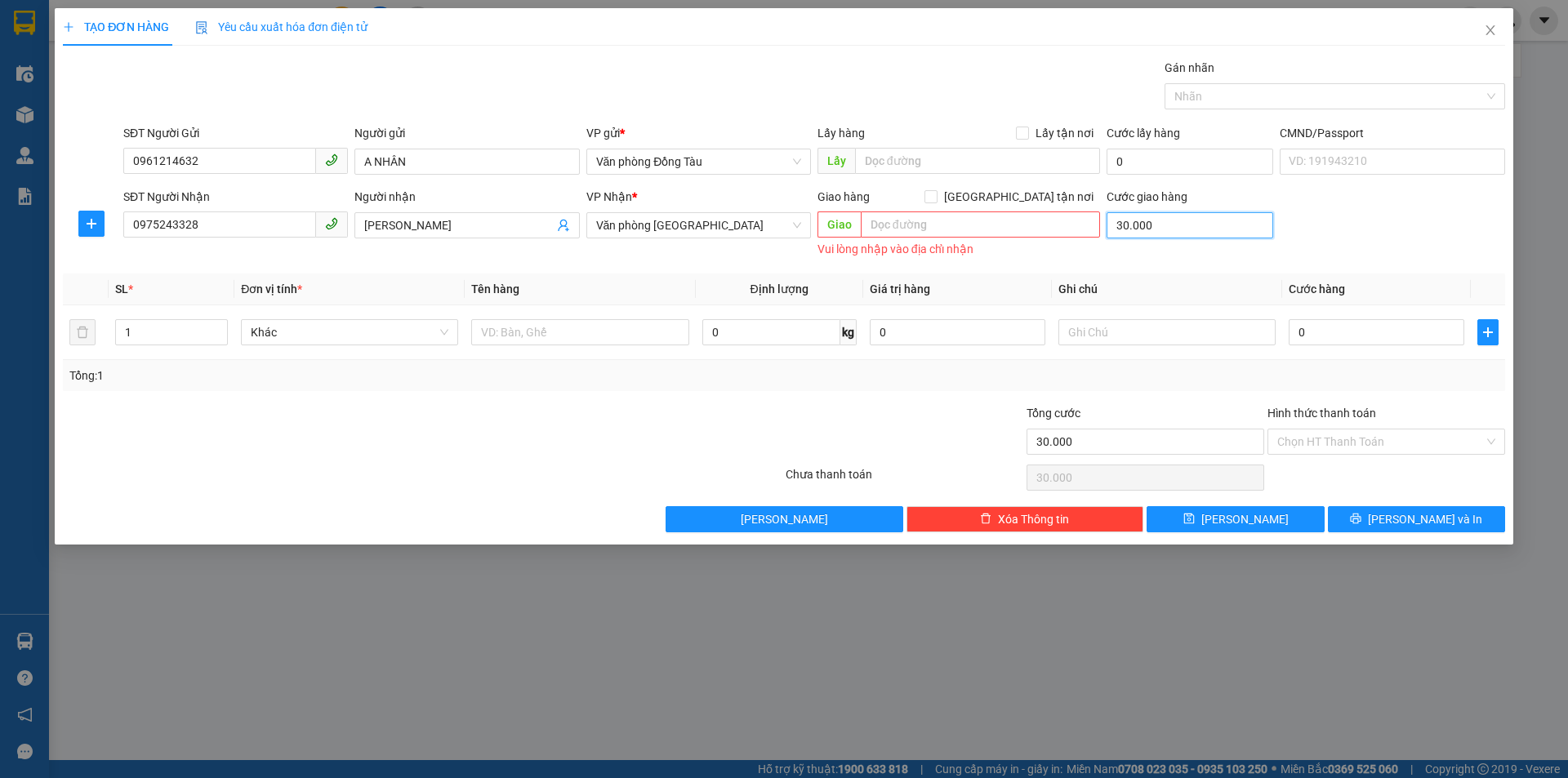
click at [1234, 221] on input "30.000" at bounding box center [1190, 225] width 167 height 26
click at [1305, 342] on input "0" at bounding box center [1376, 332] width 175 height 26
click at [1186, 224] on input "0" at bounding box center [1190, 225] width 167 height 26
click at [1115, 332] on input "text" at bounding box center [1167, 332] width 217 height 26
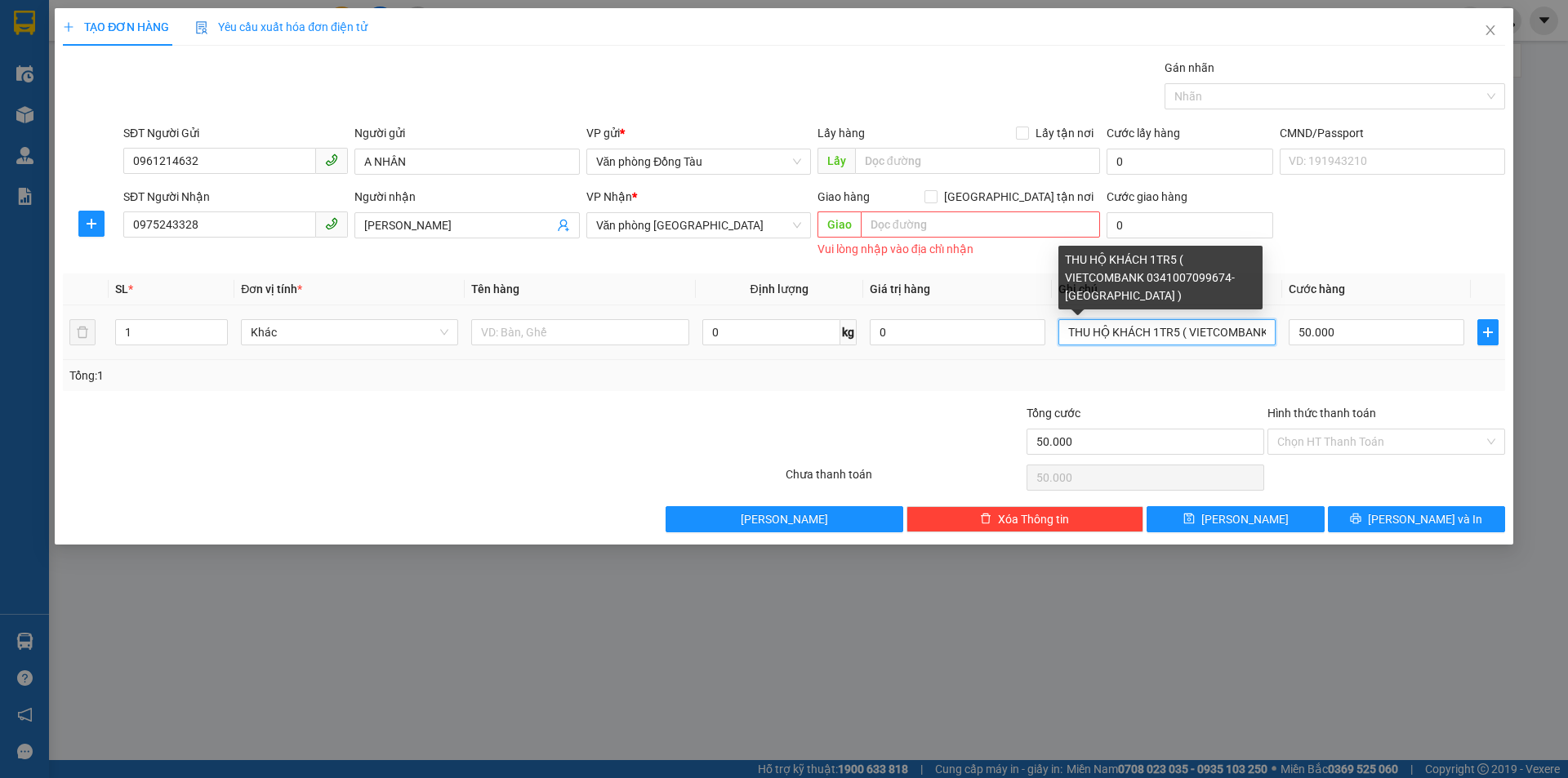
click at [1137, 332] on input "THU HỘ KHÁCH 1TR5 ( VIETCOMBANK 0341007099674-[GEOGRAPHIC_DATA] )" at bounding box center [1167, 332] width 217 height 26
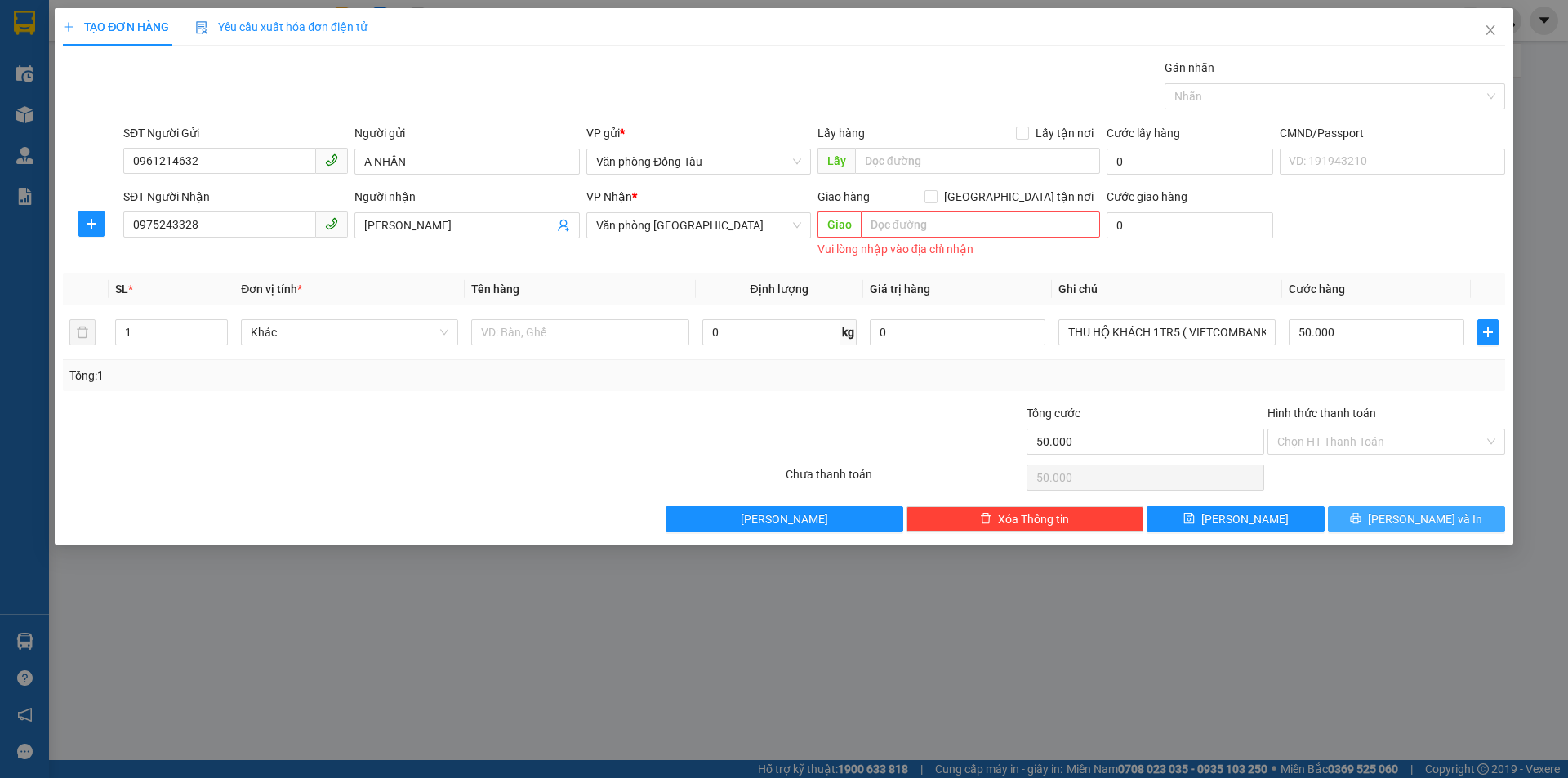
click at [1418, 514] on span "[PERSON_NAME] và In" at bounding box center [1424, 519] width 114 height 18
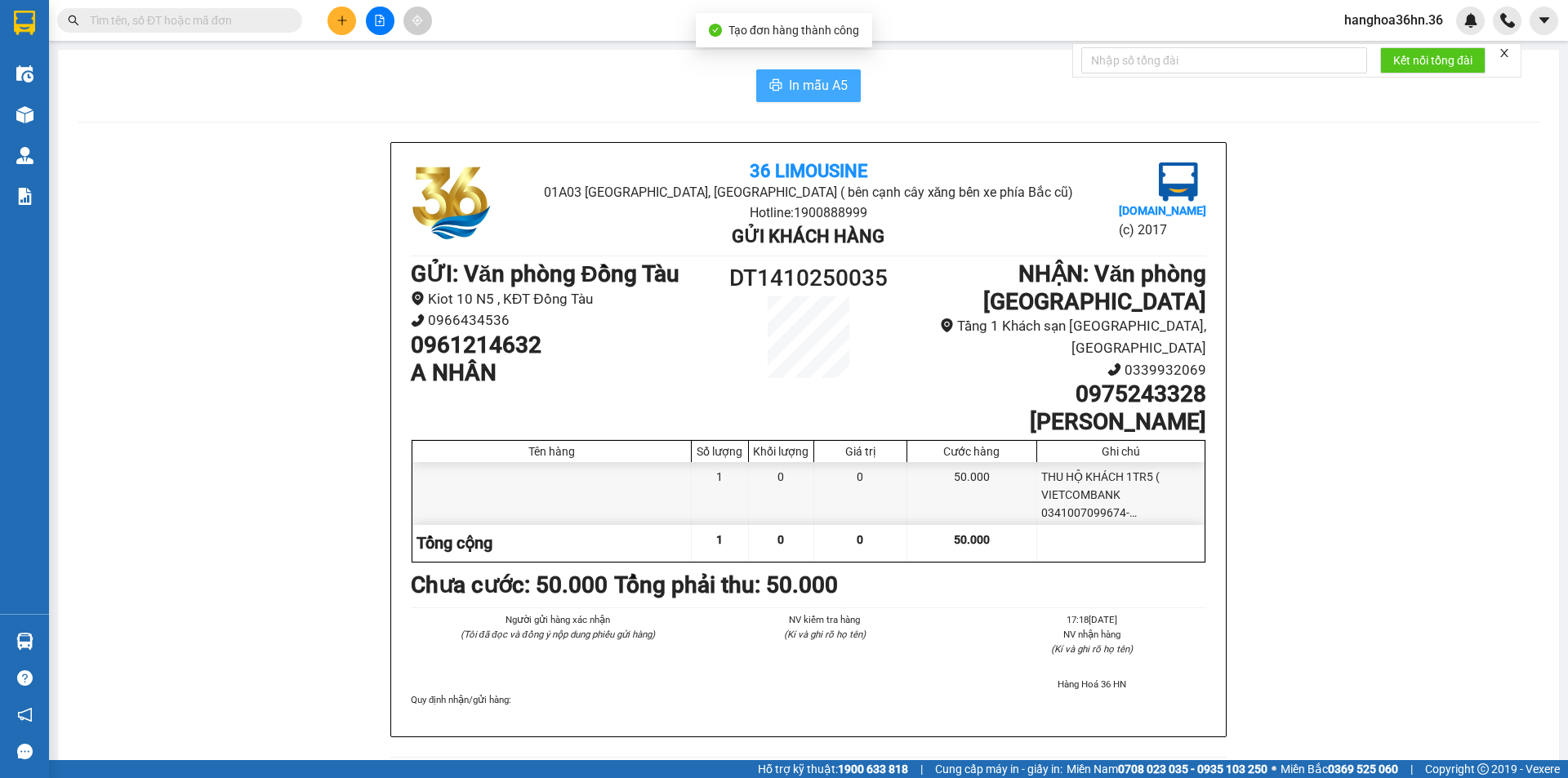
click at [808, 85] on span "In mẫu A5" at bounding box center [817, 85] width 59 height 20
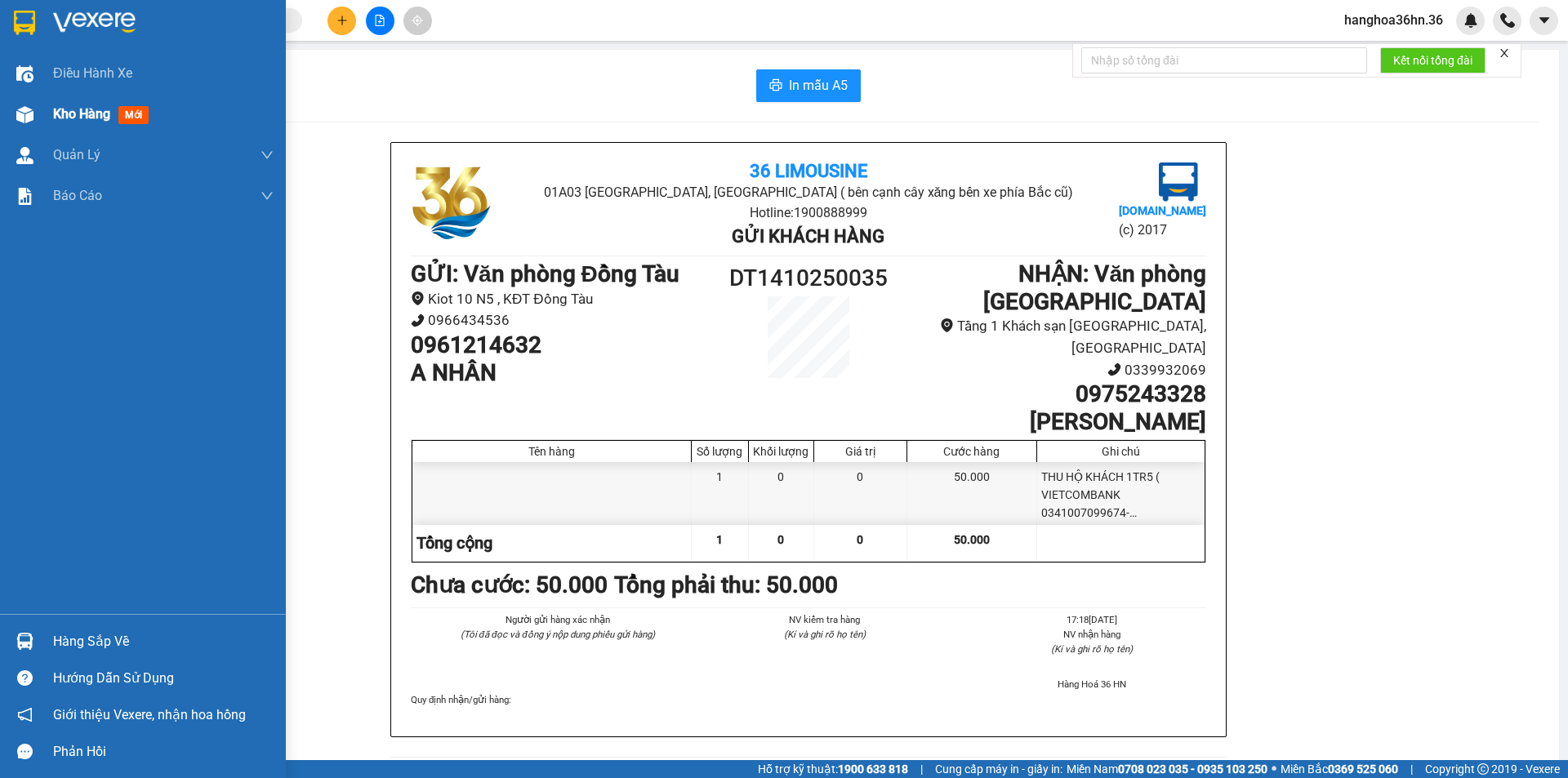
click at [75, 112] on span "Kho hàng" at bounding box center [82, 114] width 57 height 16
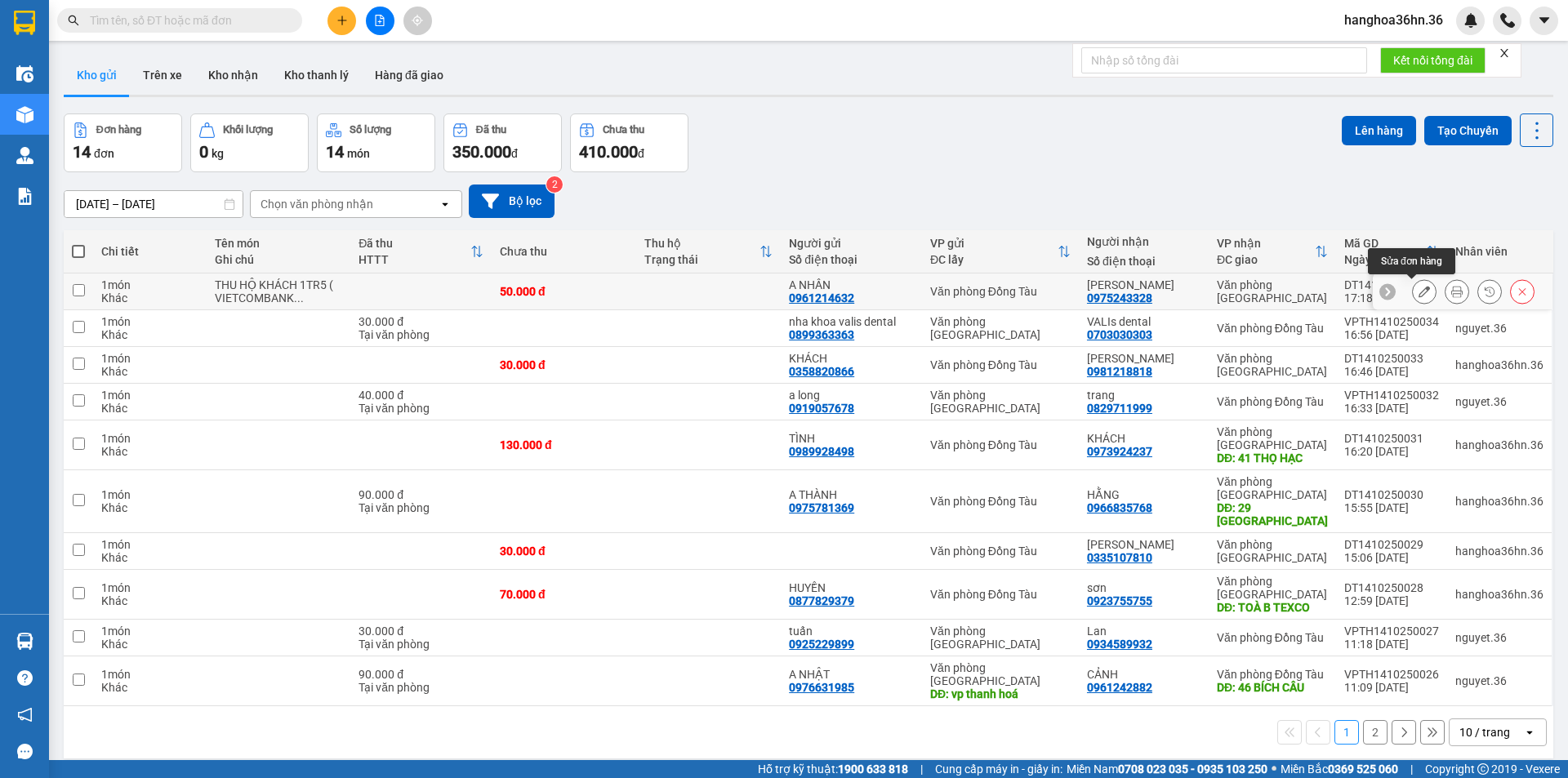
click at [1418, 293] on icon at bounding box center [1423, 291] width 11 height 11
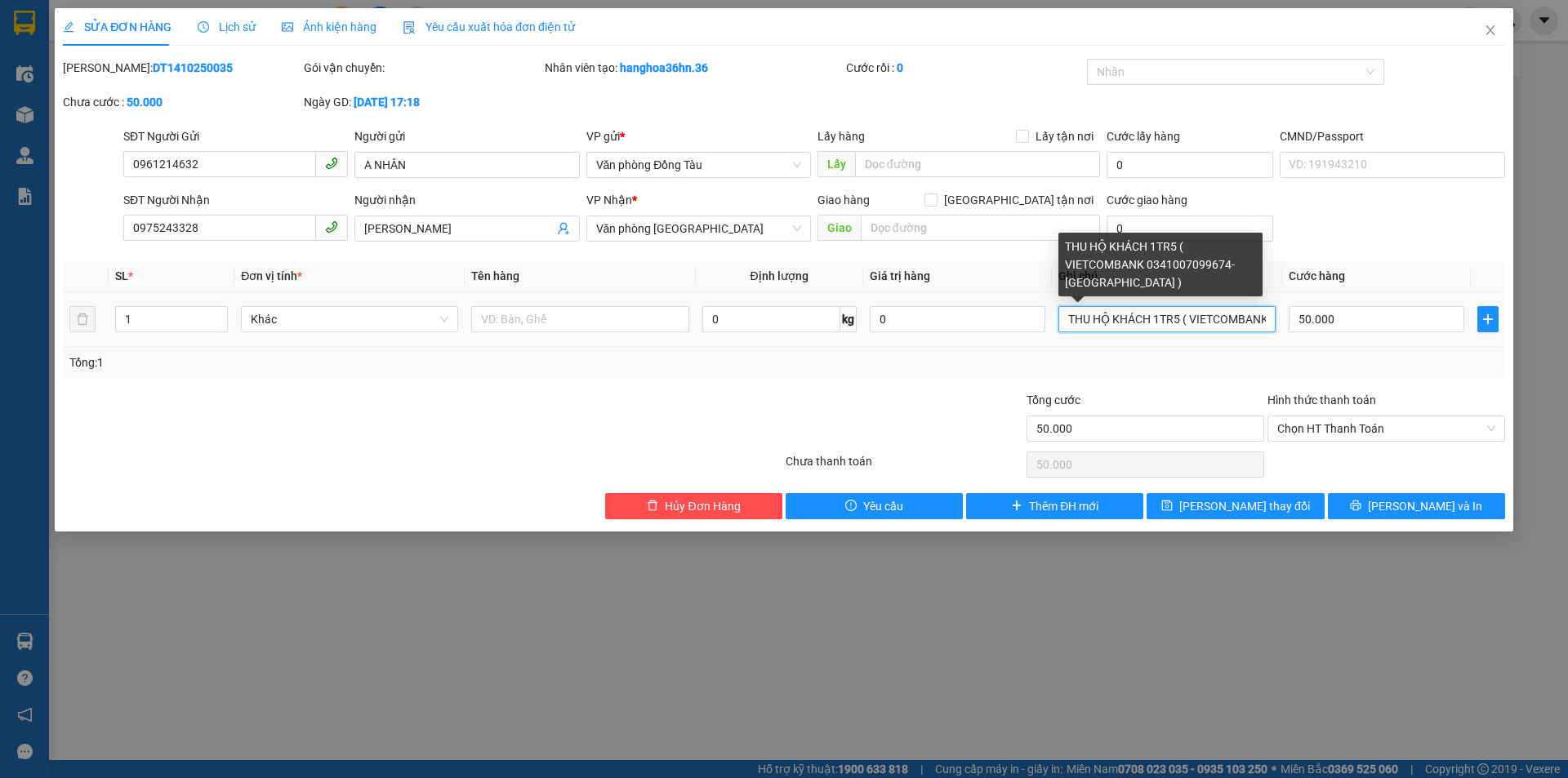
click at [1260, 322] on input "THU HỘ KHÁCH 1TR5 ( VIETCOMBANK 0341007099674-[GEOGRAPHIC_DATA] )" at bounding box center [1167, 319] width 217 height 26
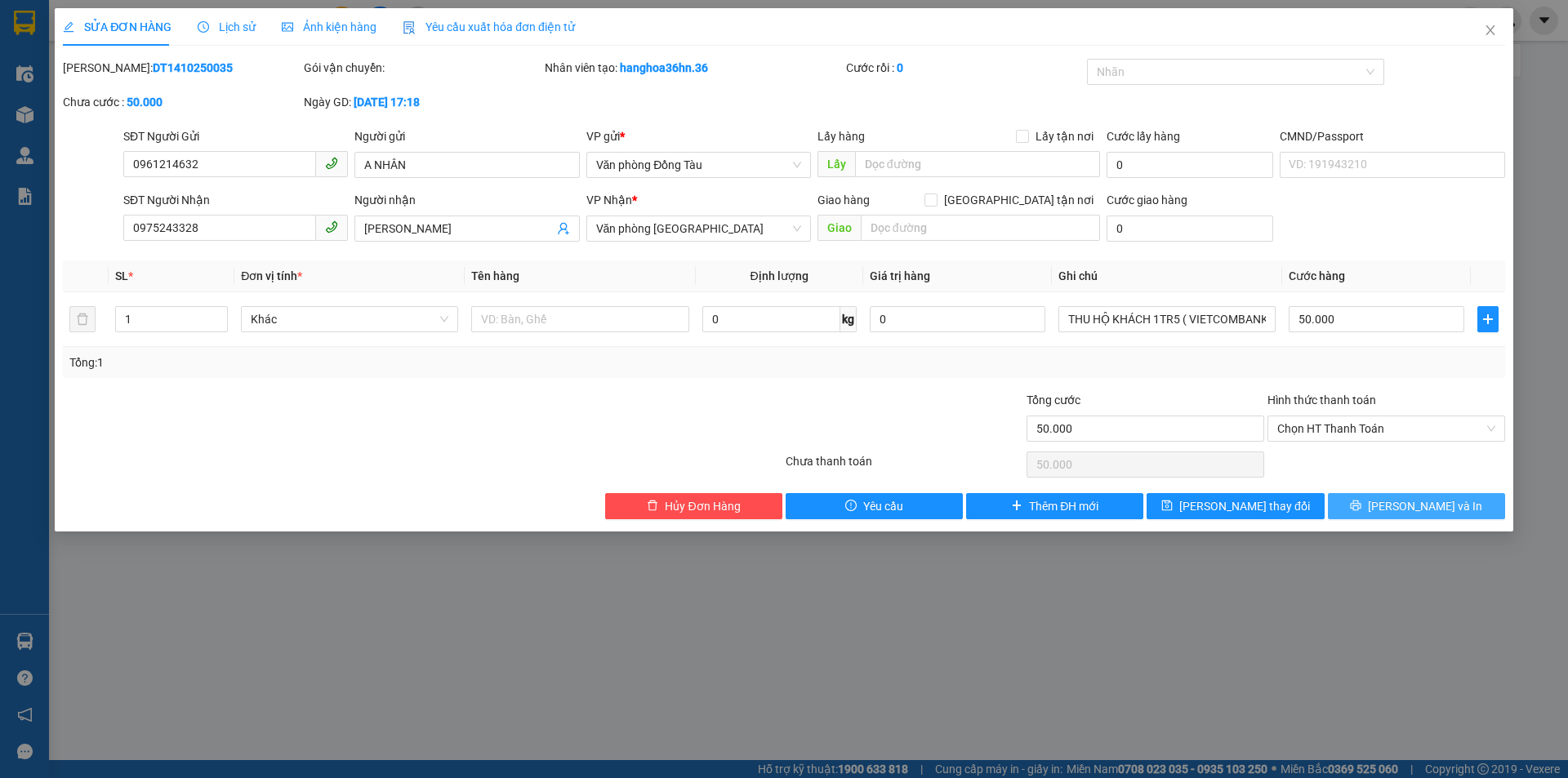
click at [1397, 502] on button "[PERSON_NAME] và In" at bounding box center [1416, 506] width 177 height 26
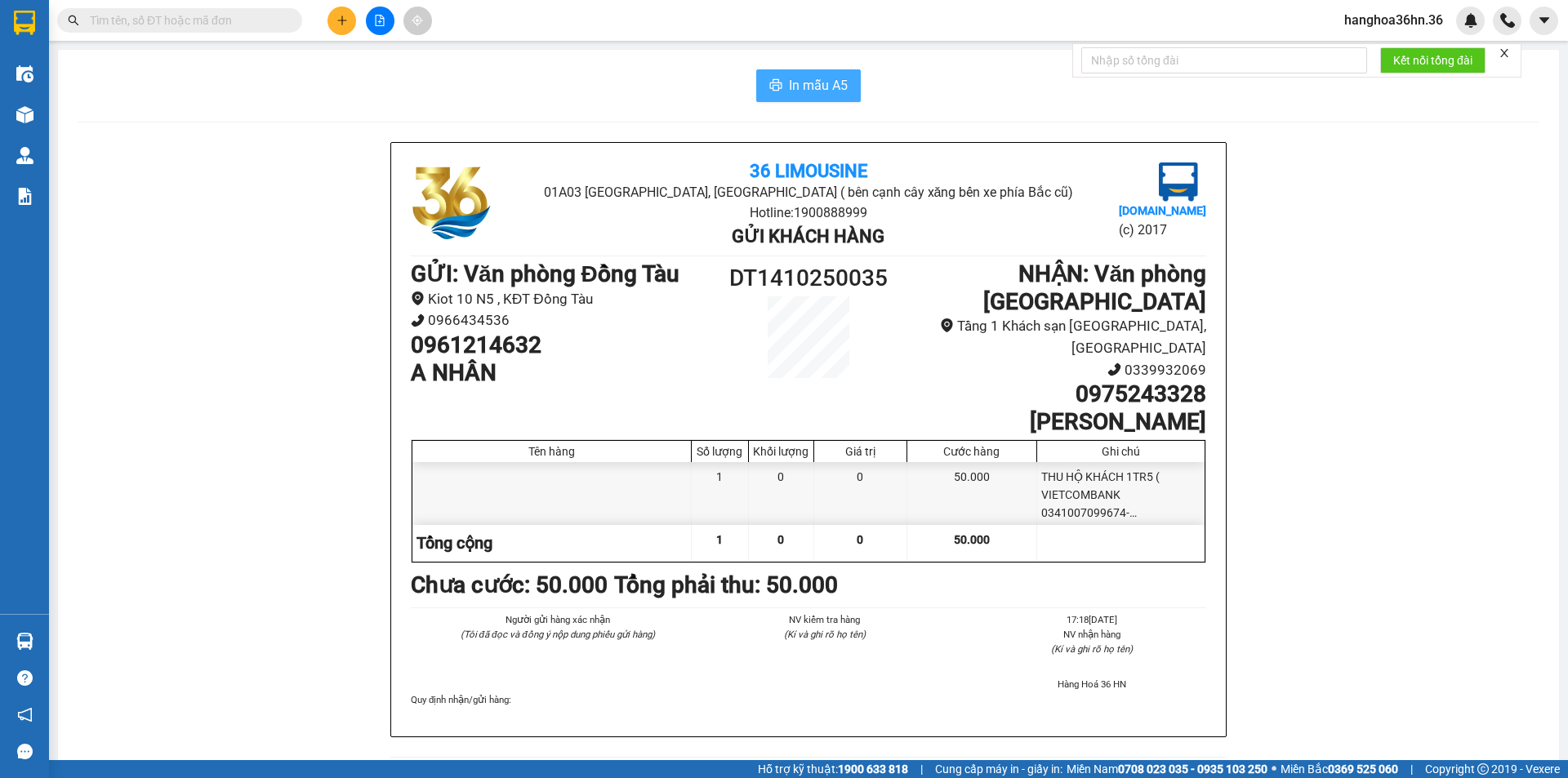
click at [807, 89] on span "In mẫu A5" at bounding box center [817, 85] width 59 height 20
click at [348, 27] on button at bounding box center [341, 20] width 29 height 29
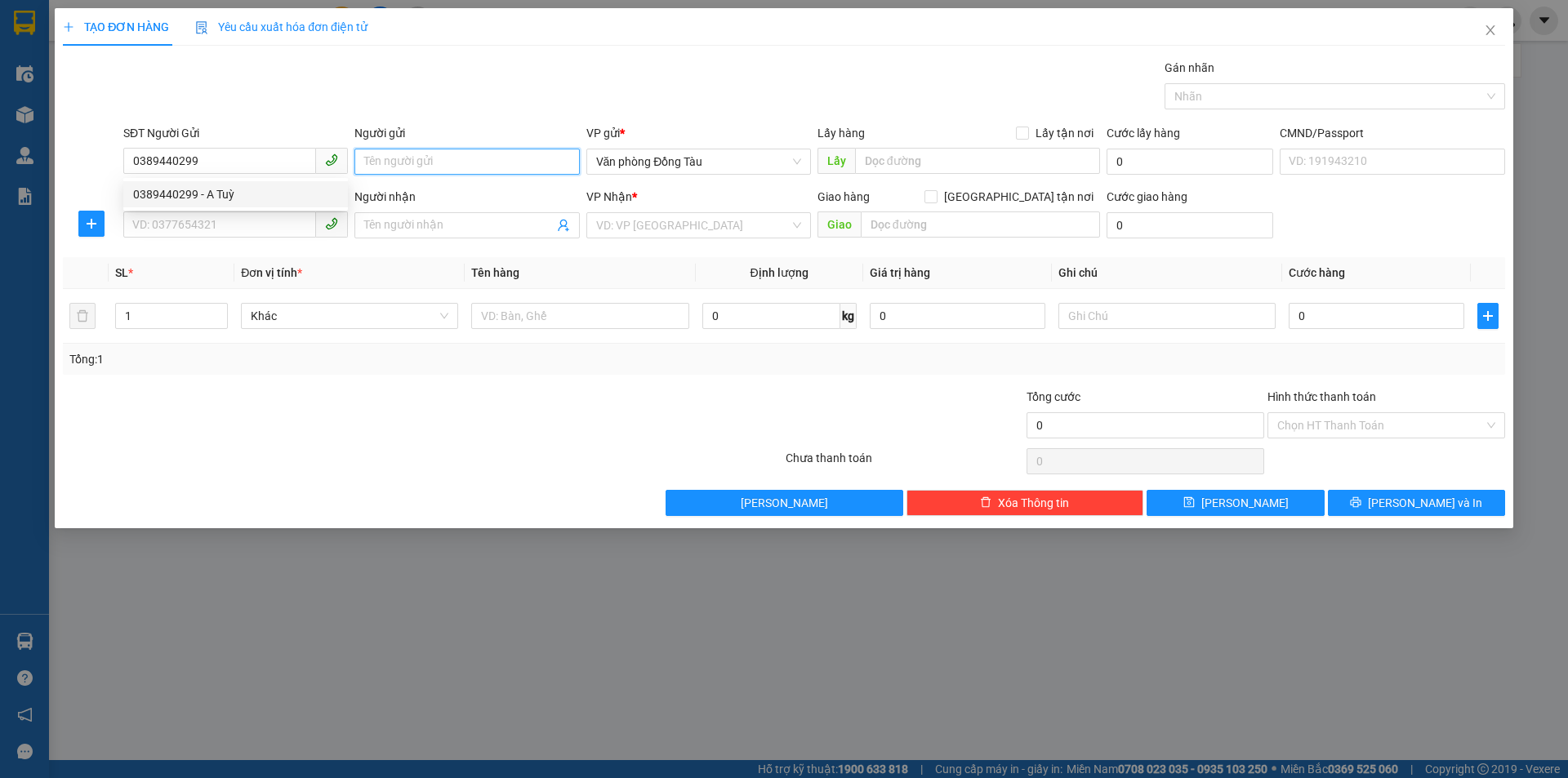
click at [432, 163] on input "Người gửi" at bounding box center [467, 161] width 225 height 26
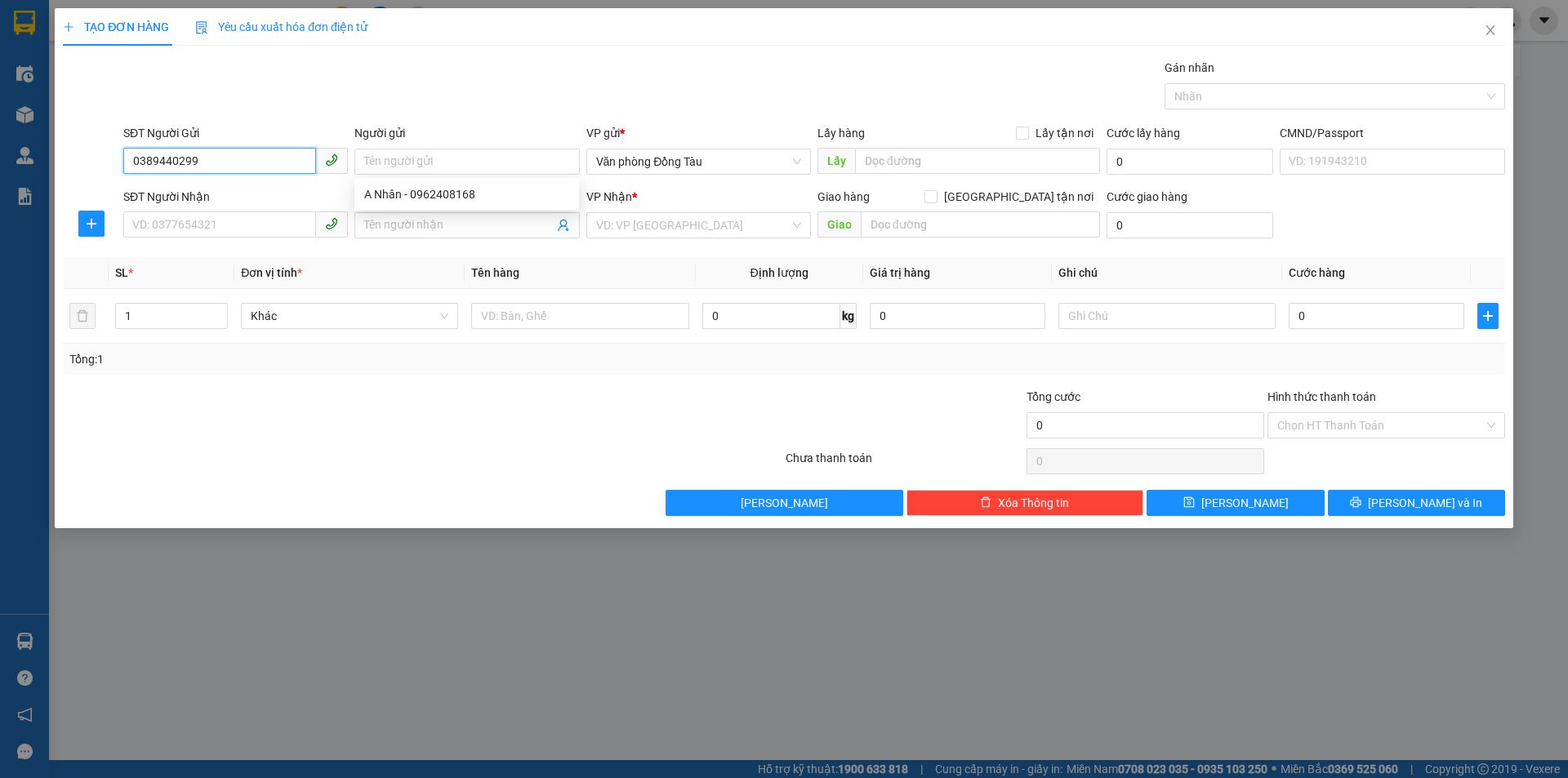
click at [267, 164] on input "0389440299" at bounding box center [220, 161] width 193 height 26
click at [244, 196] on div "0389440299 - A Tuỳ" at bounding box center [236, 194] width 205 height 18
click at [237, 235] on input "SĐT Người Nhận" at bounding box center [220, 225] width 193 height 26
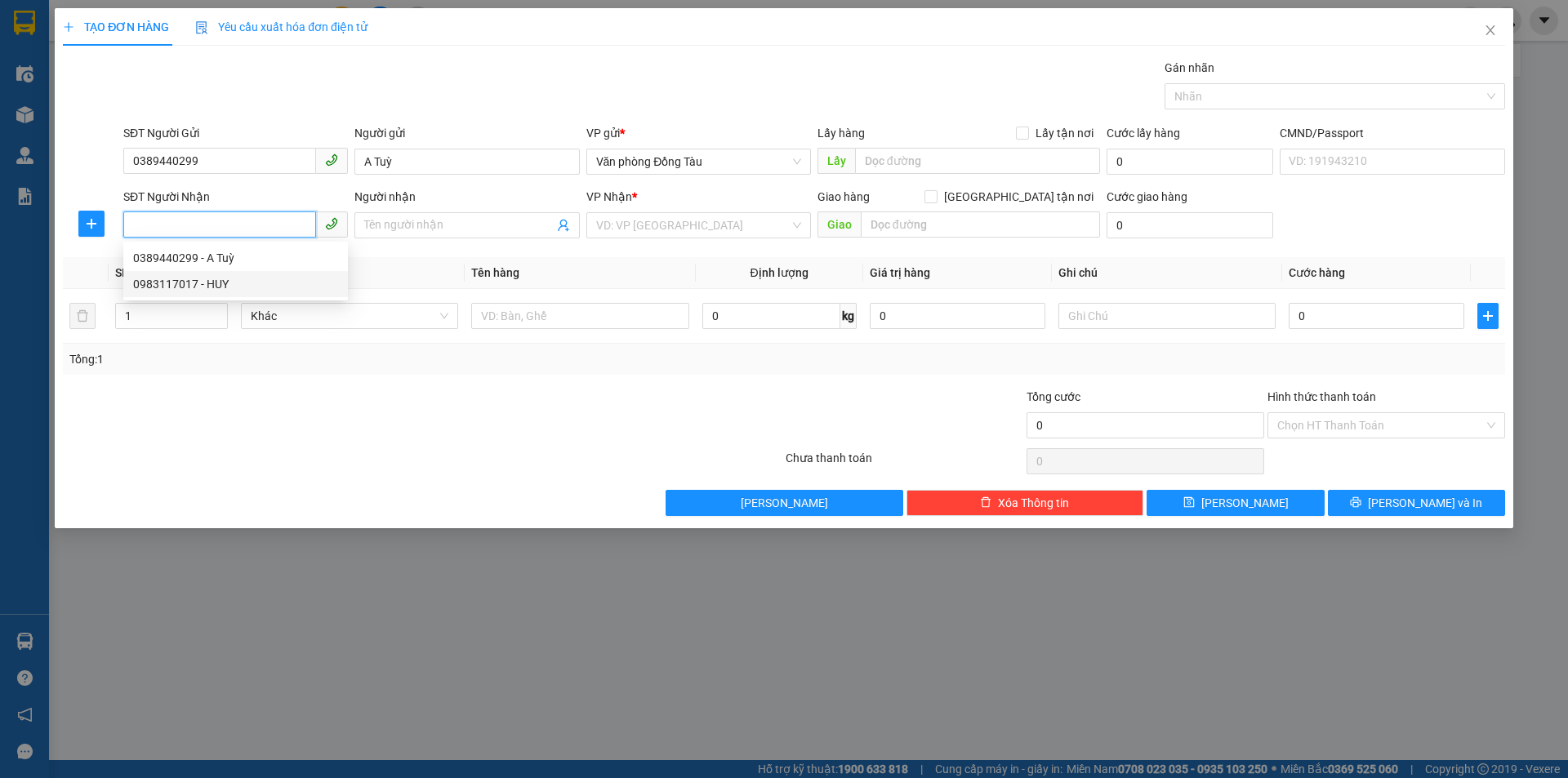
click at [224, 278] on div "0983117017 - HUY" at bounding box center [236, 284] width 205 height 18
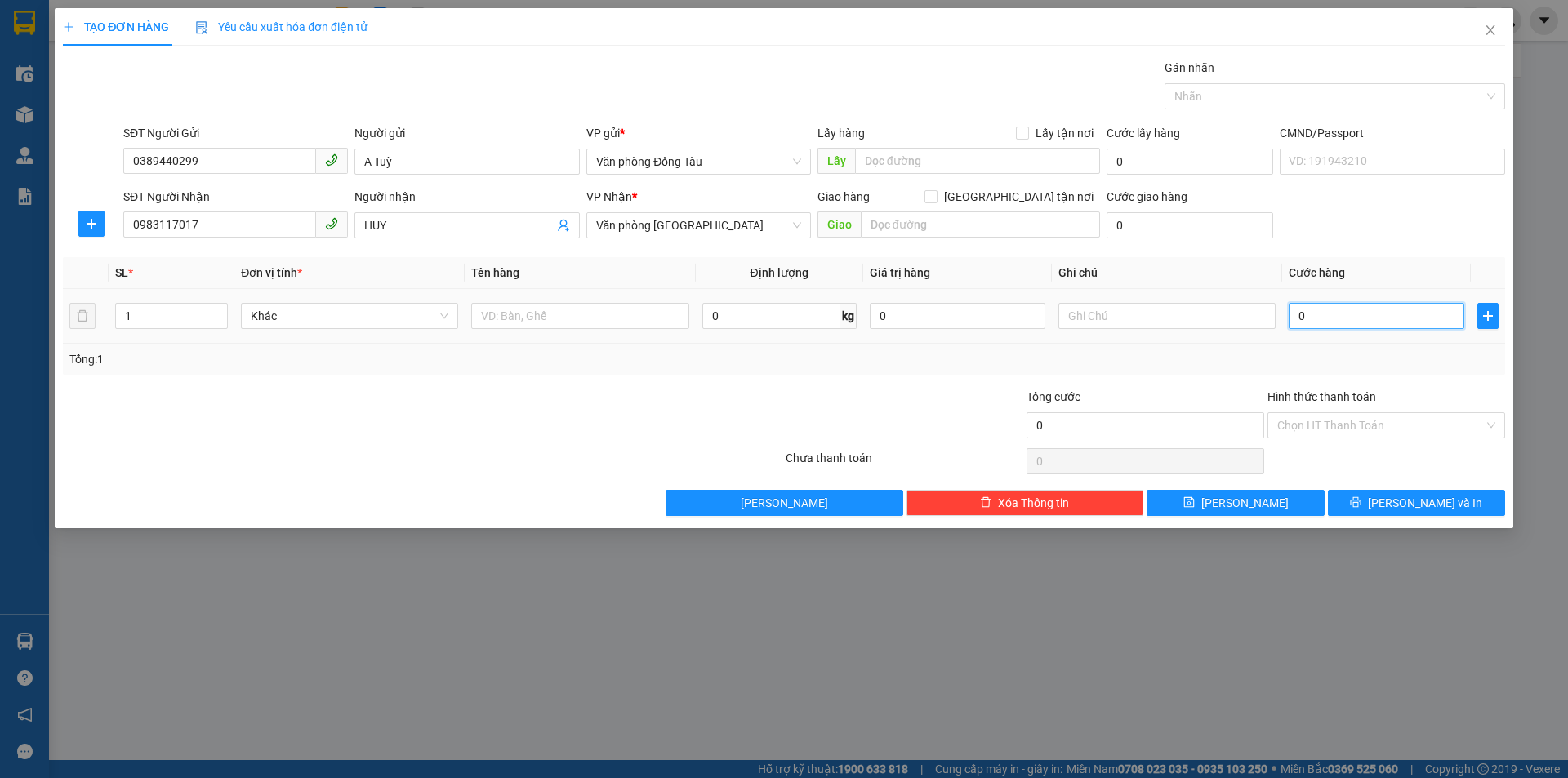
click at [1318, 321] on input "0" at bounding box center [1376, 316] width 175 height 26
drag, startPoint x: 1388, startPoint y: 415, endPoint x: 1394, endPoint y: 433, distance: 19.0
click at [1389, 415] on input "Hình thức thanh toán" at bounding box center [1380, 425] width 207 height 25
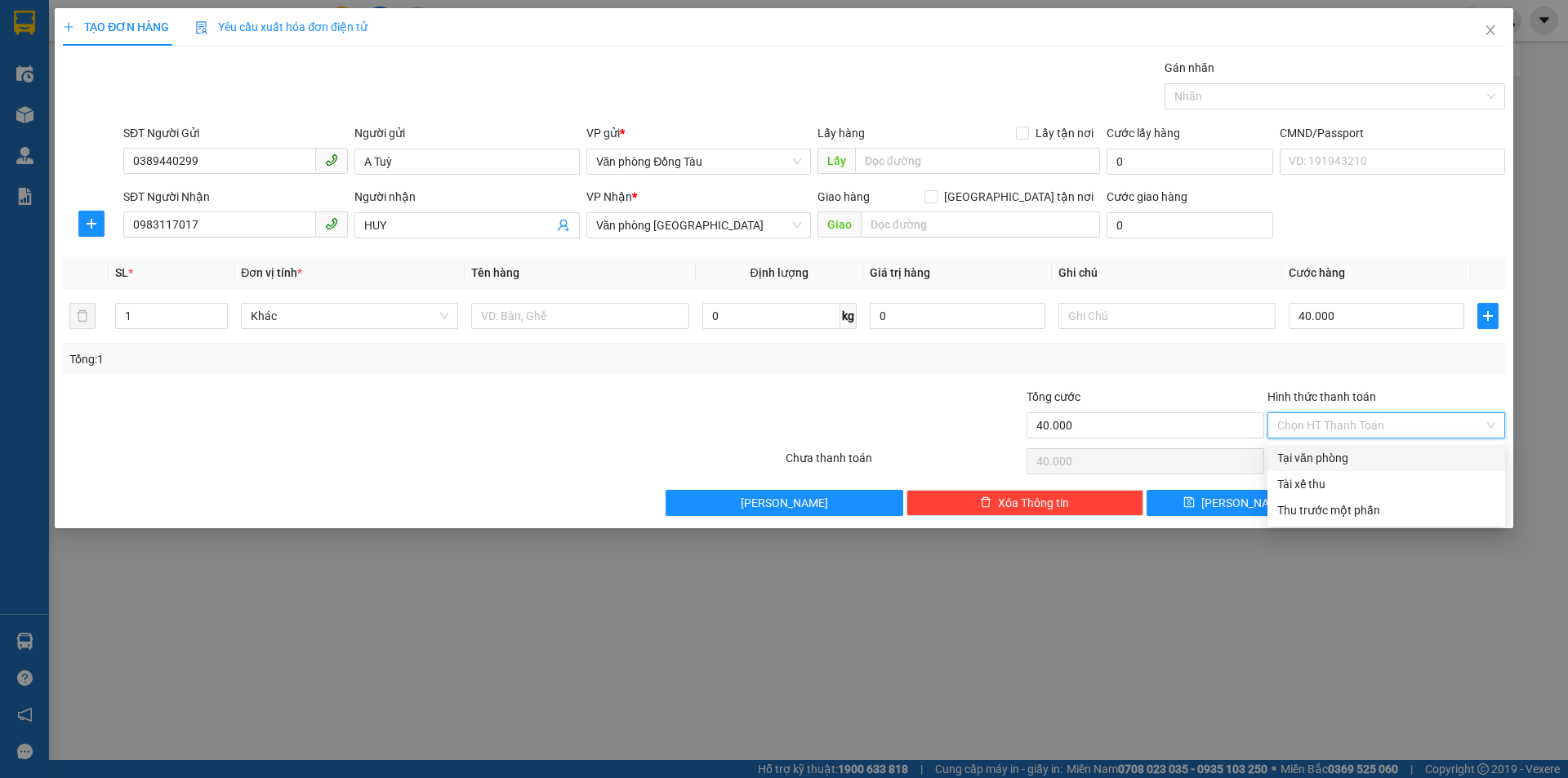
click at [1386, 454] on div "Tại văn phòng" at bounding box center [1386, 458] width 218 height 18
click at [1414, 506] on span "[PERSON_NAME] và In" at bounding box center [1424, 503] width 114 height 18
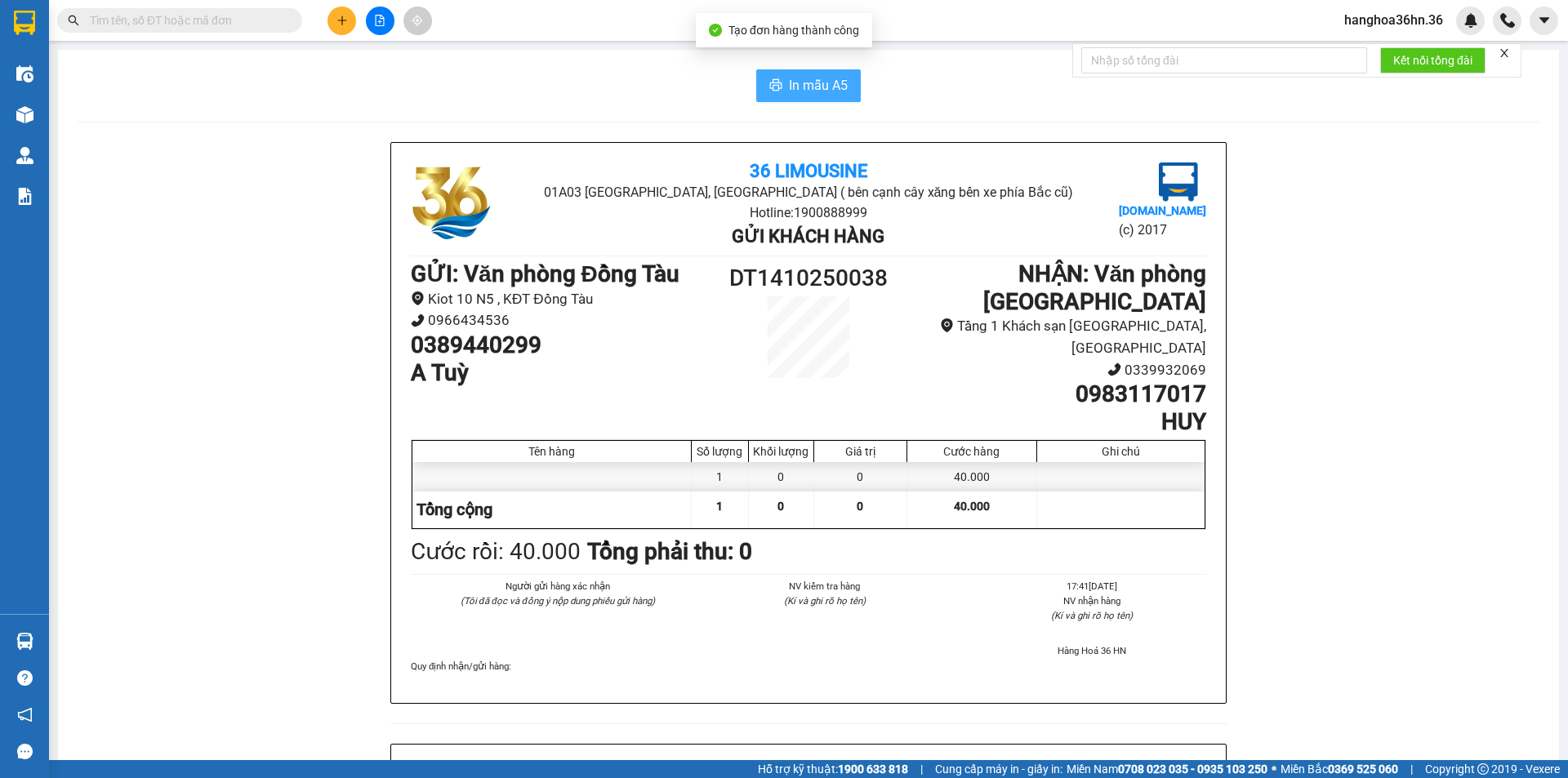
click at [790, 90] on span "In mẫu A5" at bounding box center [817, 85] width 59 height 20
click at [242, 16] on input "text" at bounding box center [186, 20] width 193 height 18
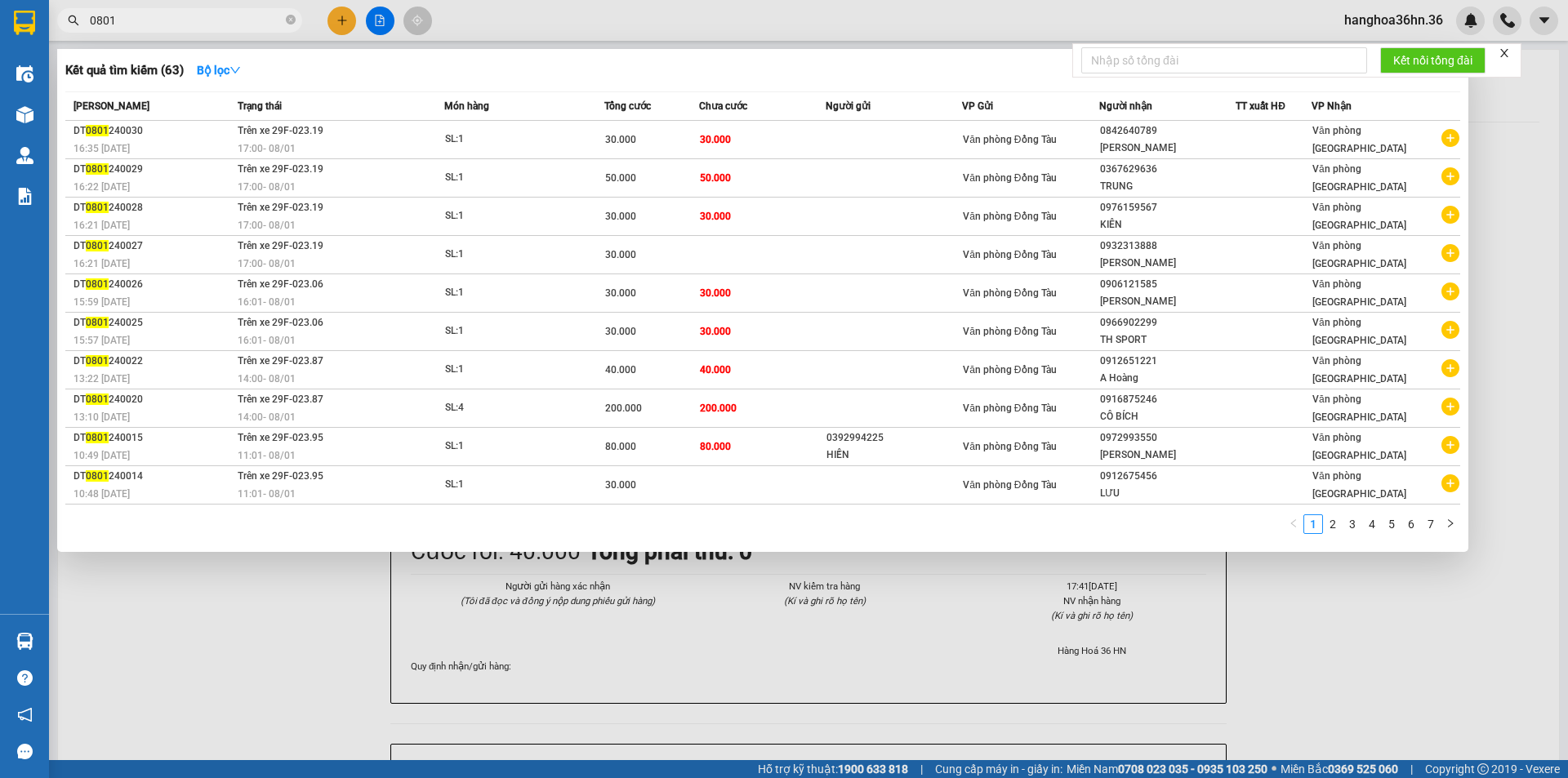
drag, startPoint x: 258, startPoint y: 644, endPoint x: 308, endPoint y: 161, distance: 485.6
click at [258, 642] on div at bounding box center [784, 389] width 1568 height 778
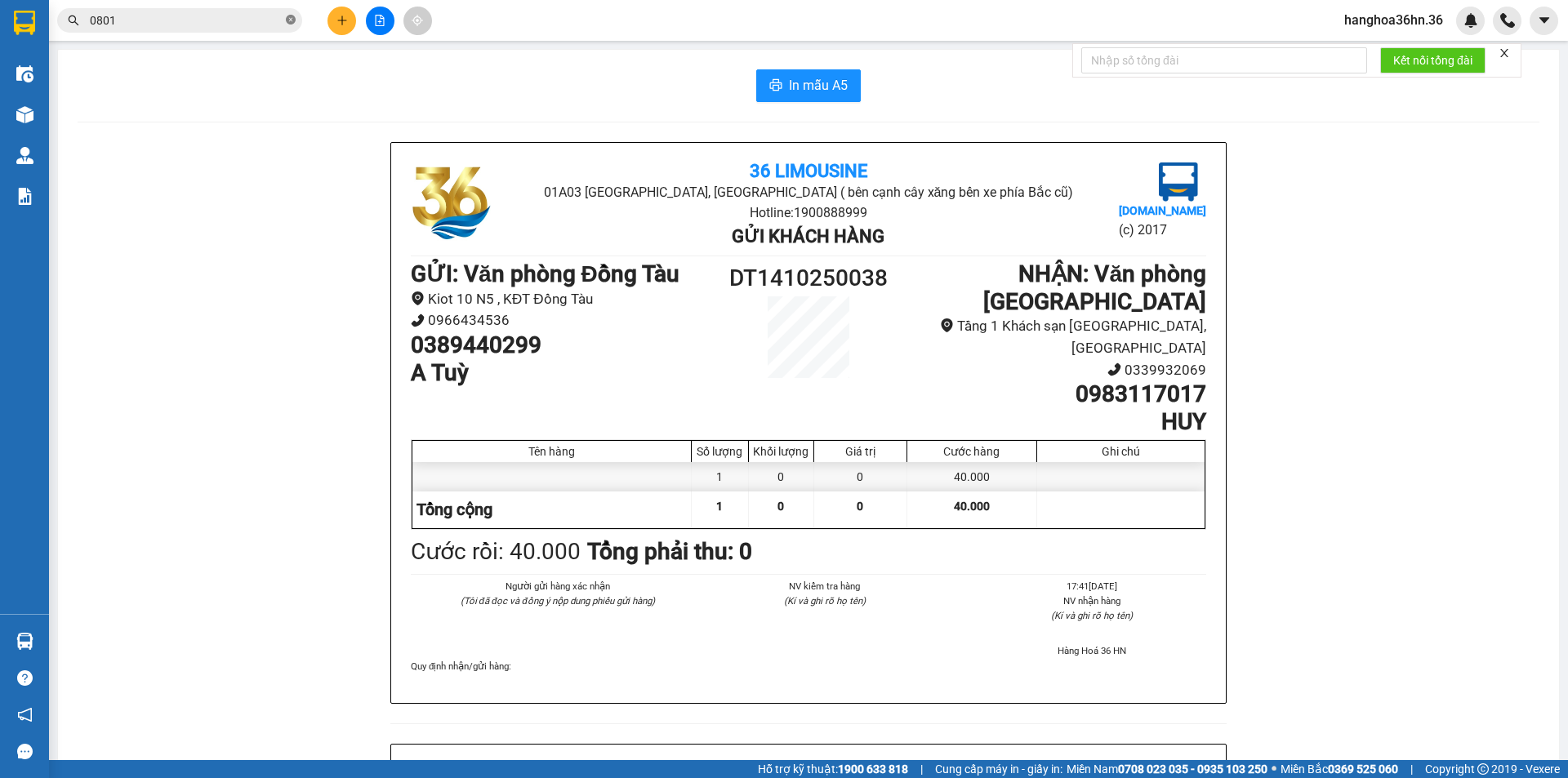
click at [290, 18] on icon "close-circle" at bounding box center [290, 19] width 10 height 10
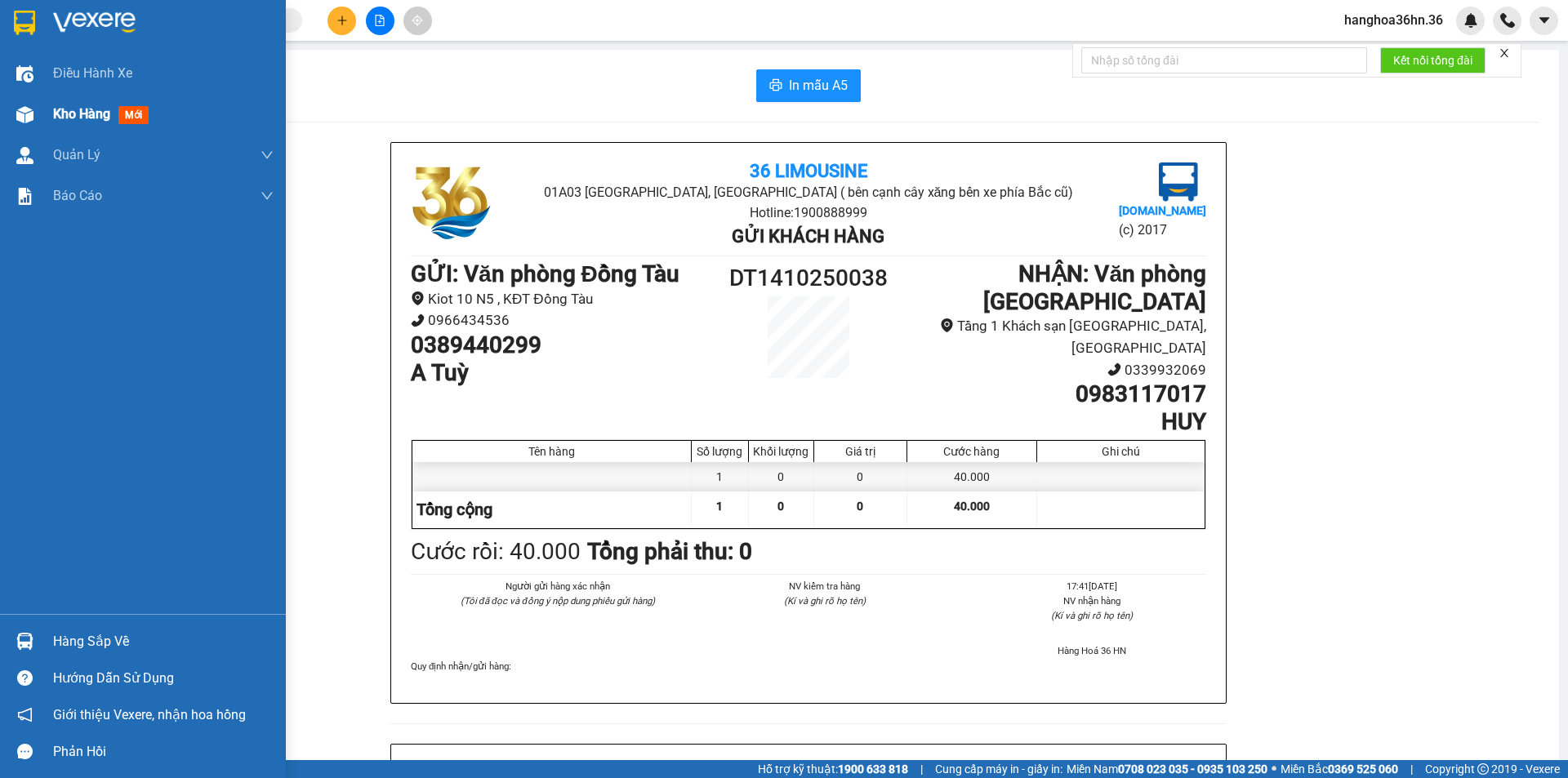
click at [88, 120] on span "Kho hàng" at bounding box center [82, 114] width 57 height 16
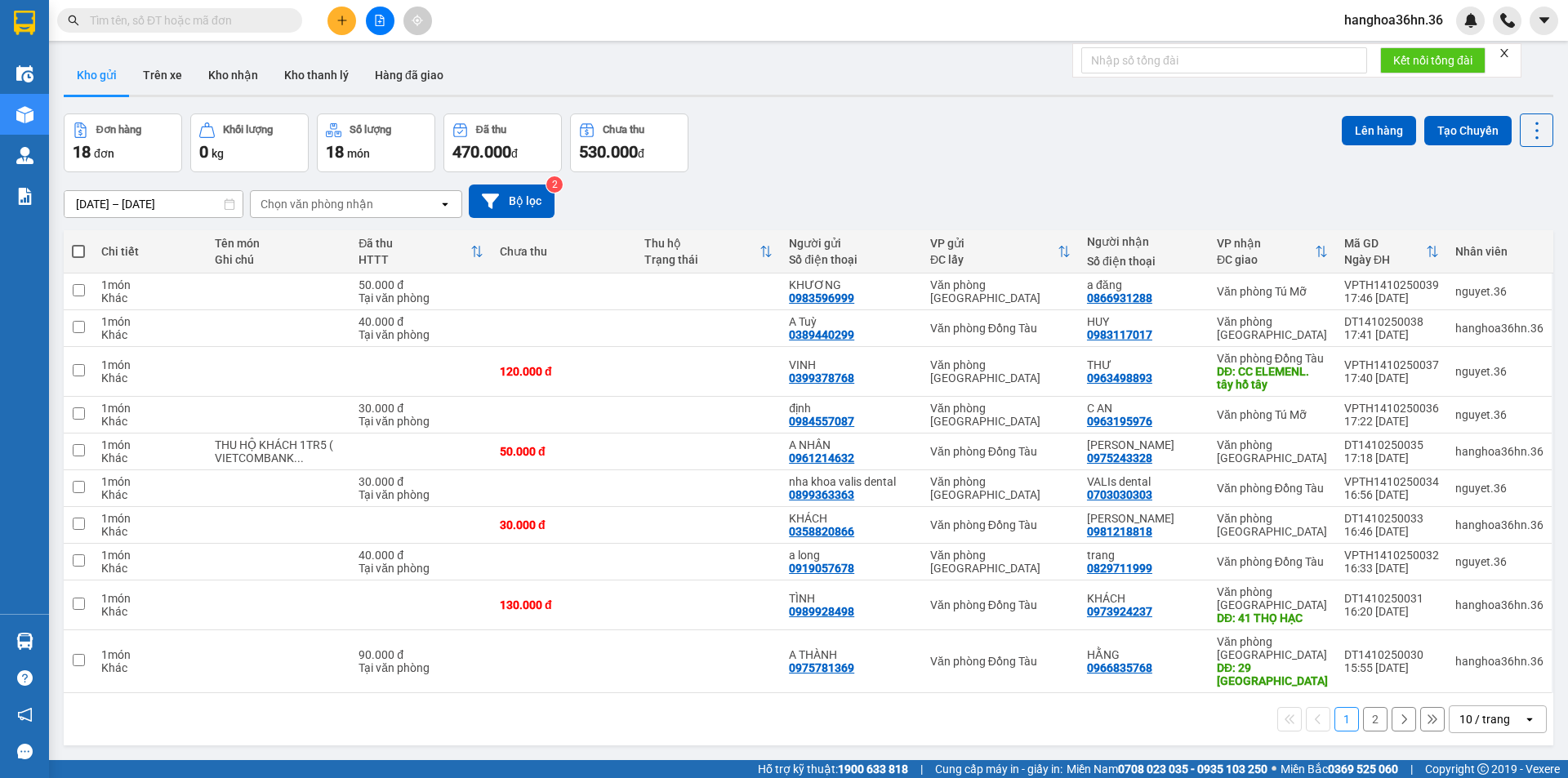
click at [1363, 707] on button "2" at bounding box center [1375, 719] width 25 height 25
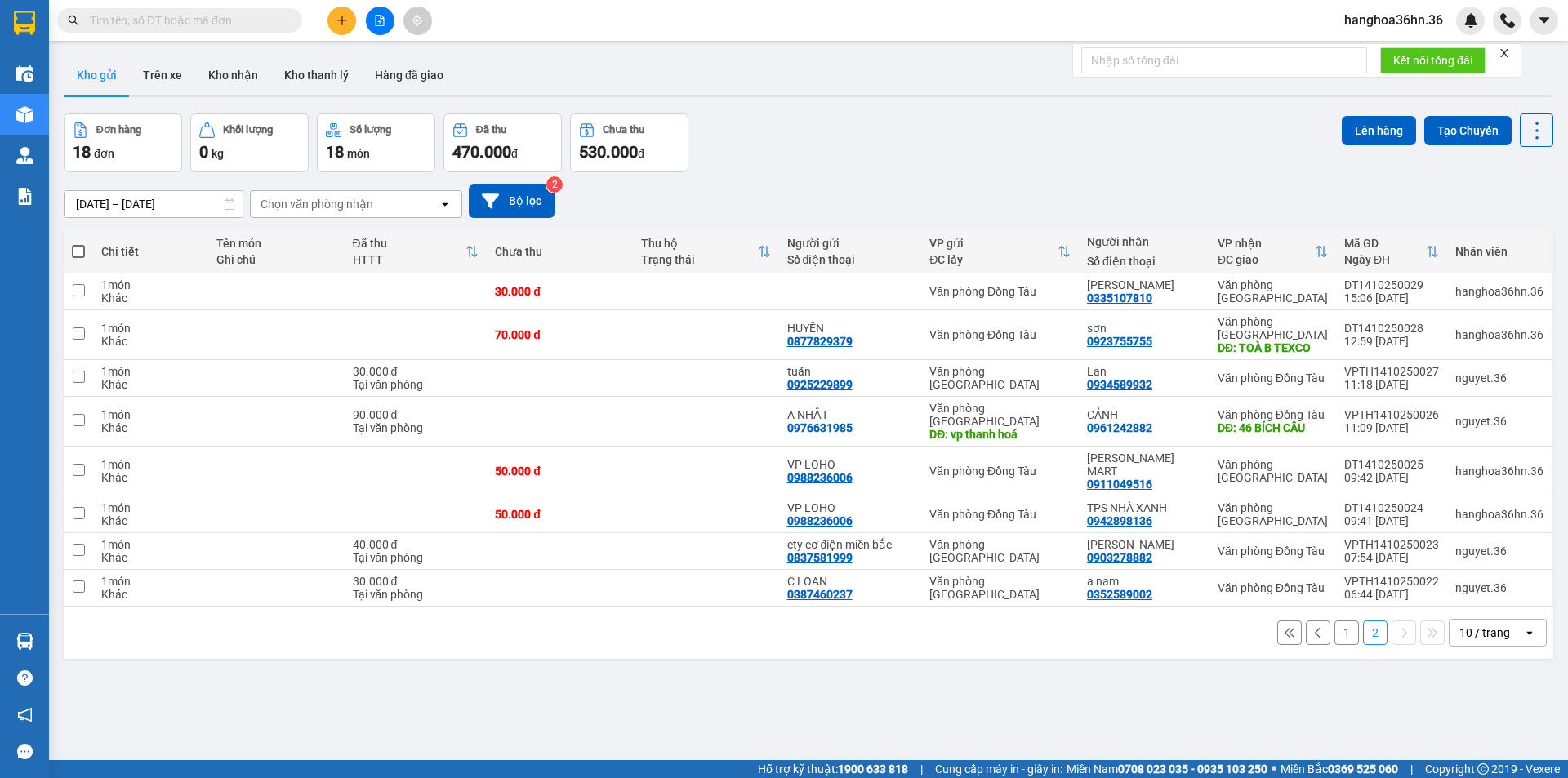
click at [1334, 621] on button "1" at bounding box center [1346, 633] width 25 height 25
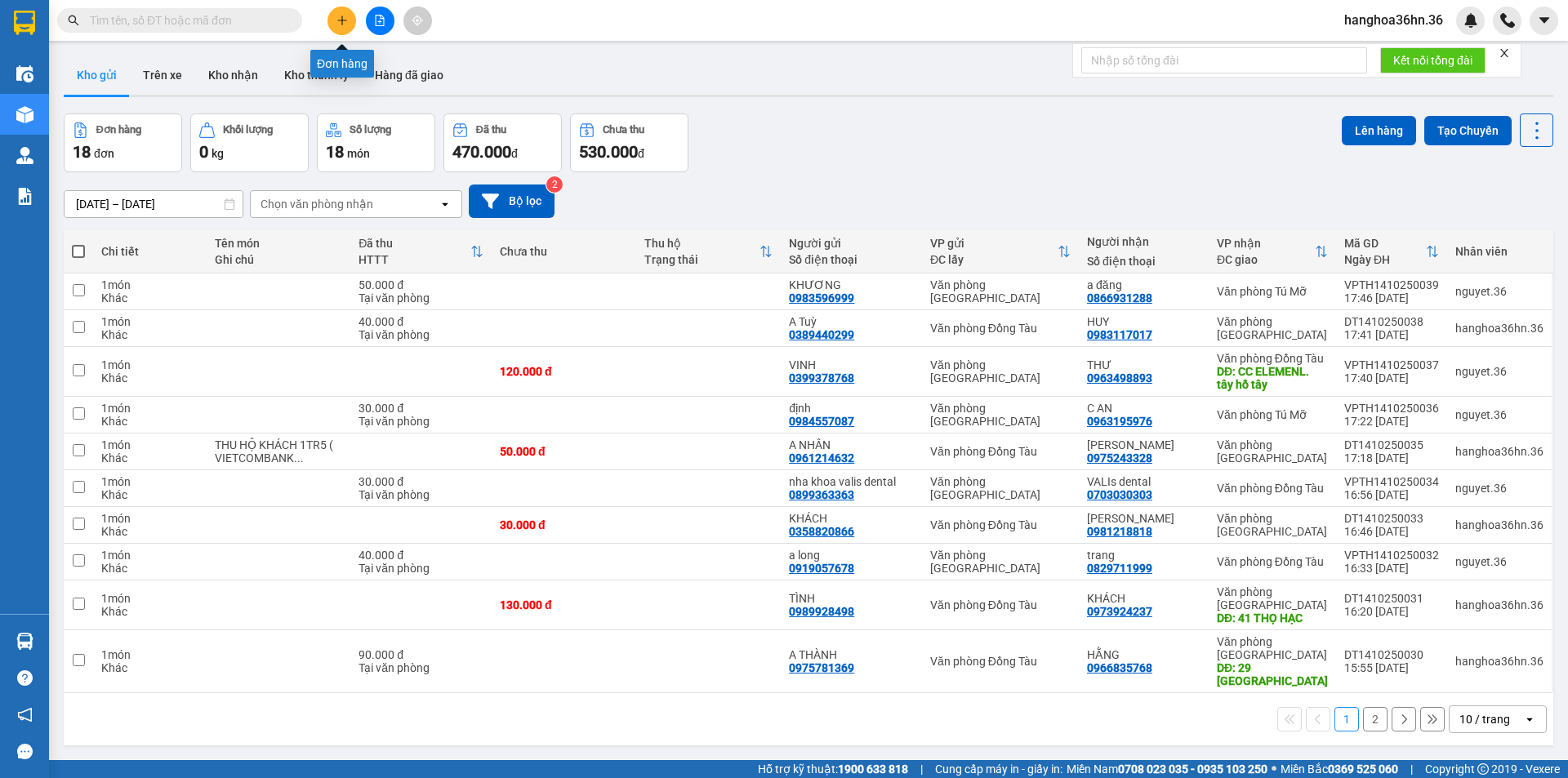
click at [332, 18] on button at bounding box center [341, 20] width 29 height 29
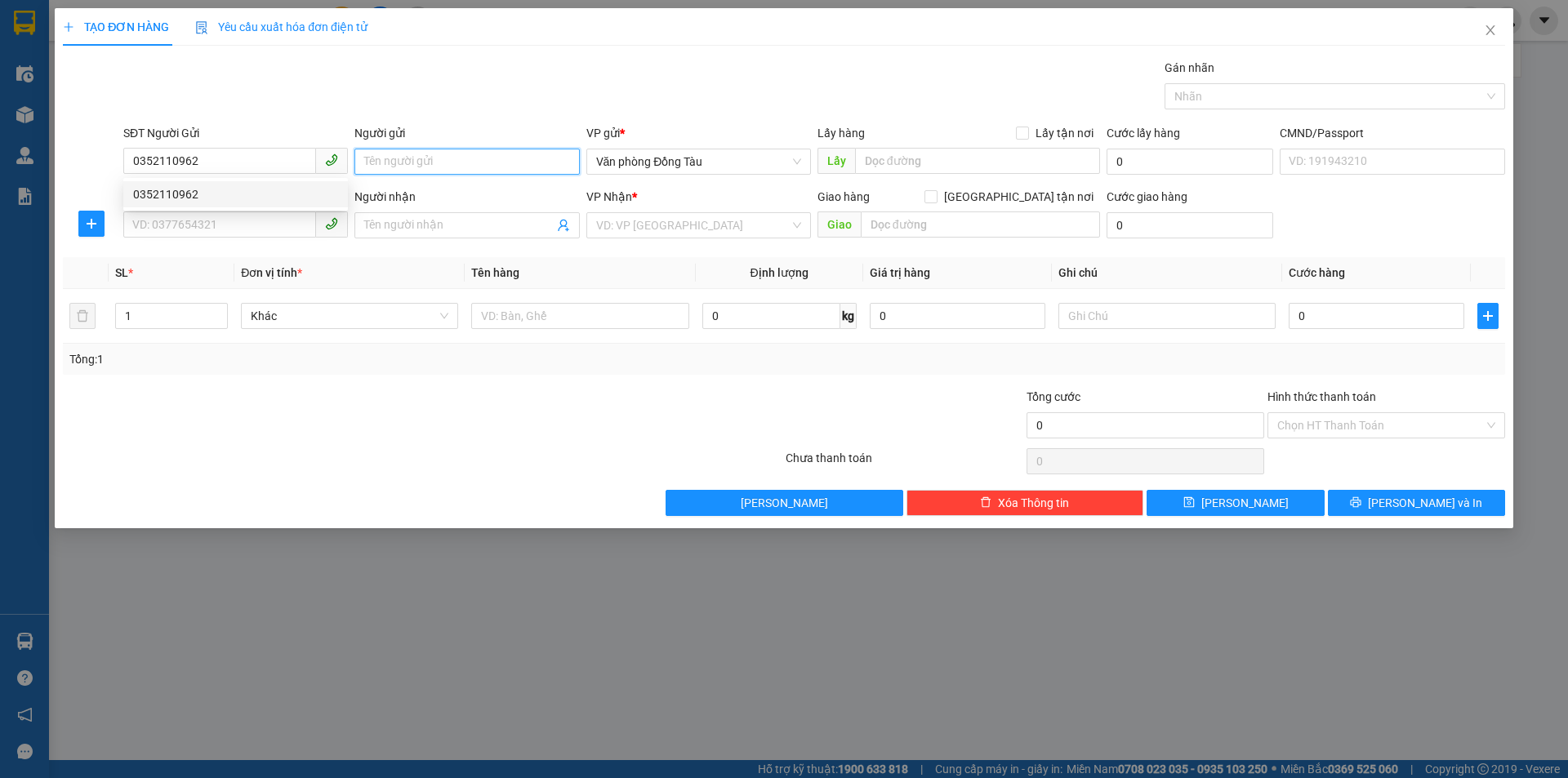
click at [397, 159] on input "Người gửi" at bounding box center [467, 161] width 225 height 26
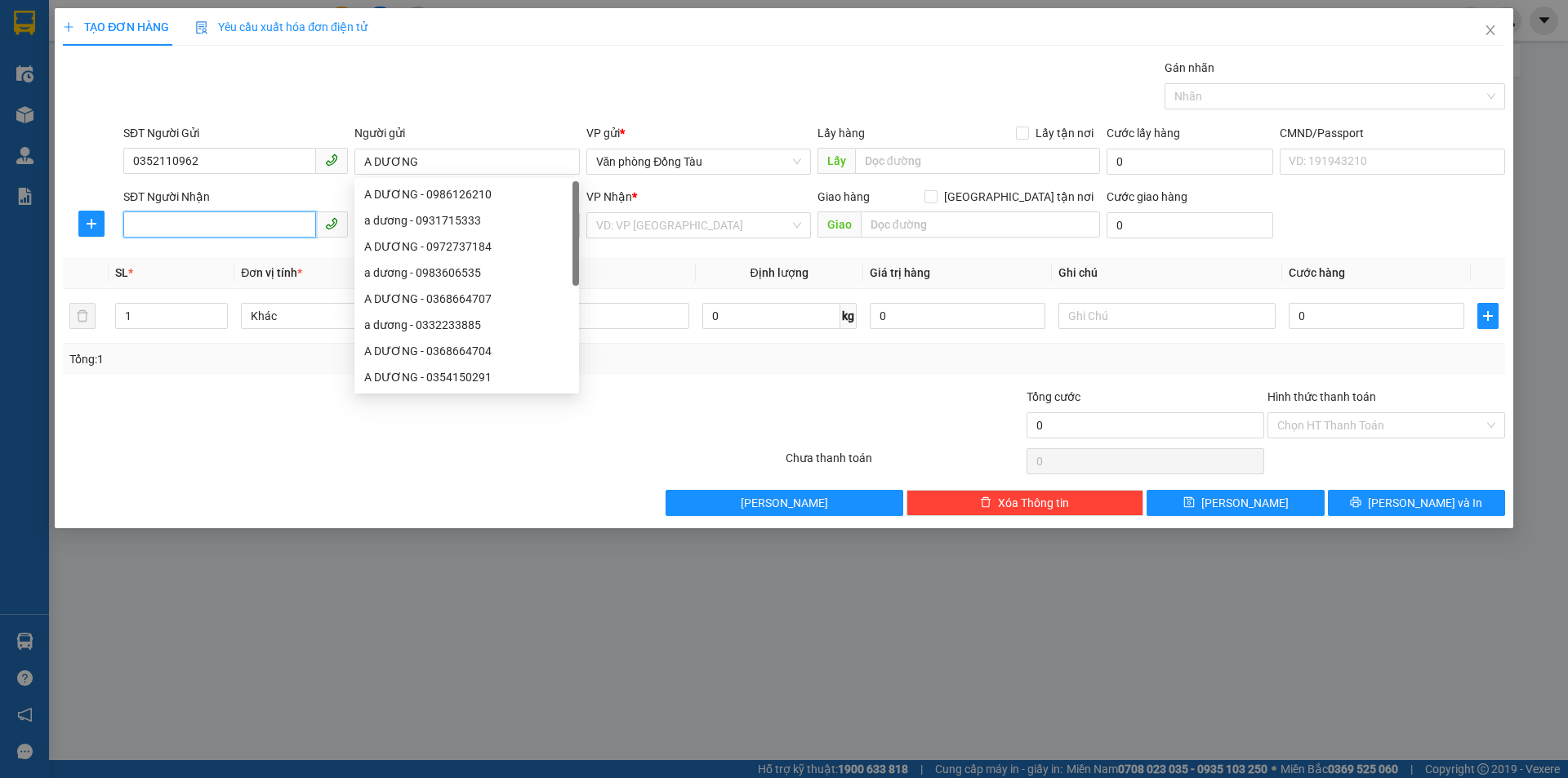
click at [216, 229] on input "SĐT Người Nhận" at bounding box center [220, 225] width 193 height 26
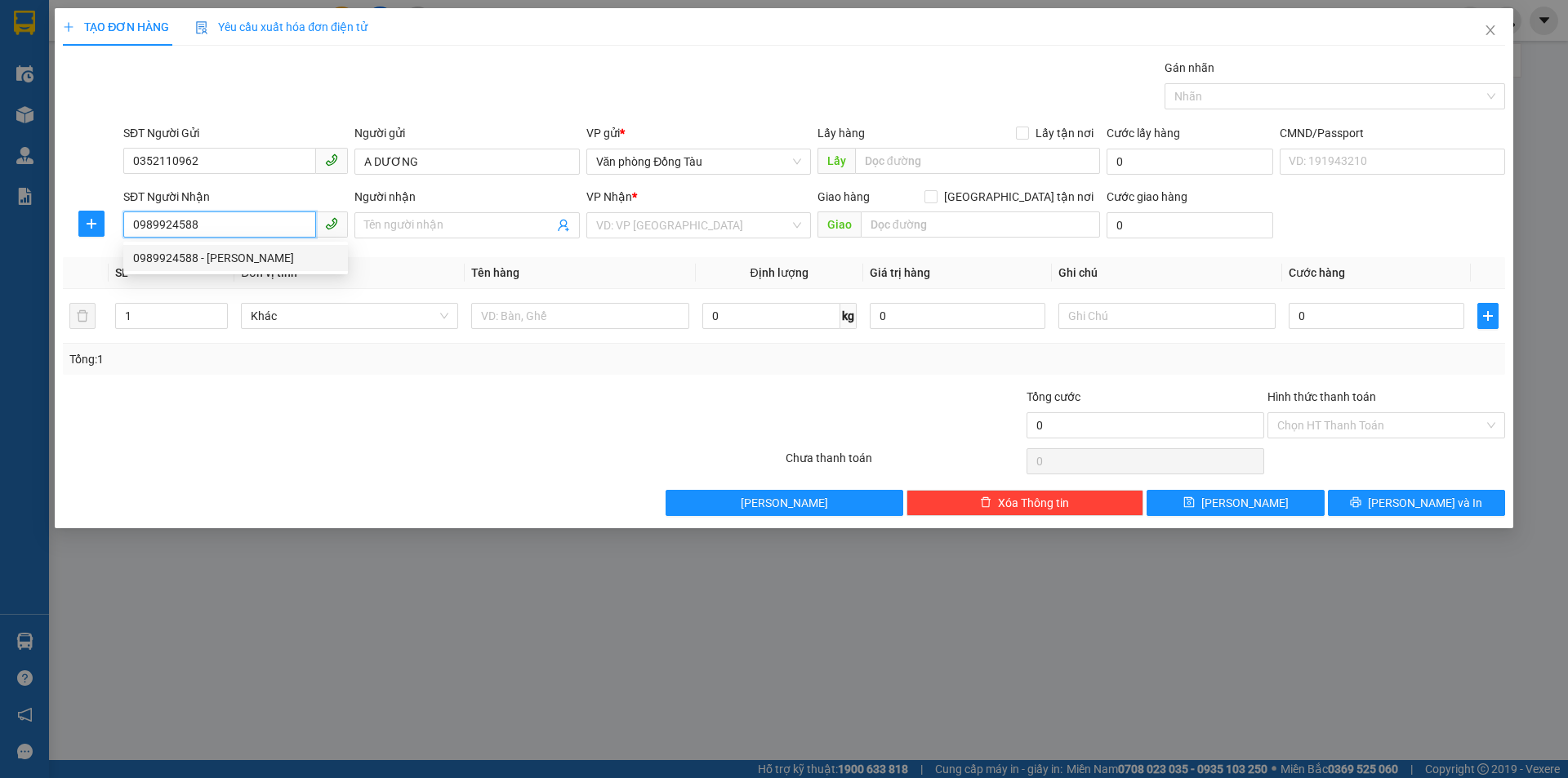
click at [253, 252] on div "0989924588 - [PERSON_NAME]" at bounding box center [236, 258] width 205 height 18
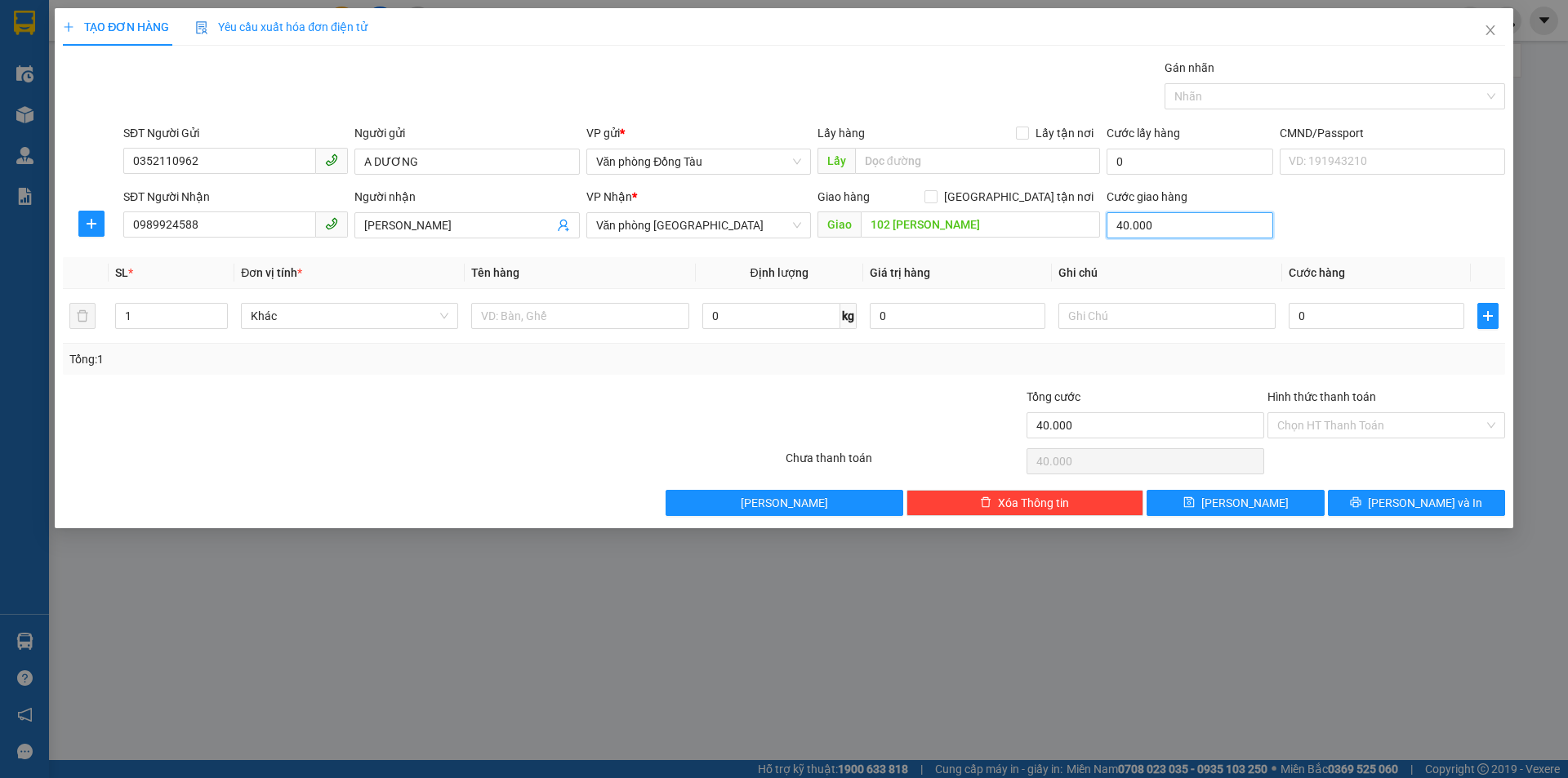
click at [1185, 231] on input "40.000" at bounding box center [1190, 225] width 167 height 26
click at [1012, 223] on input "102 [PERSON_NAME]" at bounding box center [980, 225] width 239 height 26
click at [1305, 311] on input "0" at bounding box center [1376, 316] width 175 height 26
click at [1134, 227] on input "0" at bounding box center [1190, 225] width 167 height 26
click at [1119, 321] on input "text" at bounding box center [1167, 316] width 217 height 26
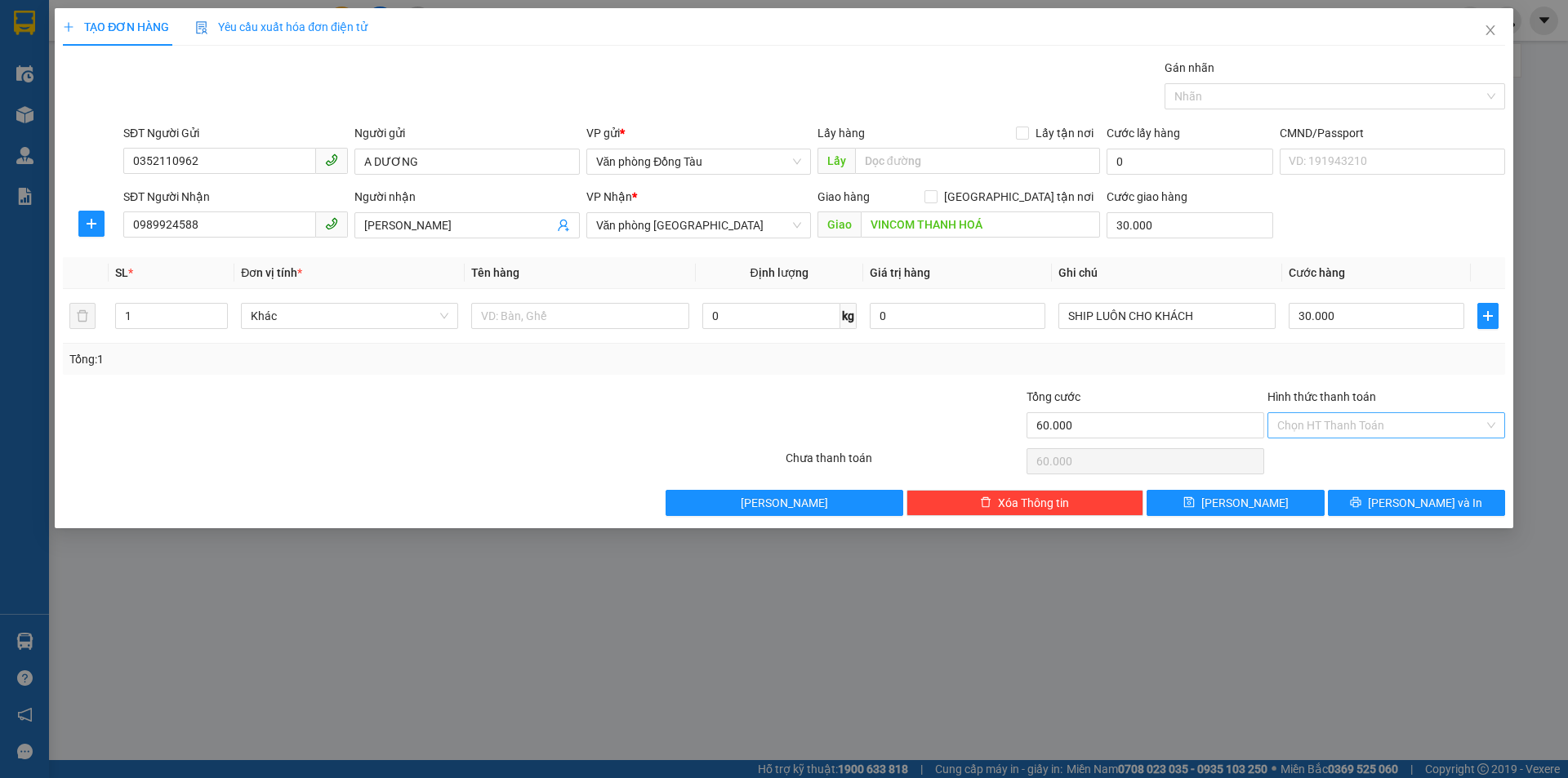
click at [1388, 420] on input "Hình thức thanh toán" at bounding box center [1380, 425] width 207 height 25
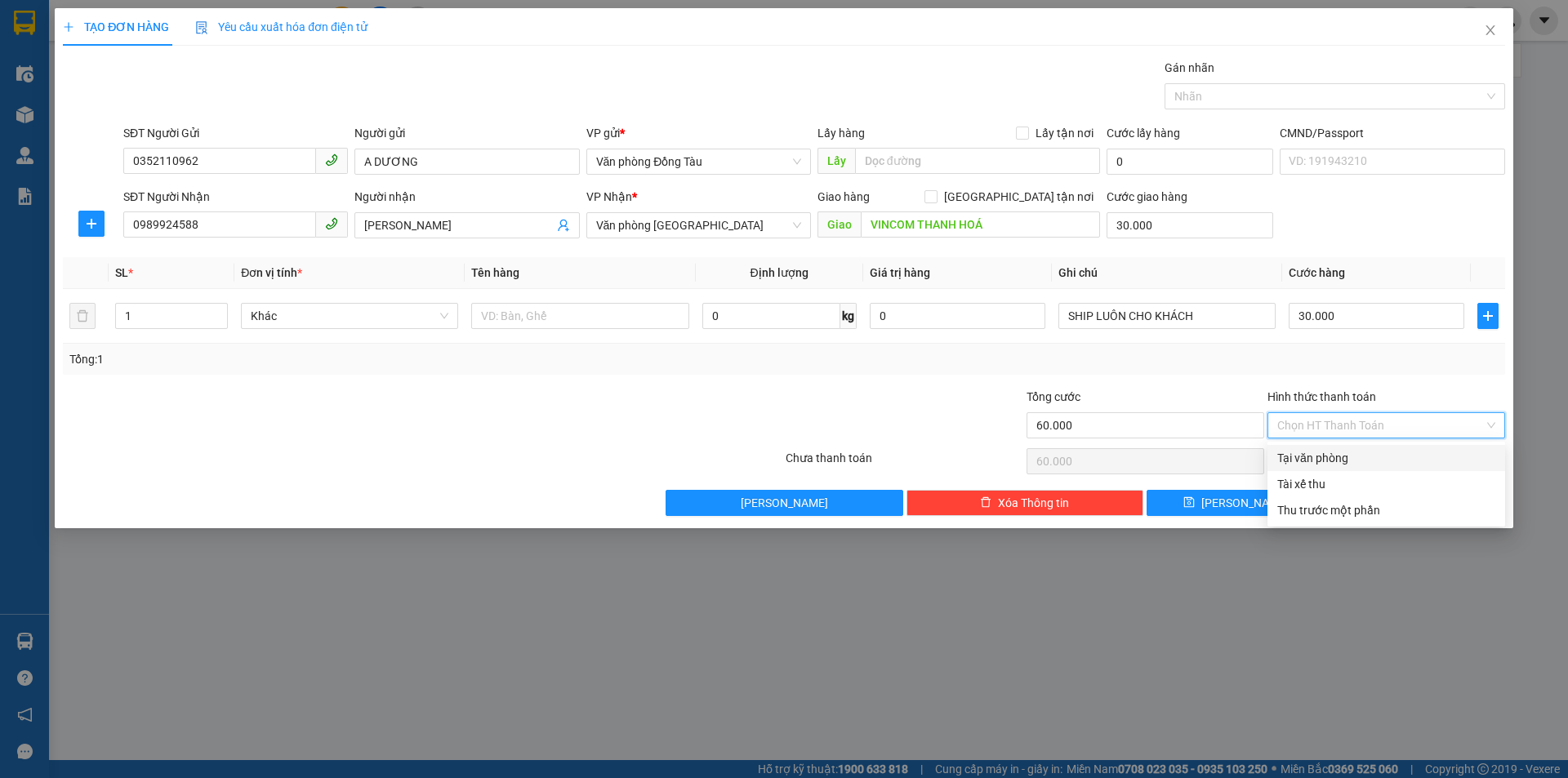
click at [1356, 456] on div "Tại văn phòng" at bounding box center [1386, 458] width 218 height 18
click at [1361, 496] on icon "printer" at bounding box center [1355, 502] width 11 height 11
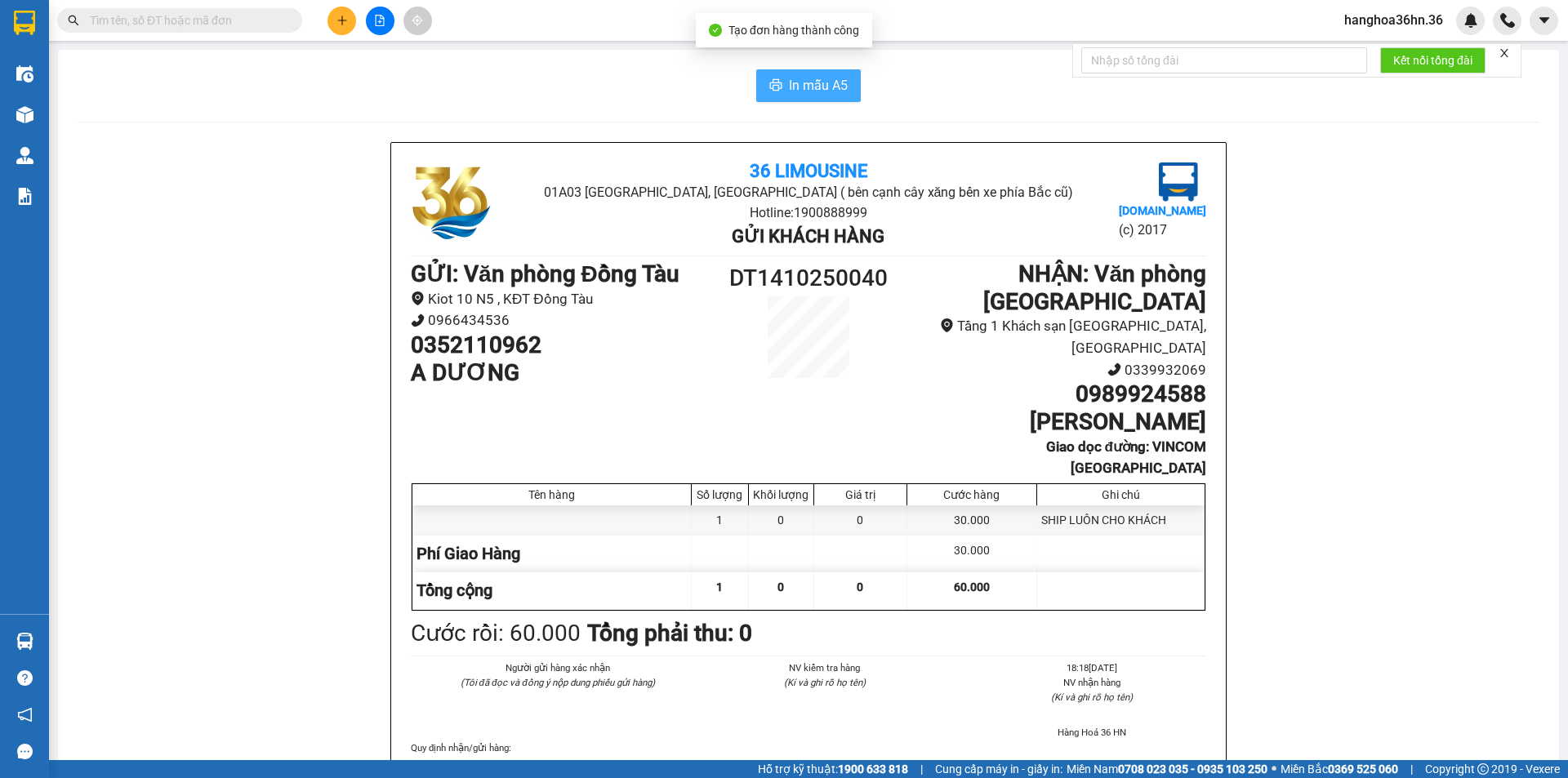
click at [818, 75] on span "In mẫu A5" at bounding box center [817, 85] width 59 height 20
